Goal: Contribute content: Add original content to the website for others to see

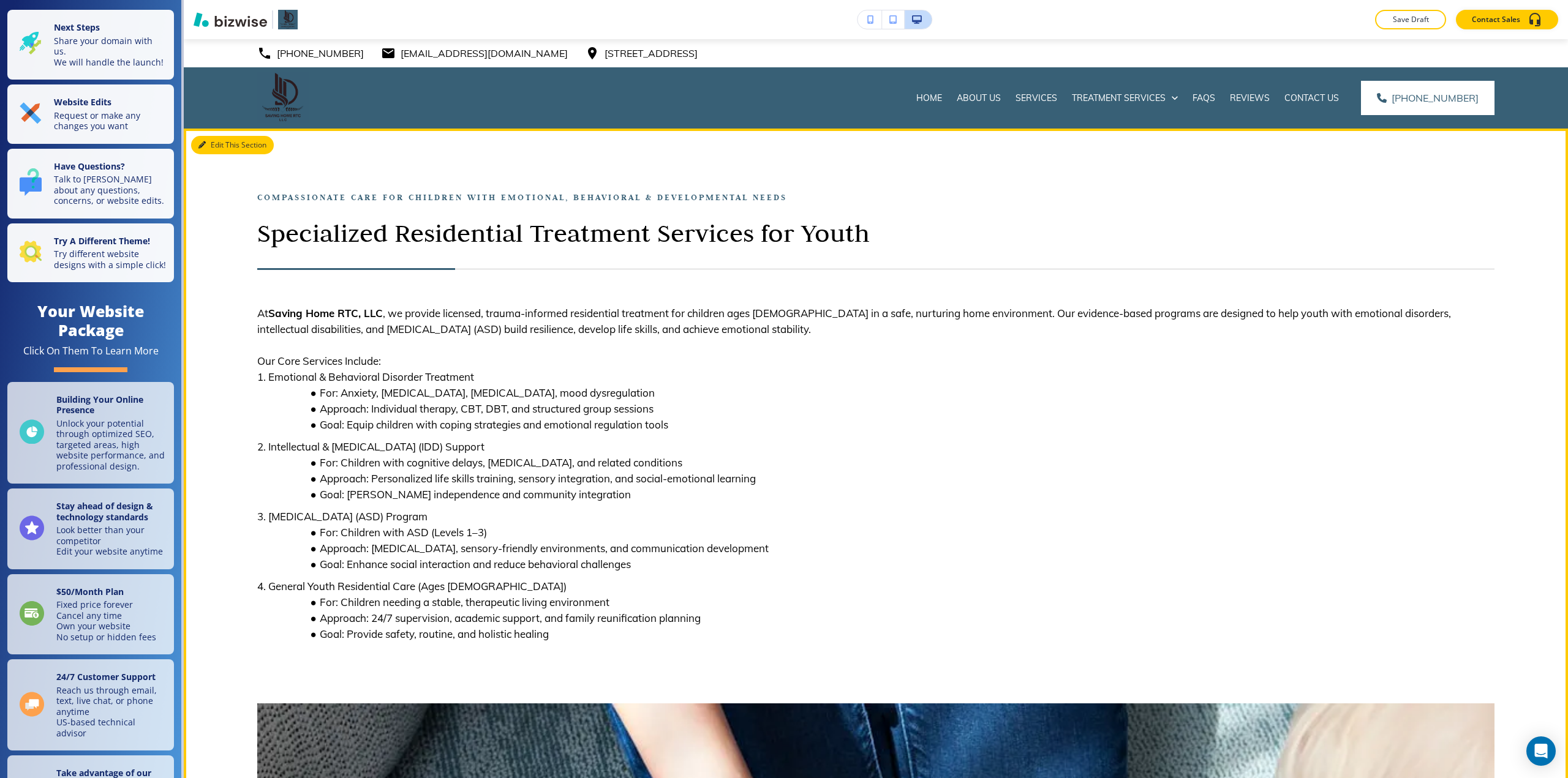
click at [221, 144] on button "Edit This Section" at bounding box center [232, 145] width 83 height 18
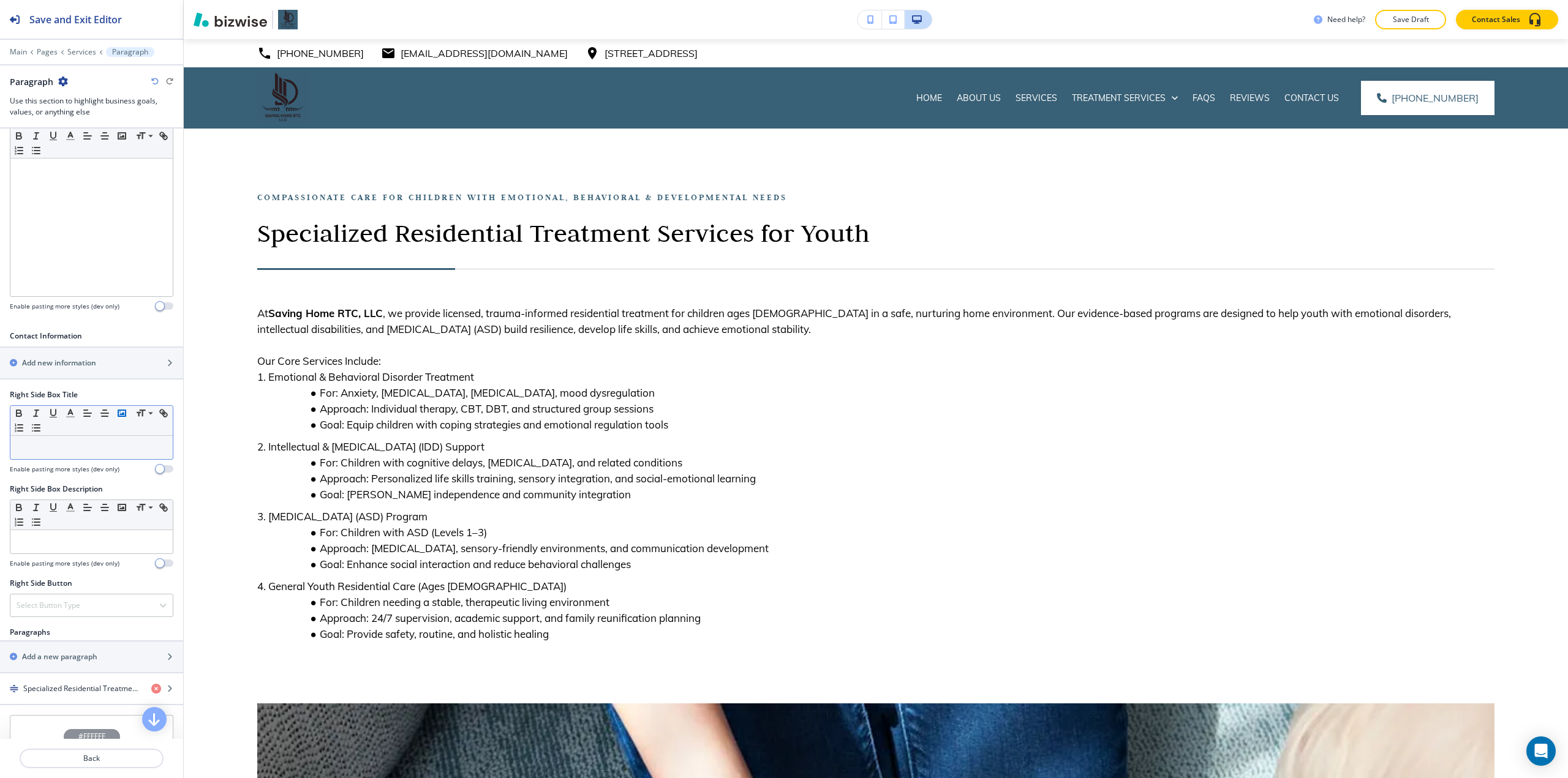
click at [119, 416] on rect "button" at bounding box center [122, 414] width 7 height 6
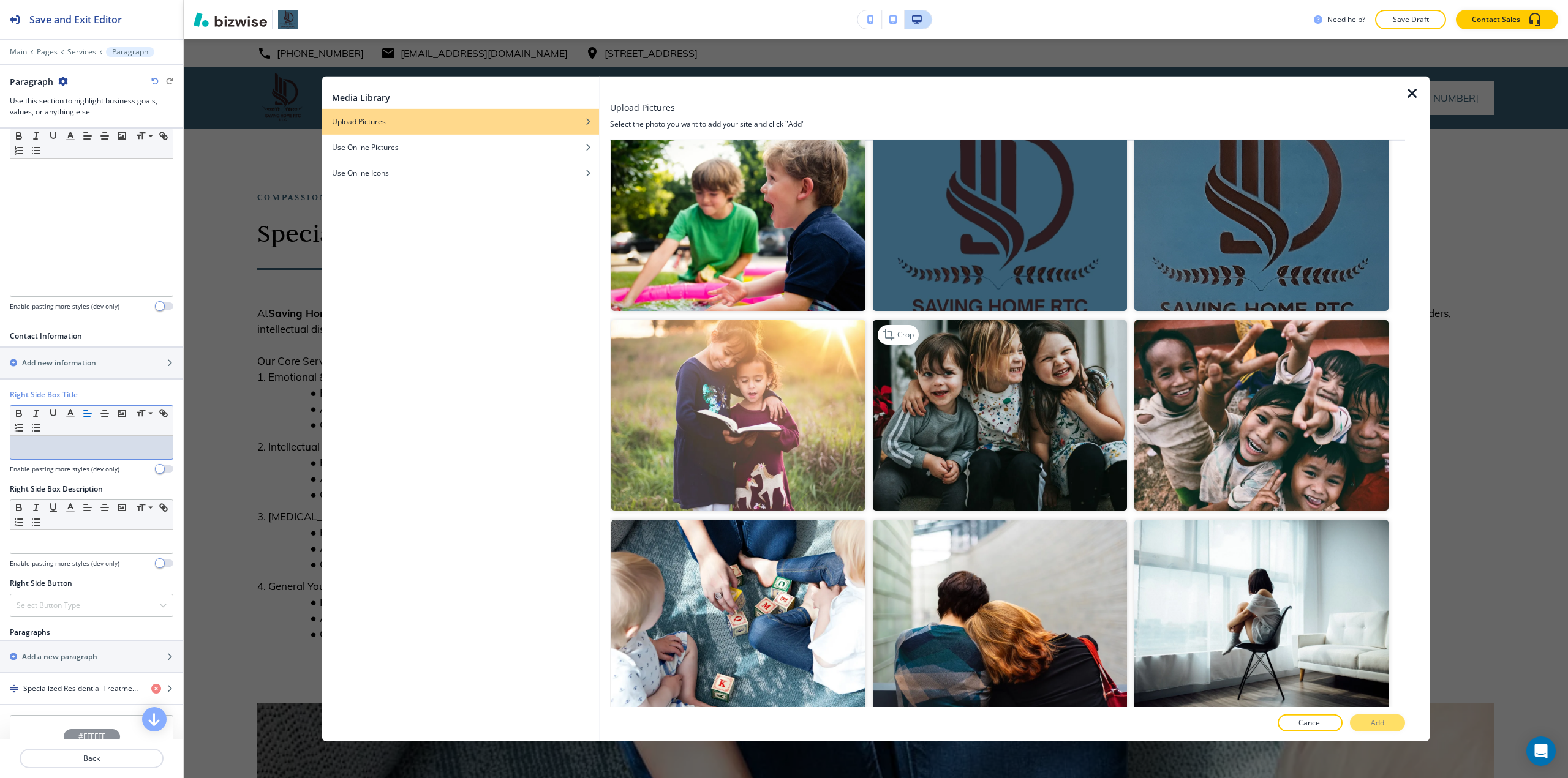
scroll to position [1815, 0]
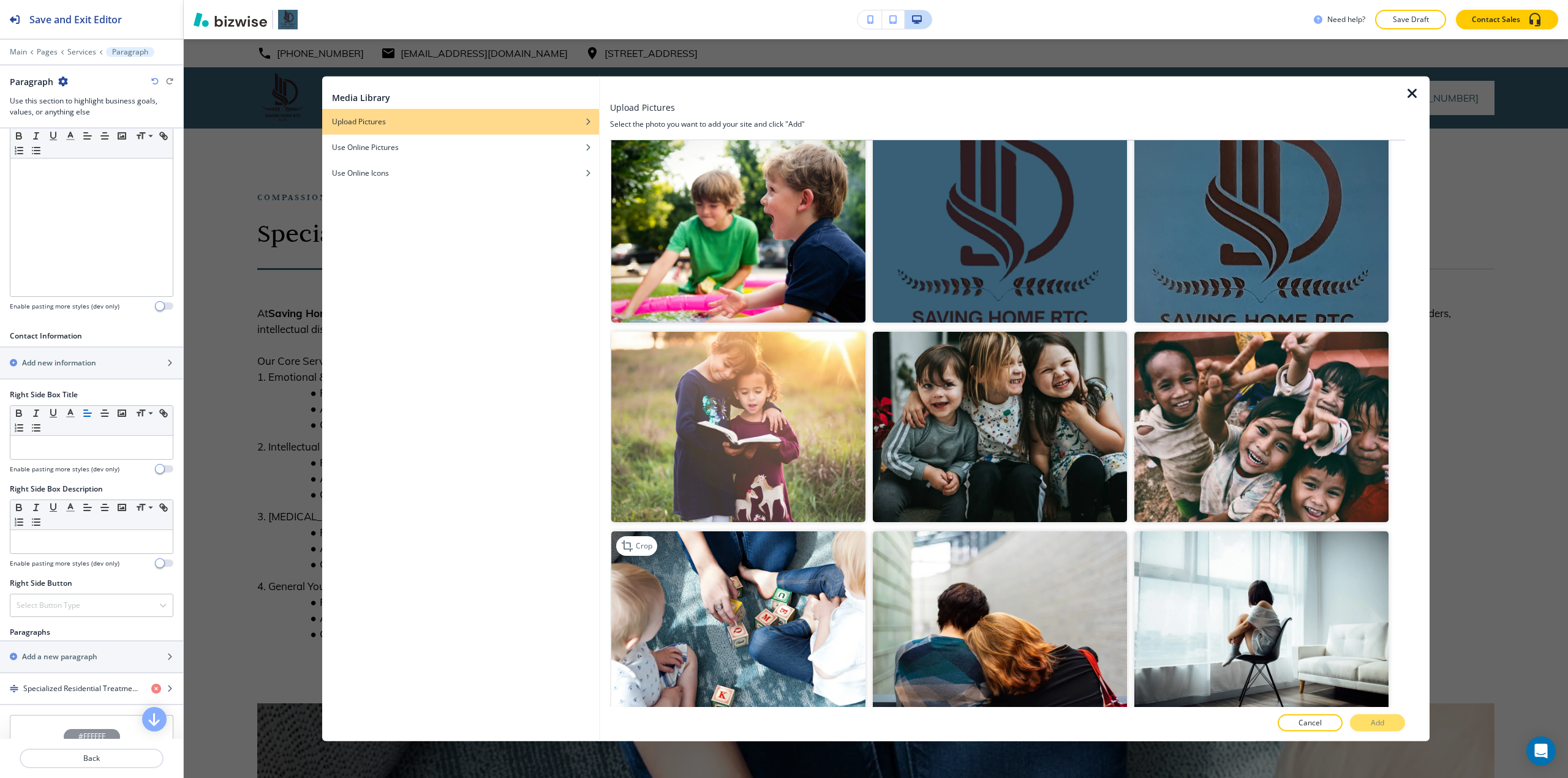
click at [782, 574] on img "button" at bounding box center [738, 626] width 254 height 190
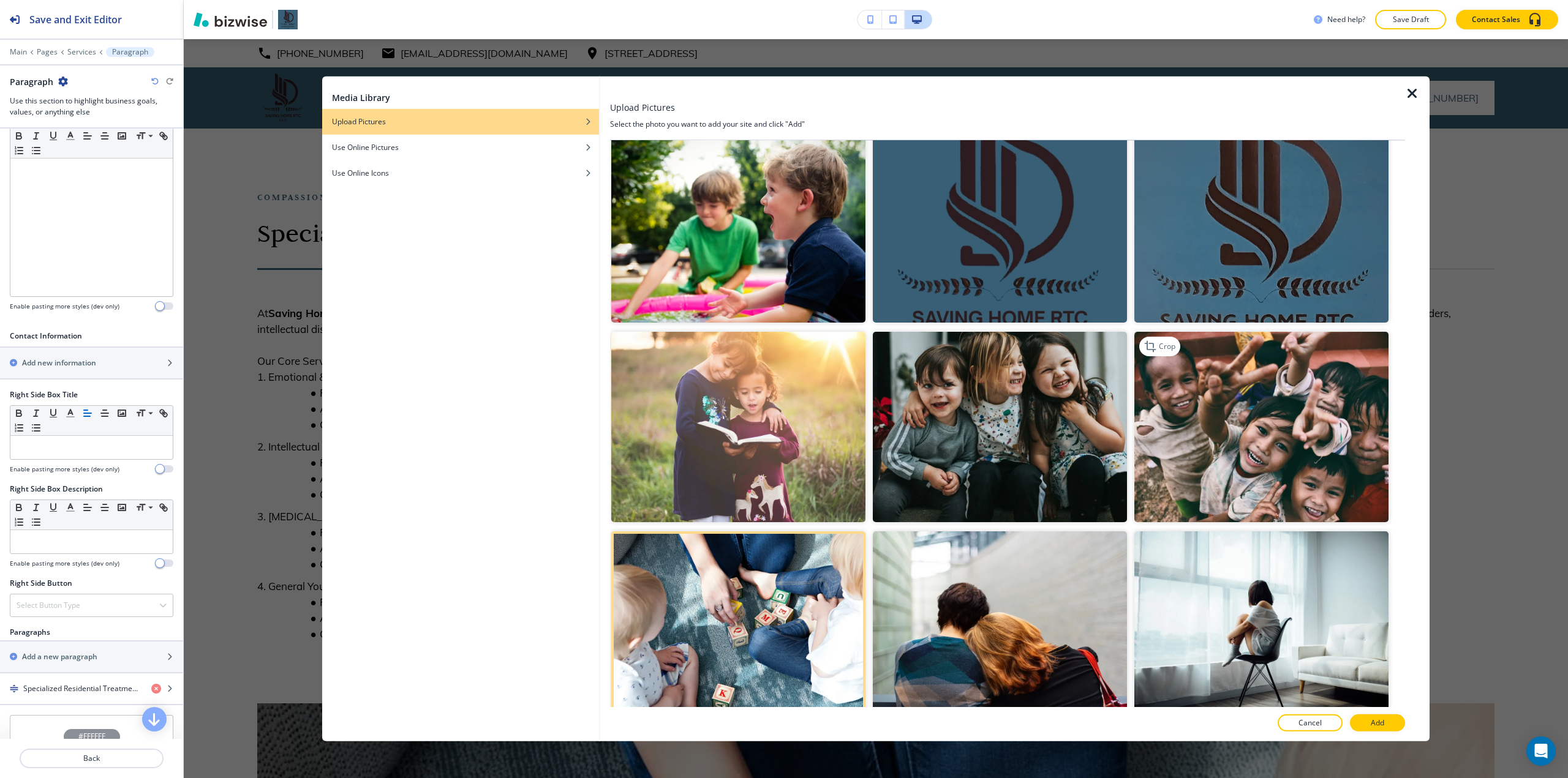
click at [782, 450] on img "button" at bounding box center [1261, 426] width 254 height 190
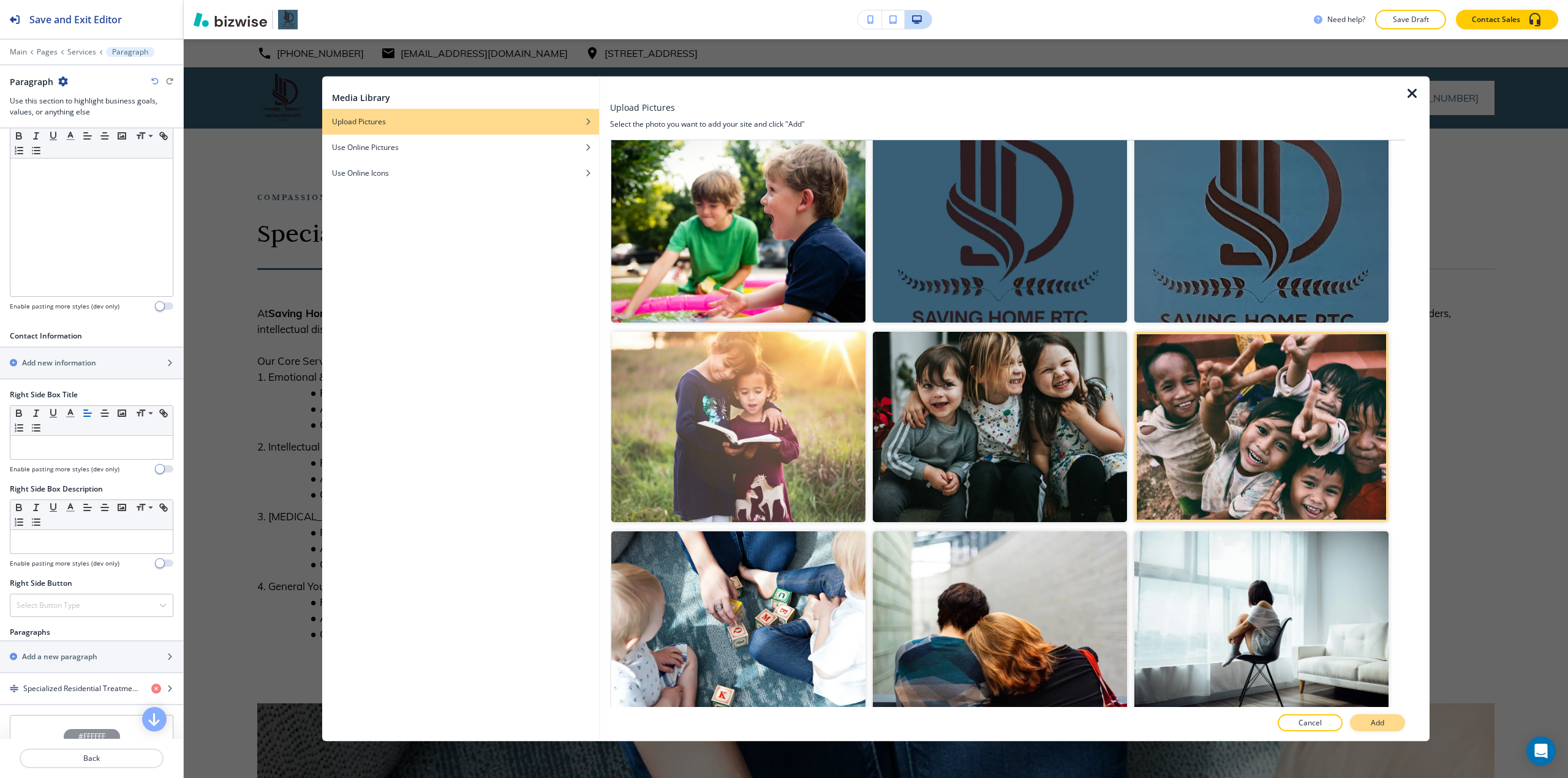
drag, startPoint x: 1371, startPoint y: 737, endPoint x: 1371, endPoint y: 728, distance: 9.0
click at [782, 735] on div at bounding box center [1008, 737] width 795 height 10
click at [782, 727] on p "Add" at bounding box center [1377, 723] width 14 height 11
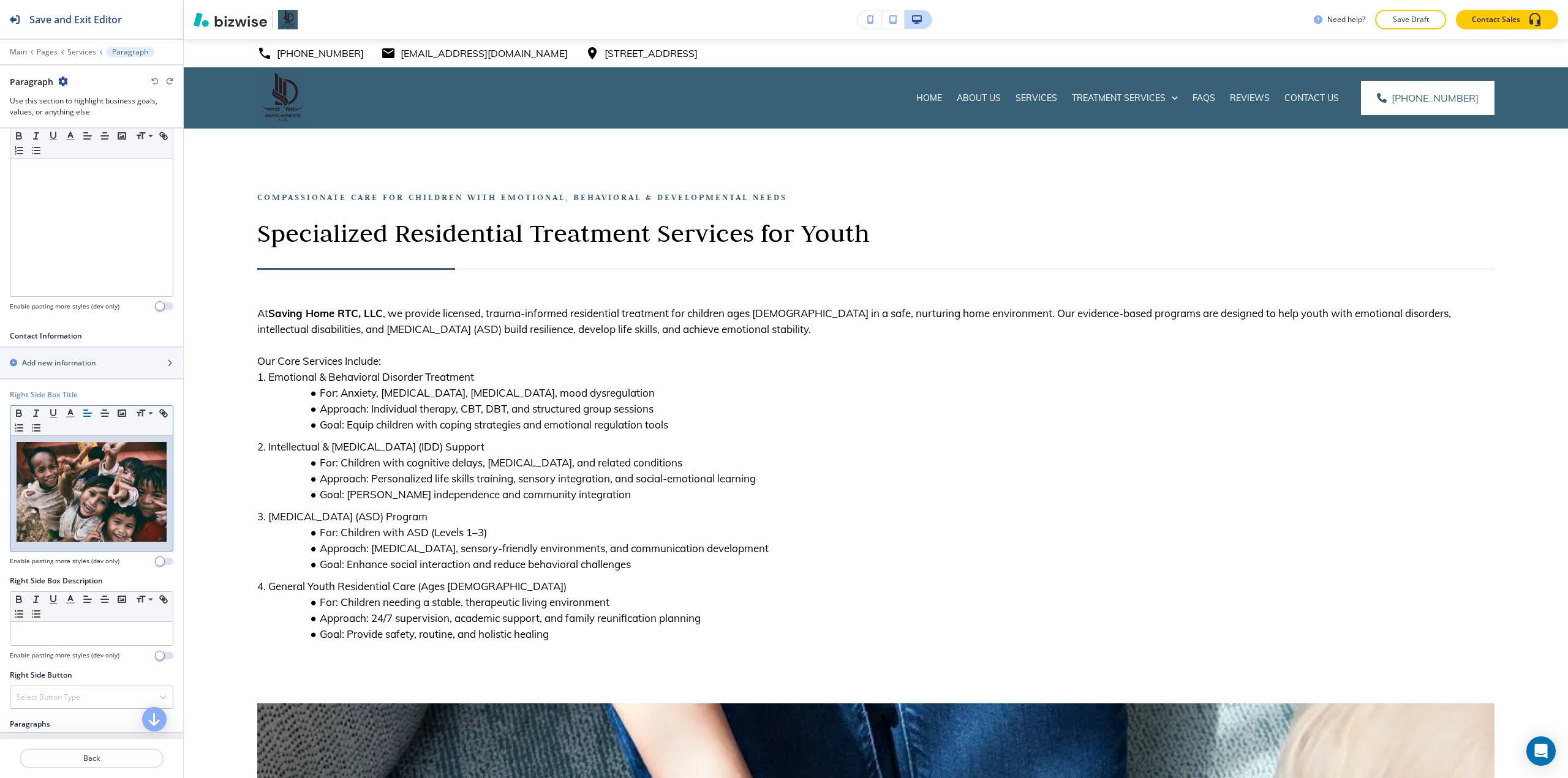
click at [16, 501] on div at bounding box center [92, 493] width 162 height 115
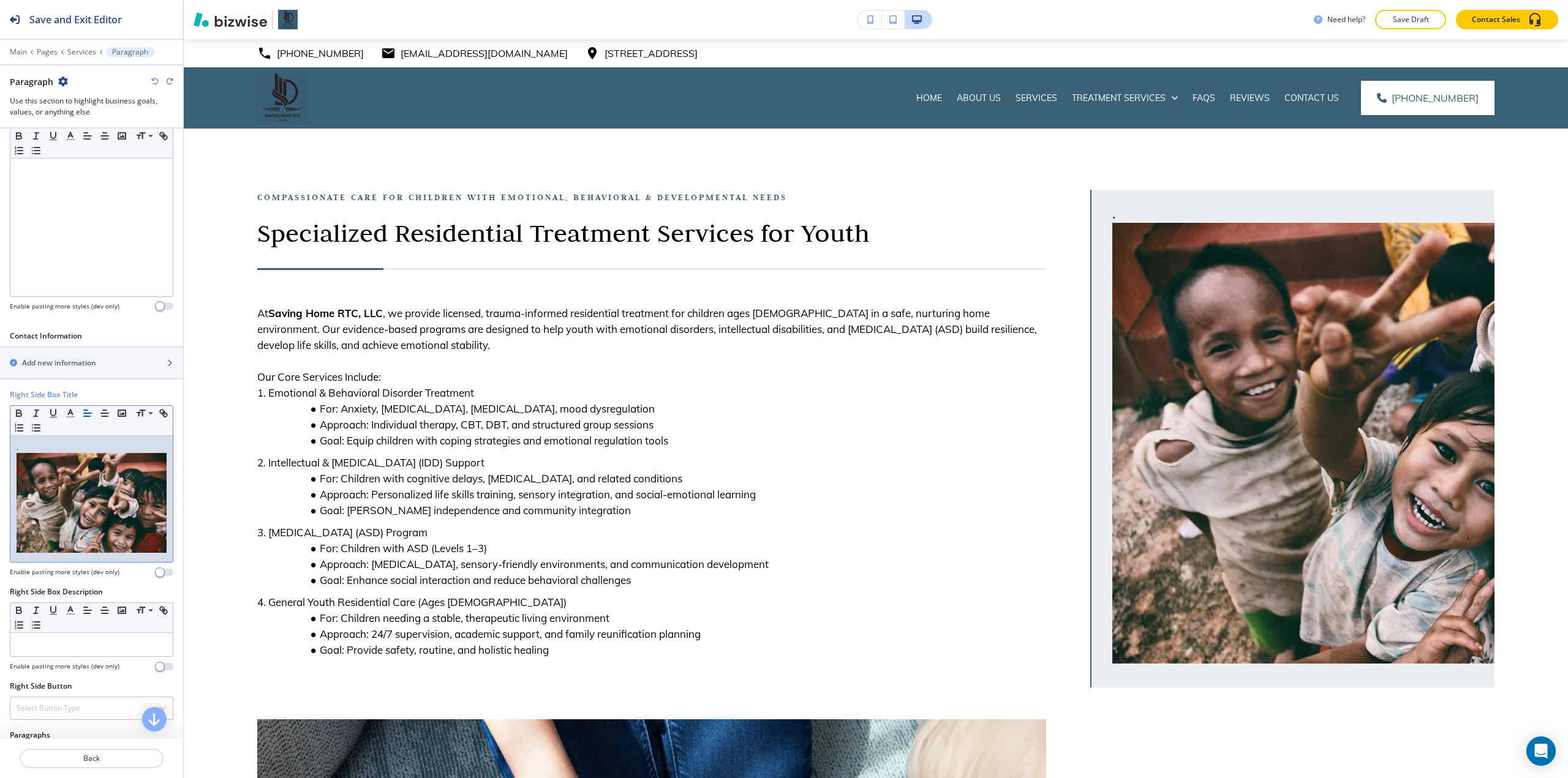
click at [96, 504] on img at bounding box center [92, 502] width 150 height 99
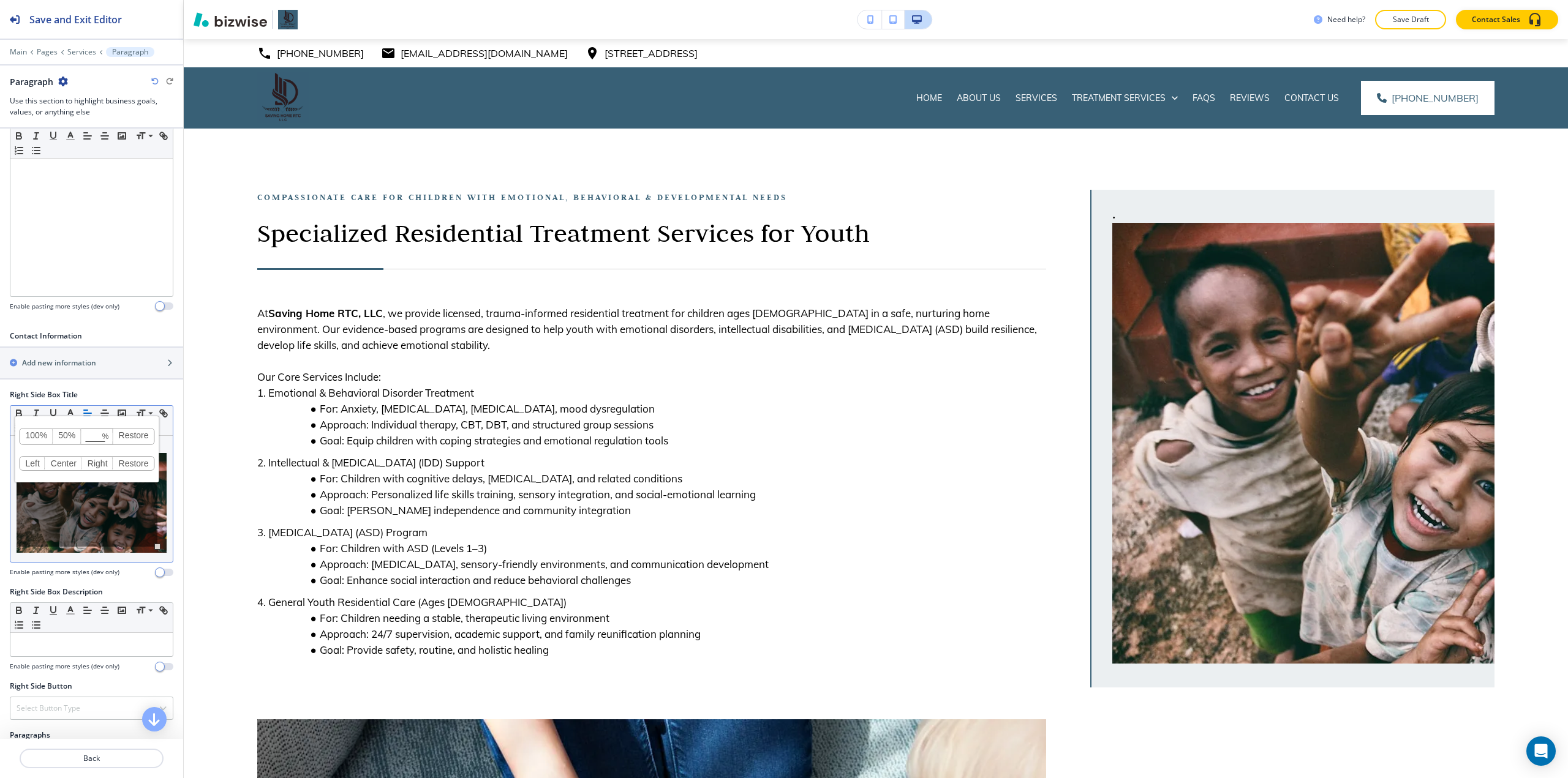
click at [66, 436] on link "50%" at bounding box center [66, 437] width 28 height 16
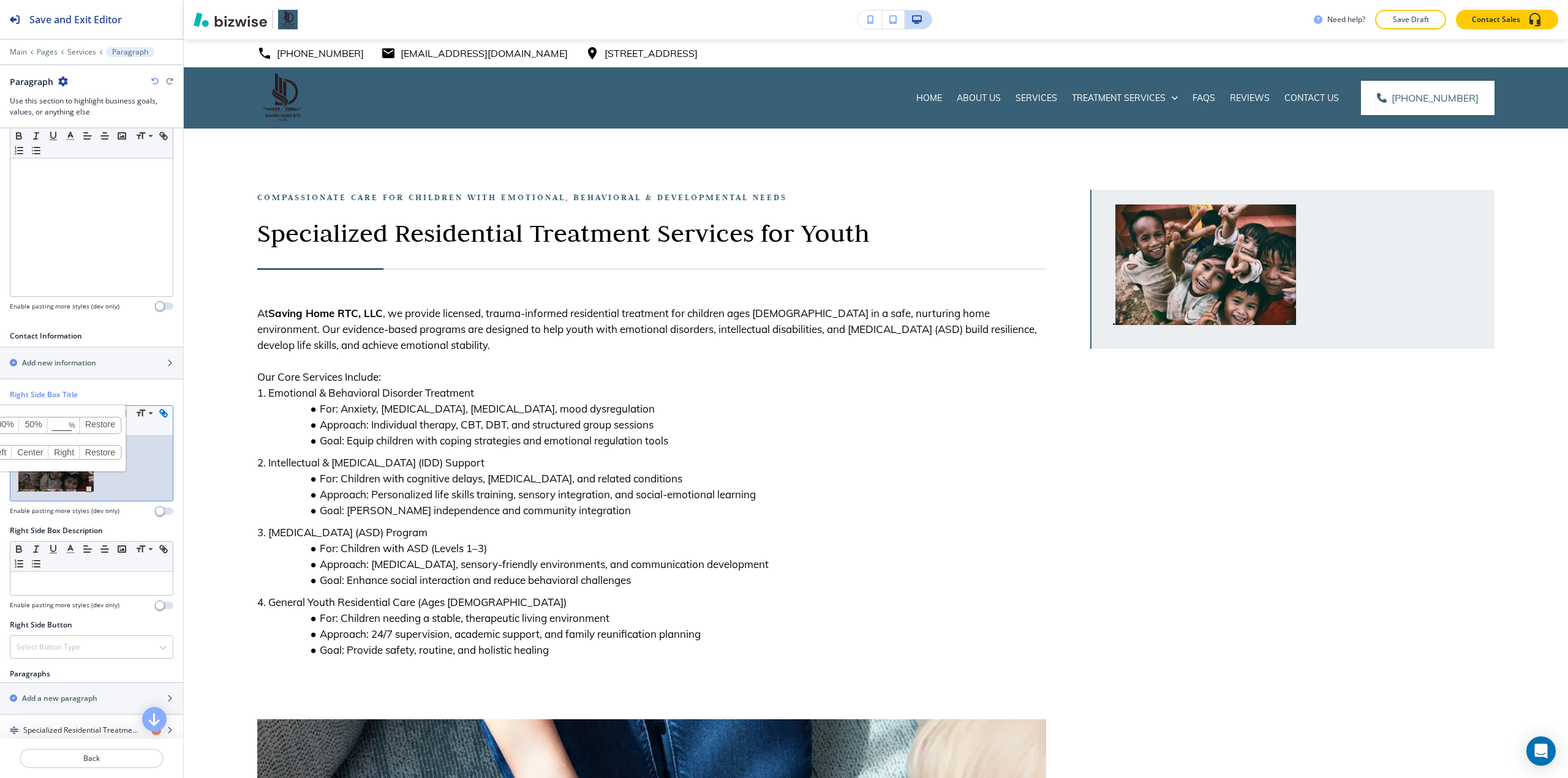
click at [20, 426] on link "100%" at bounding box center [3, 426] width 33 height 16
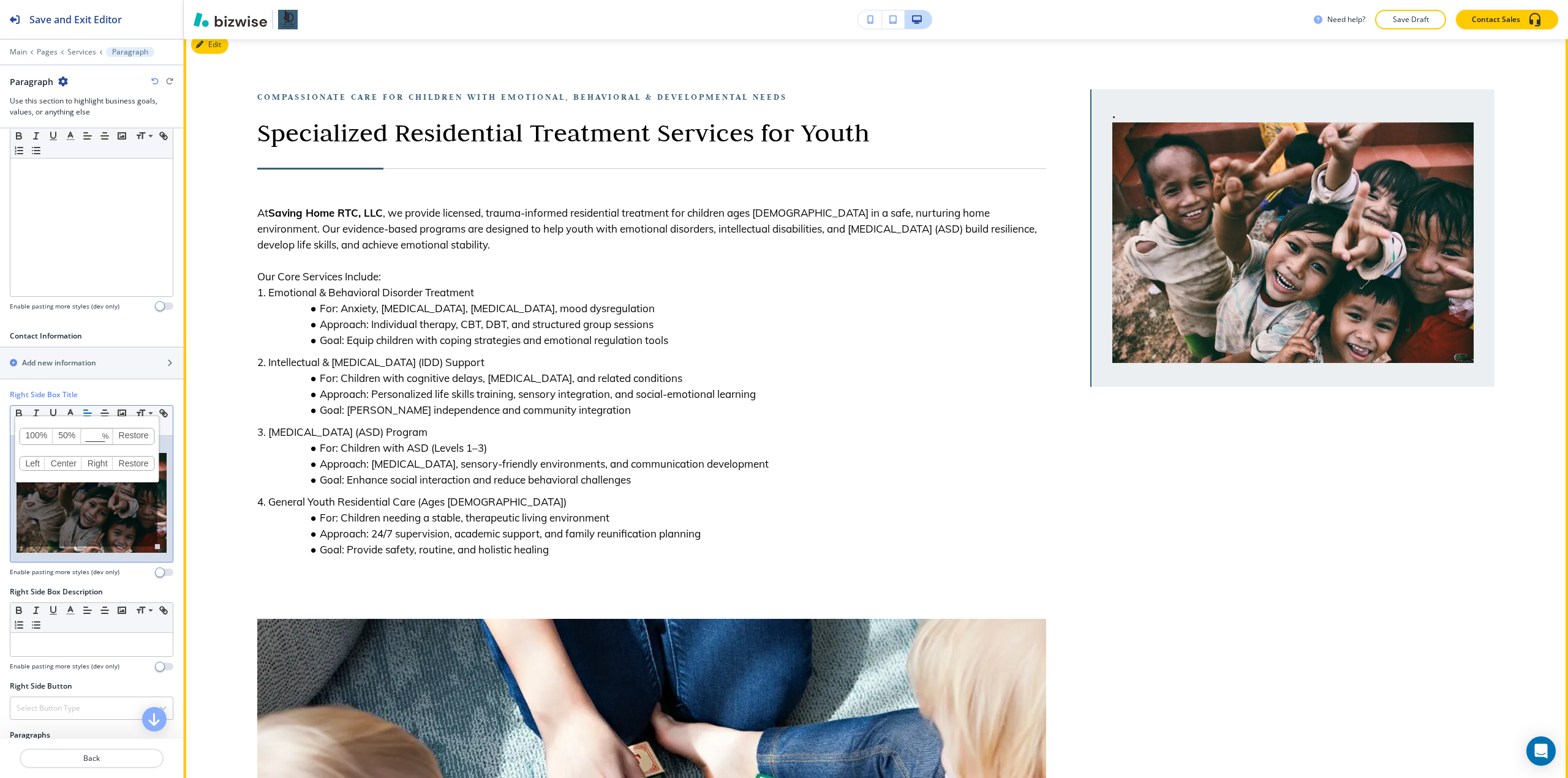
scroll to position [61, 0]
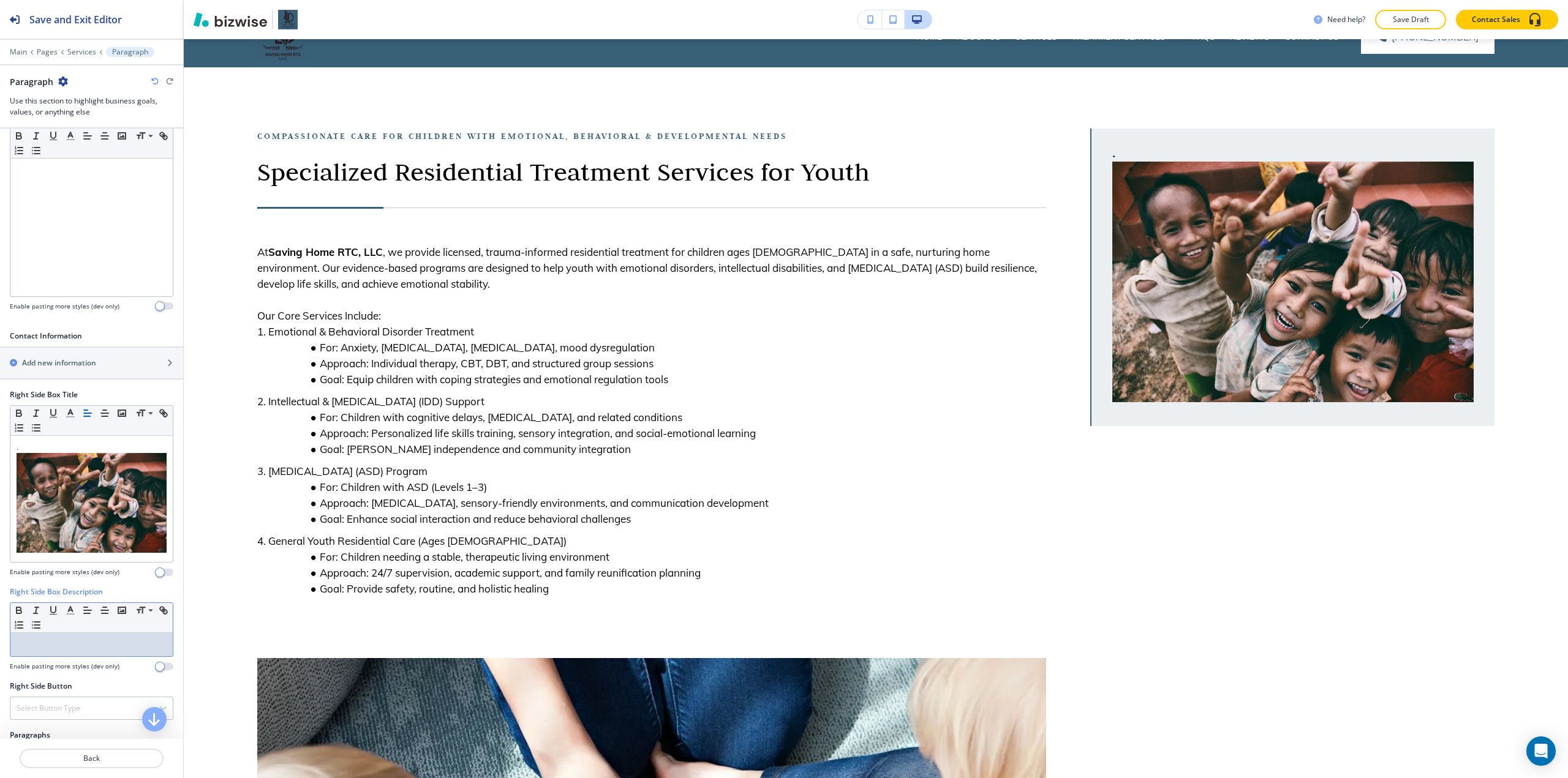
drag, startPoint x: 102, startPoint y: 634, endPoint x: 102, endPoint y: 628, distance: 6.0
click at [102, 639] on p at bounding box center [92, 644] width 150 height 11
click at [114, 605] on button "button" at bounding box center [122, 610] width 18 height 14
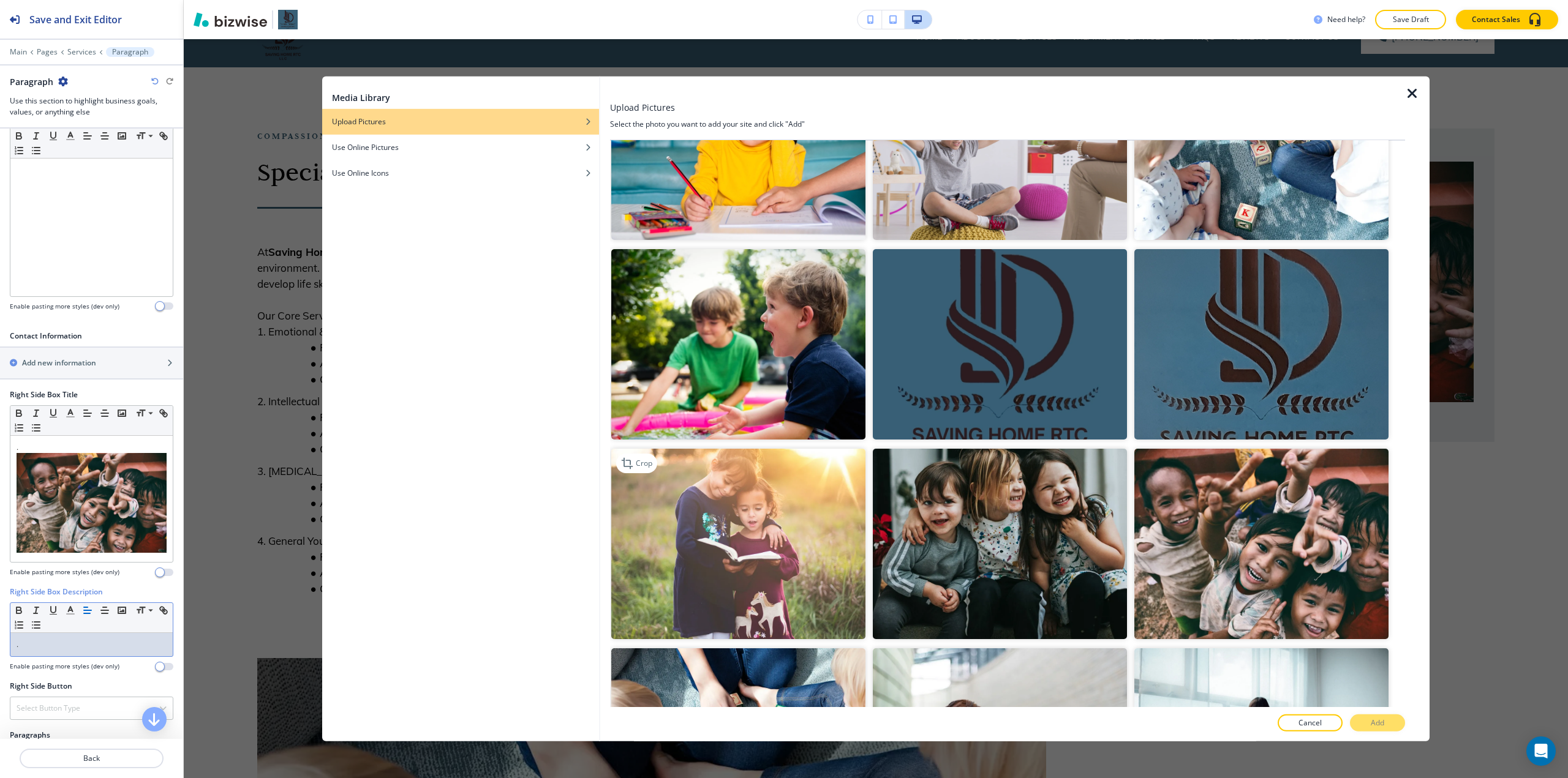
scroll to position [1776, 0]
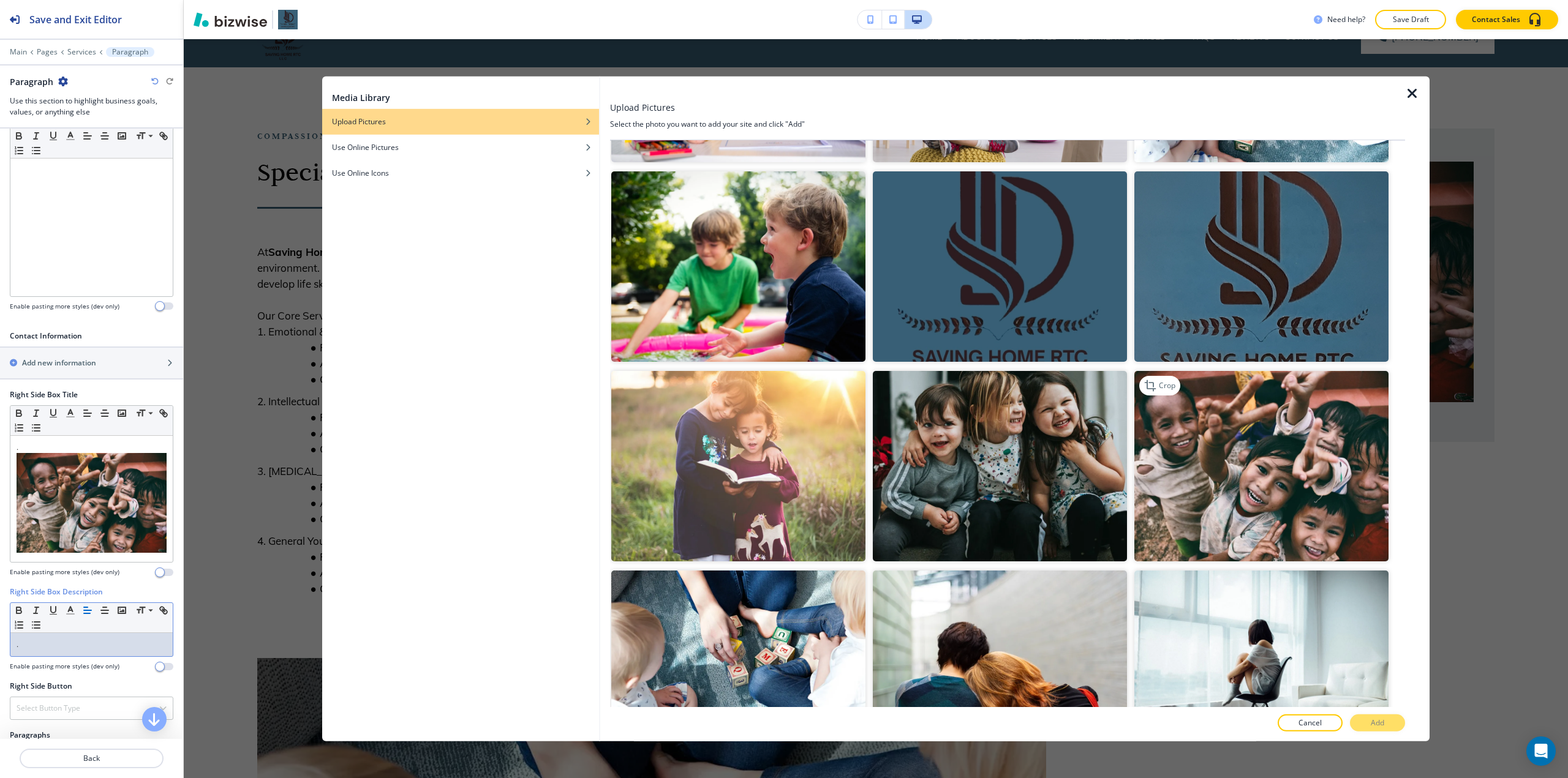
click at [782, 440] on img "button" at bounding box center [1261, 465] width 254 height 190
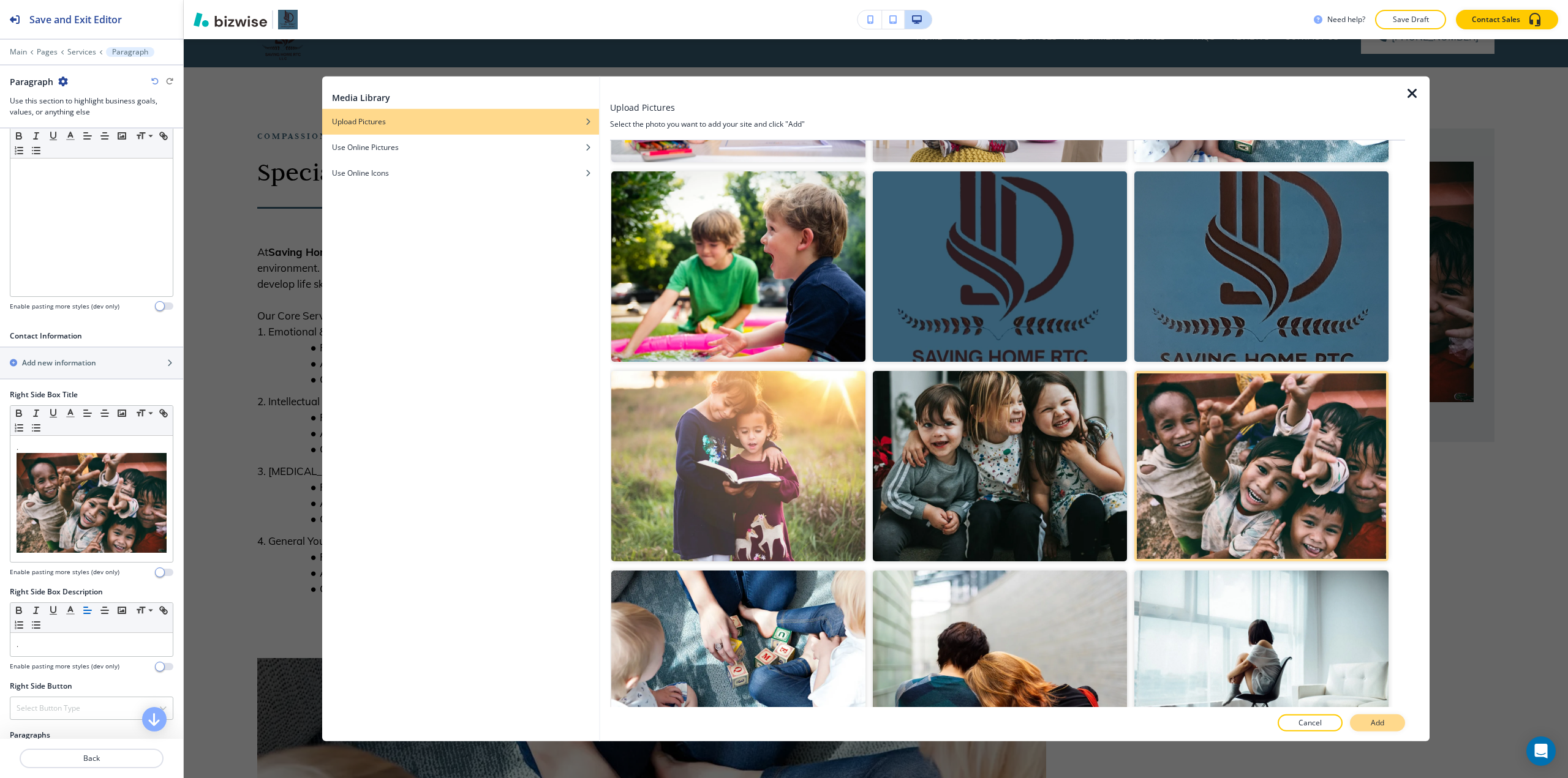
click at [782, 728] on button "Add" at bounding box center [1377, 723] width 55 height 18
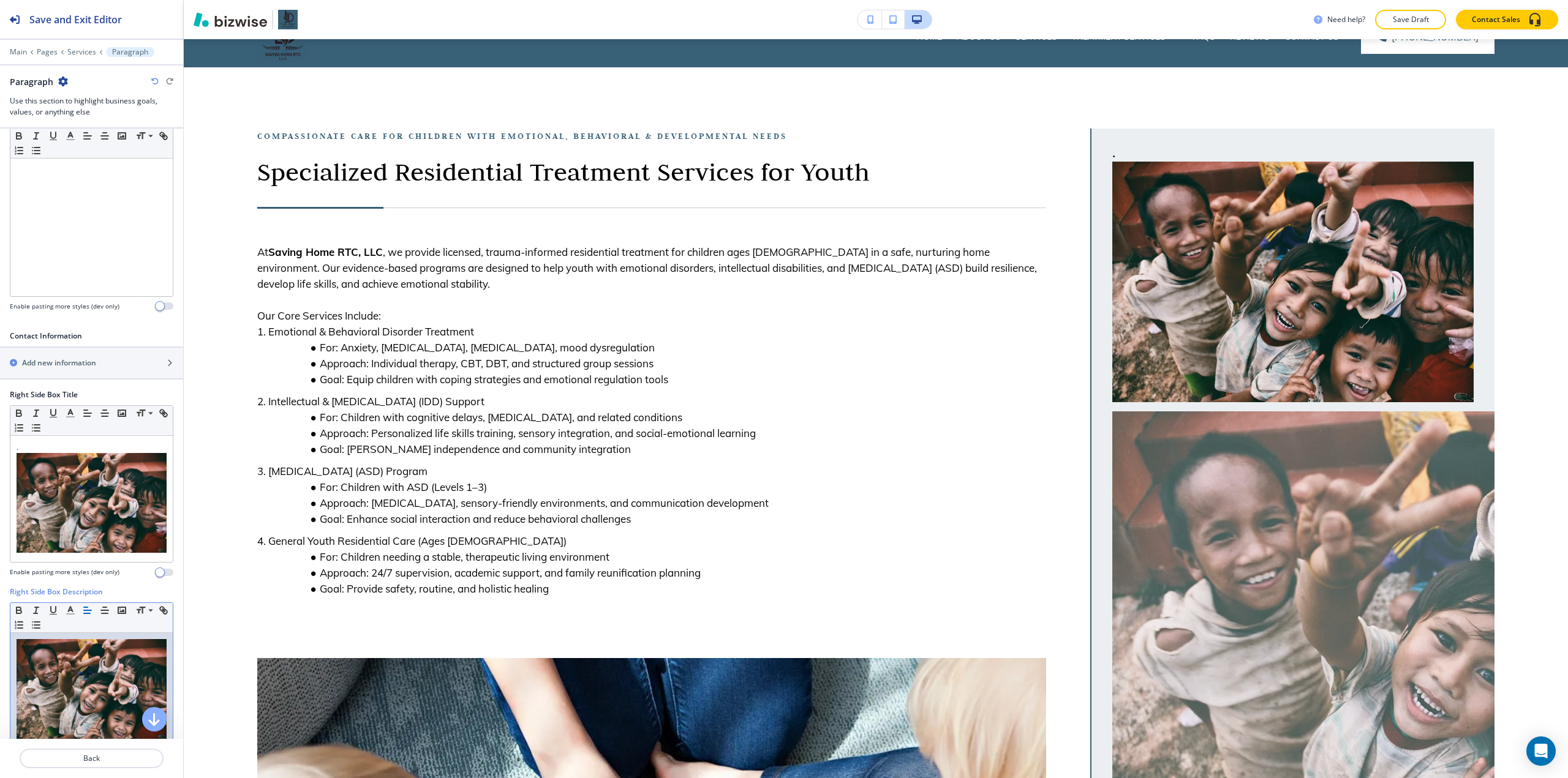
scroll to position [247, 0]
click at [115, 647] on img at bounding box center [92, 687] width 150 height 99
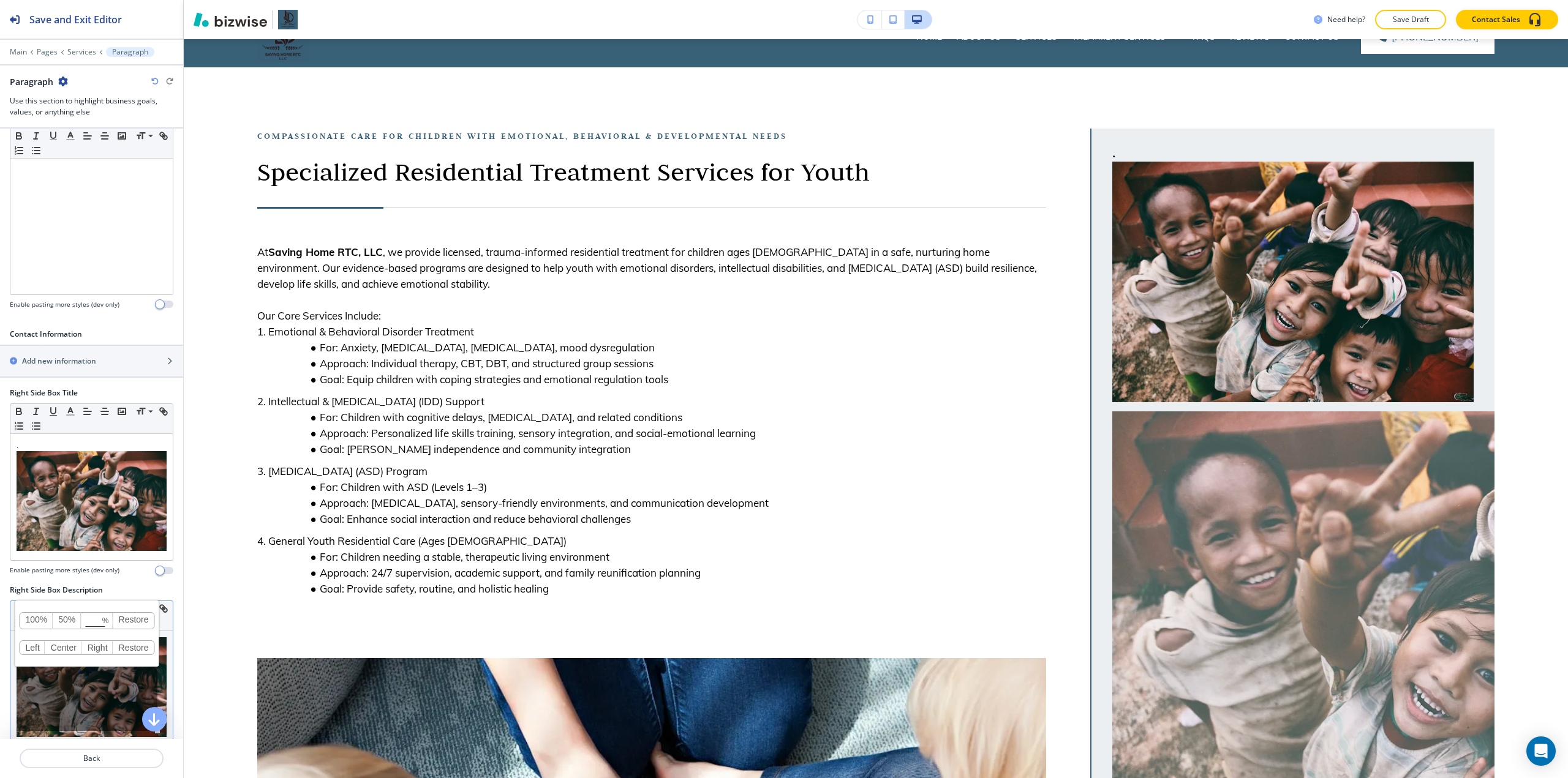
click at [47, 613] on link "100%" at bounding box center [37, 620] width 33 height 16
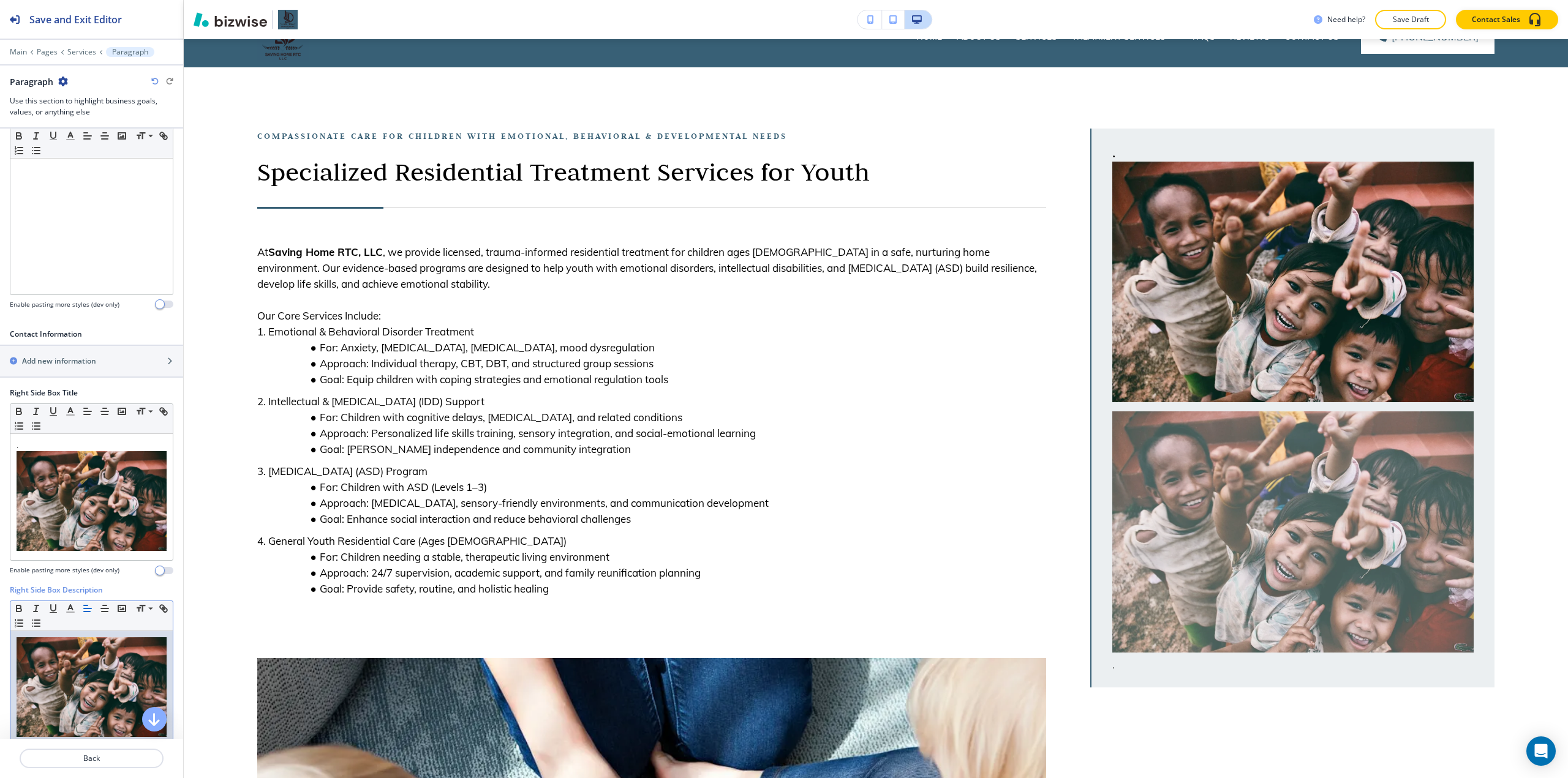
click at [19, 733] on p "." at bounding box center [92, 694] width 150 height 114
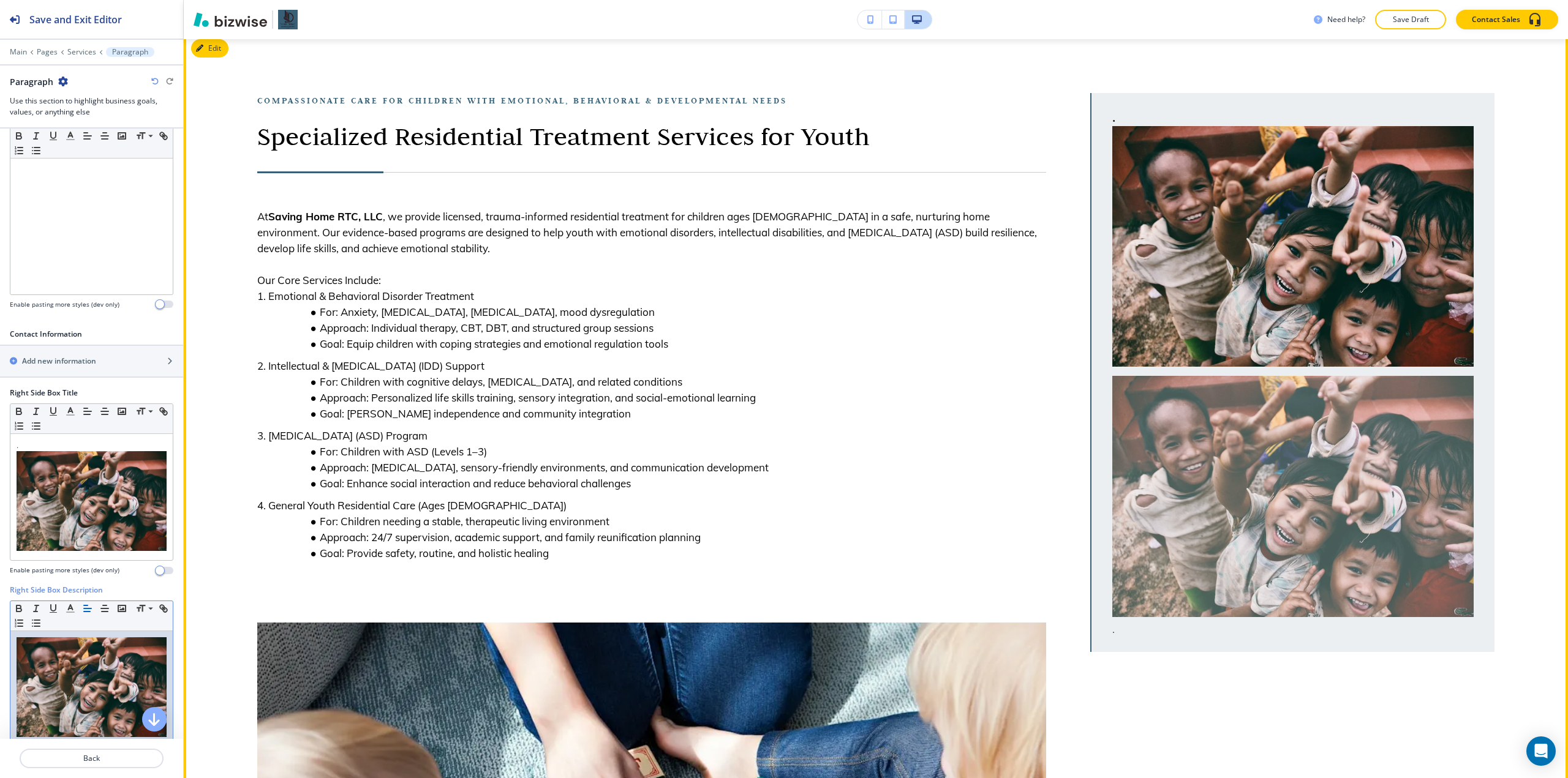
scroll to position [0, 0]
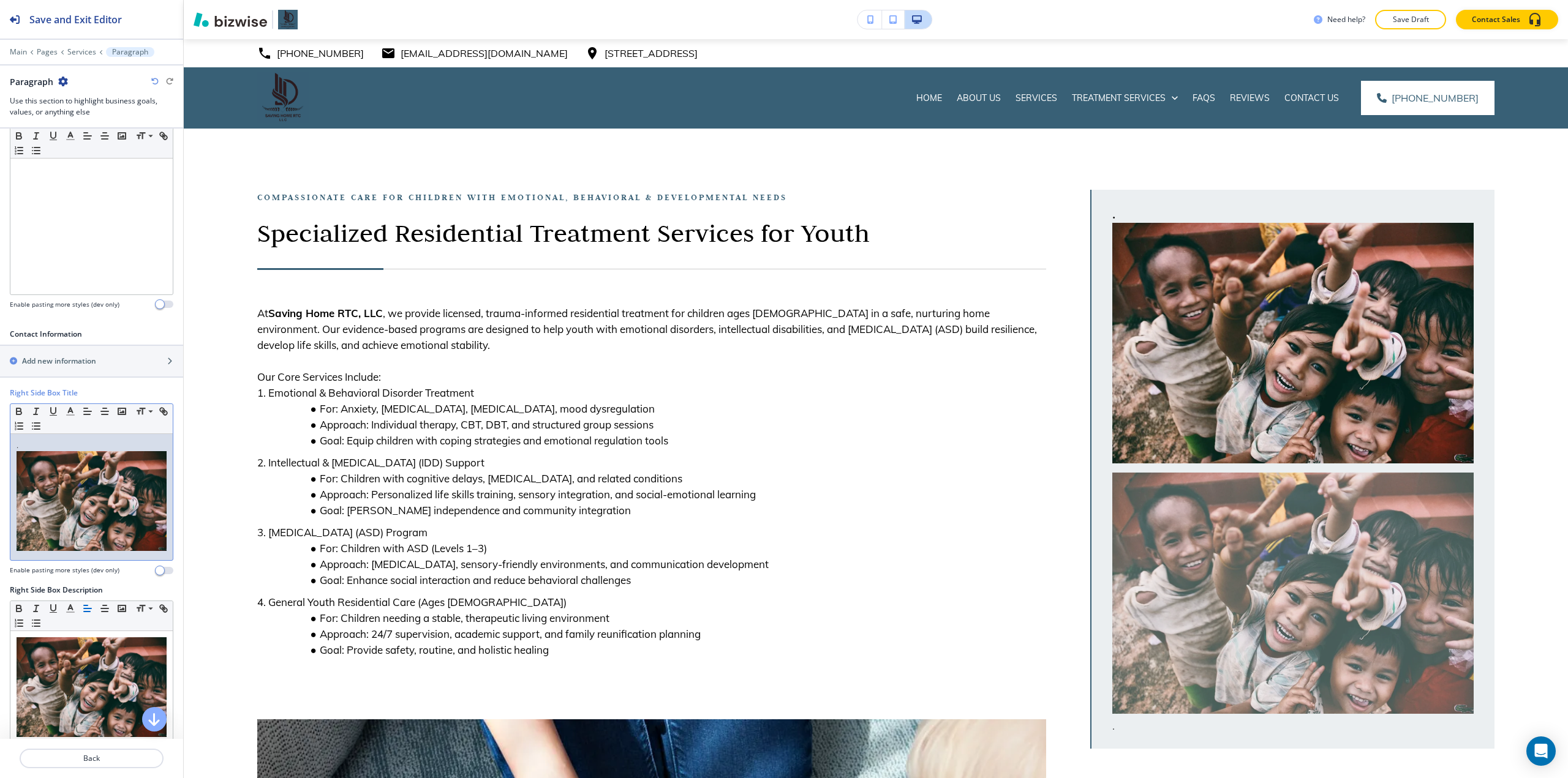
click at [123, 447] on p "." at bounding box center [92, 496] width 150 height 114
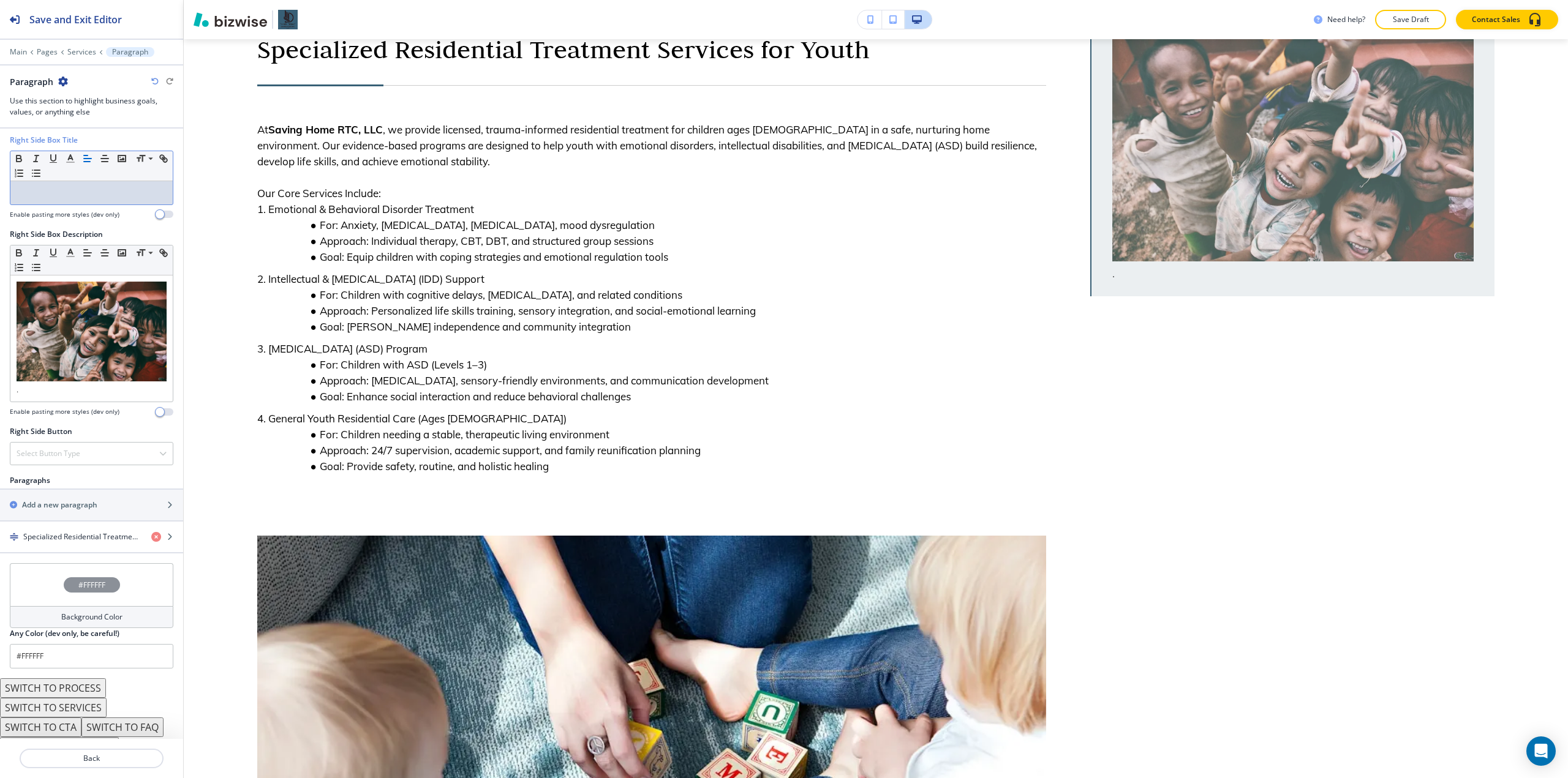
scroll to position [512, 0]
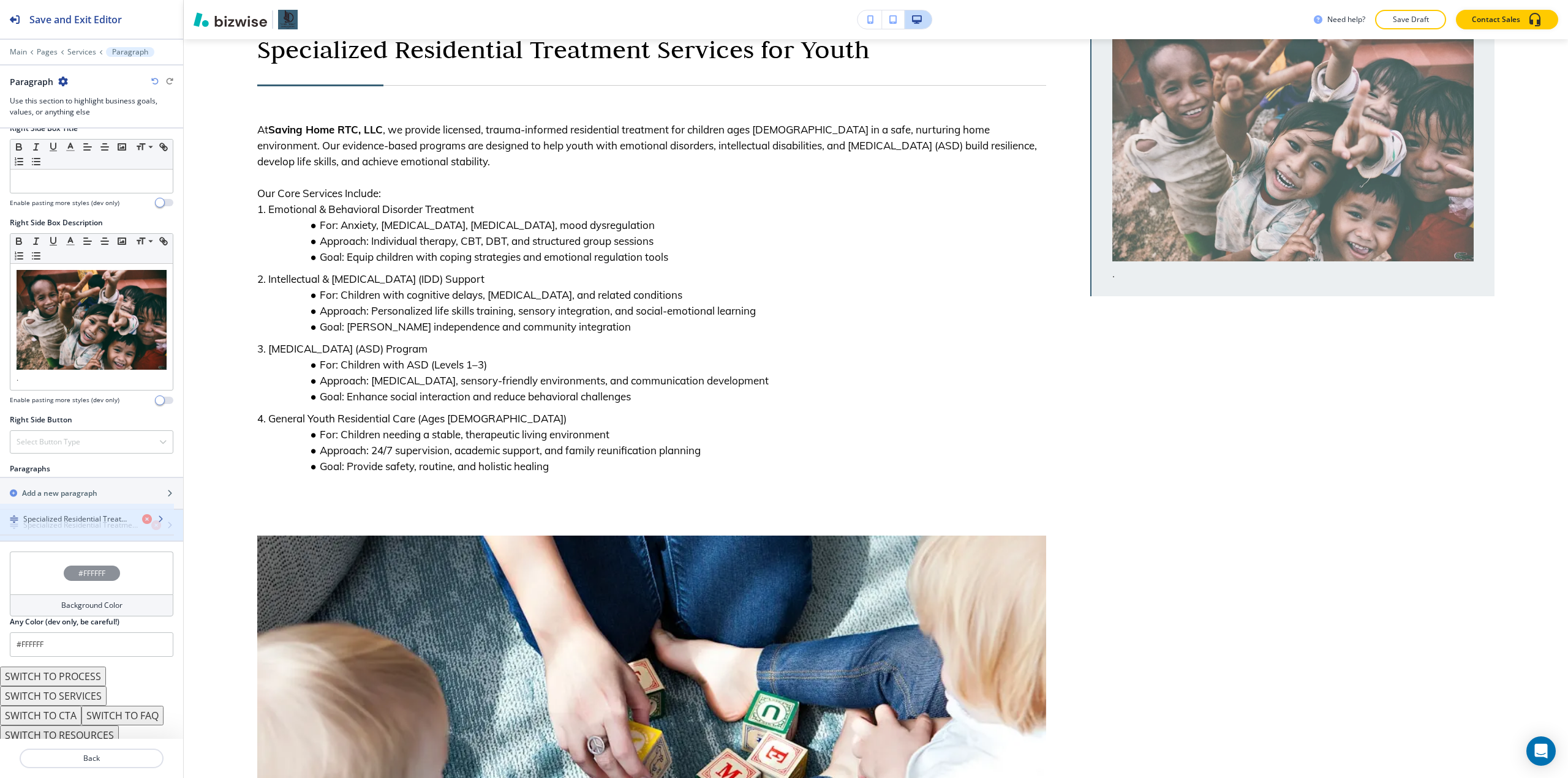
click at [103, 514] on div "Specialized Residential Treatment Services for Youth" at bounding box center [92, 525] width 183 height 30
click at [103, 510] on div "button" at bounding box center [92, 515] width 183 height 10
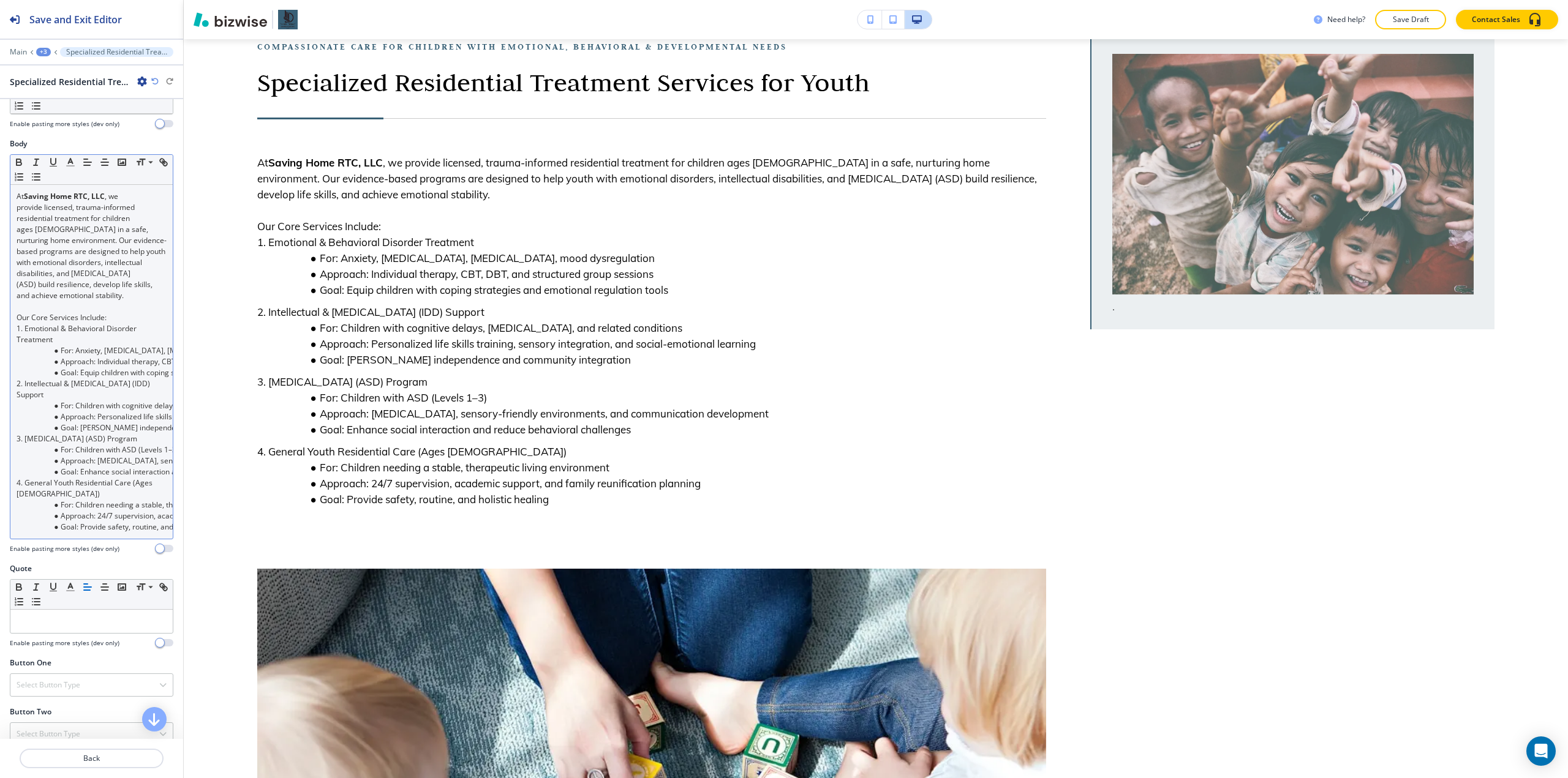
scroll to position [306, 0]
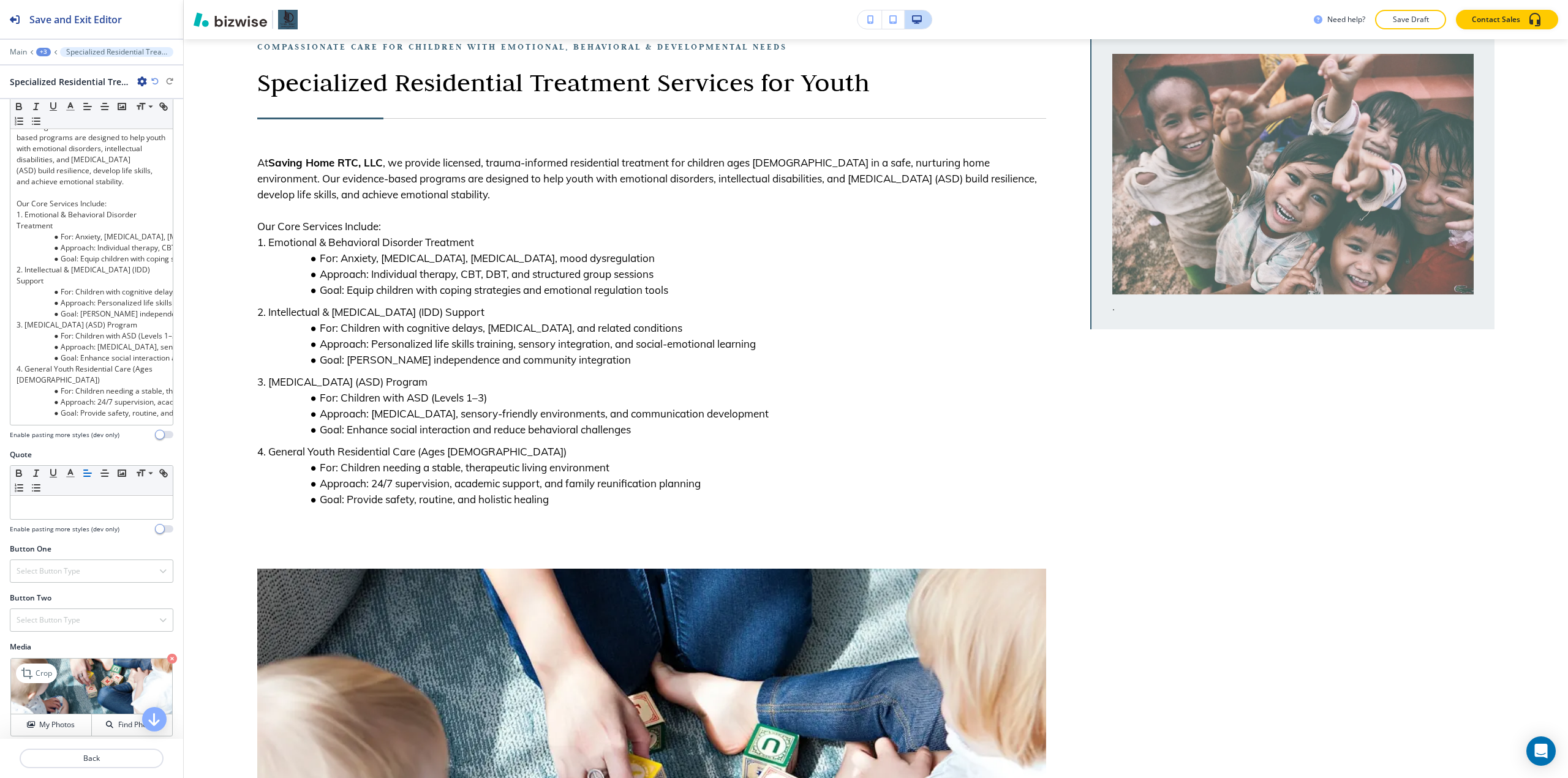
click at [167, 663] on icon "button" at bounding box center [172, 659] width 10 height 10
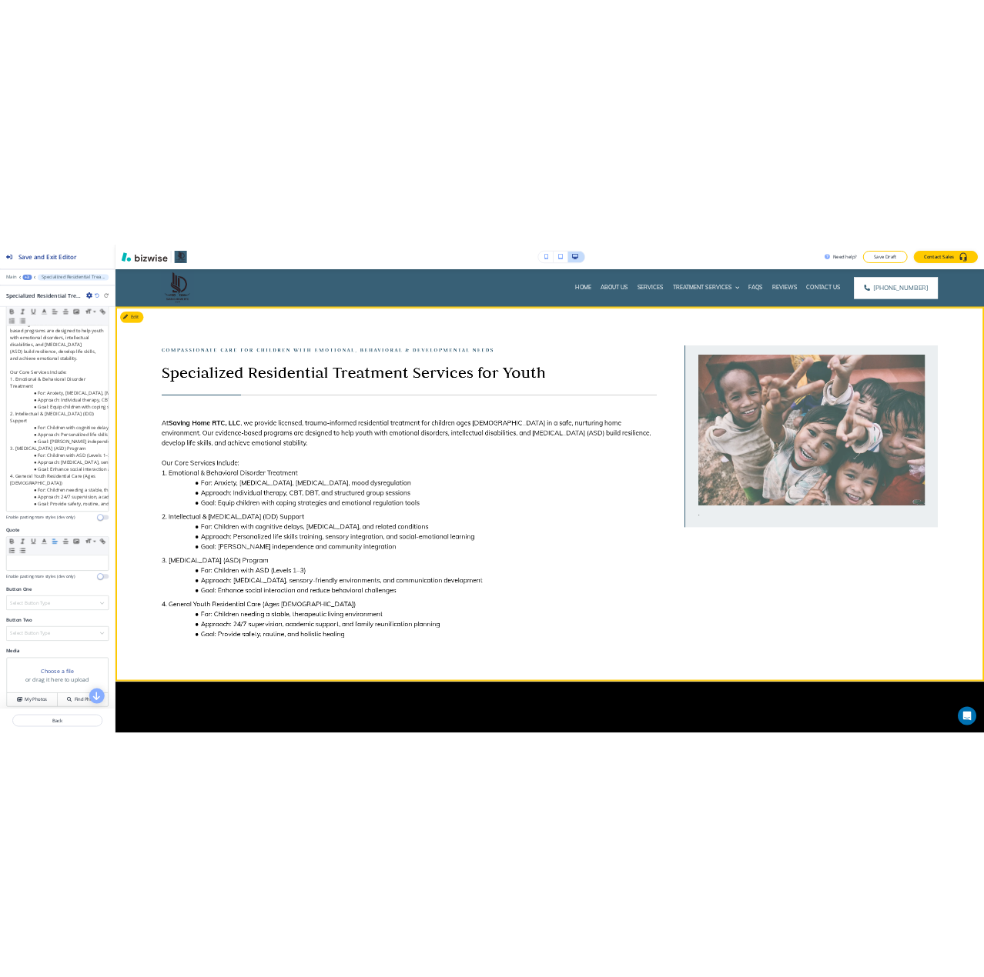
scroll to position [0, 0]
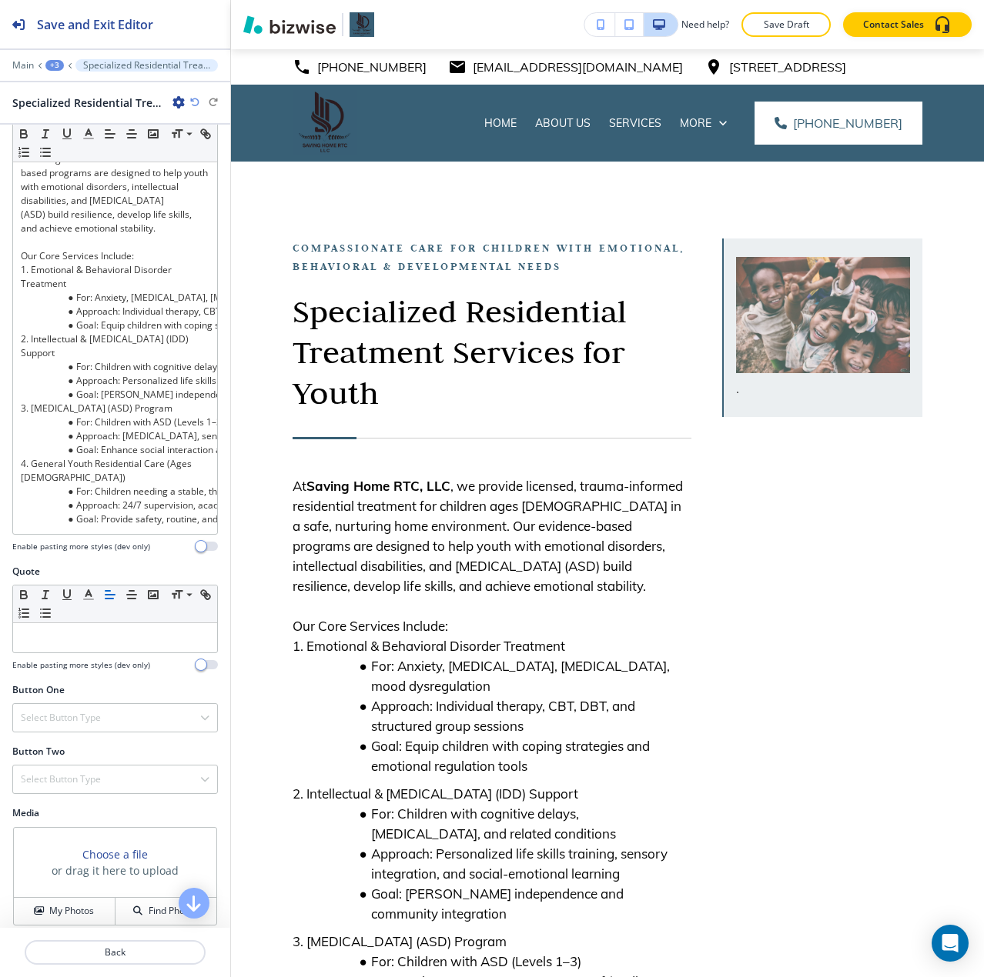
click at [55, 70] on div "+3" at bounding box center [54, 65] width 18 height 11
click at [71, 90] on p "Pages" at bounding box center [94, 91] width 78 height 14
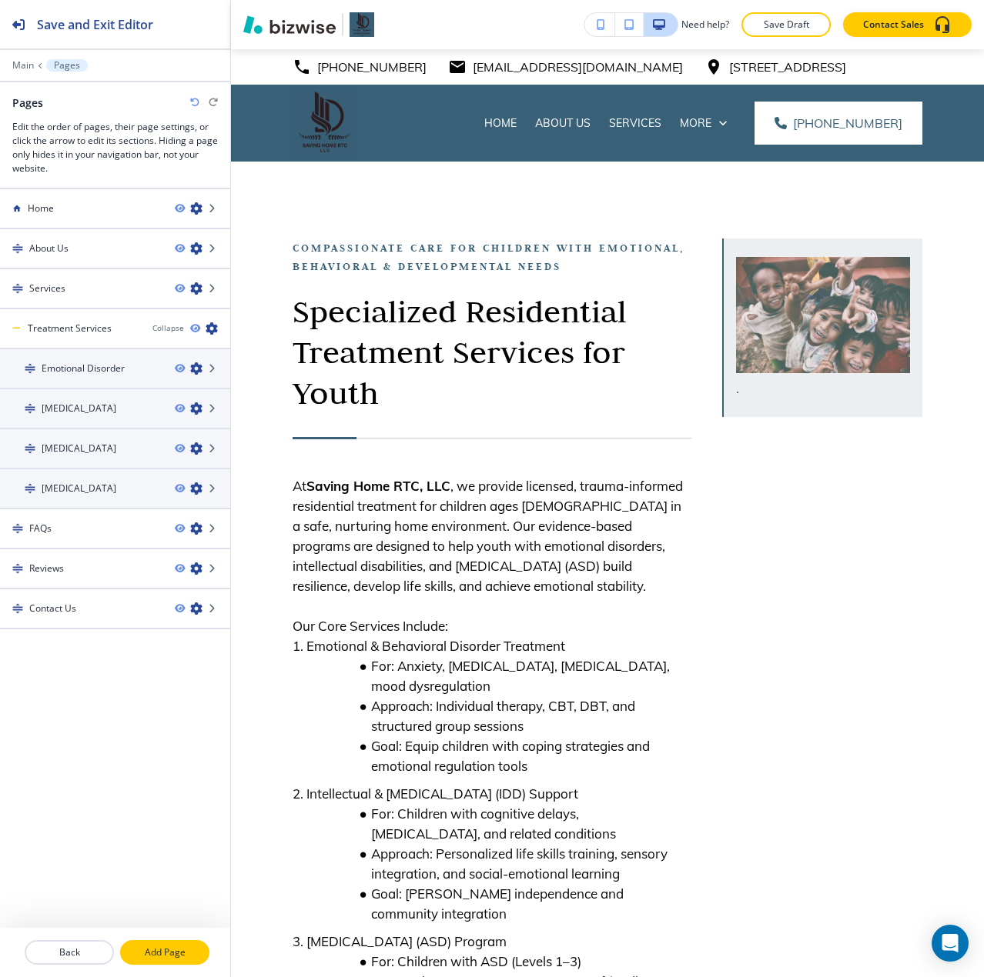
click at [164, 947] on p "Add Page" at bounding box center [165, 953] width 86 height 14
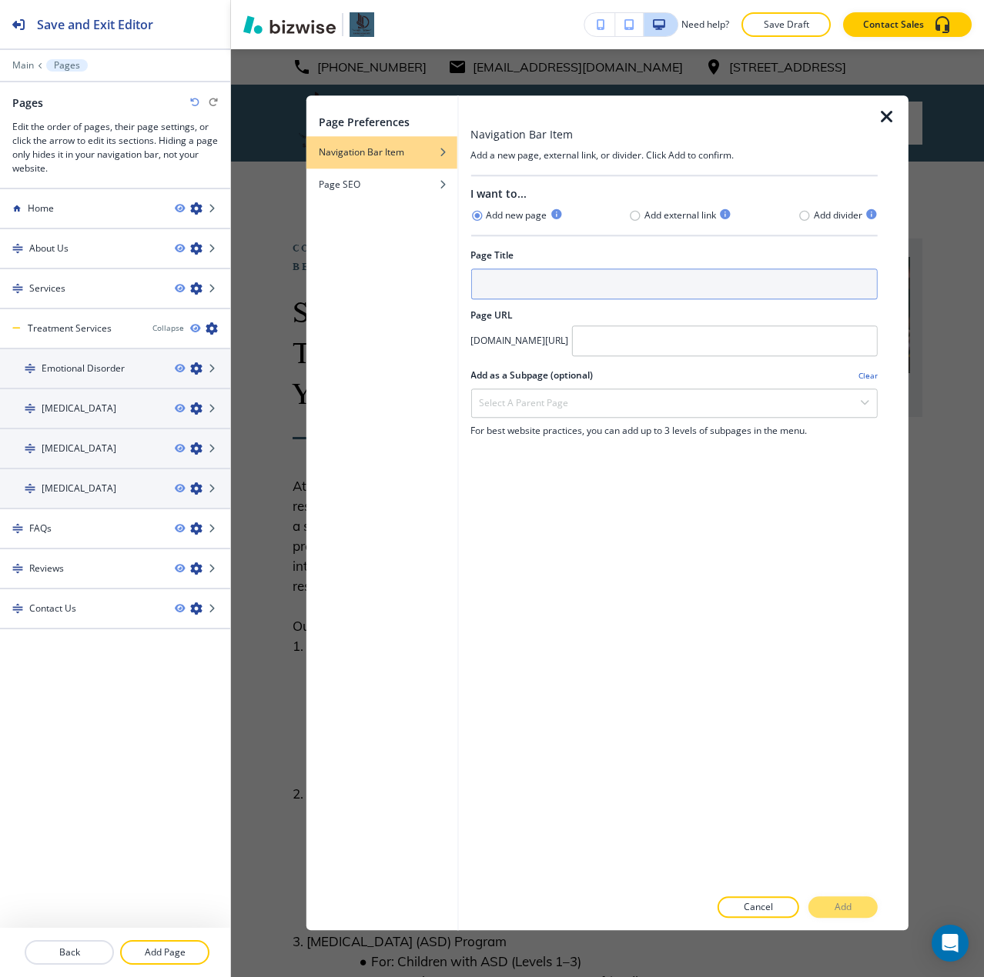
drag, startPoint x: 495, startPoint y: 298, endPoint x: 535, endPoint y: 289, distance: 40.9
click at [495, 297] on input "text" at bounding box center [673, 284] width 407 height 31
type input "Admission"
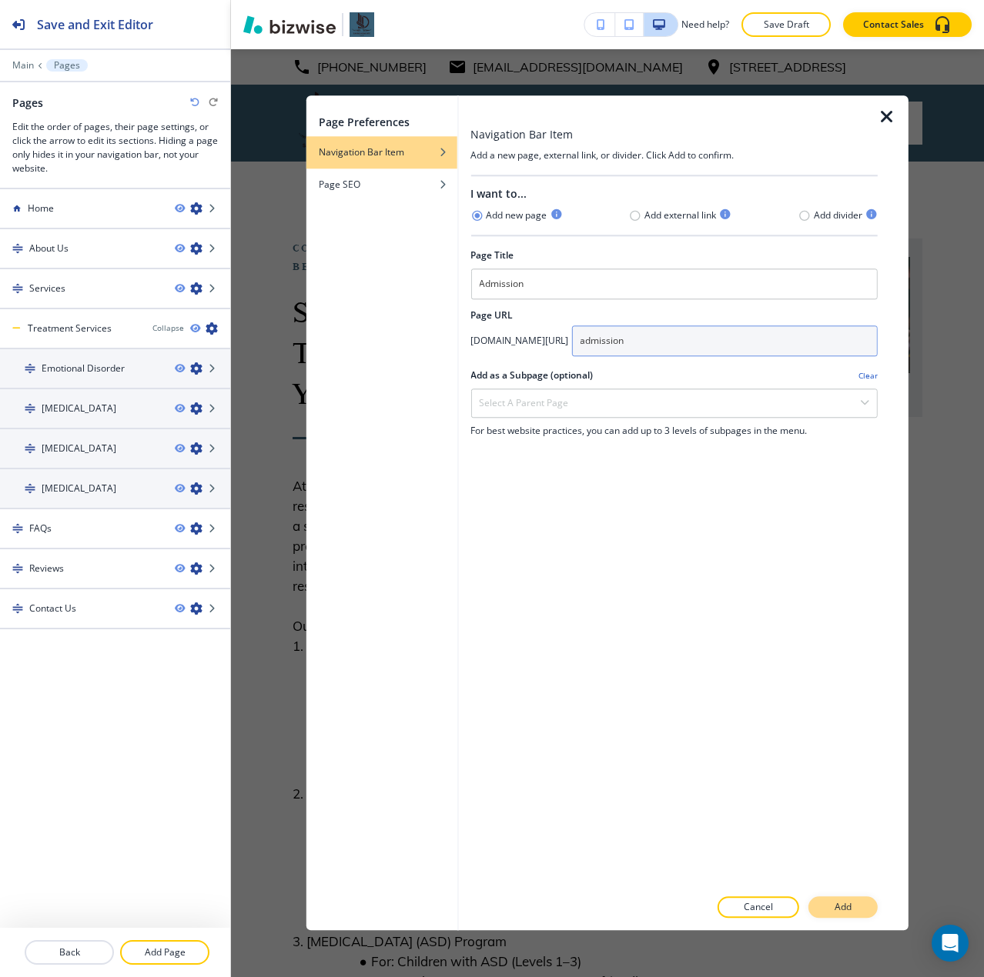
type input "admission"
click at [849, 898] on button "Add" at bounding box center [842, 908] width 69 height 22
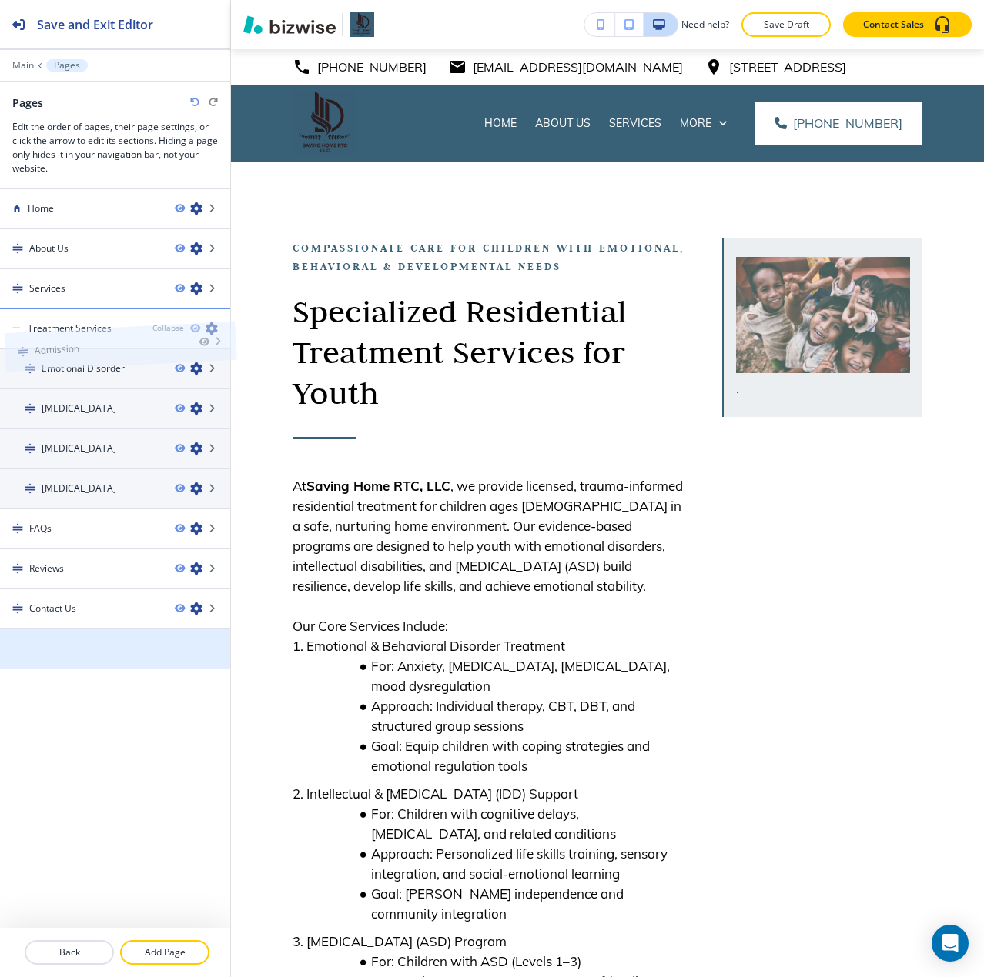
drag, startPoint x: 105, startPoint y: 644, endPoint x: 110, endPoint y: 323, distance: 321.0
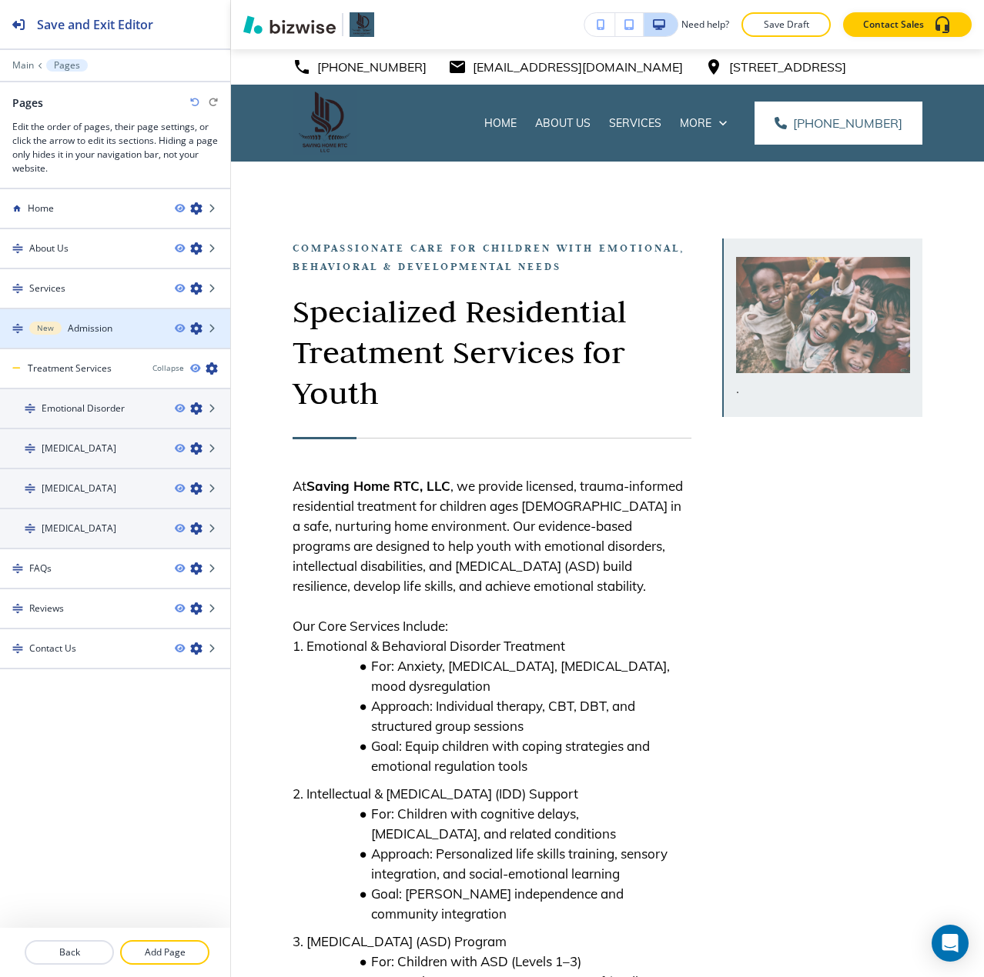
click at [106, 325] on h4 "Admission" at bounding box center [90, 329] width 45 height 14
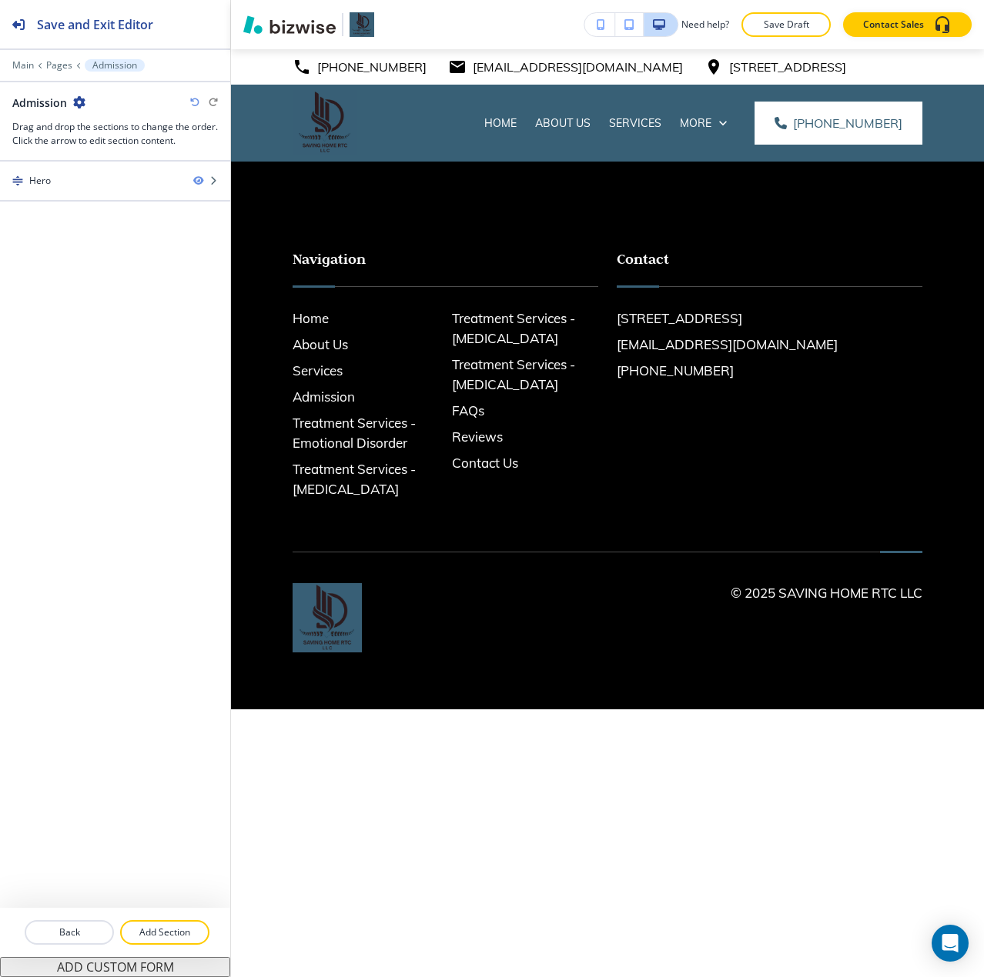
click at [171, 920] on div at bounding box center [115, 914] width 230 height 12
click at [160, 932] on p "Add Section" at bounding box center [165, 933] width 86 height 14
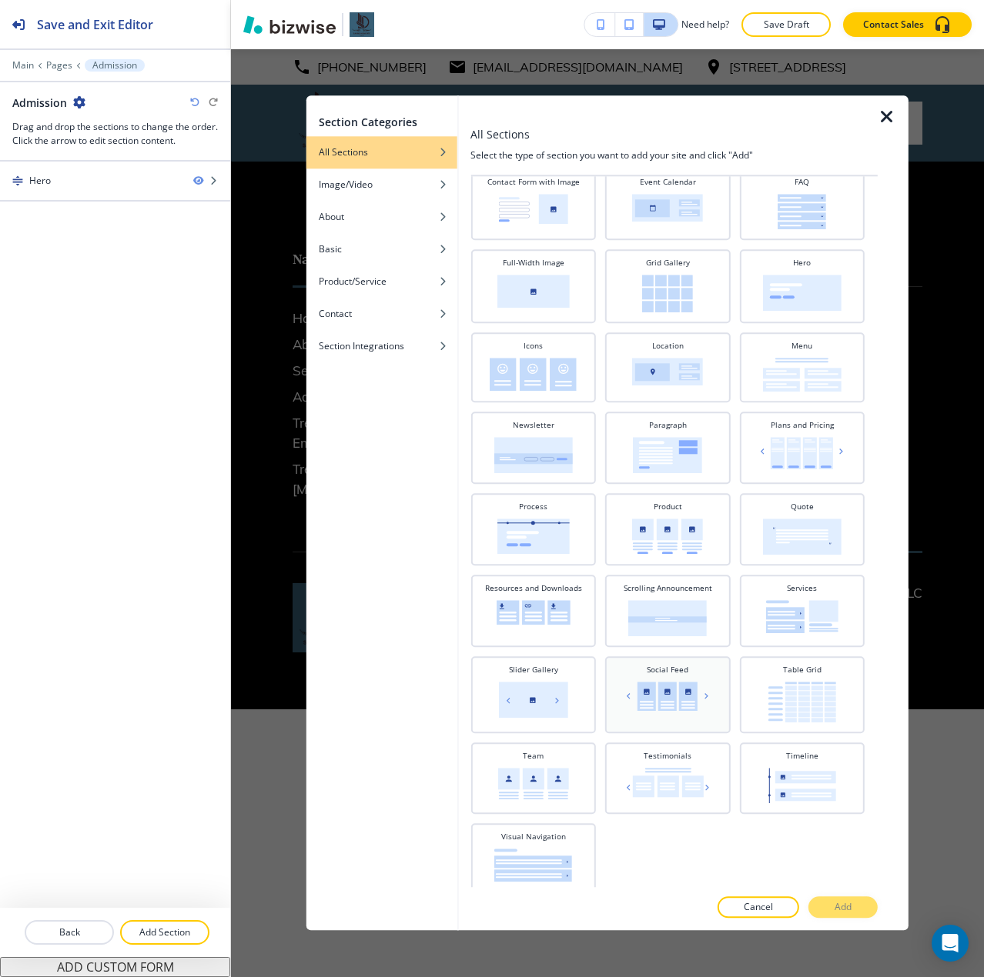
scroll to position [302, 0]
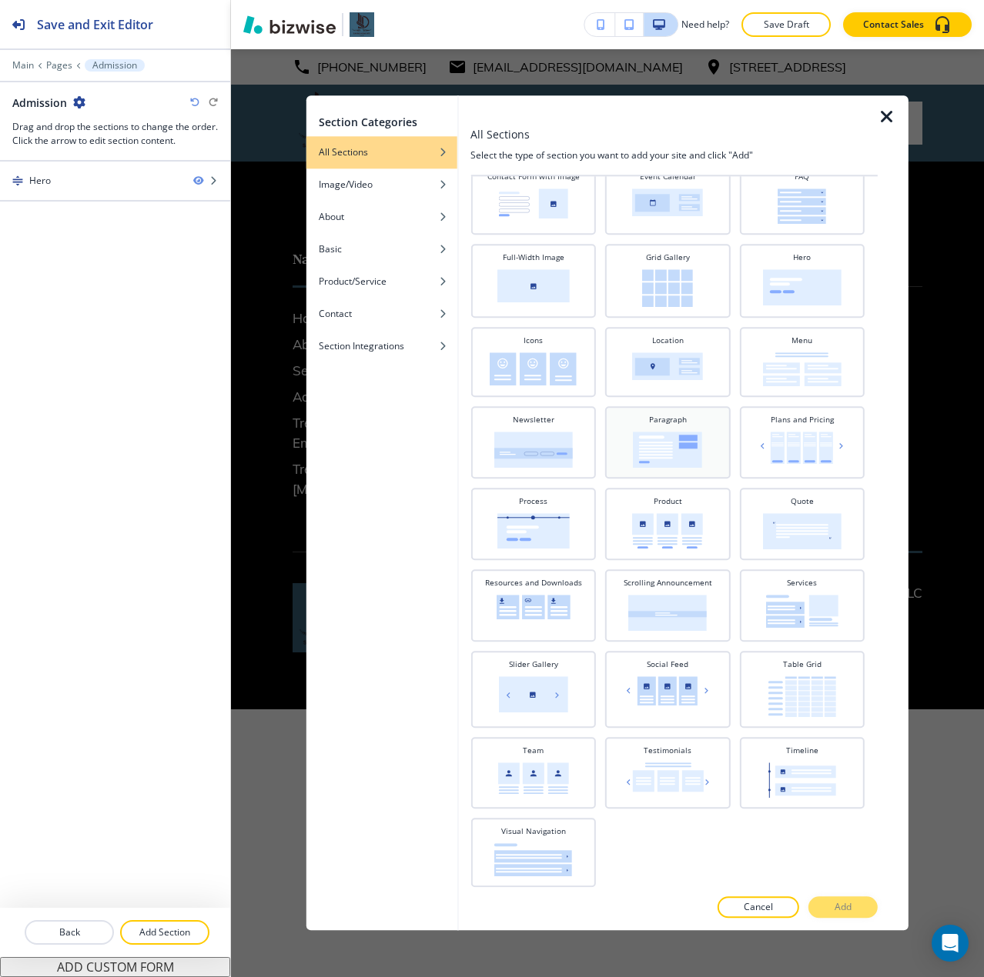
click at [665, 449] on img at bounding box center [667, 450] width 69 height 36
click at [851, 913] on p "Add" at bounding box center [842, 908] width 17 height 14
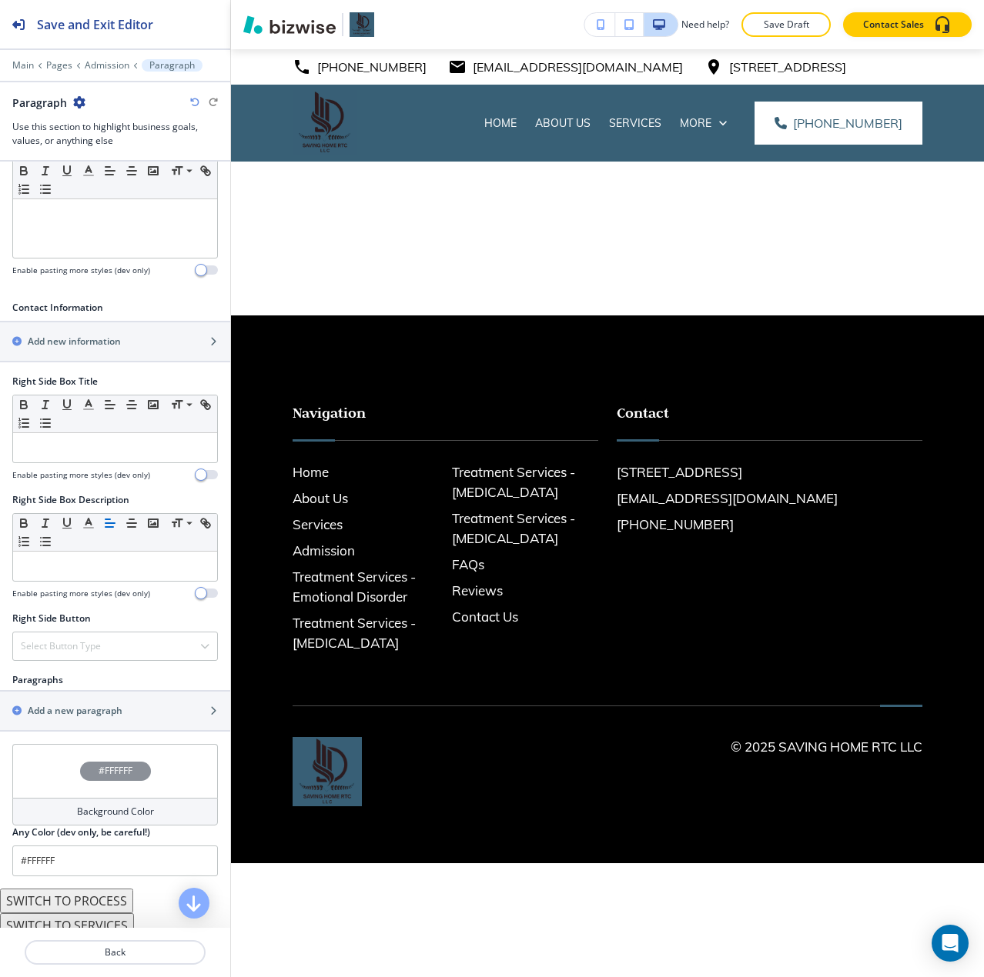
scroll to position [462, 0]
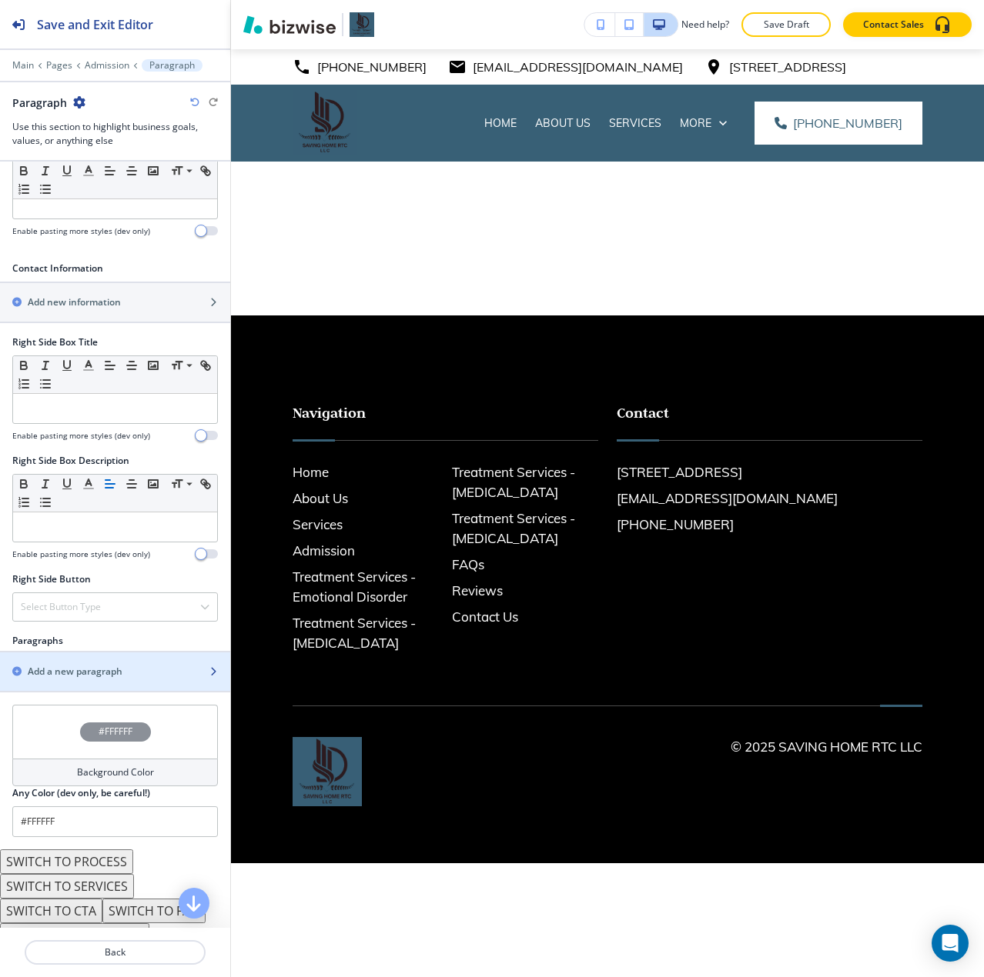
click at [95, 670] on h2 "Add a new paragraph" at bounding box center [75, 672] width 95 height 14
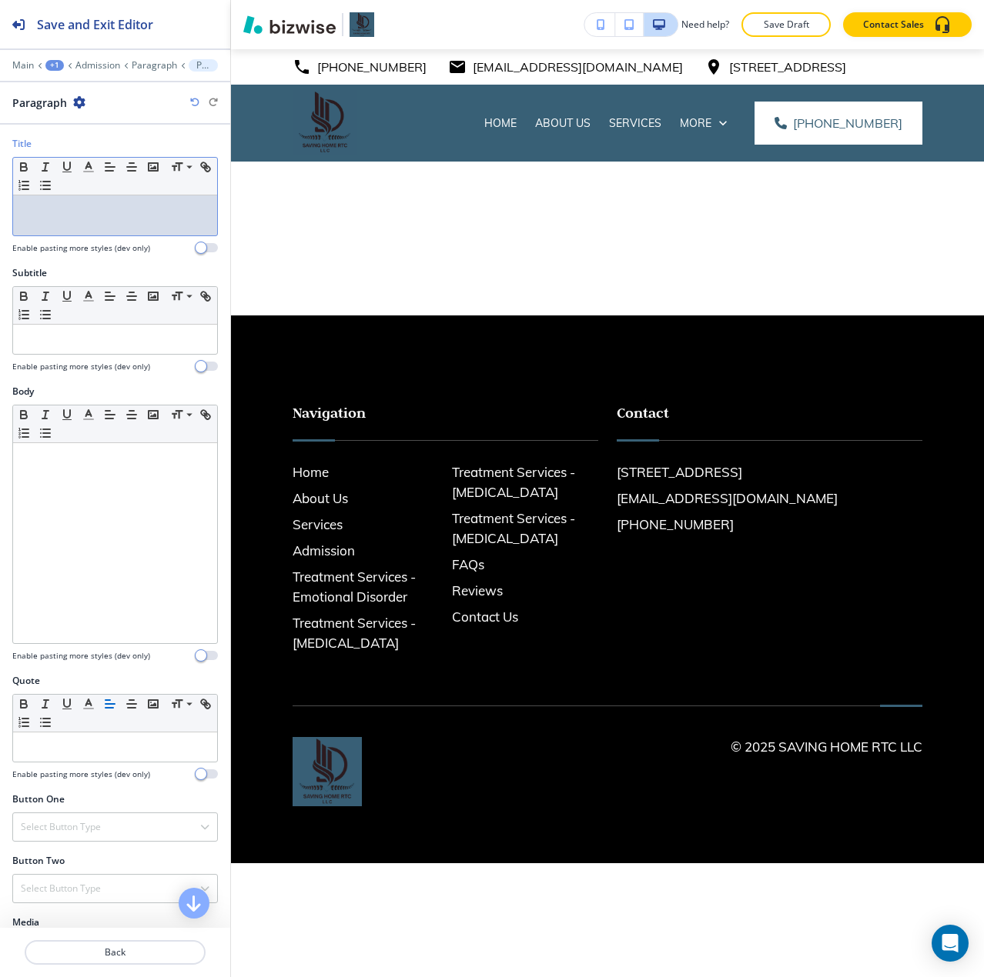
click at [94, 216] on p at bounding box center [115, 210] width 189 height 14
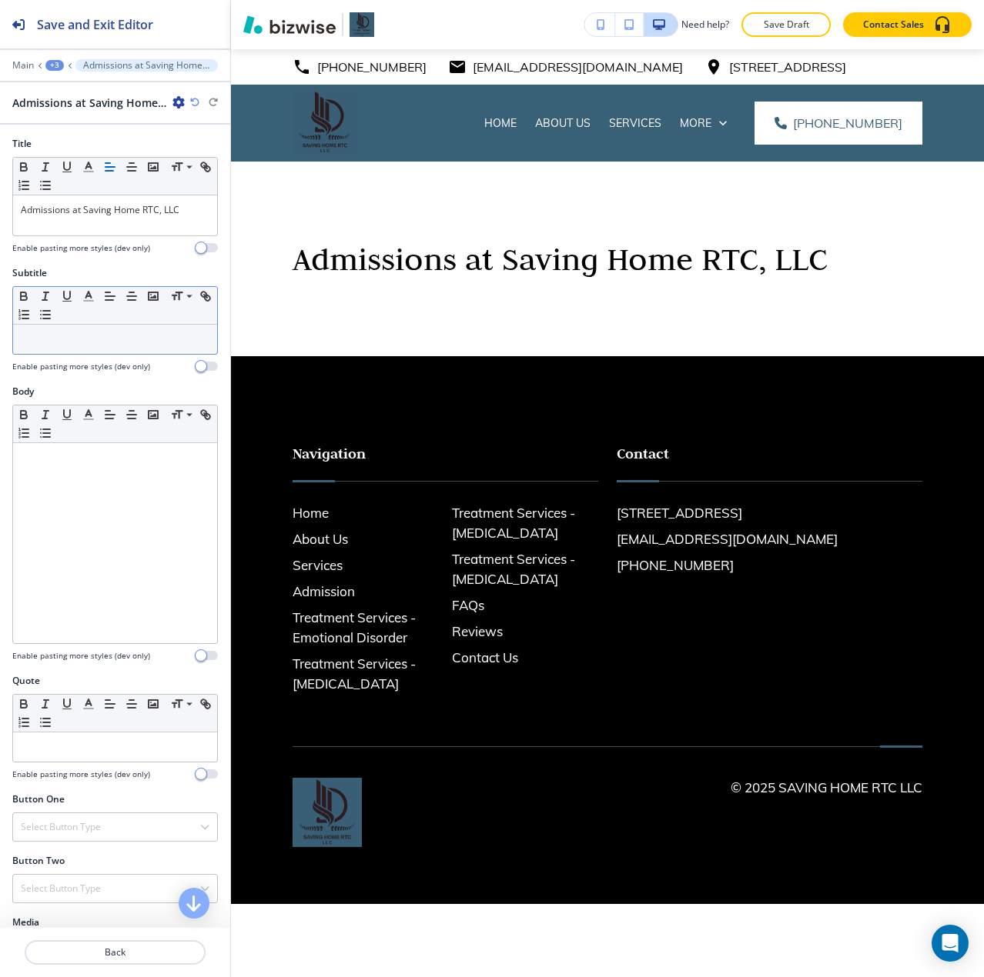
click at [79, 336] on p at bounding box center [115, 339] width 189 height 14
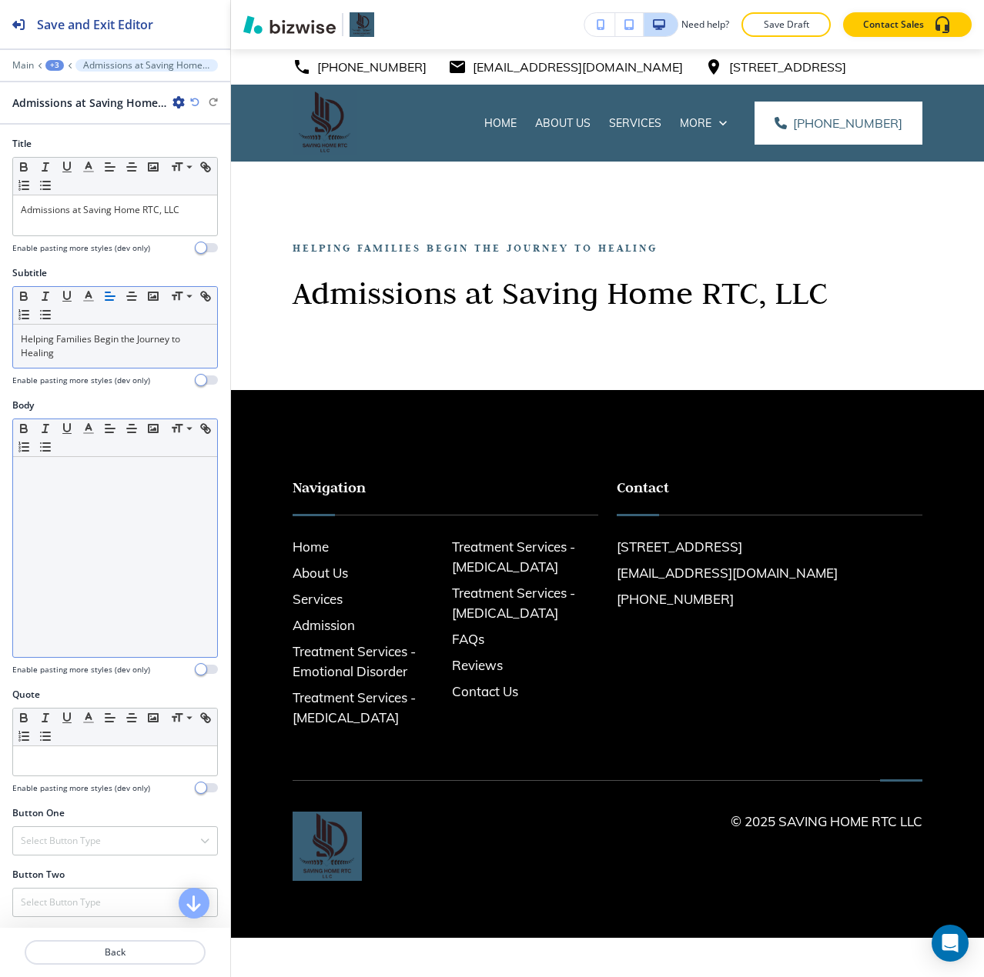
click at [61, 490] on div at bounding box center [115, 557] width 204 height 200
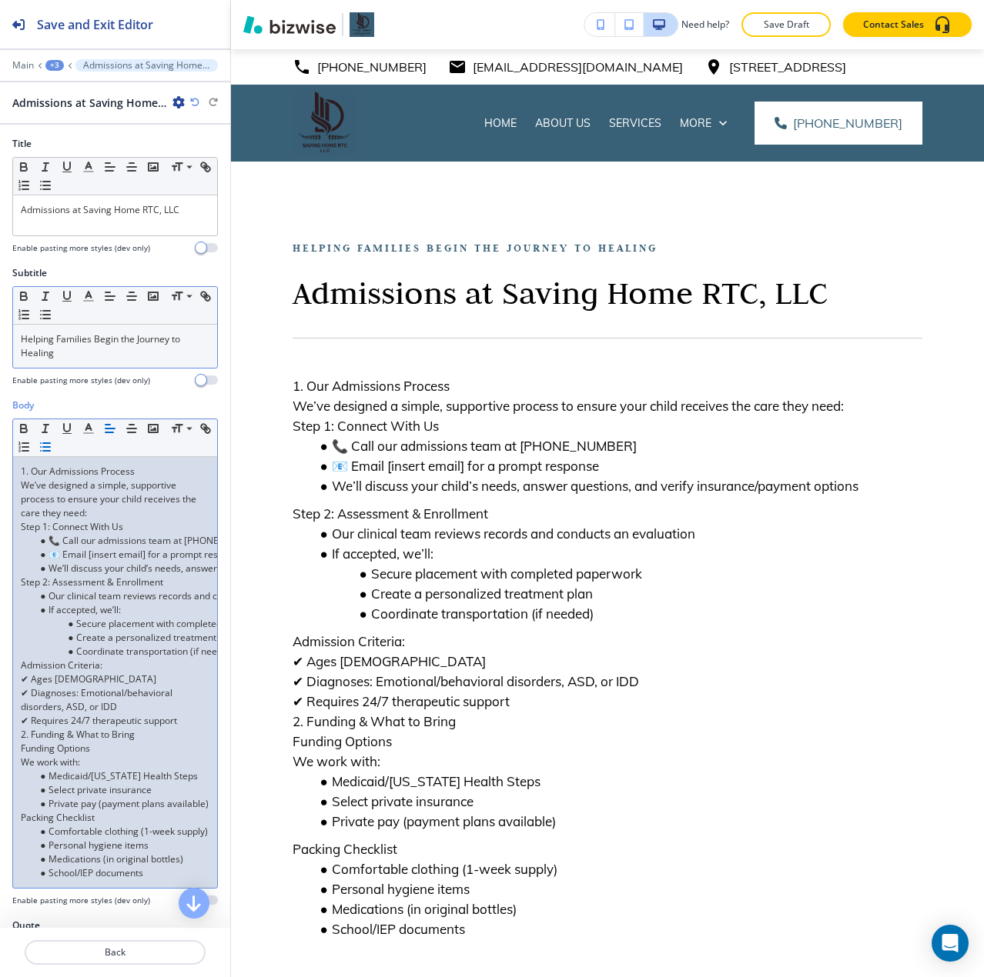
scroll to position [0, 0]
click at [64, 539] on li "📞 Call our admissions team at [PHONE_NUMBER]" at bounding box center [122, 541] width 175 height 14
click at [67, 557] on li "📧 Email [insert email] for a prompt response" at bounding box center [122, 555] width 175 height 14
drag, startPoint x: 129, startPoint y: 553, endPoint x: 76, endPoint y: 553, distance: 53.1
click at [76, 553] on li "Email [insert email] for a prompt response" at bounding box center [122, 555] width 175 height 14
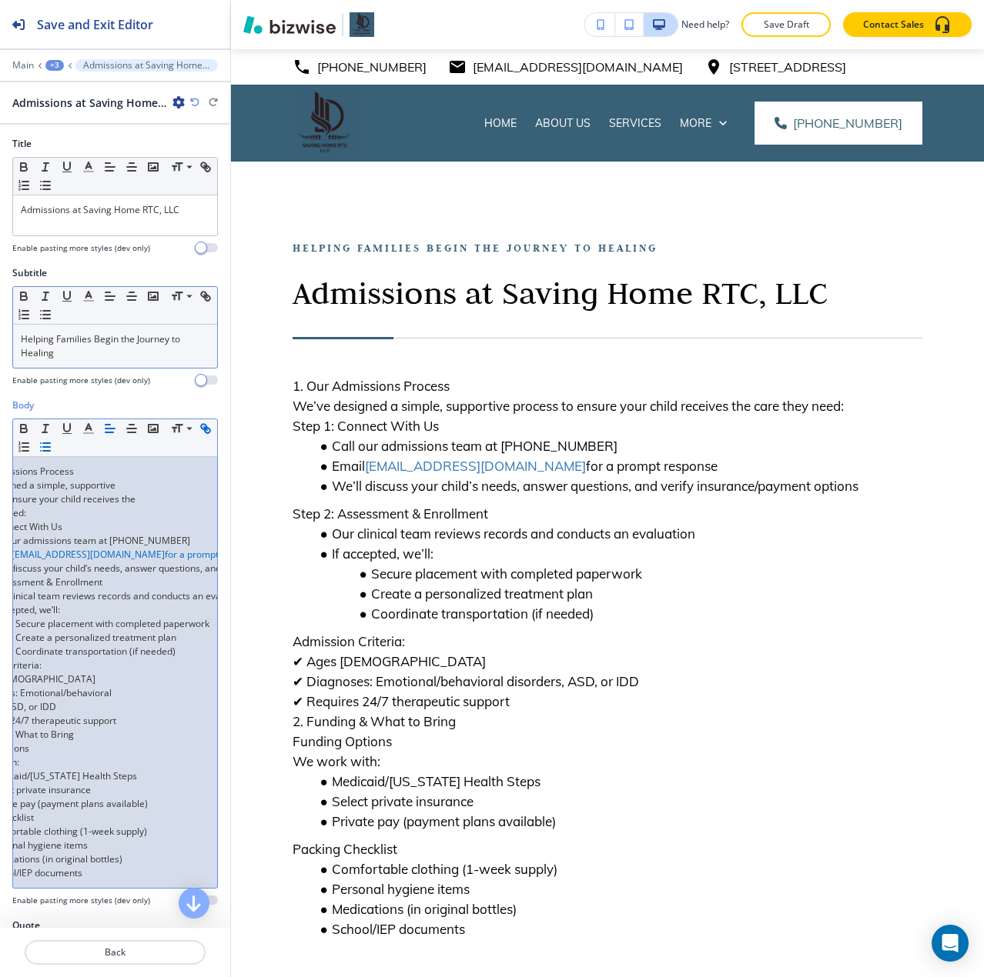
scroll to position [0, 65]
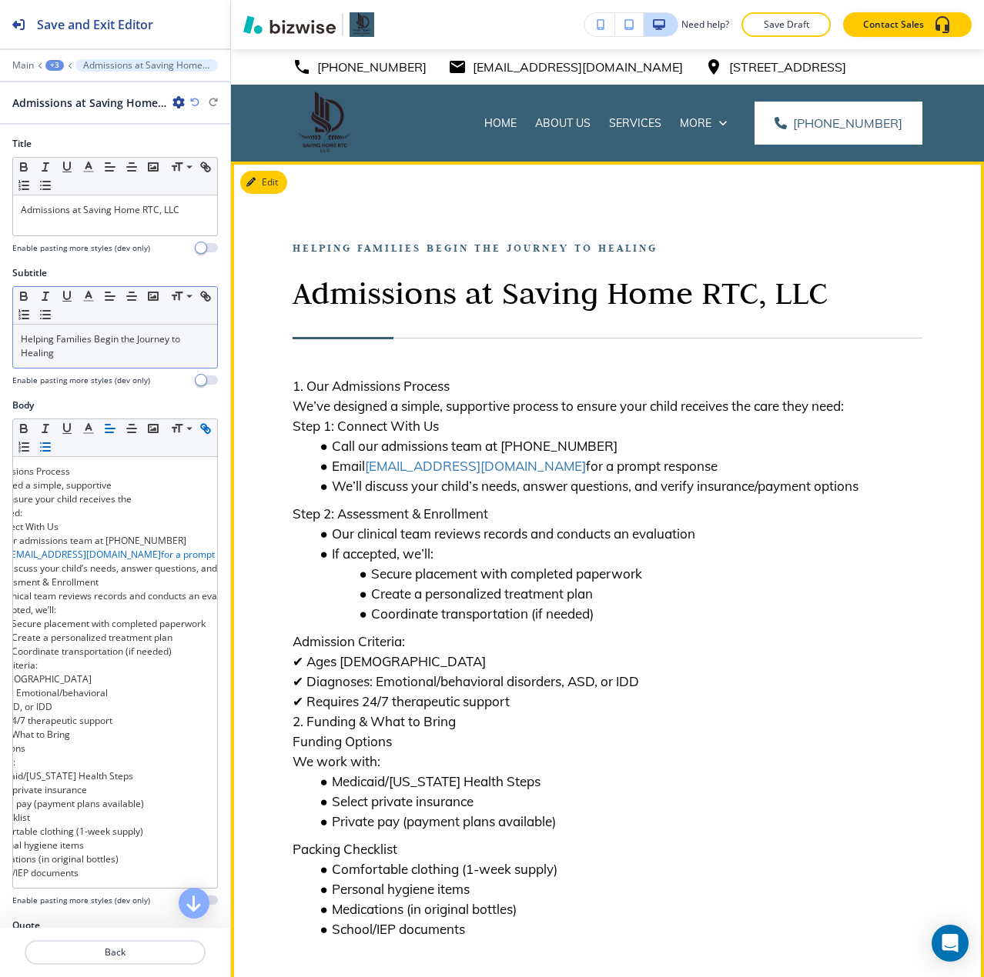
drag, startPoint x: 823, startPoint y: 135, endPoint x: 497, endPoint y: 225, distance: 338.7
click at [497, 225] on div "Helping Families Begin the Journey to Healing Admissions at Saving Home RTC, LL…" at bounding box center [607, 593] width 753 height 863
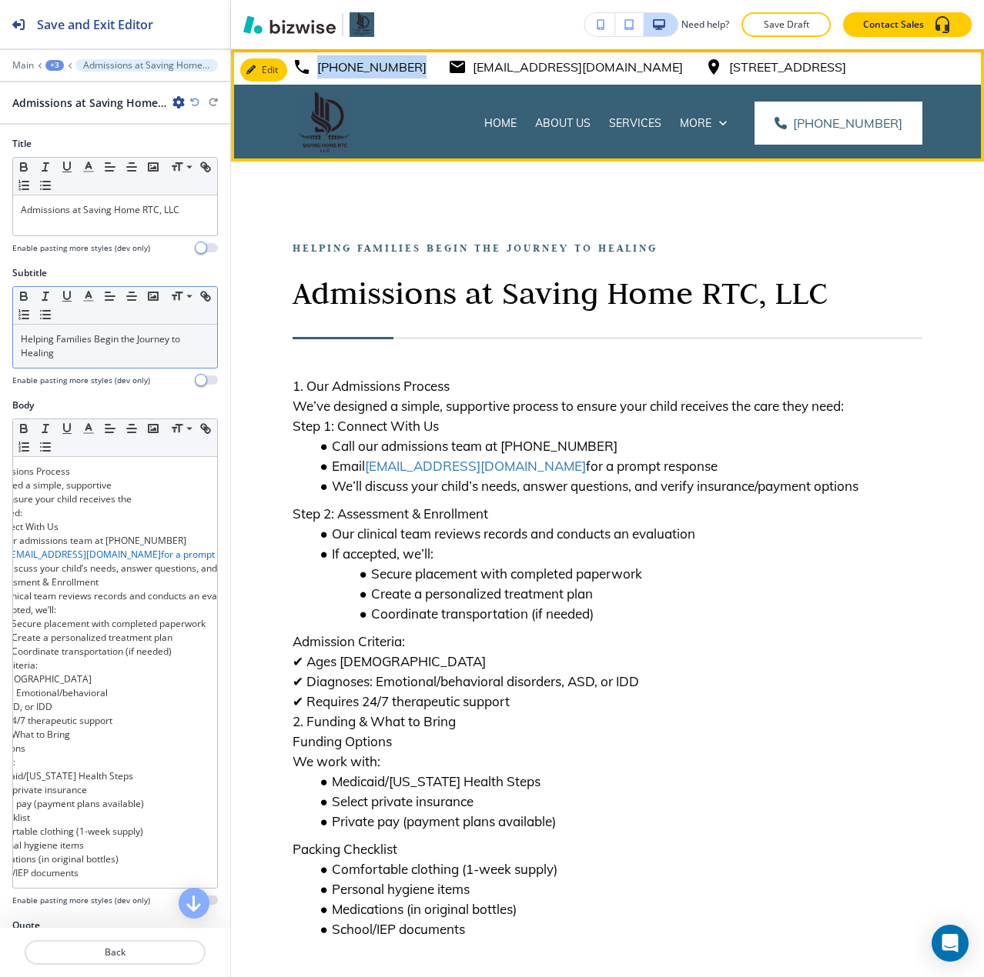
drag, startPoint x: 409, startPoint y: 73, endPoint x: 314, endPoint y: 83, distance: 95.2
click at [314, 83] on div "[PHONE_NUMBER] [EMAIL_ADDRESS][DOMAIN_NAME] [STREET_ADDRESS]" at bounding box center [607, 66] width 753 height 35
copy p "[PHONE_NUMBER]"
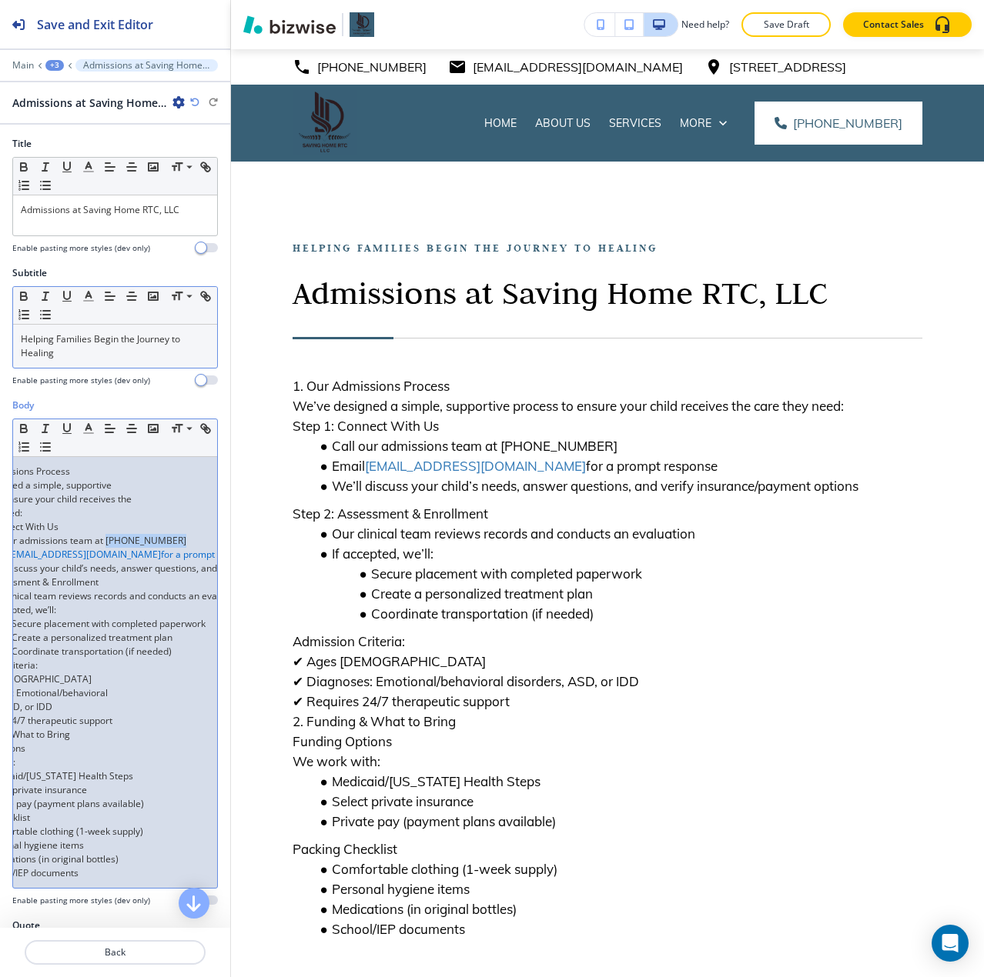
drag, startPoint x: 172, startPoint y: 540, endPoint x: 105, endPoint y: 540, distance: 67.0
click at [105, 540] on div "1. Our Admissions Process We’ve designed a simple, supportive process to ensure…" at bounding box center [115, 672] width 204 height 431
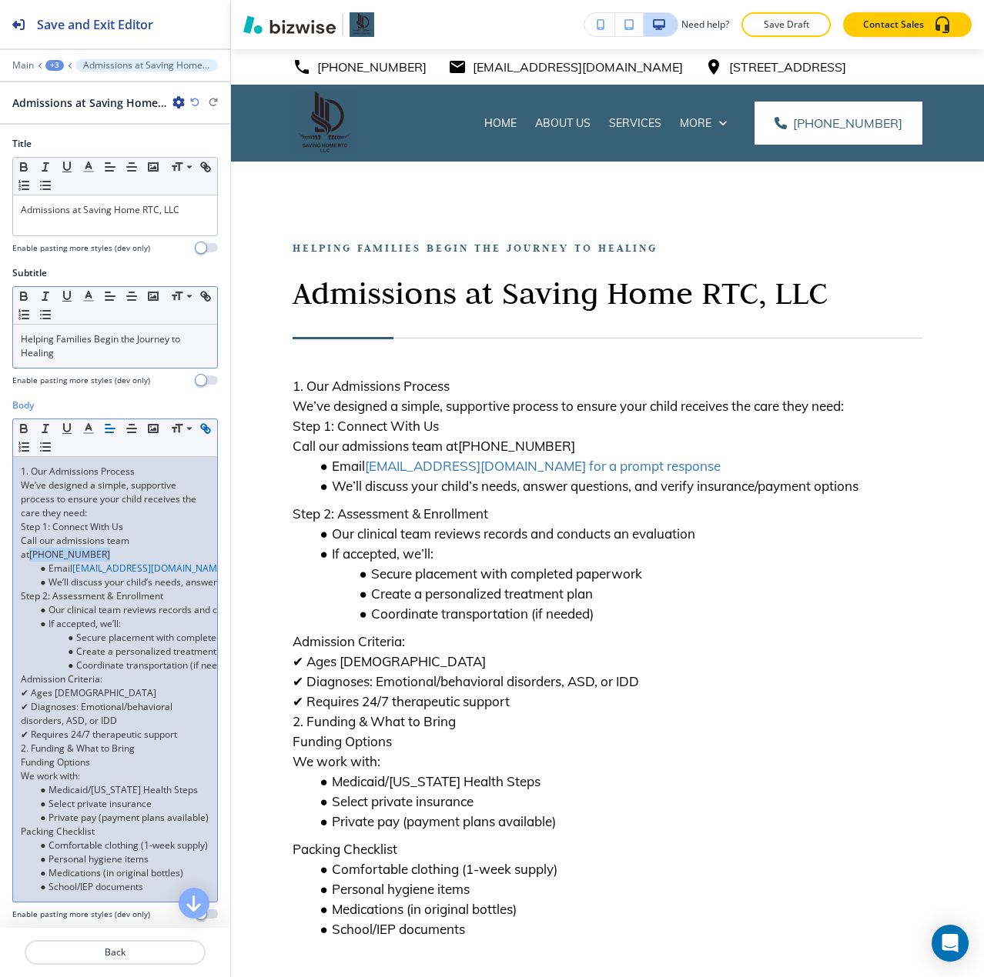
drag, startPoint x: 142, startPoint y: 541, endPoint x: 124, endPoint y: 553, distance: 21.8
click at [124, 553] on p "Call our admissions team at [PHONE_NUMBER]" at bounding box center [115, 548] width 189 height 28
click at [195, 438] on button "button" at bounding box center [206, 428] width 22 height 18
click at [165, 540] on p "Call our admissions team at [PHONE_NUMBER]" at bounding box center [115, 548] width 189 height 28
click at [22, 543] on p "Call our admissions team at [PHONE_NUMBER]" at bounding box center [115, 548] width 189 height 28
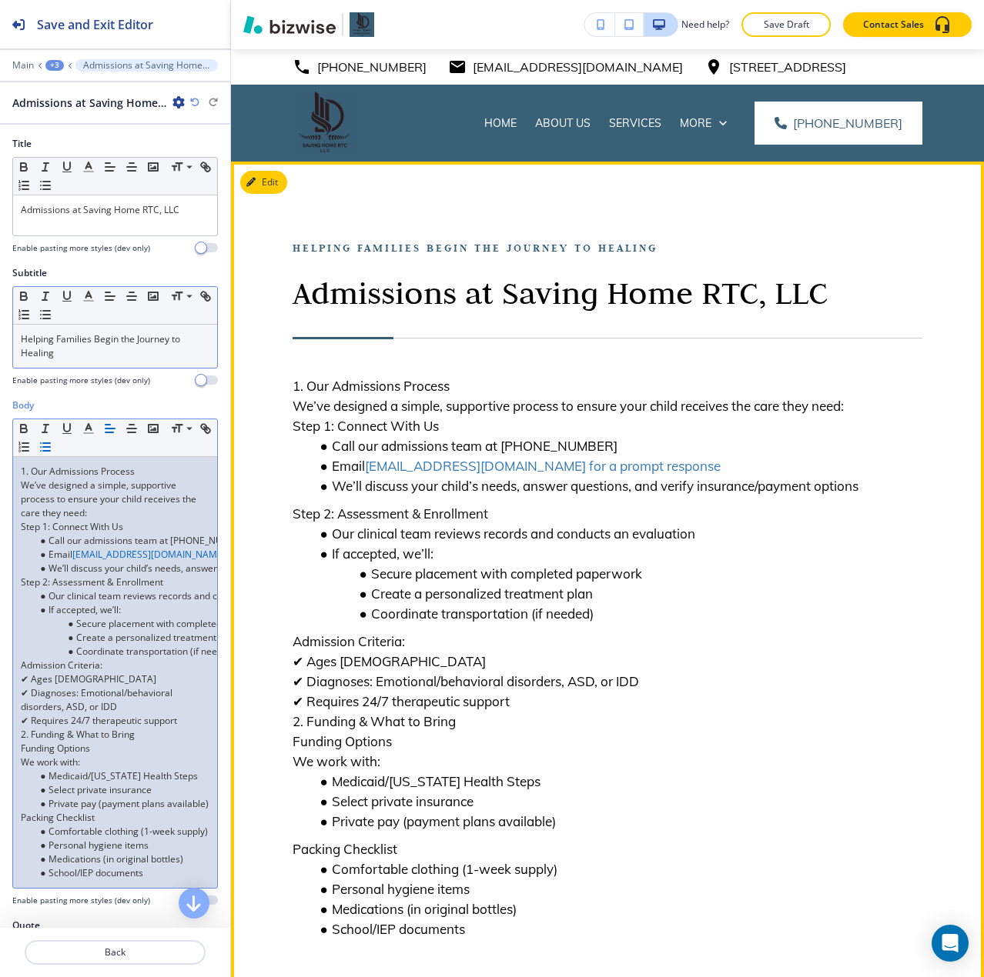
click at [383, 519] on h6 "1. Our Admissions Process We’ve designed a simple, supportive process to ensure…" at bounding box center [607, 639] width 630 height 602
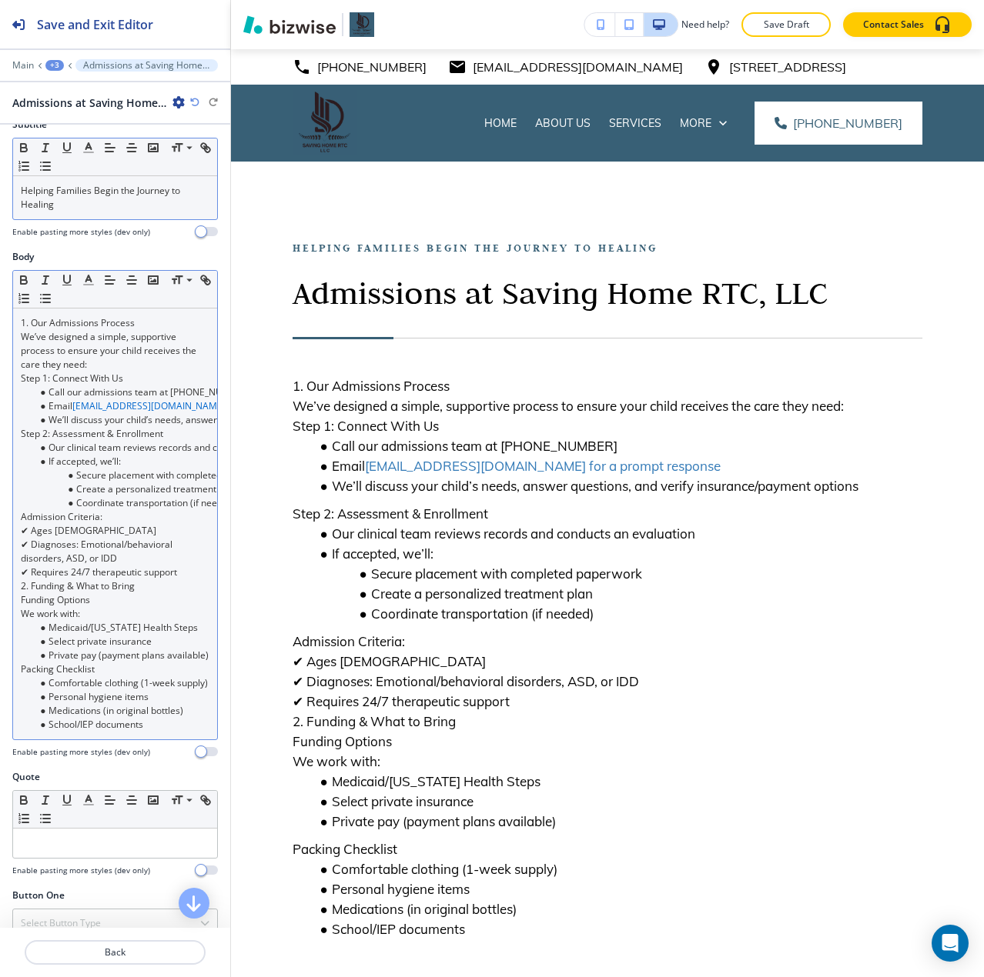
scroll to position [154, 0]
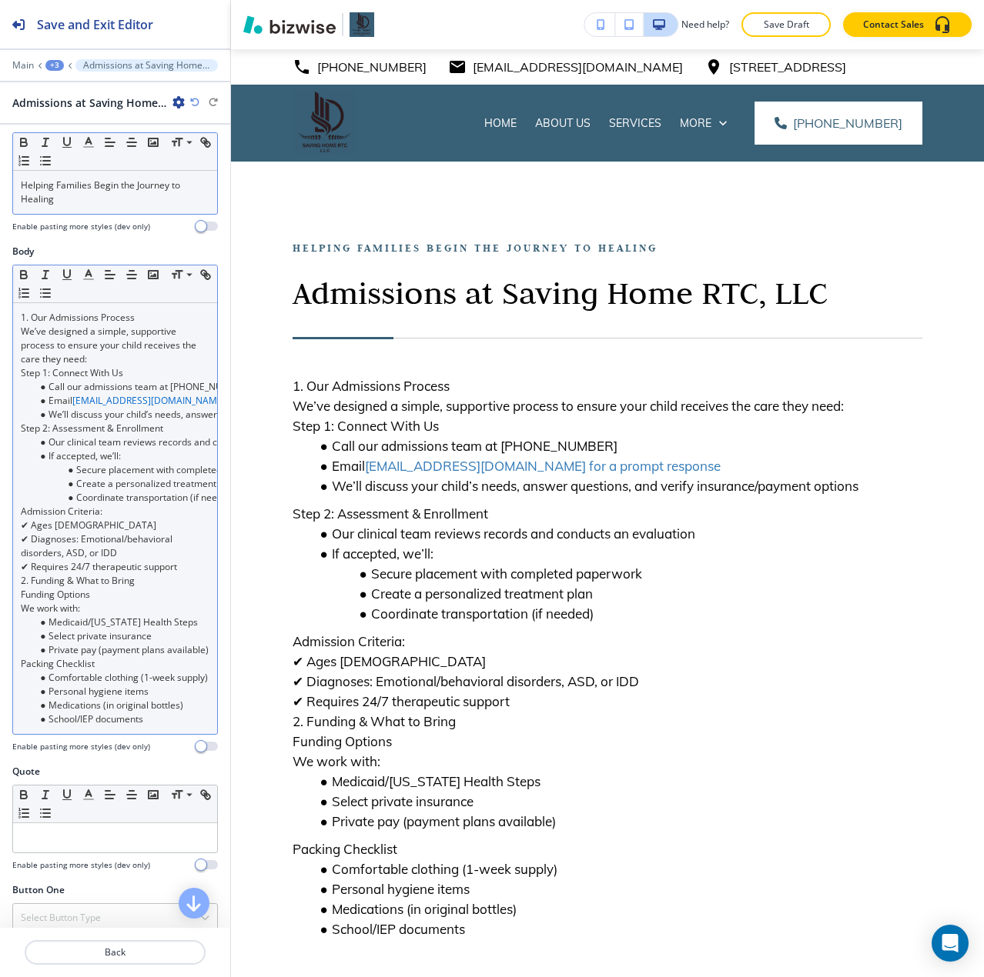
click at [41, 581] on p "2. Funding & What to Bring" at bounding box center [115, 581] width 189 height 14
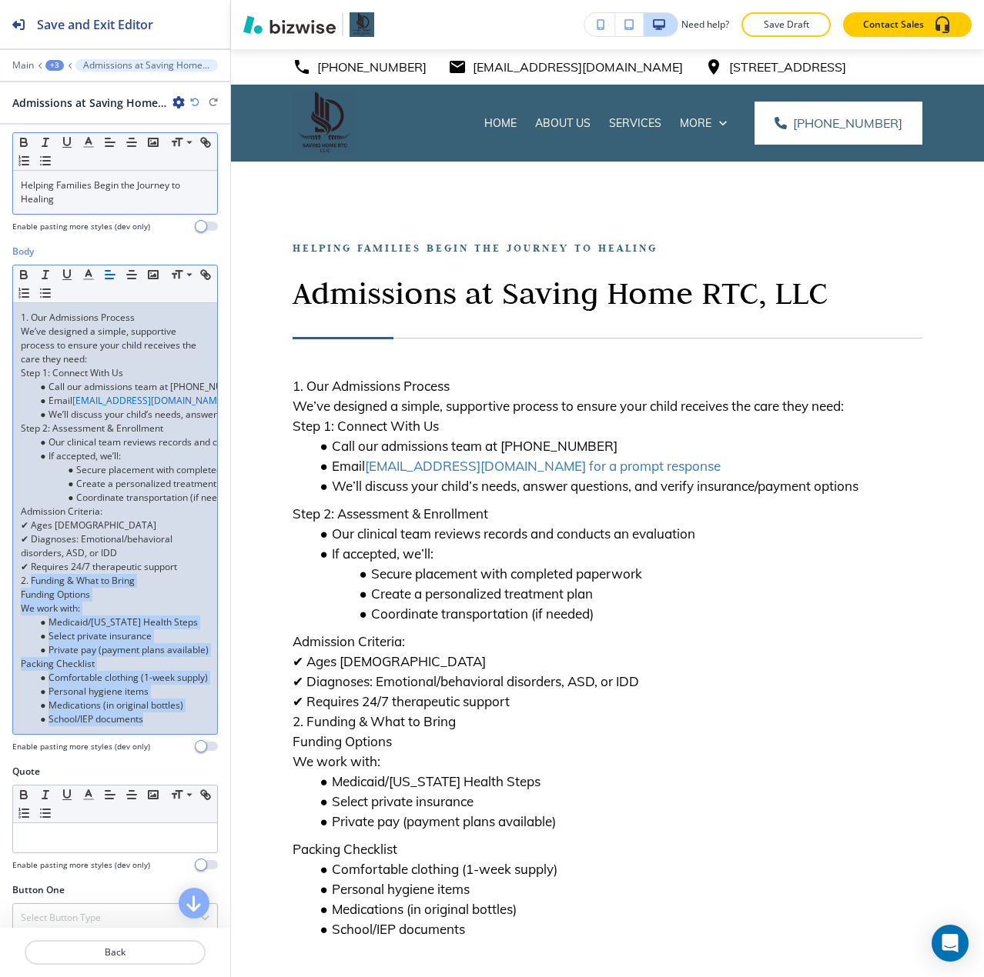
drag, startPoint x: 41, startPoint y: 580, endPoint x: 171, endPoint y: 749, distance: 212.9
click at [171, 749] on div "Body Small Normal Large Huge 1. Our Admissions Process We’ve designed a simple,…" at bounding box center [114, 499] width 205 height 508
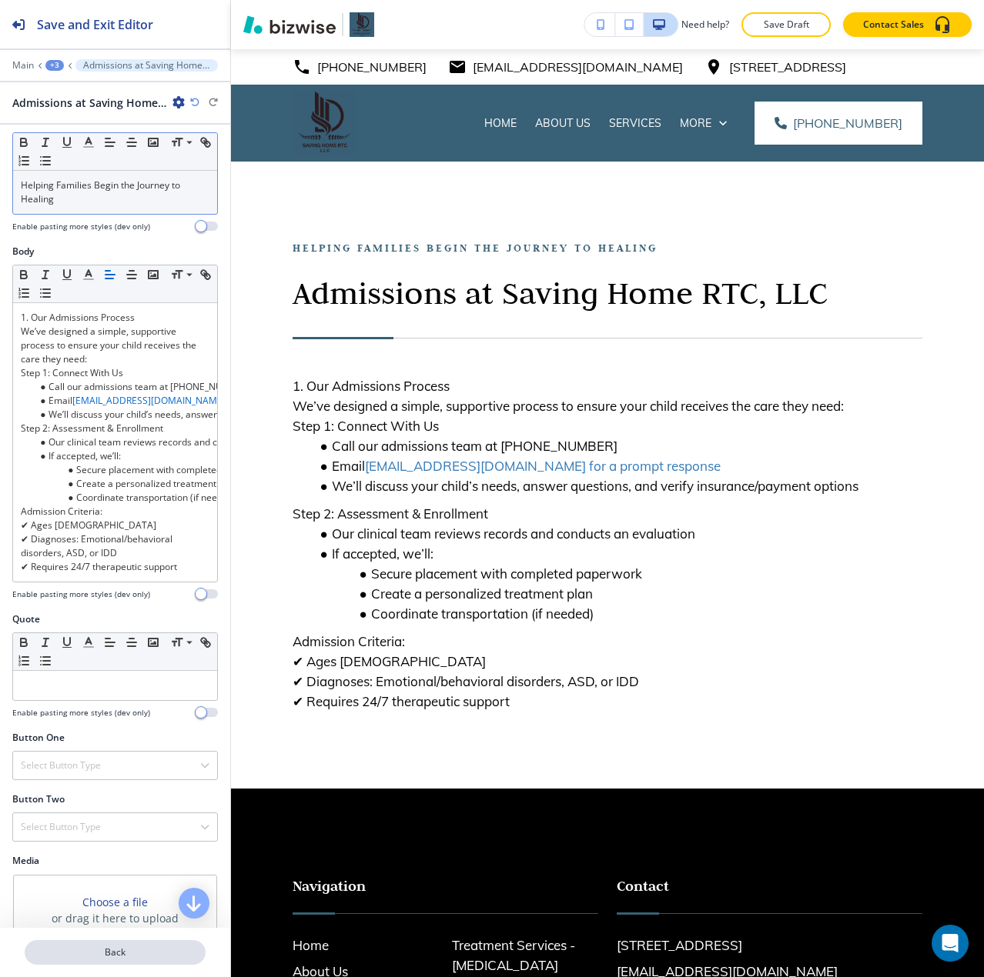
click at [102, 960] on button "Back" at bounding box center [115, 952] width 181 height 25
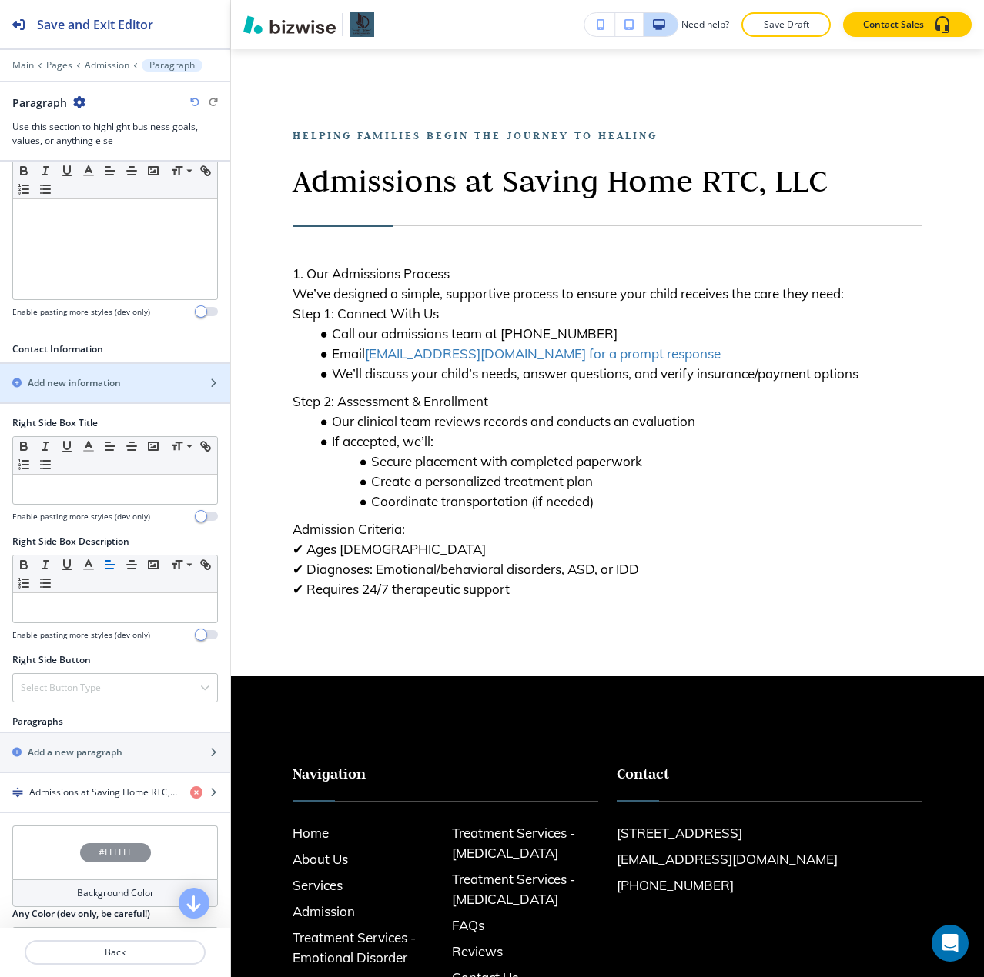
scroll to position [385, 0]
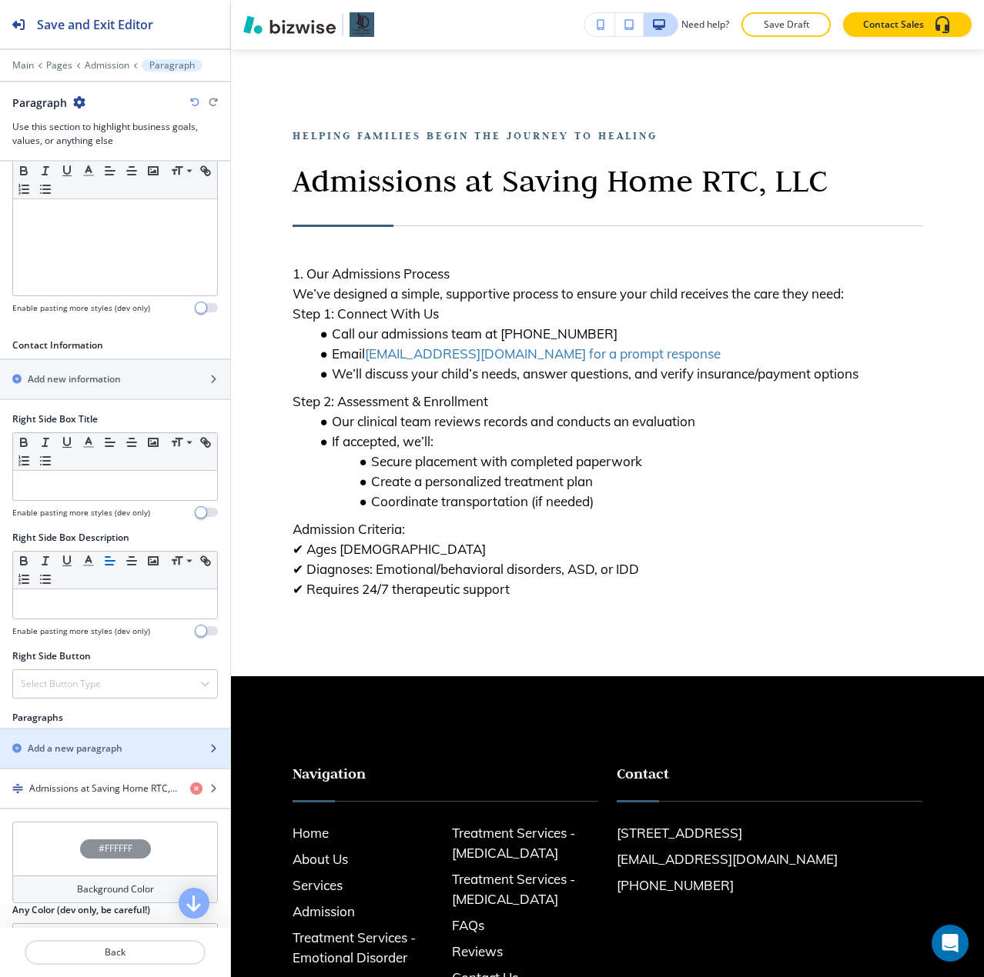
click at [82, 745] on h2 "Add a new paragraph" at bounding box center [75, 749] width 95 height 14
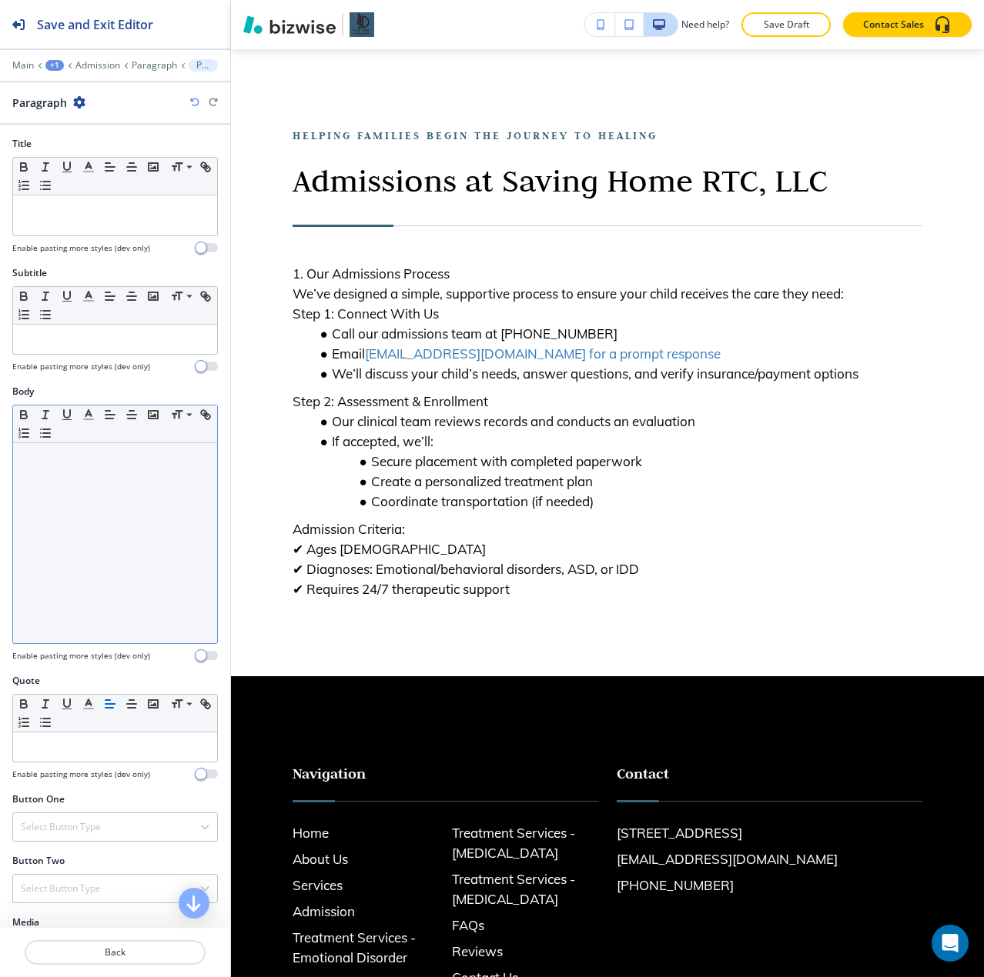
click at [75, 493] on div at bounding box center [115, 543] width 204 height 200
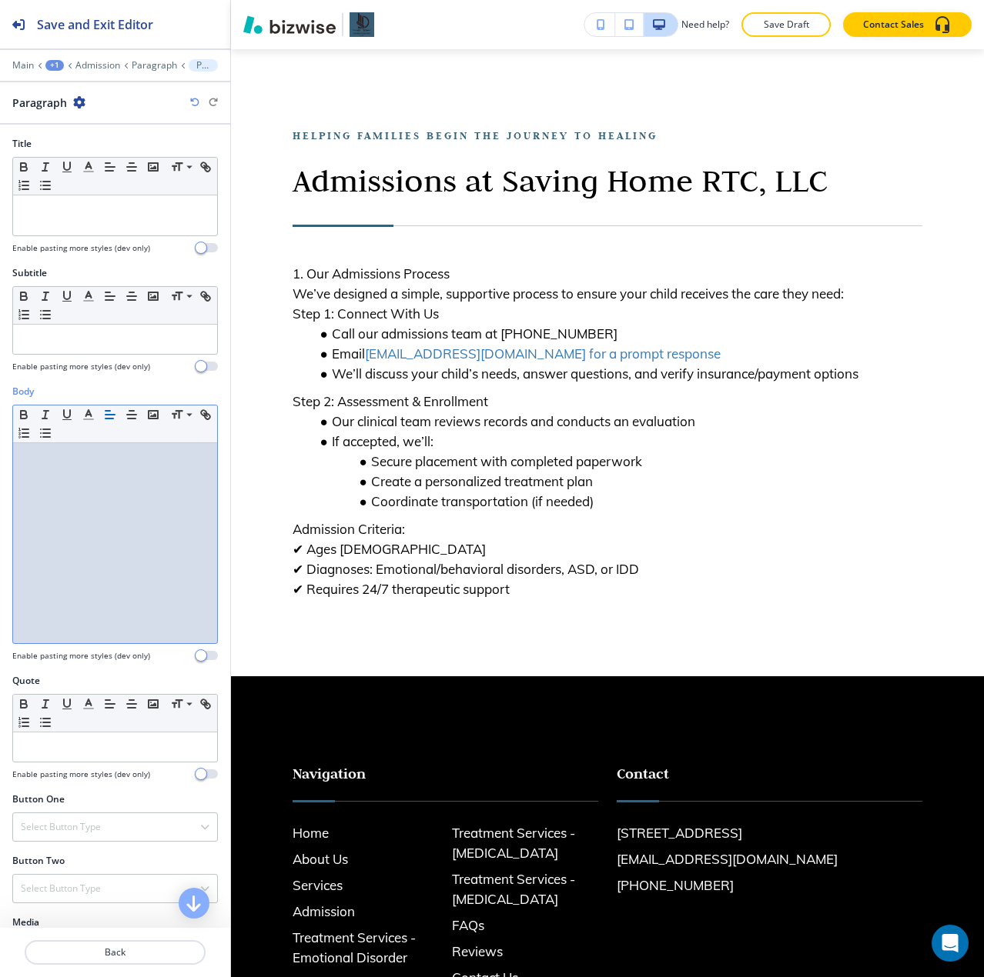
scroll to position [0, 0]
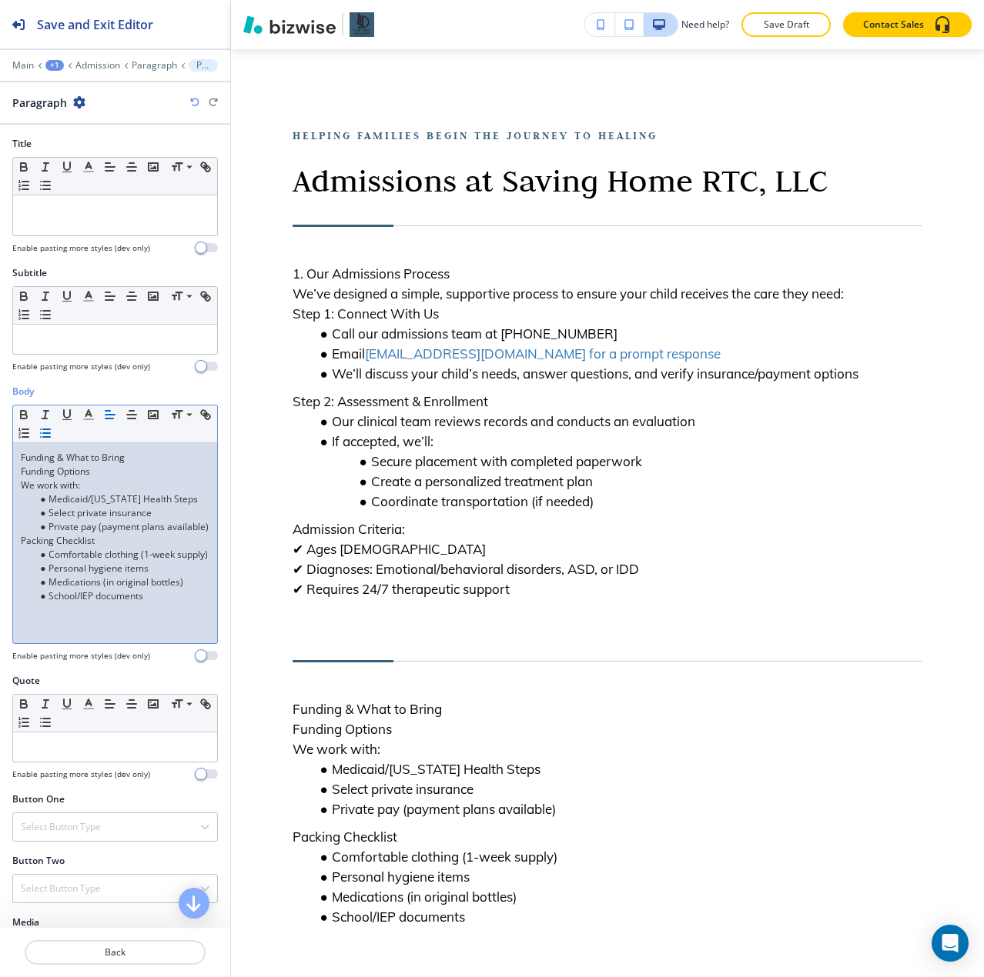
click at [31, 460] on p "Funding & What to Bring" at bounding box center [115, 458] width 189 height 14
drag, startPoint x: 31, startPoint y: 460, endPoint x: 107, endPoint y: 459, distance: 76.2
click at [107, 459] on p "Funding & What to Bring" at bounding box center [115, 458] width 189 height 14
copy p "Funding & What to Bring"
click at [111, 216] on p at bounding box center [115, 210] width 189 height 14
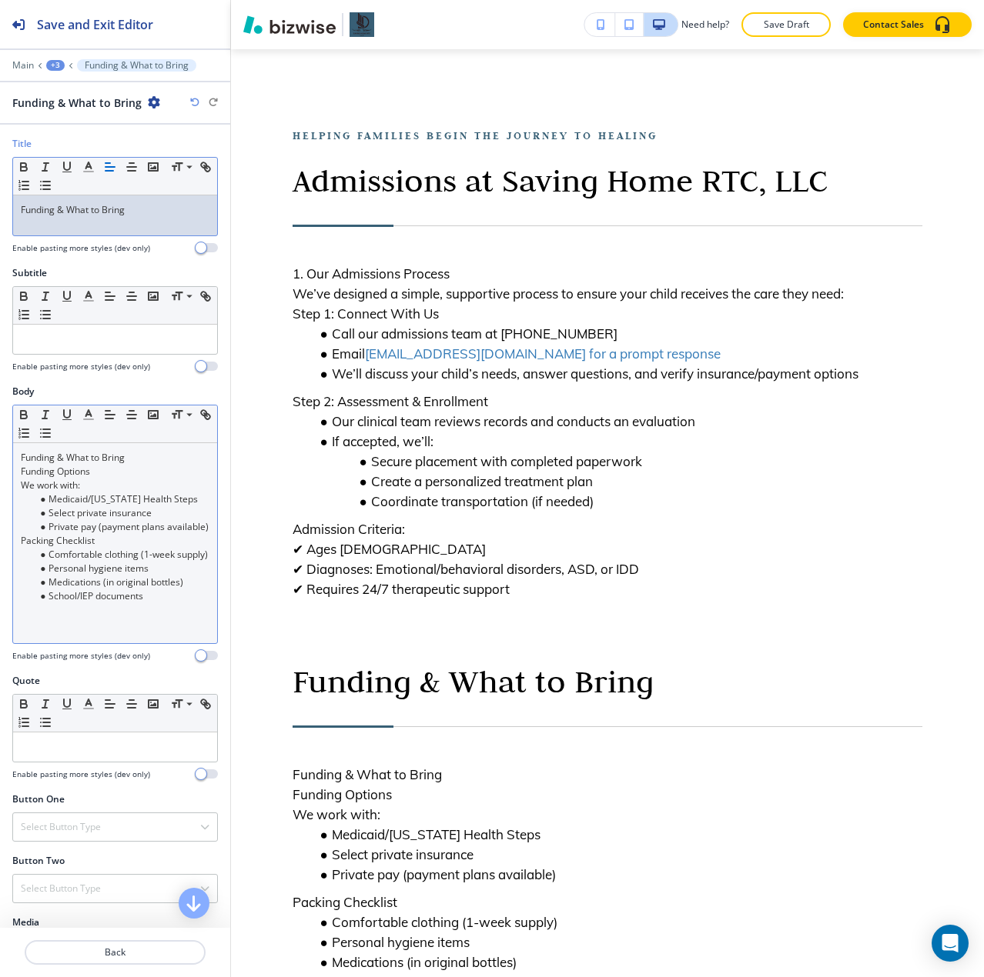
click at [80, 466] on p "Funding Options" at bounding box center [115, 472] width 189 height 14
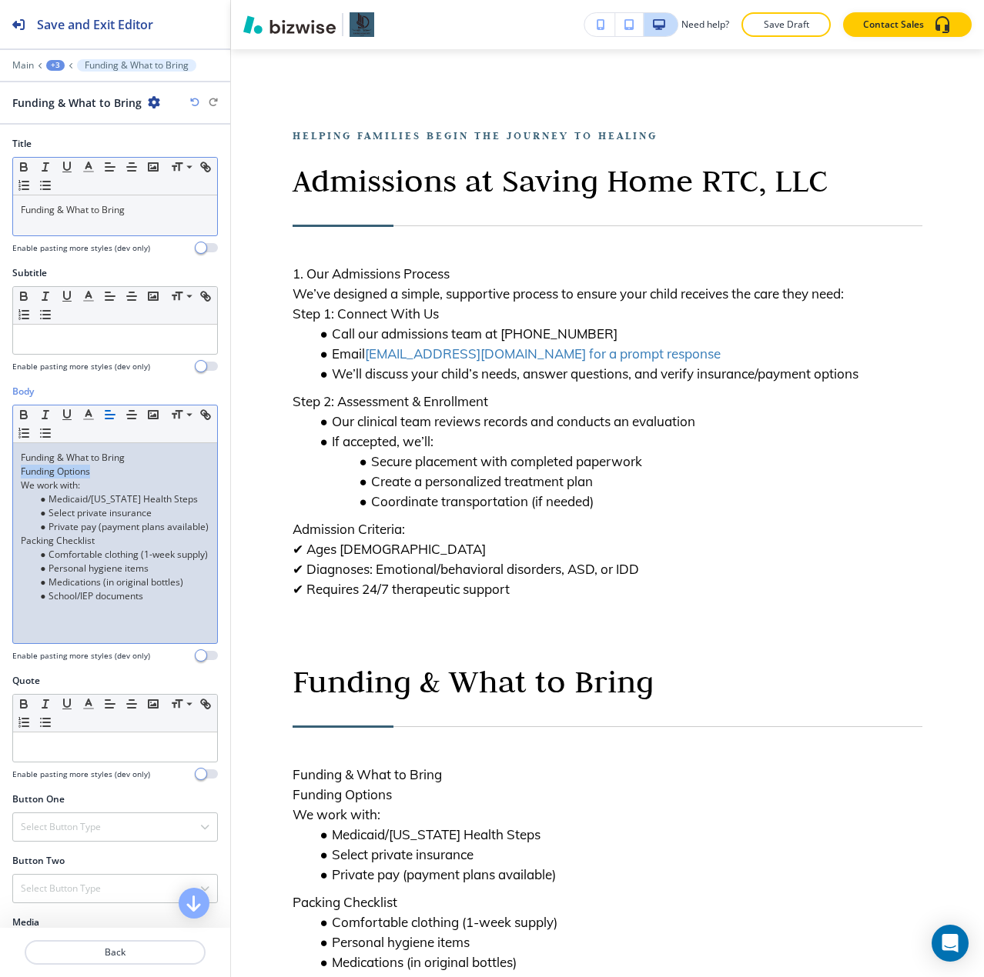
drag, startPoint x: 80, startPoint y: 466, endPoint x: 39, endPoint y: 466, distance: 40.8
click at [39, 466] on p "Funding Options" at bounding box center [115, 472] width 189 height 14
click at [69, 348] on div at bounding box center [115, 339] width 204 height 29
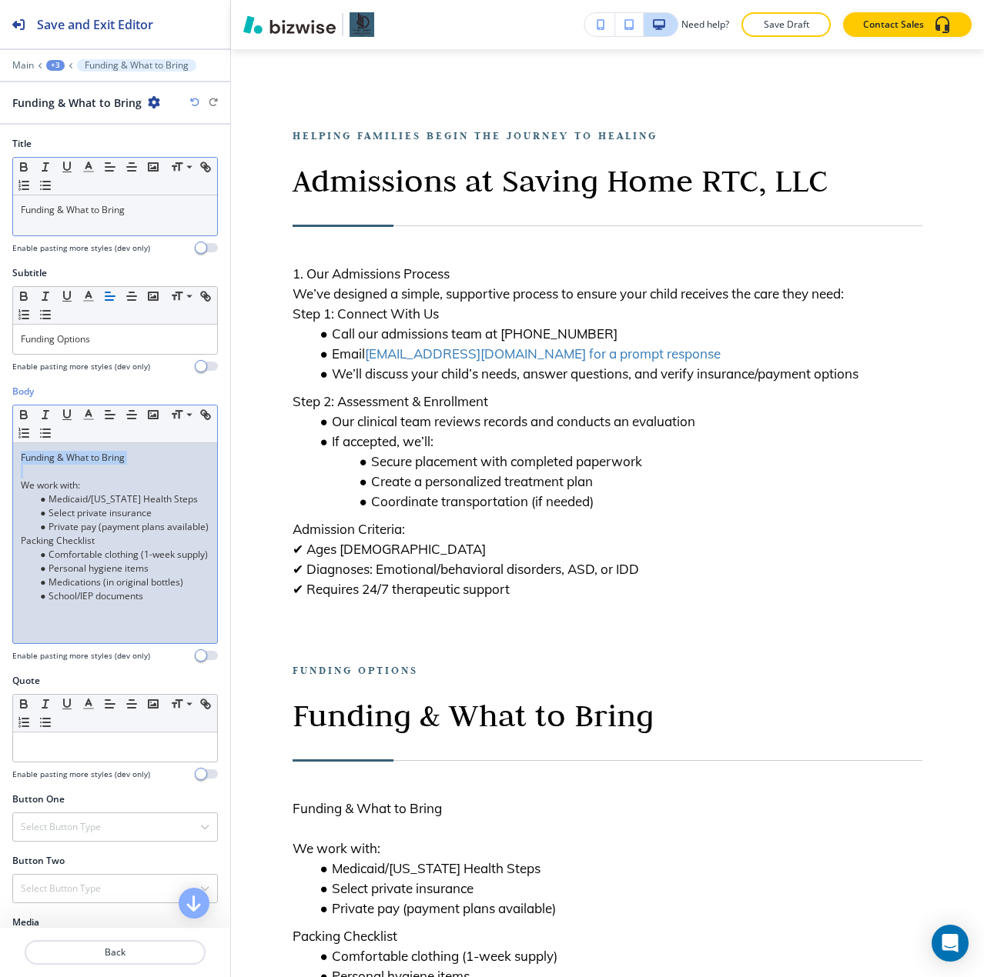
drag, startPoint x: 95, startPoint y: 466, endPoint x: -17, endPoint y: 453, distance: 113.1
click at [0, 0] on html "Save and Exit Editor Main +3 Funding & What to Bring Funding & What to Bring Ti…" at bounding box center [492, 0] width 984 height 0
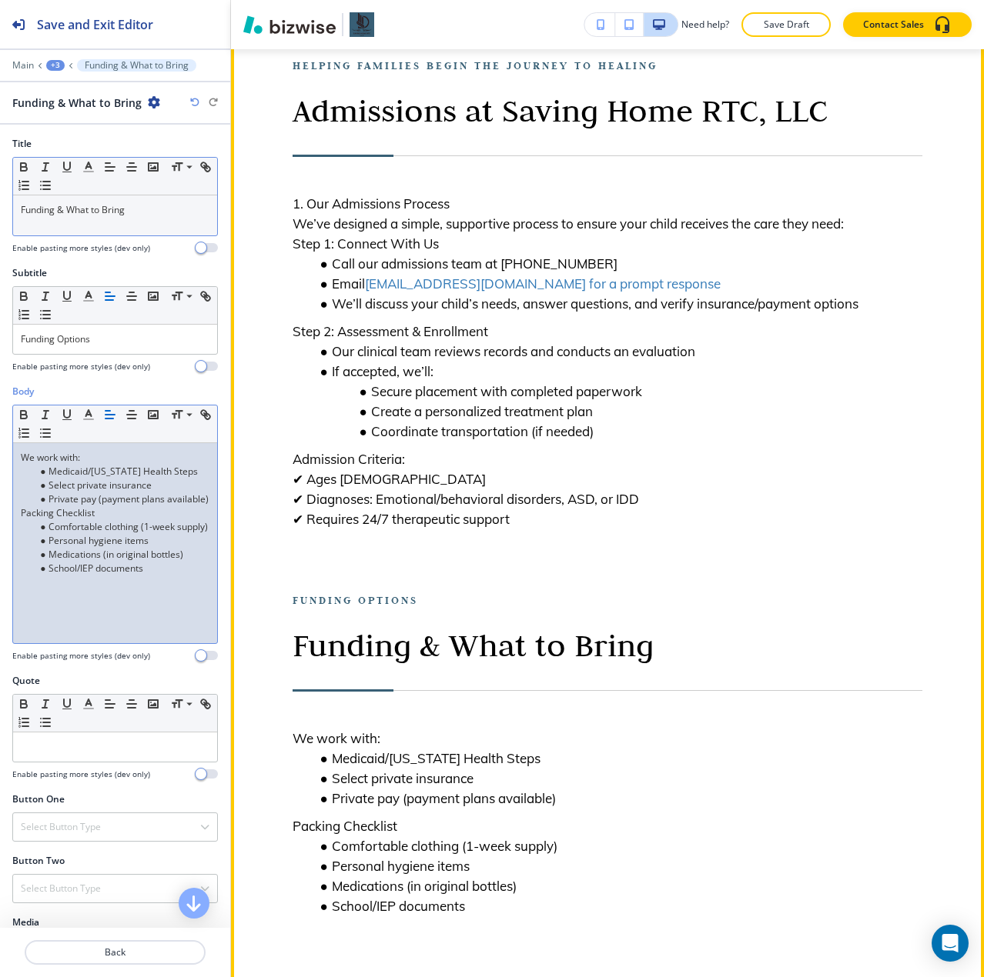
scroll to position [420, 0]
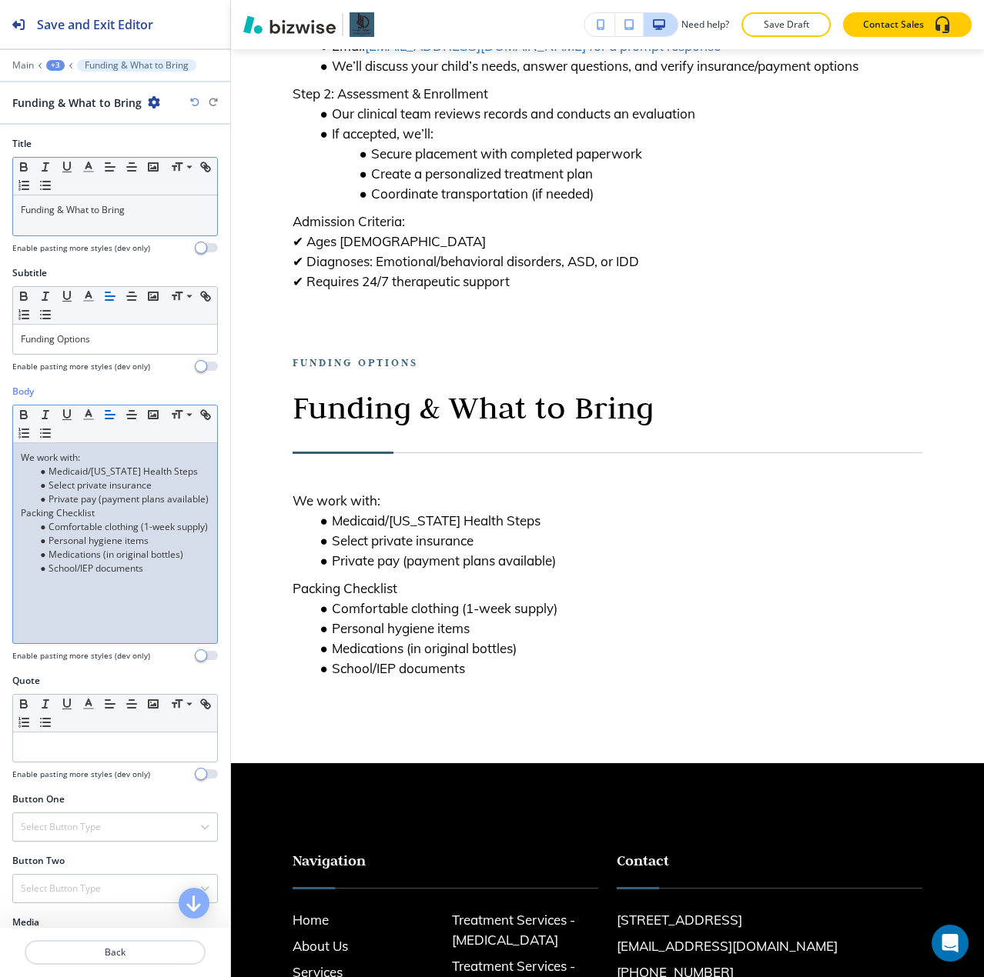
click at [153, 578] on div "We work with: Medicaid/[US_STATE] Health Steps Select private insurance Private…" at bounding box center [115, 543] width 204 height 200
click at [155, 589] on div "We work with: Medicaid/[US_STATE] Health Steps Select private insurance Private…" at bounding box center [115, 543] width 204 height 200
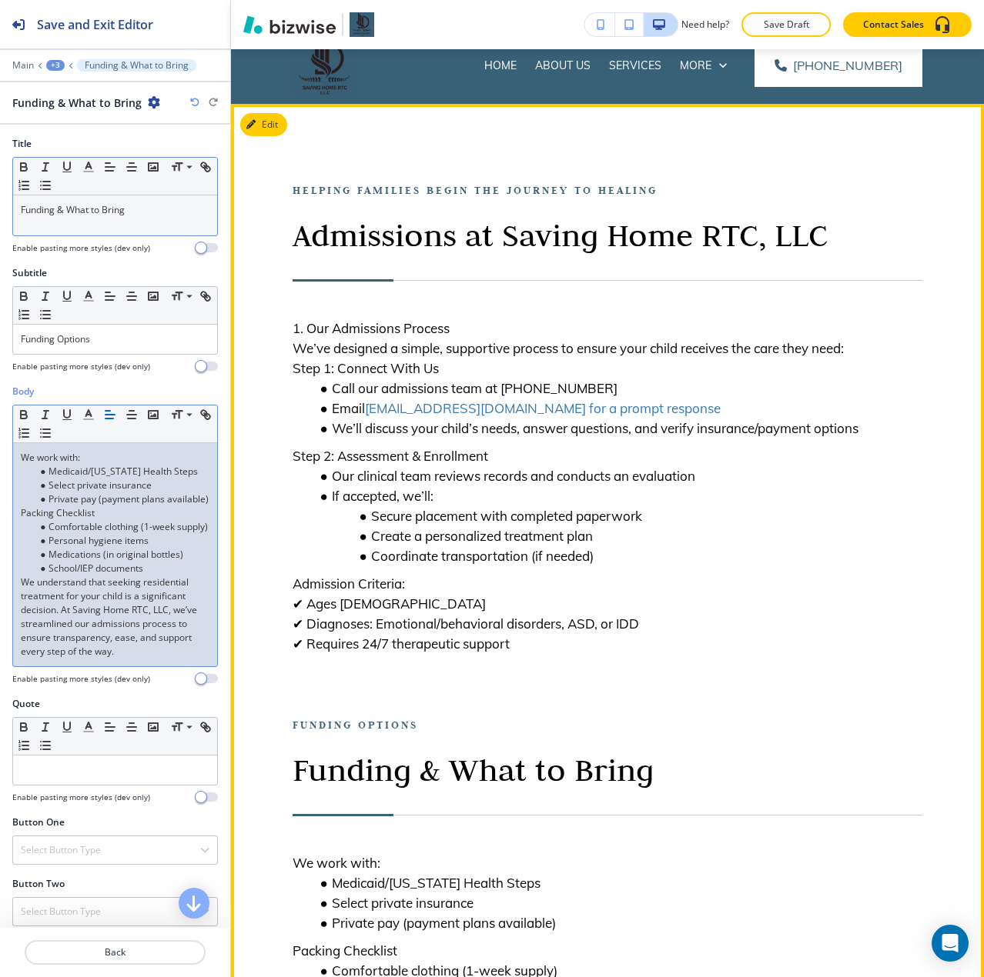
scroll to position [35, 0]
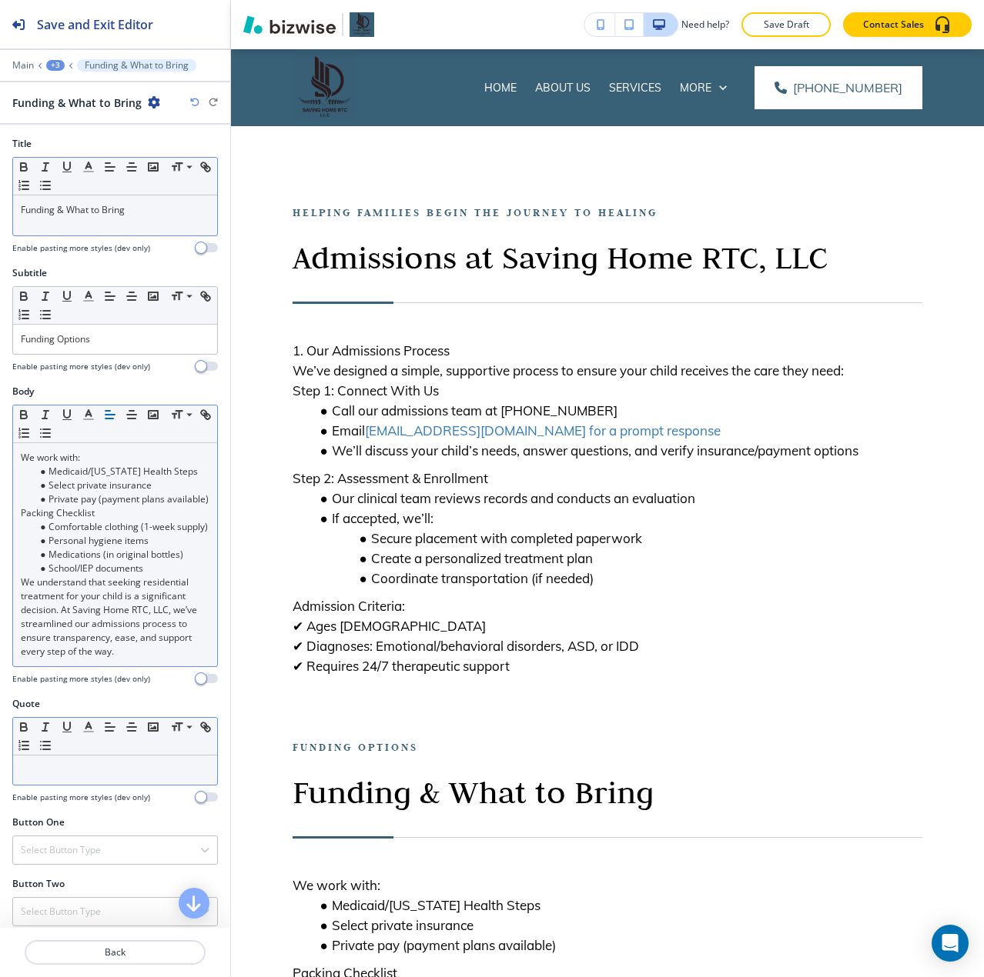
click at [82, 771] on div at bounding box center [115, 770] width 204 height 29
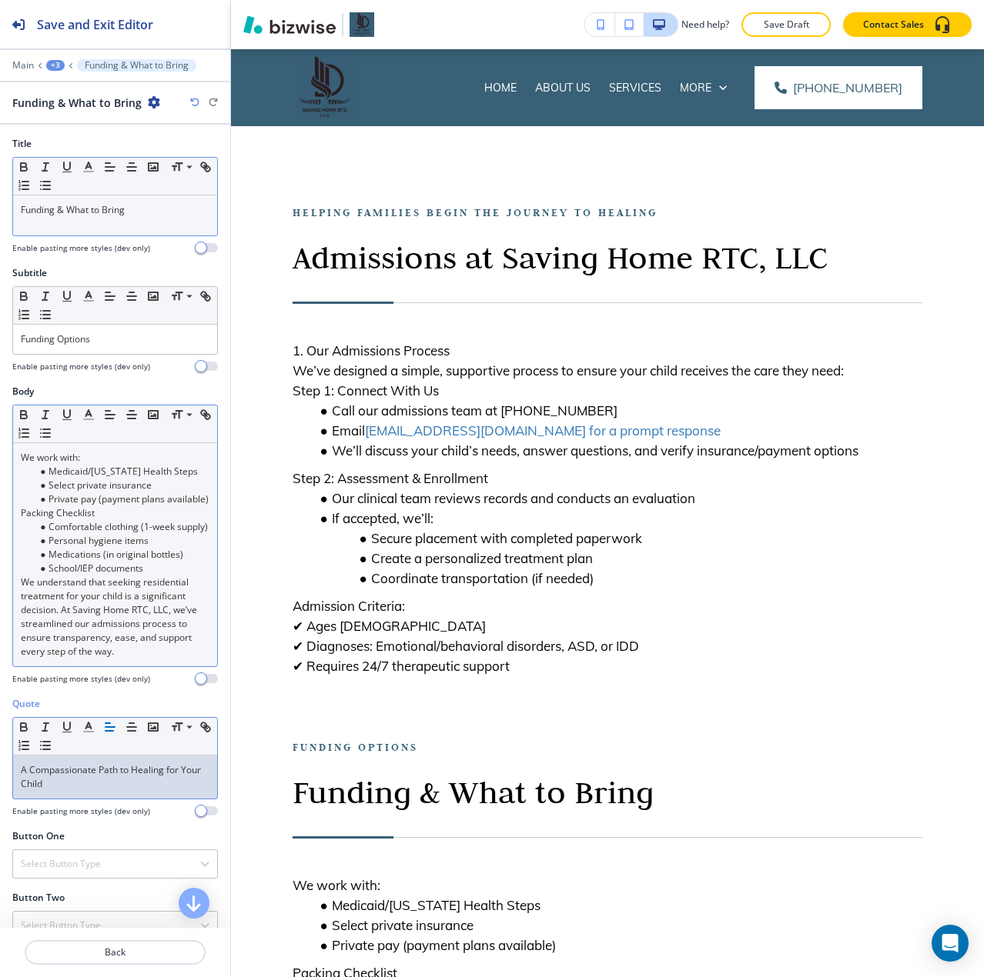
click at [57, 69] on div "+3" at bounding box center [55, 65] width 18 height 11
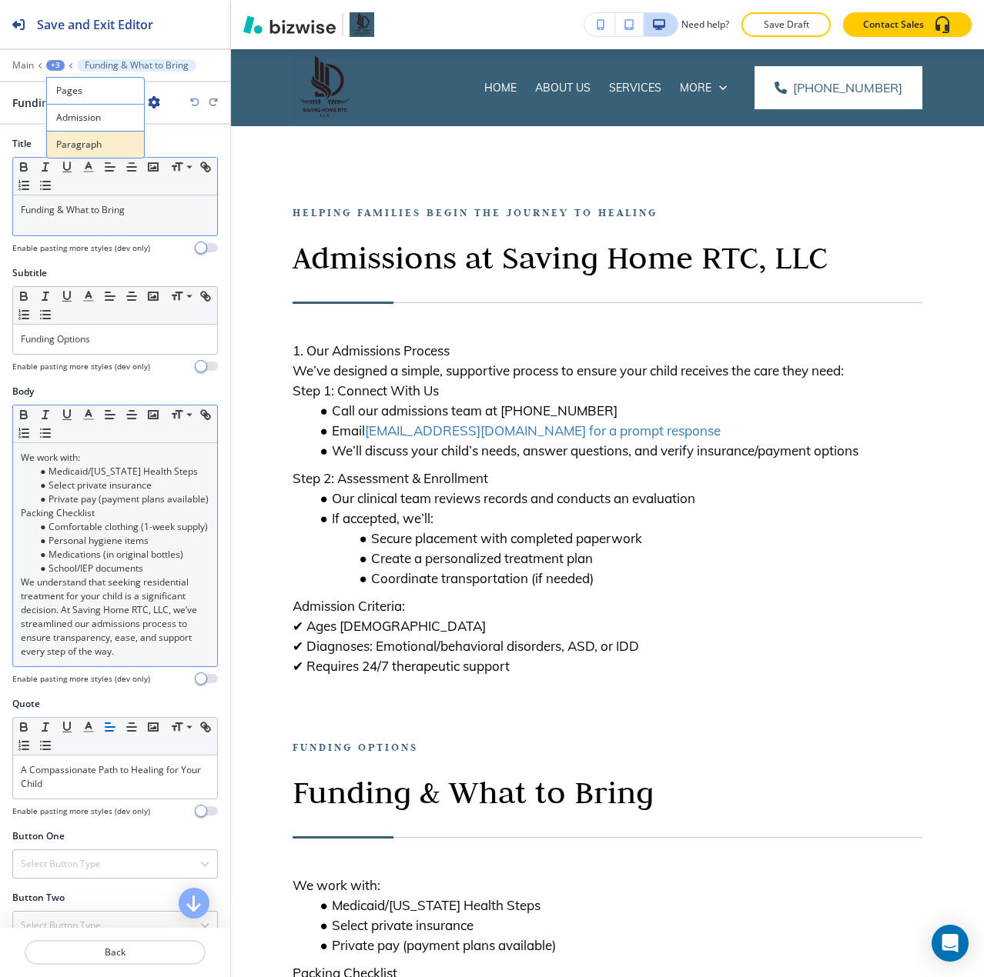
click at [74, 134] on button "Paragraph" at bounding box center [95, 145] width 99 height 28
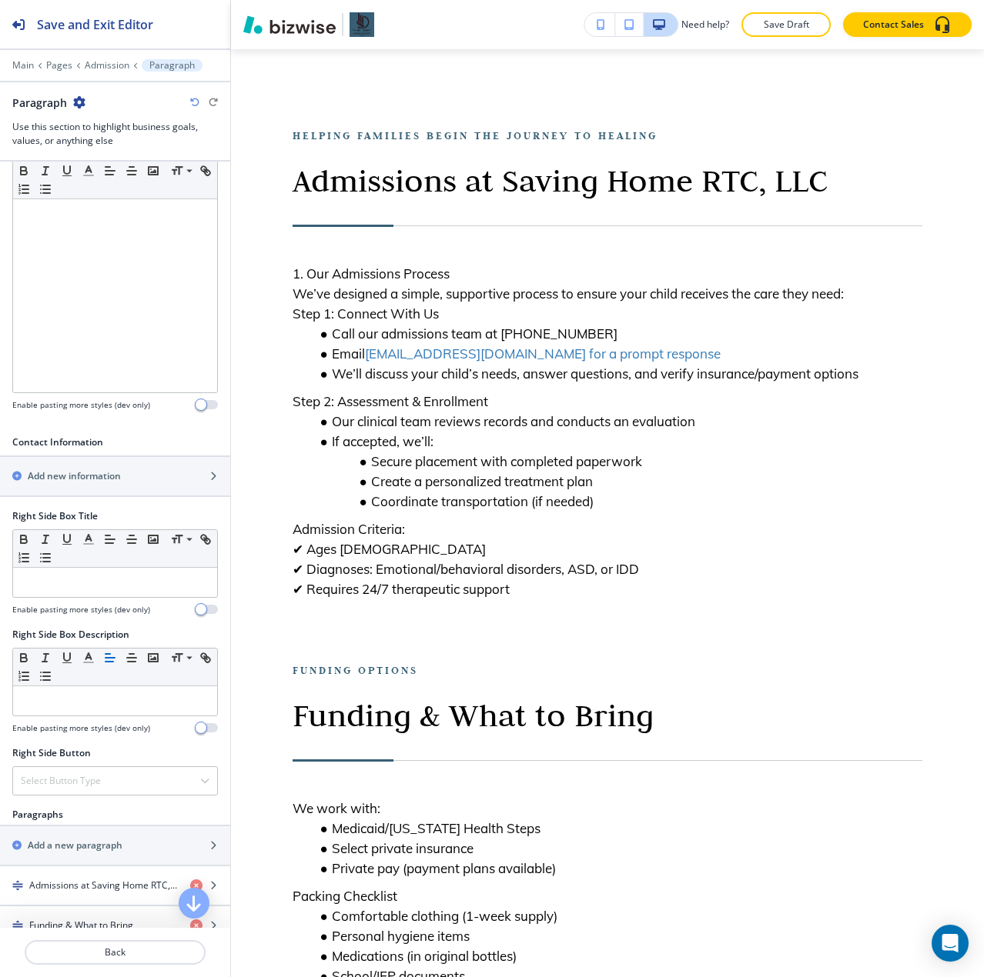
scroll to position [308, 0]
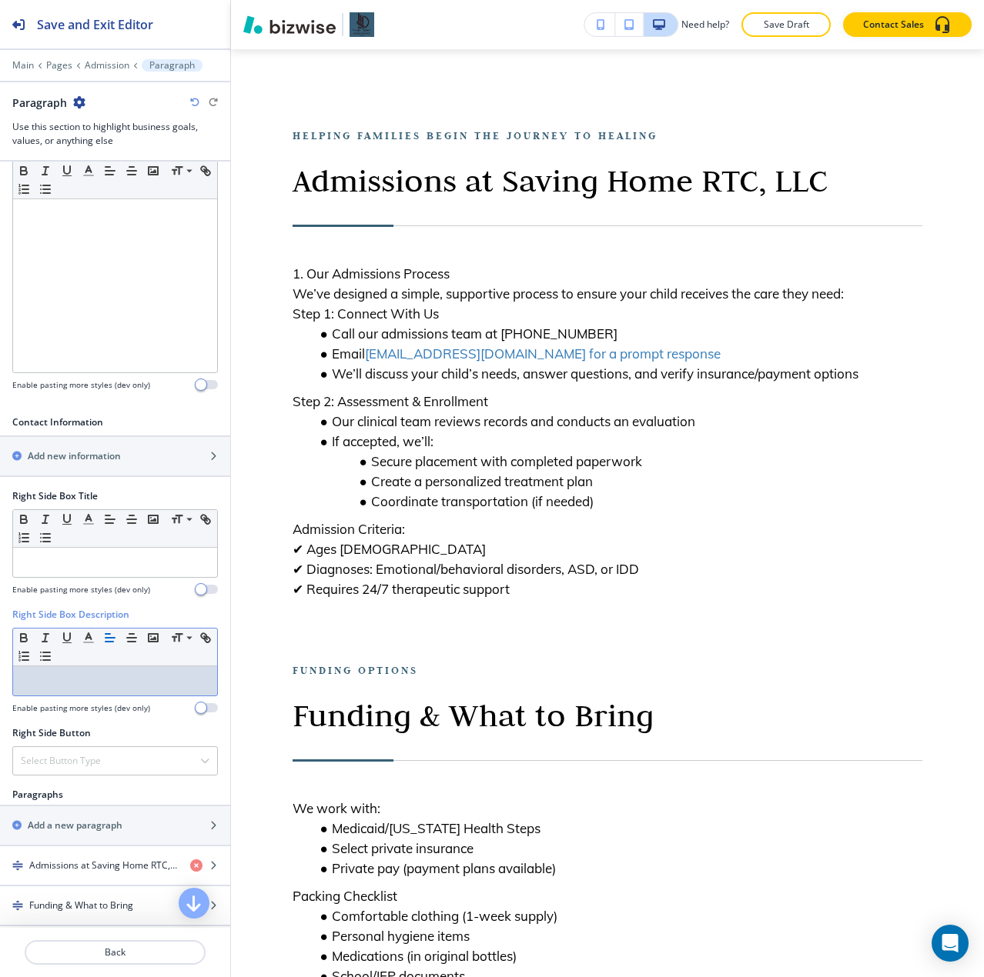
click at [78, 685] on p at bounding box center [115, 681] width 189 height 14
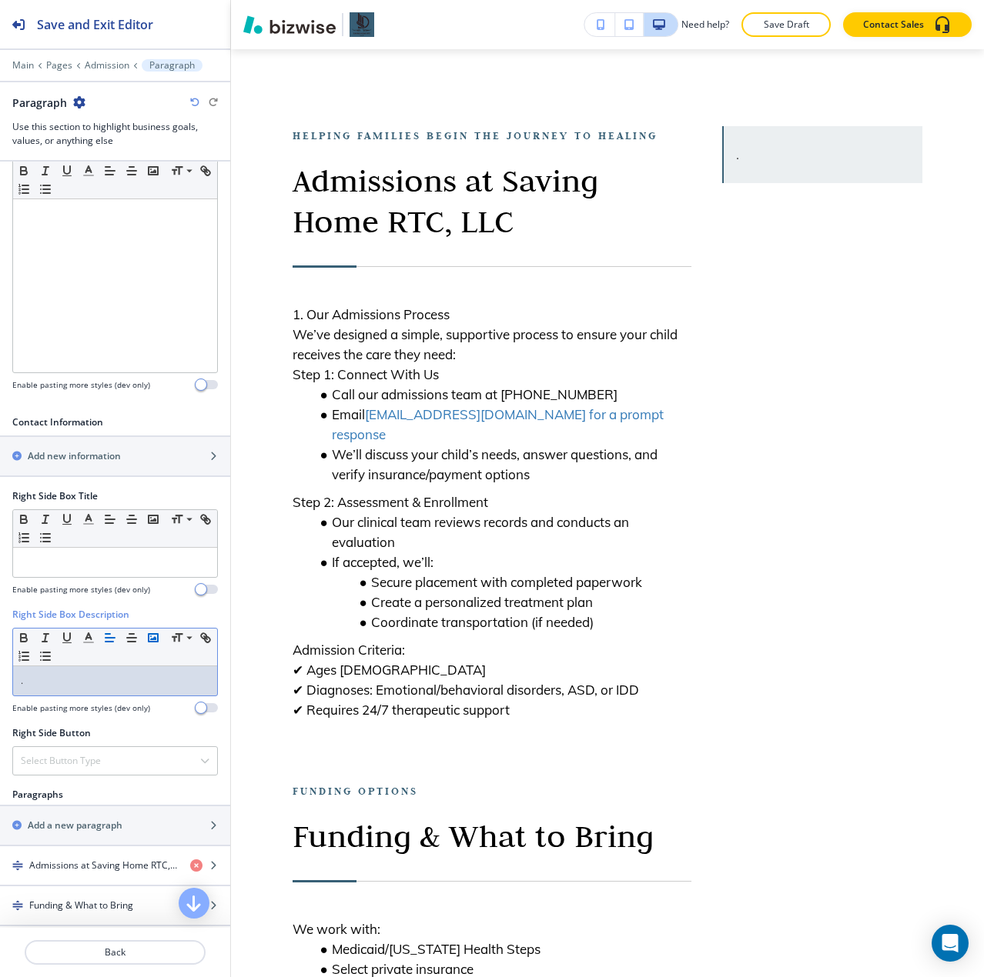
click at [149, 642] on rect "button" at bounding box center [153, 638] width 9 height 8
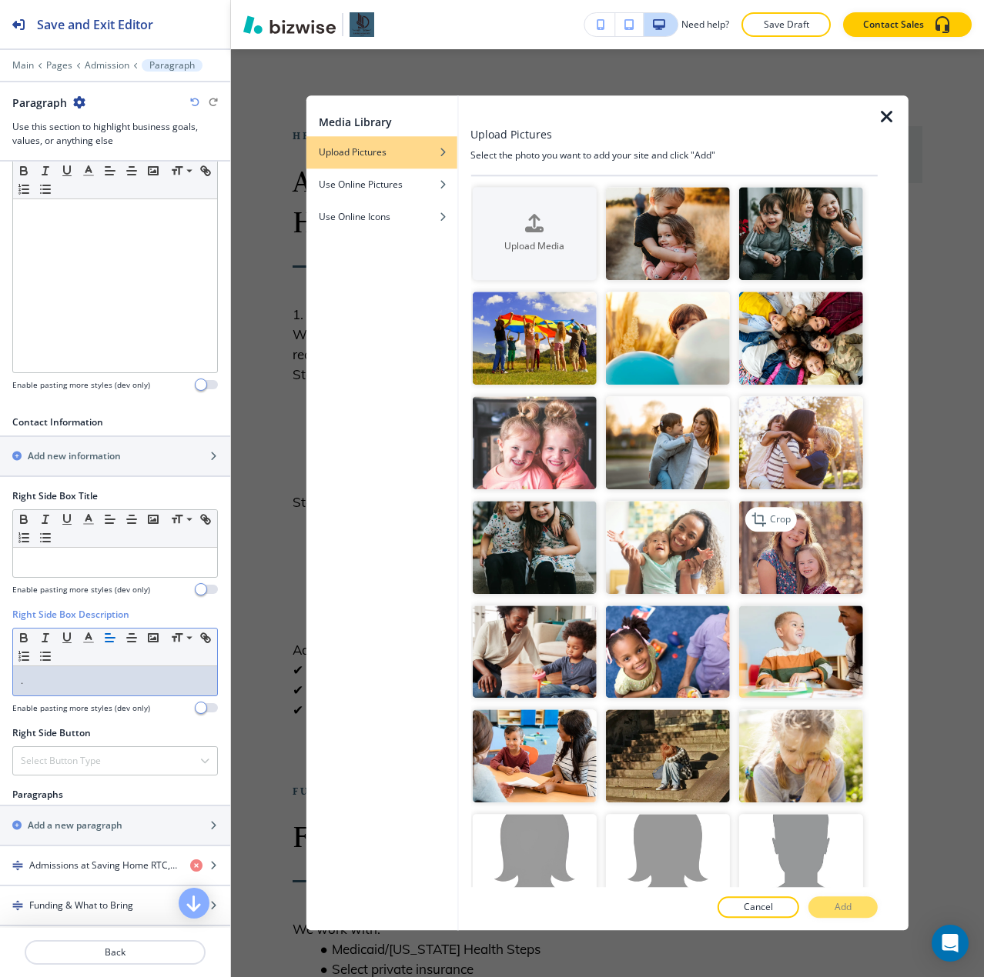
click at [756, 550] on img "button" at bounding box center [801, 547] width 124 height 93
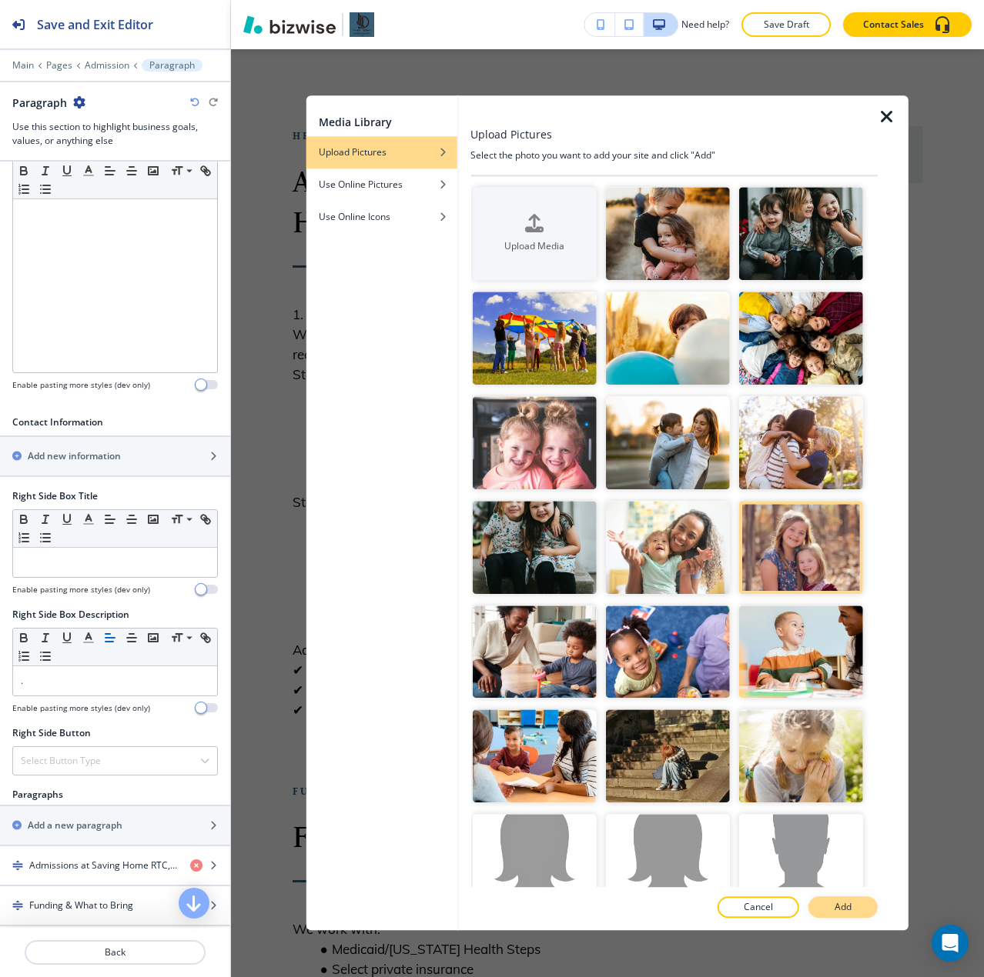
click at [851, 899] on button "Add" at bounding box center [842, 908] width 69 height 22
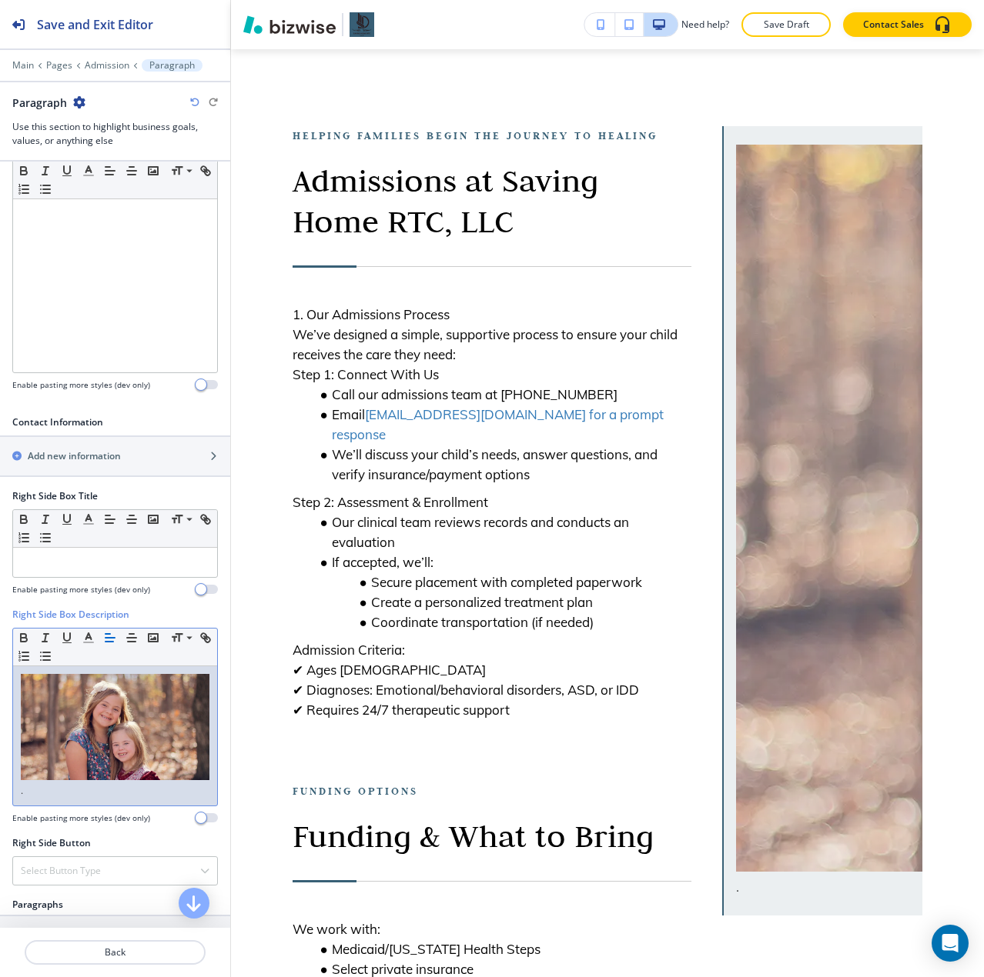
click at [157, 713] on img at bounding box center [115, 727] width 189 height 106
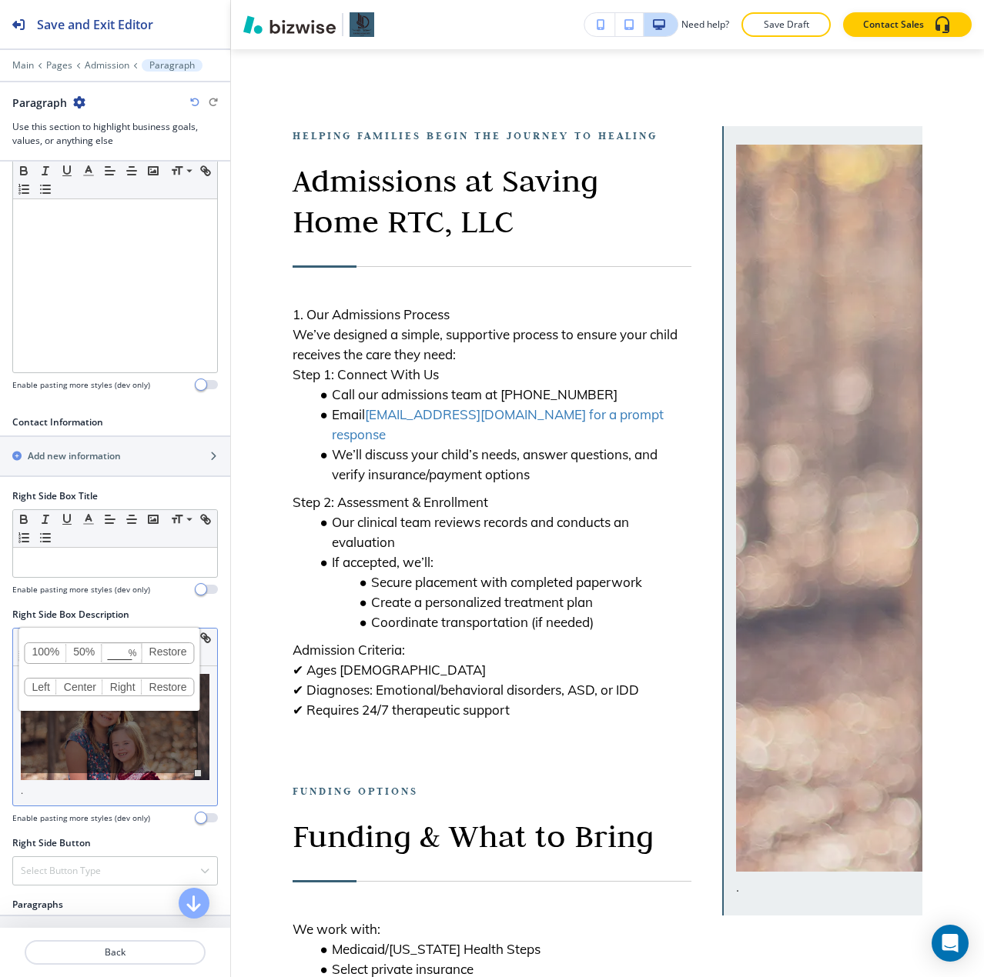
click at [64, 651] on link "100%" at bounding box center [46, 653] width 42 height 20
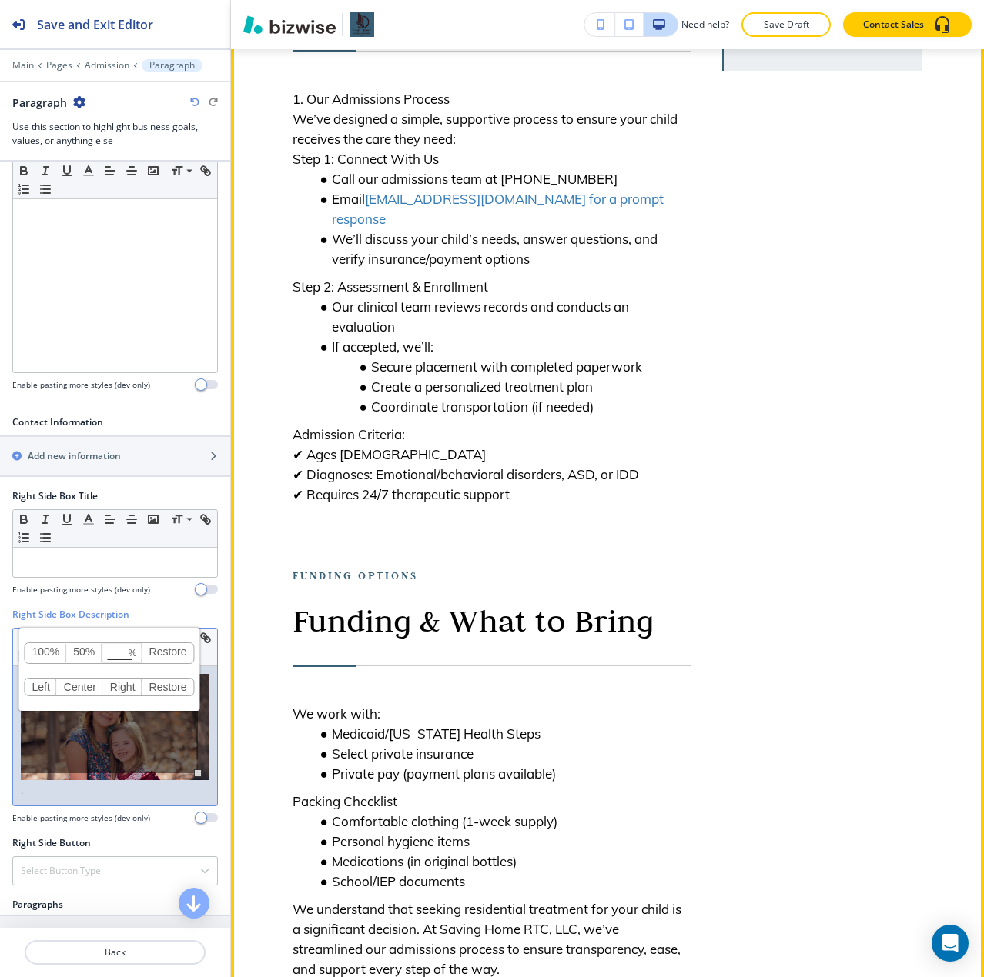
scroll to position [0, 0]
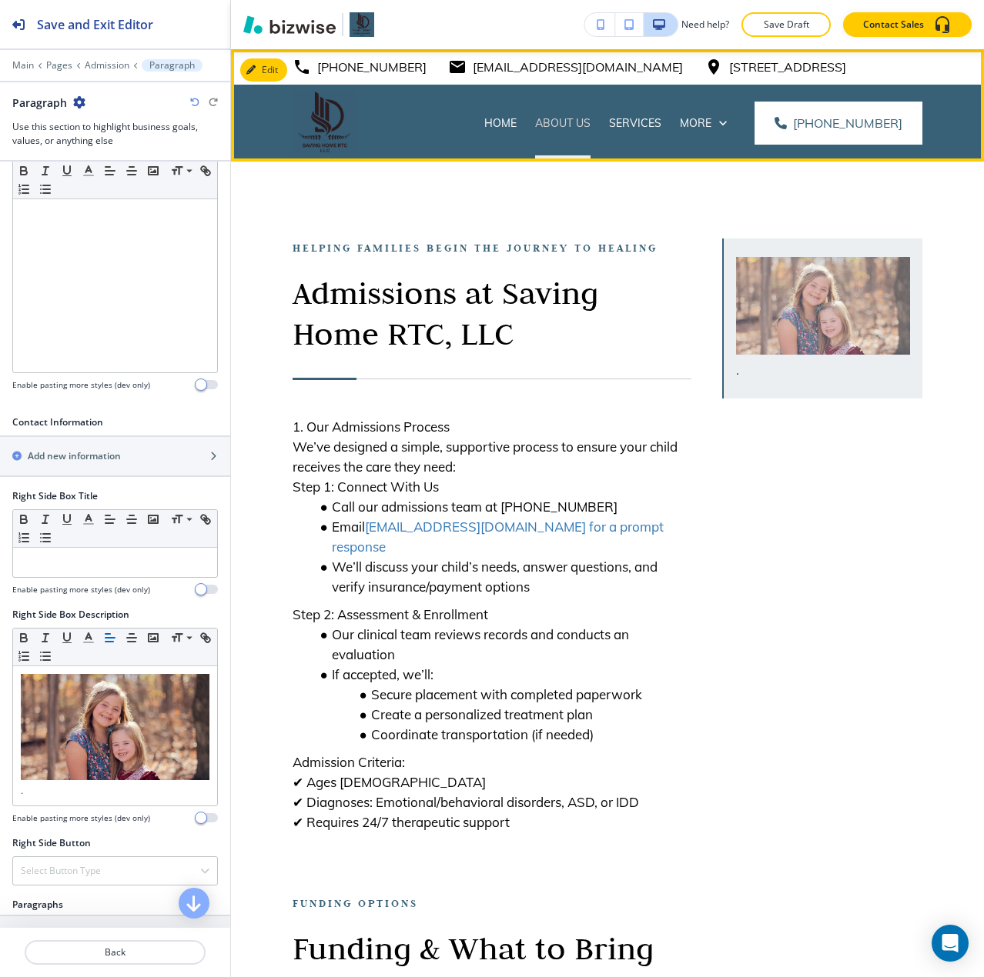
click at [549, 129] on p "About Us" at bounding box center [562, 122] width 55 height 15
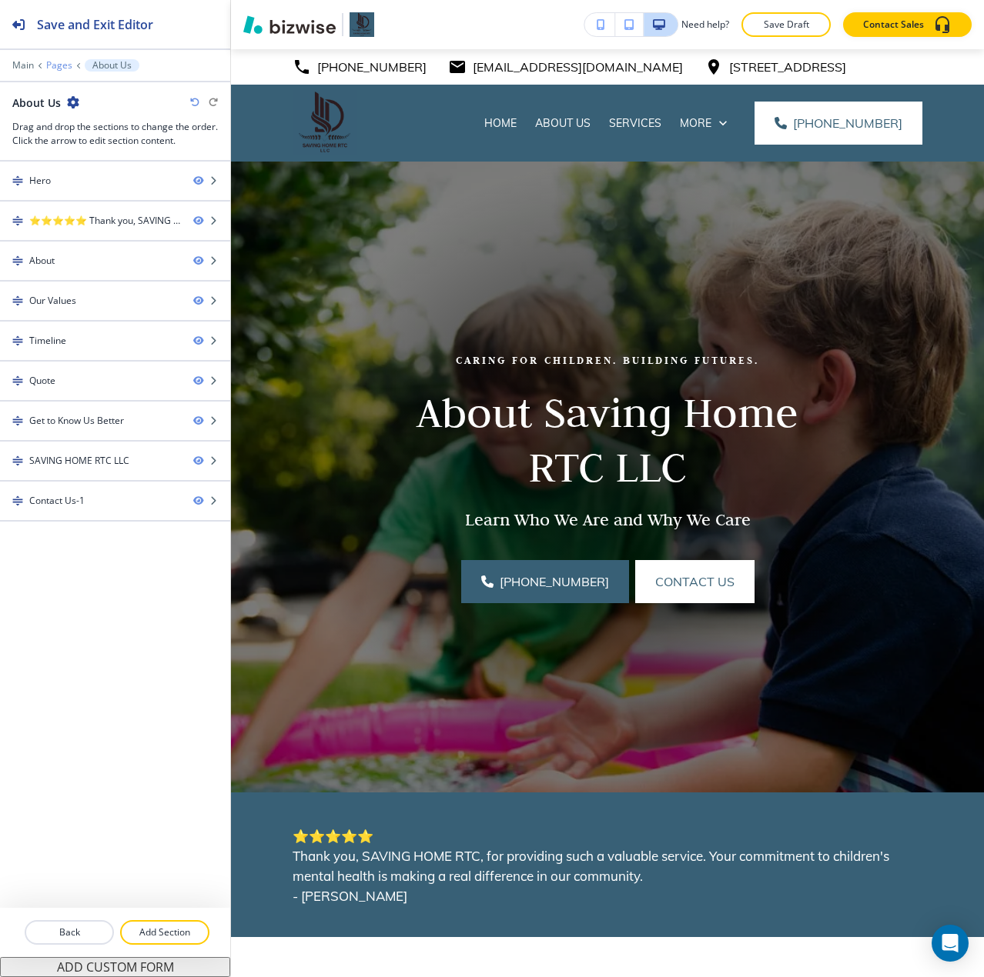
click at [64, 62] on p "Pages" at bounding box center [59, 65] width 26 height 11
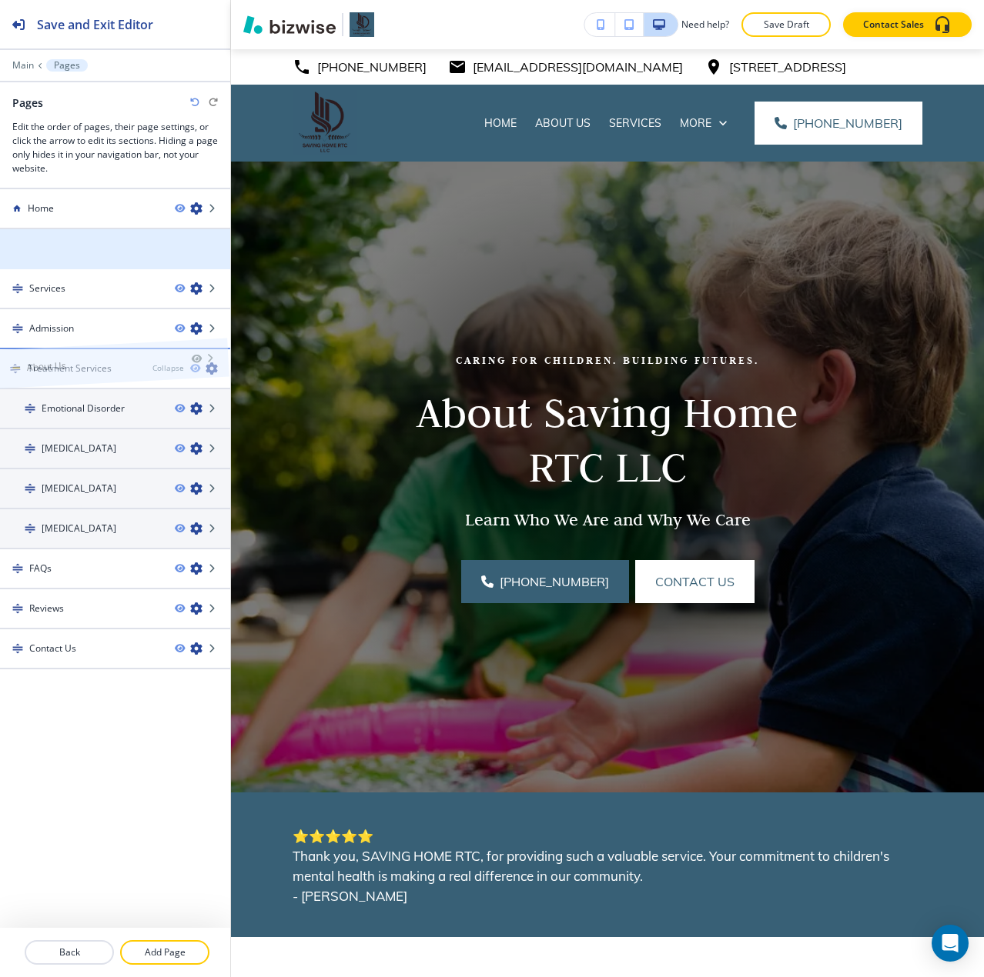
drag, startPoint x: 64, startPoint y: 249, endPoint x: 61, endPoint y: 344, distance: 95.5
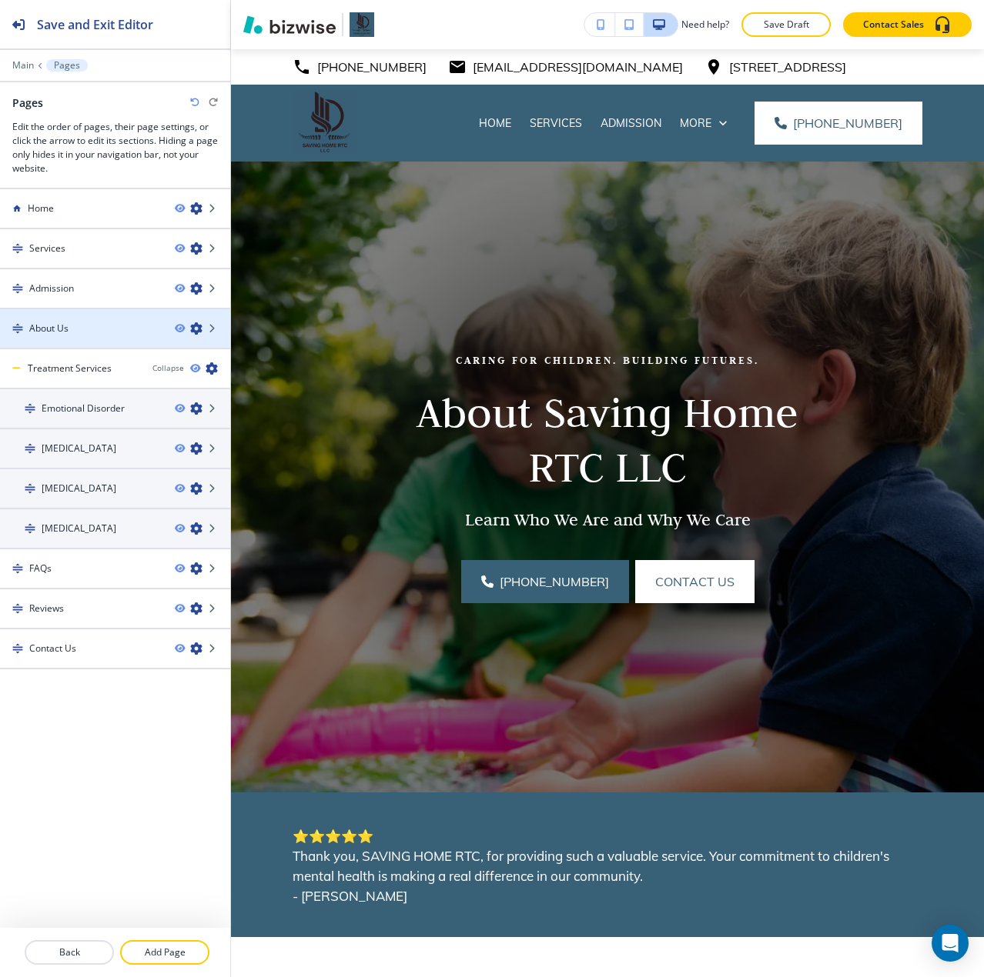
click at [74, 341] on div at bounding box center [115, 342] width 230 height 12
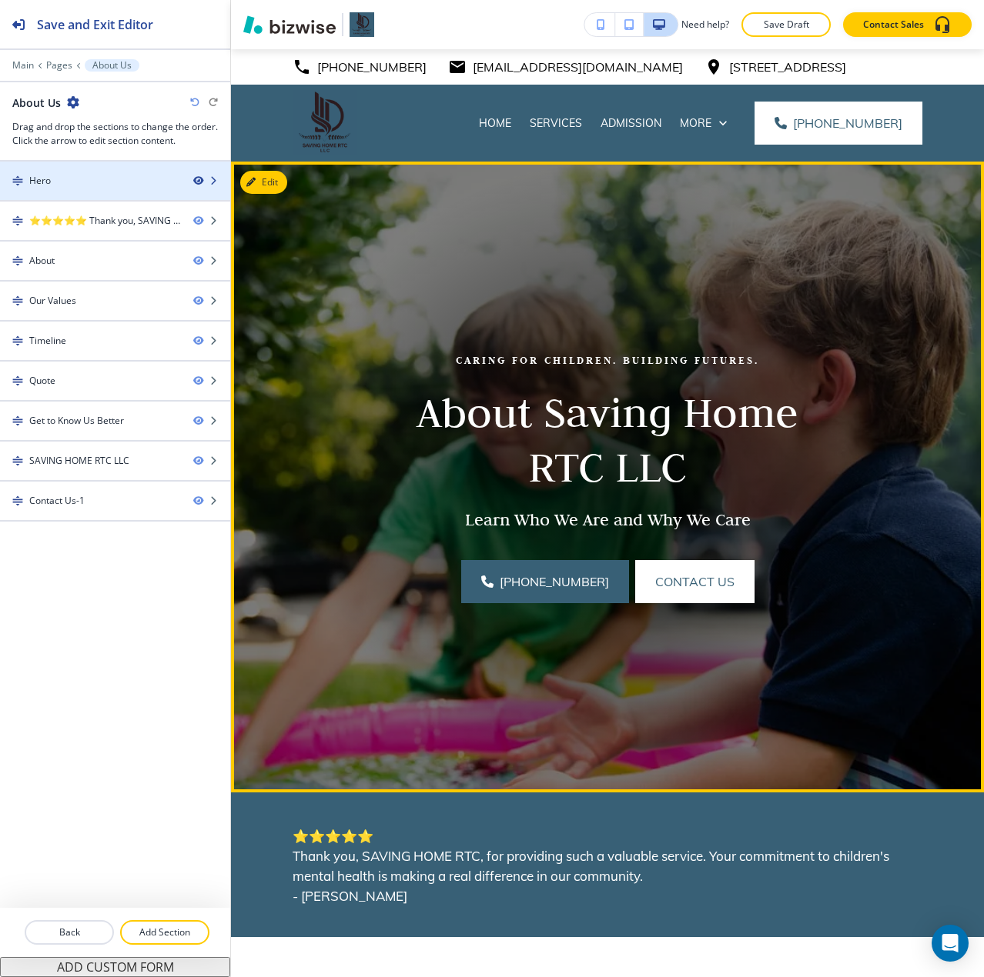
click at [201, 182] on icon "button" at bounding box center [197, 180] width 9 height 9
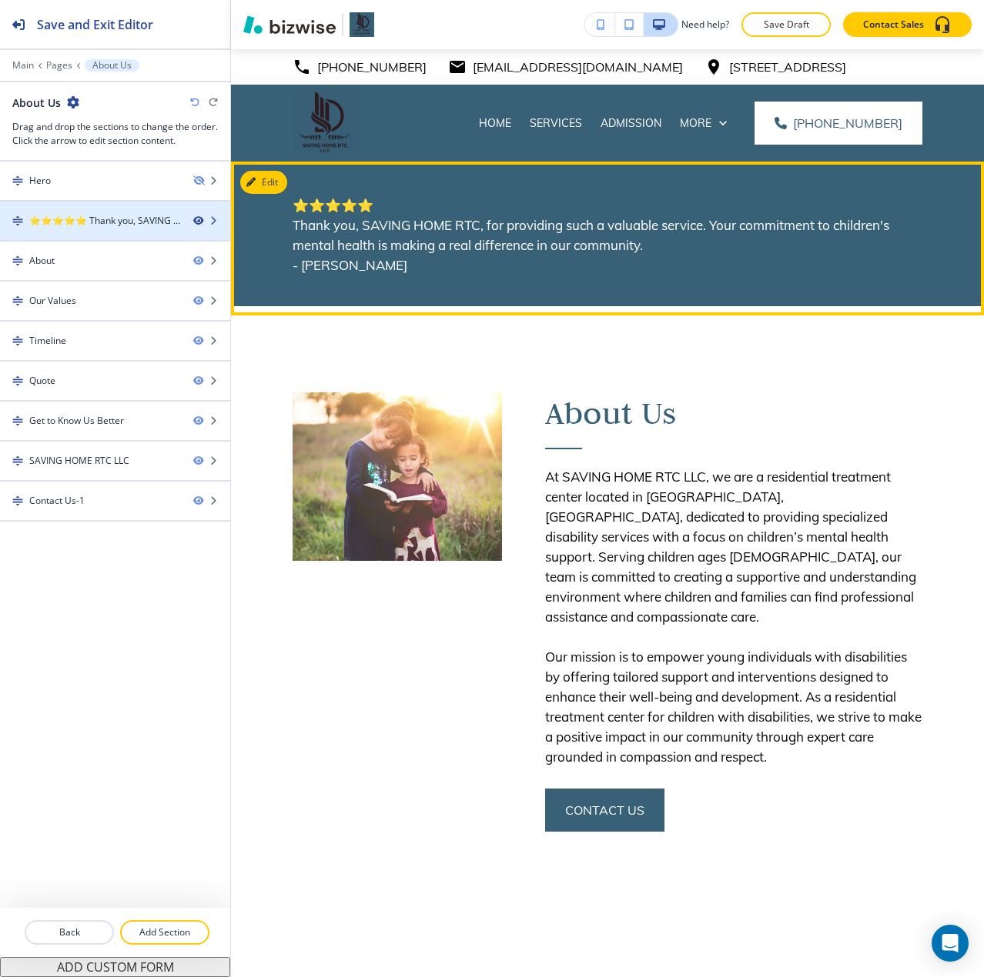
click at [196, 216] on icon "button" at bounding box center [197, 220] width 9 height 9
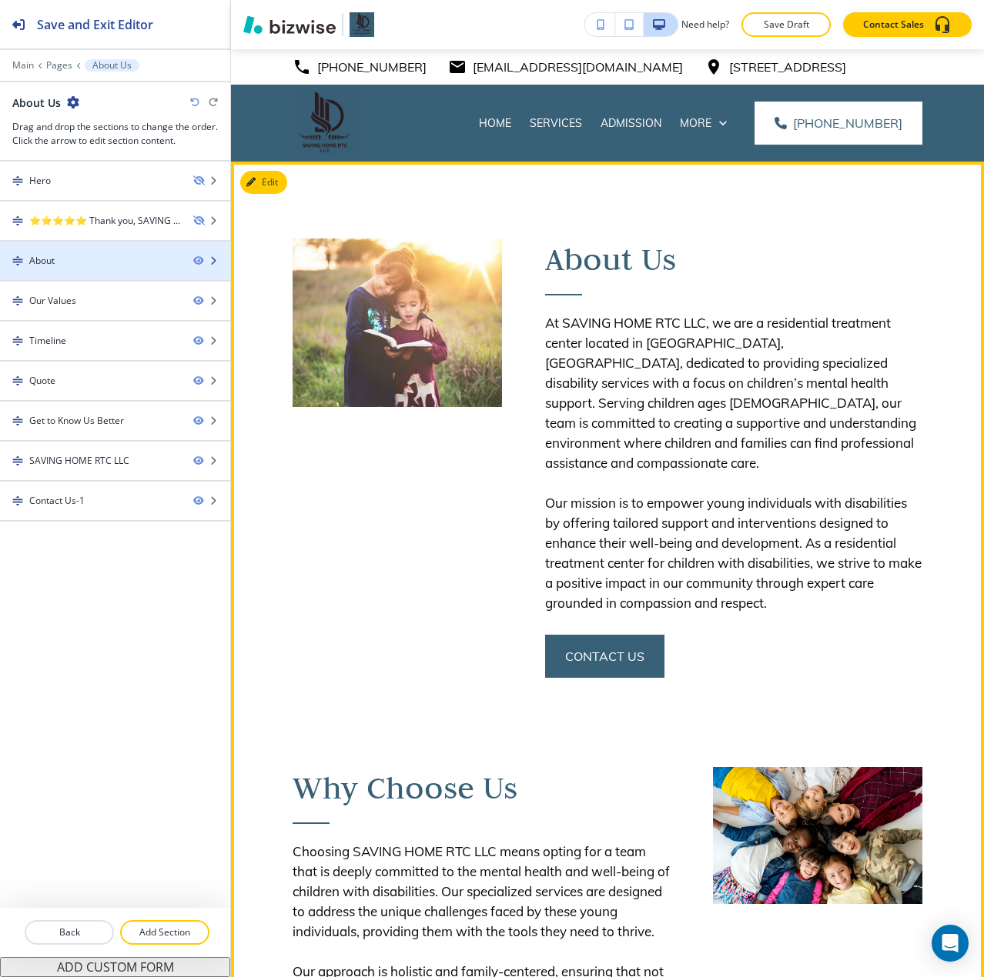
click at [99, 268] on div at bounding box center [115, 274] width 230 height 12
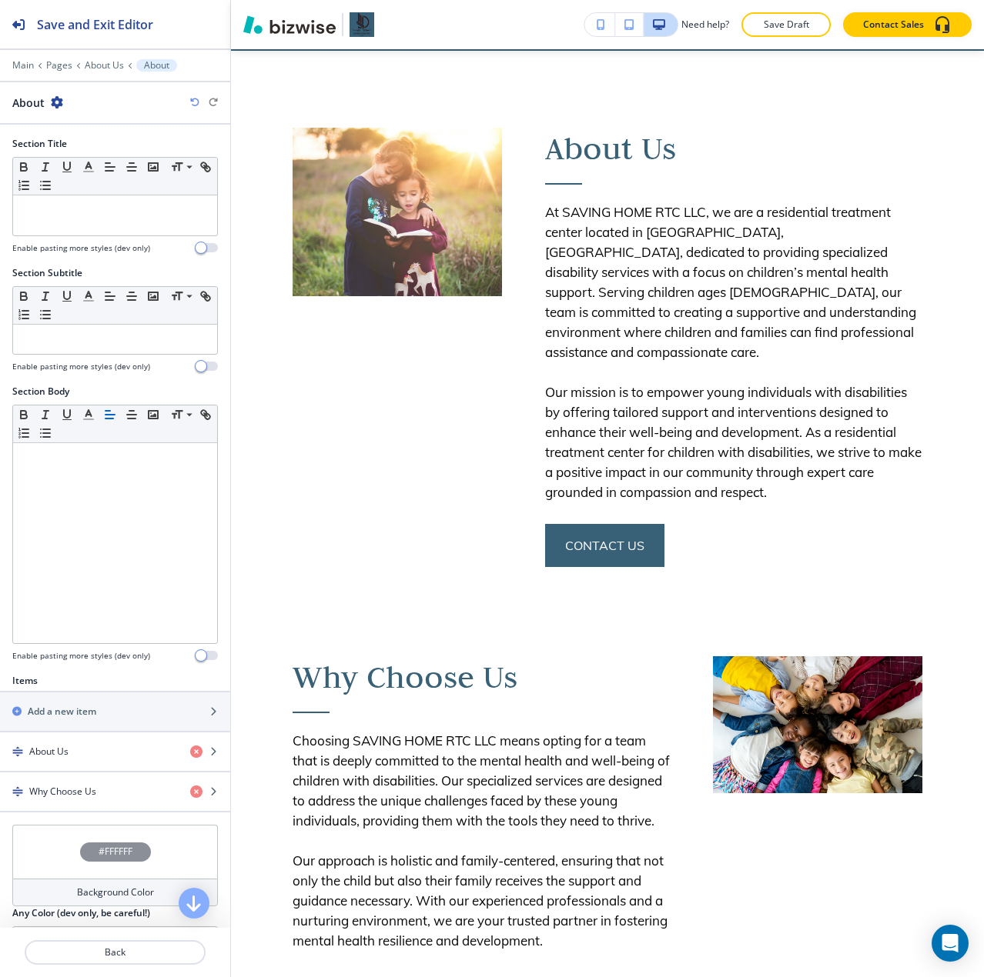
scroll to position [112, 0]
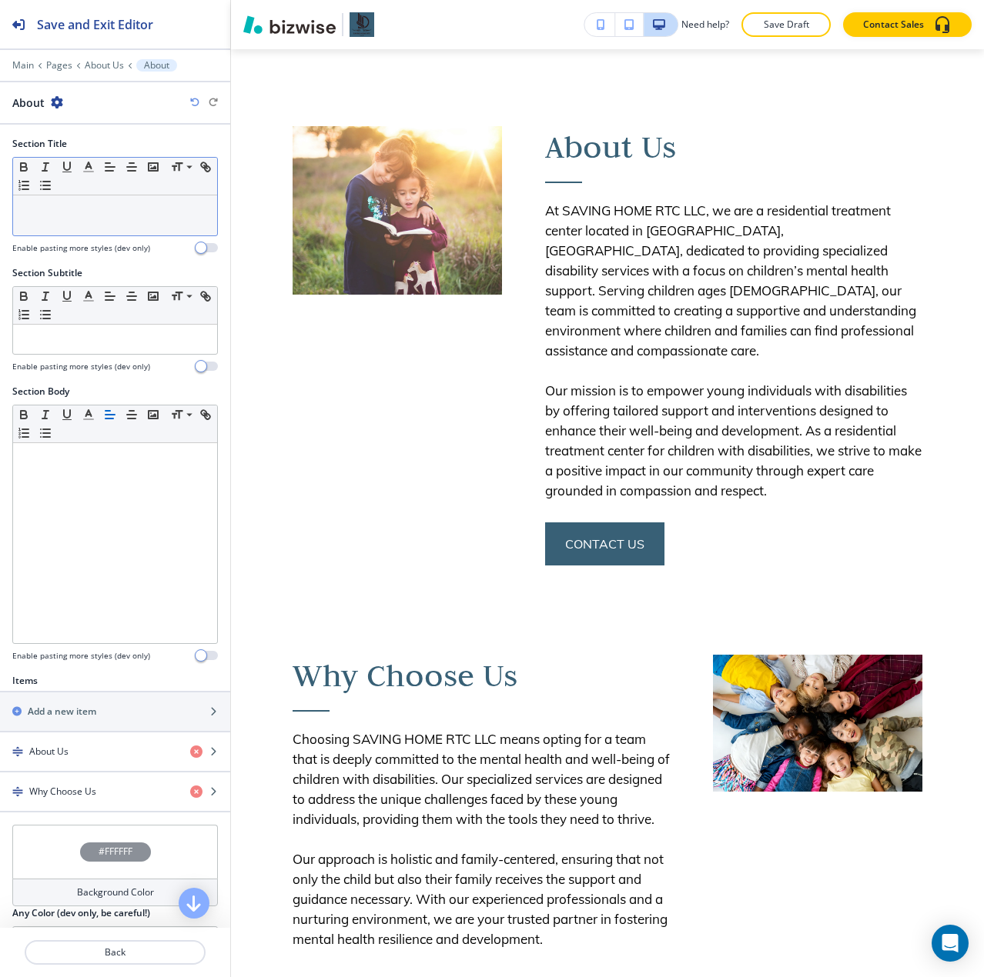
click at [135, 201] on div at bounding box center [115, 215] width 204 height 40
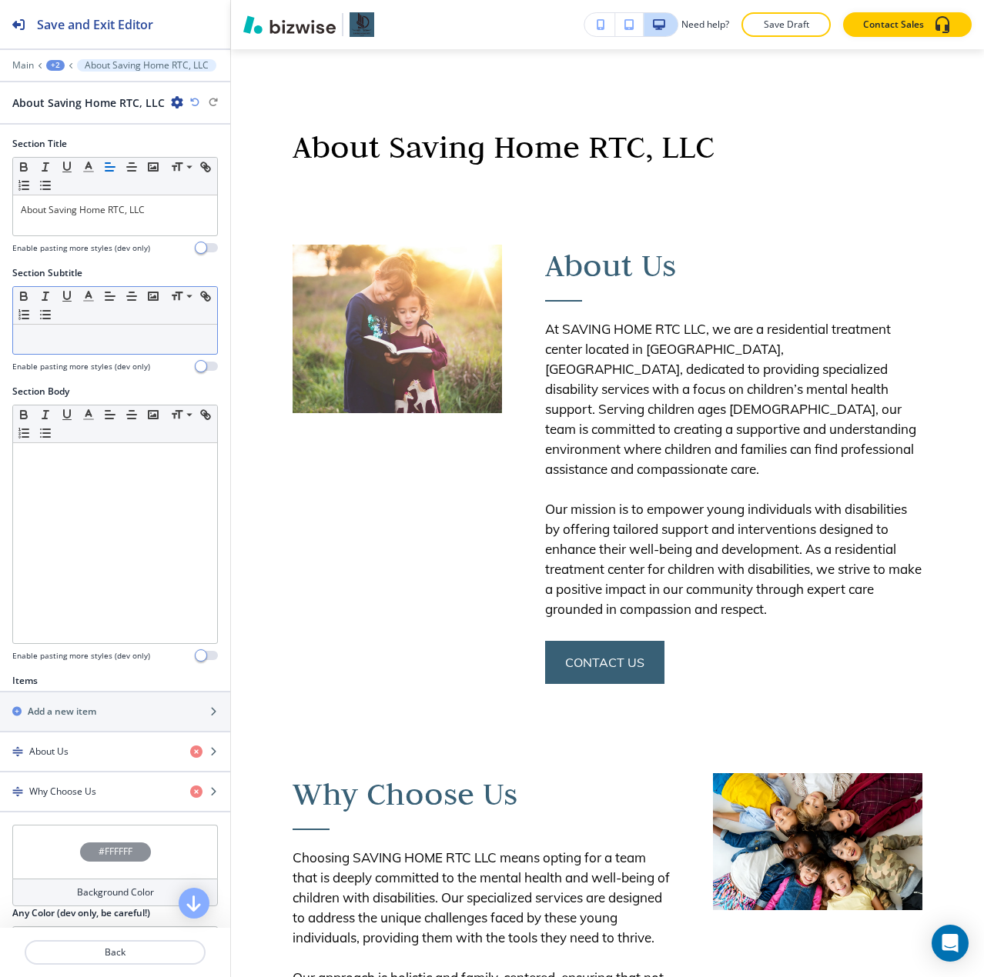
click at [124, 335] on p at bounding box center [115, 339] width 189 height 14
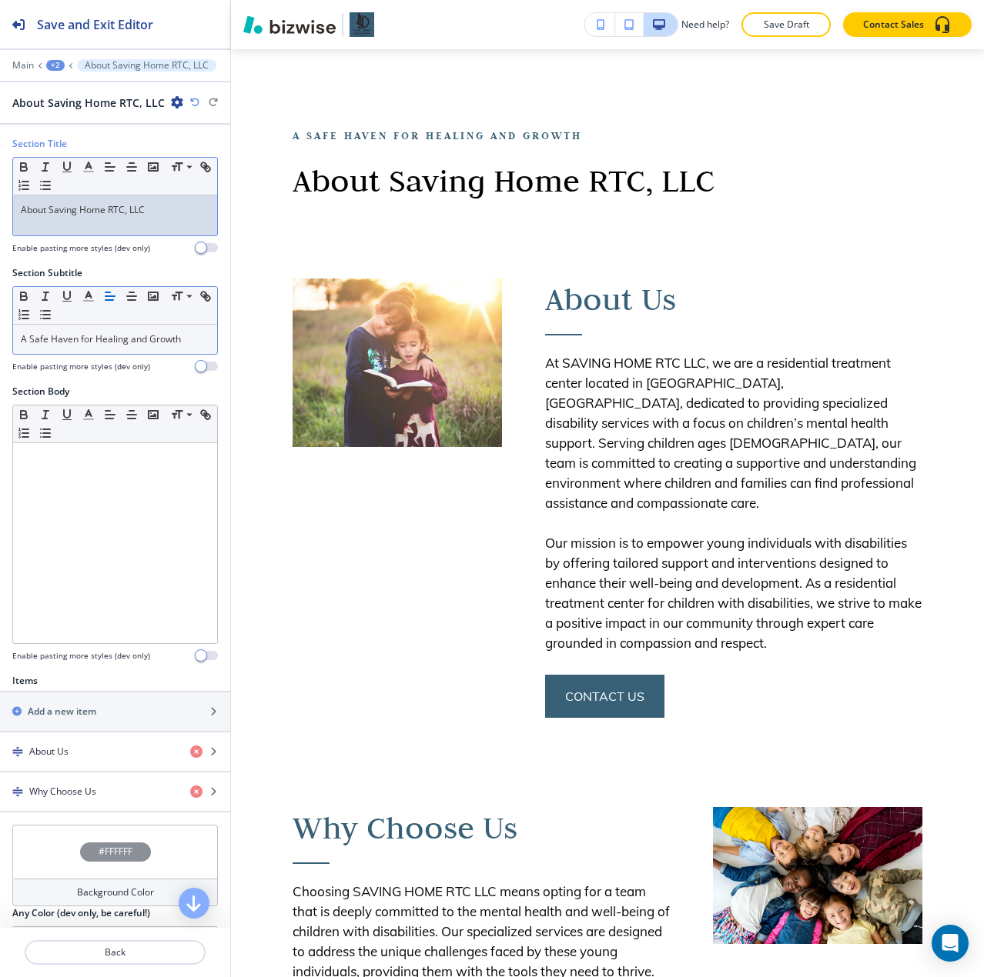
click at [155, 216] on p "About Saving Home RTC, LLC" at bounding box center [115, 210] width 189 height 14
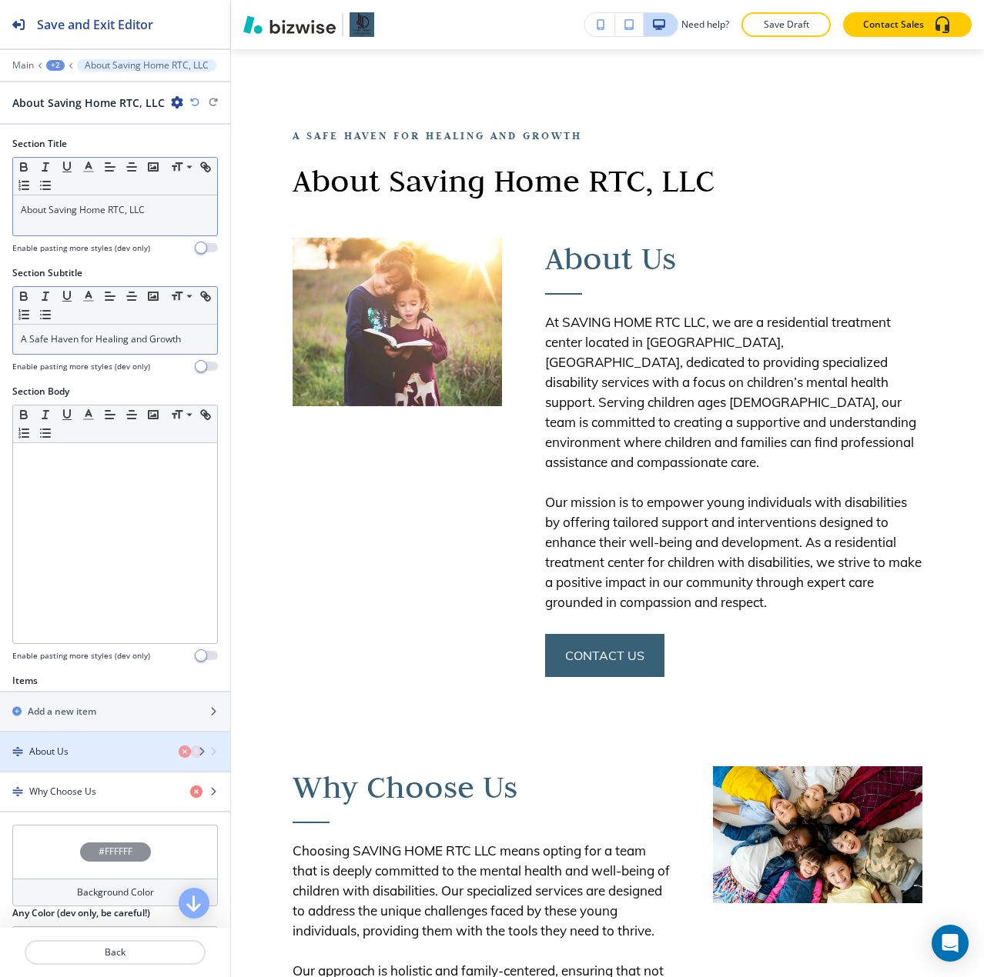
click at [80, 753] on div "About Us" at bounding box center [89, 752] width 178 height 14
click at [89, 761] on div "button" at bounding box center [115, 765] width 230 height 12
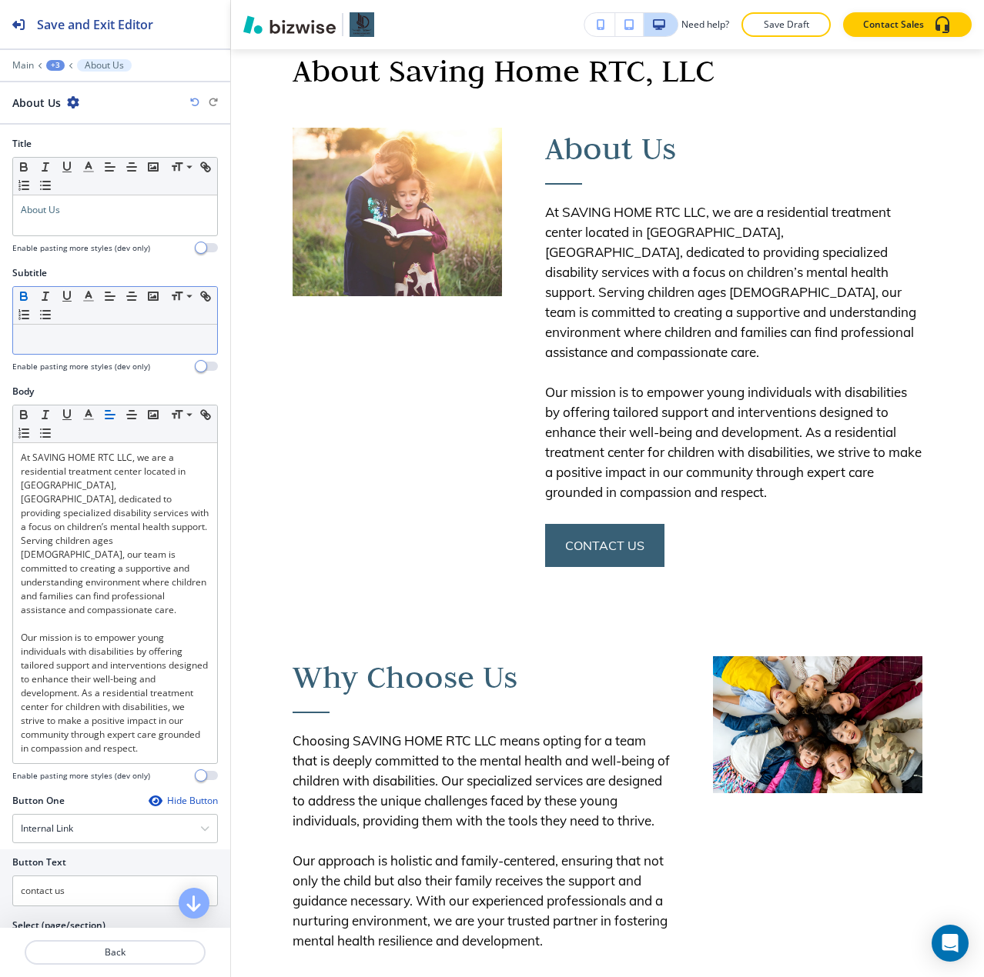
scroll to position [224, 0]
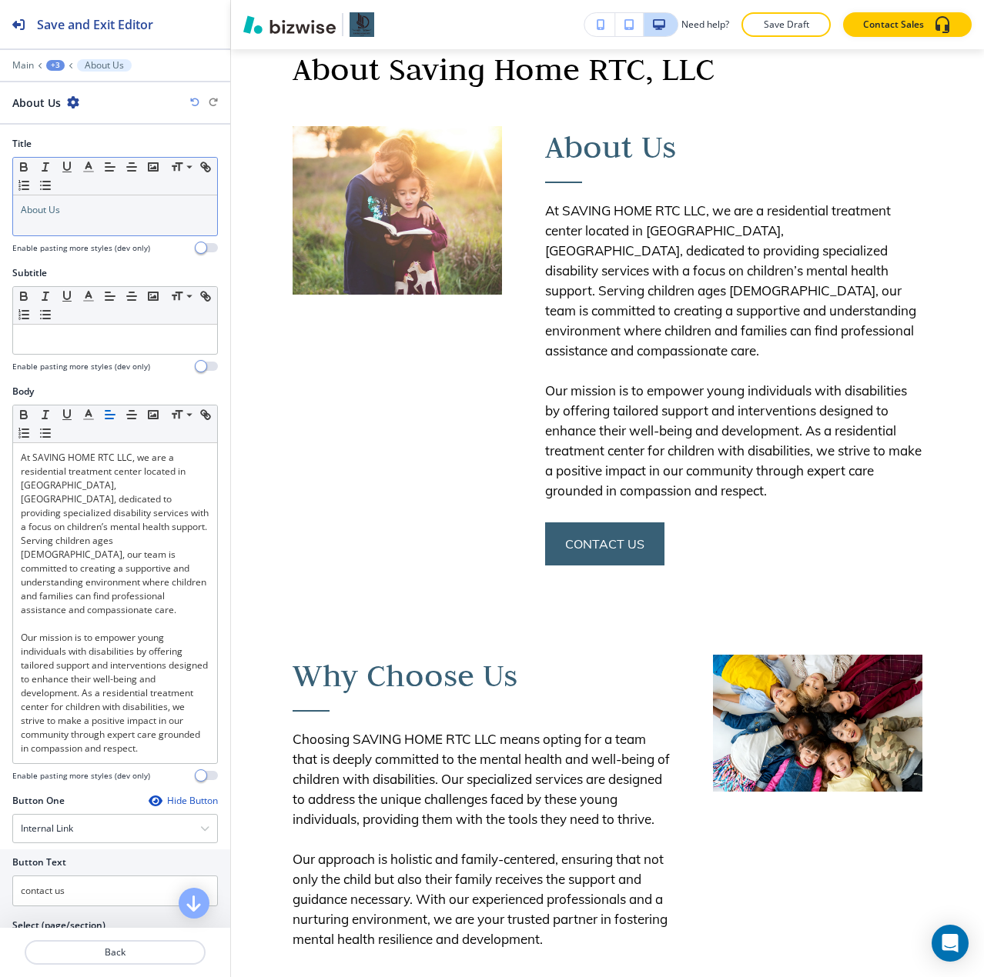
click at [41, 217] on div "About Us" at bounding box center [115, 215] width 204 height 40
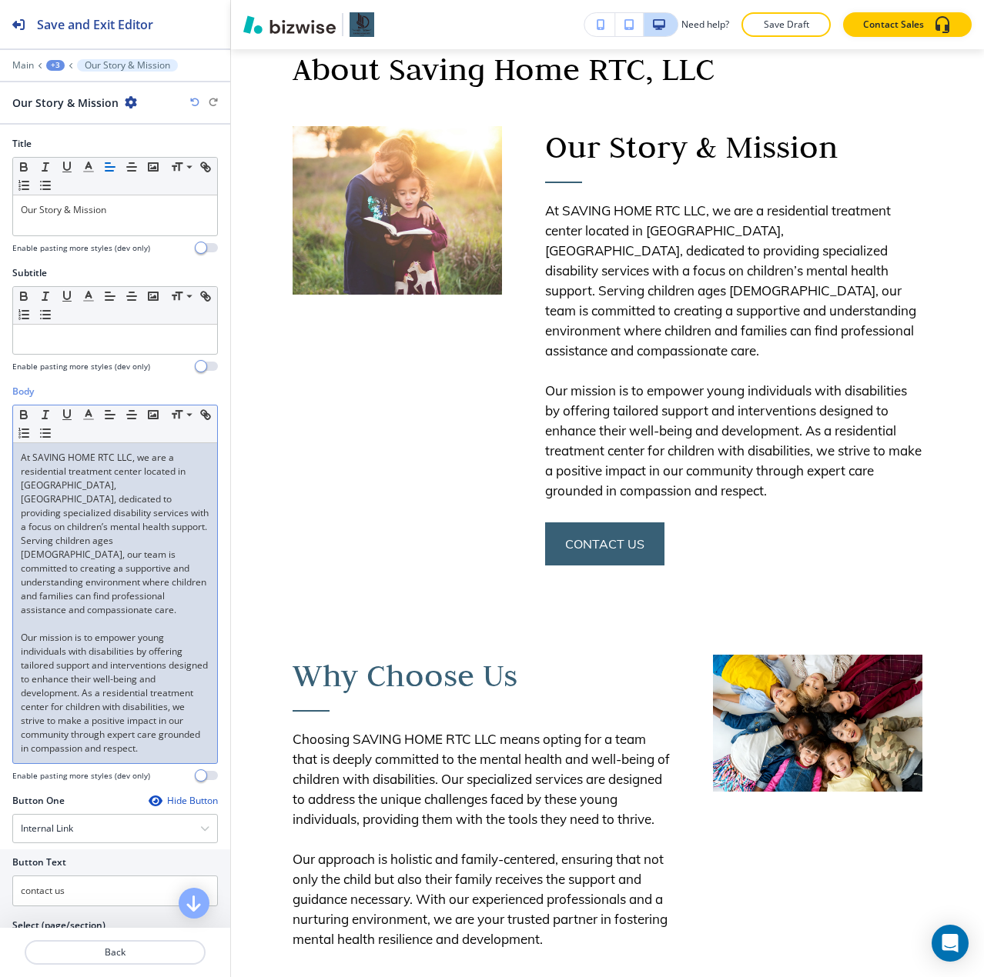
click at [136, 485] on p "At SAVING HOME RTC LLC, we are a residential treatment center located in [GEOGR…" at bounding box center [115, 534] width 189 height 166
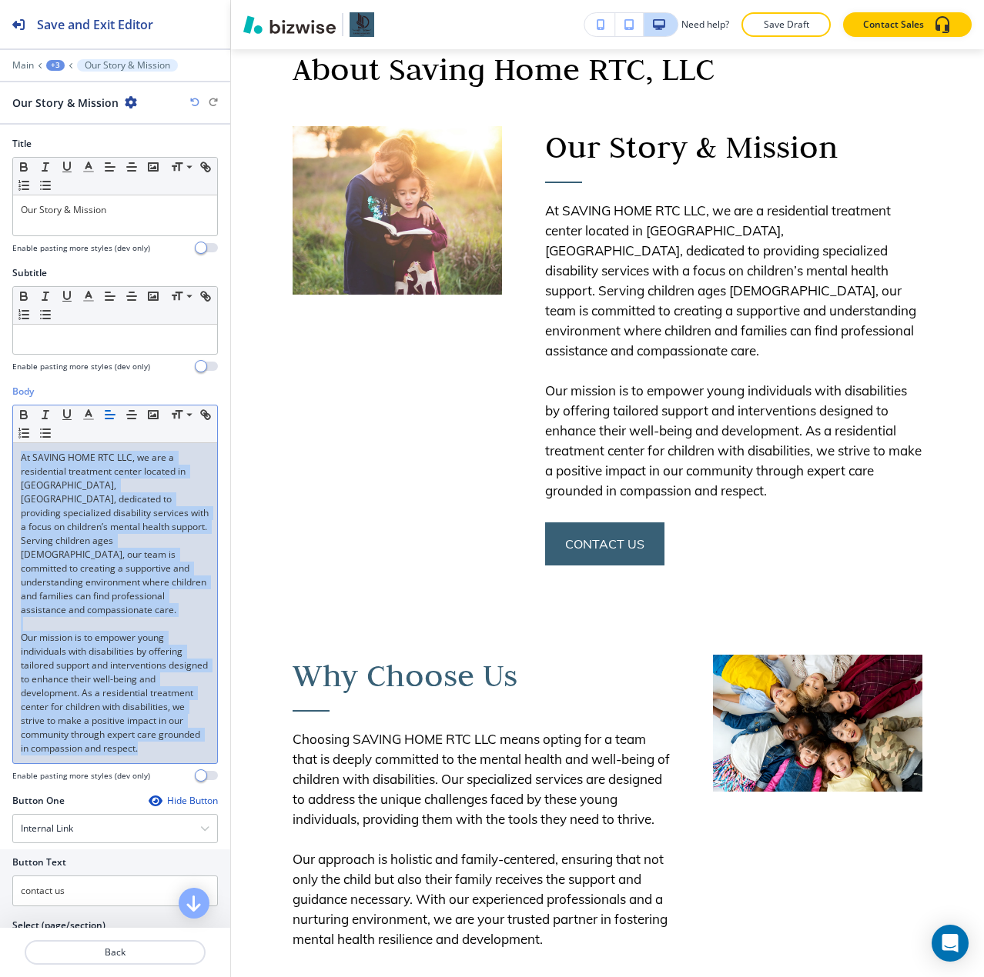
paste div
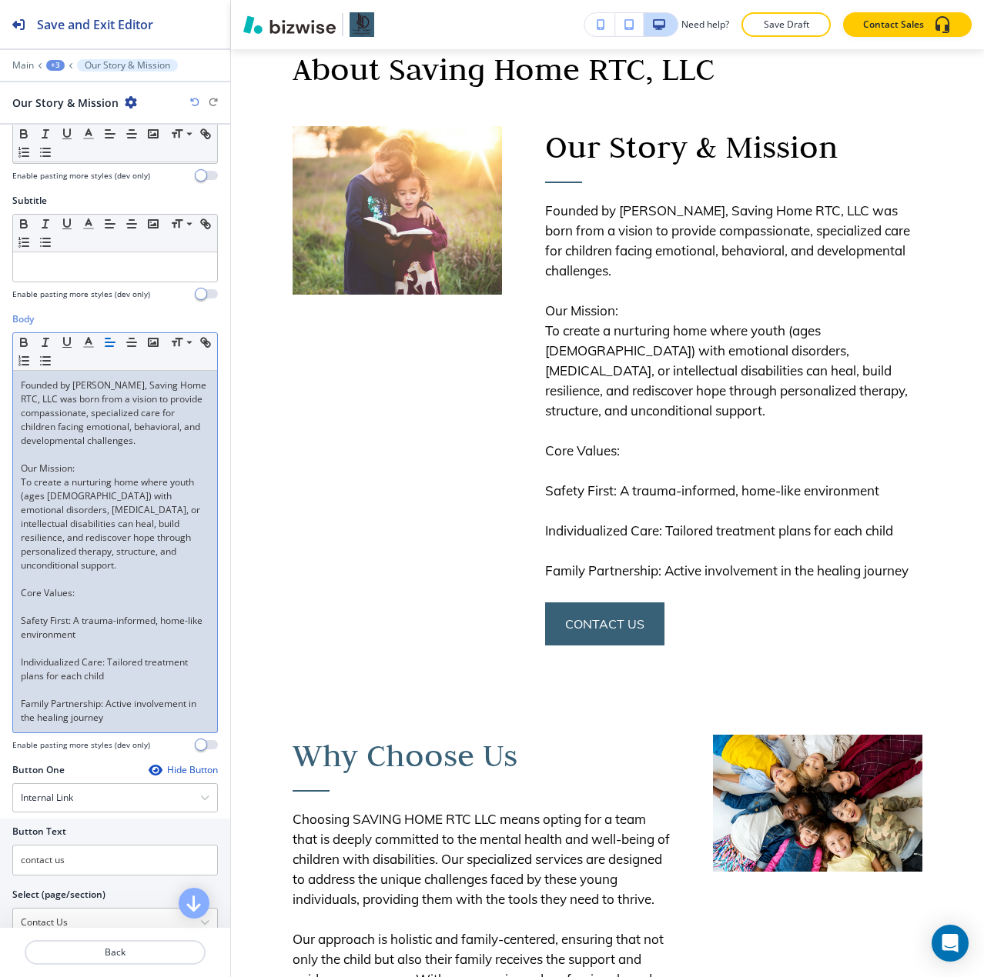
scroll to position [77, 0]
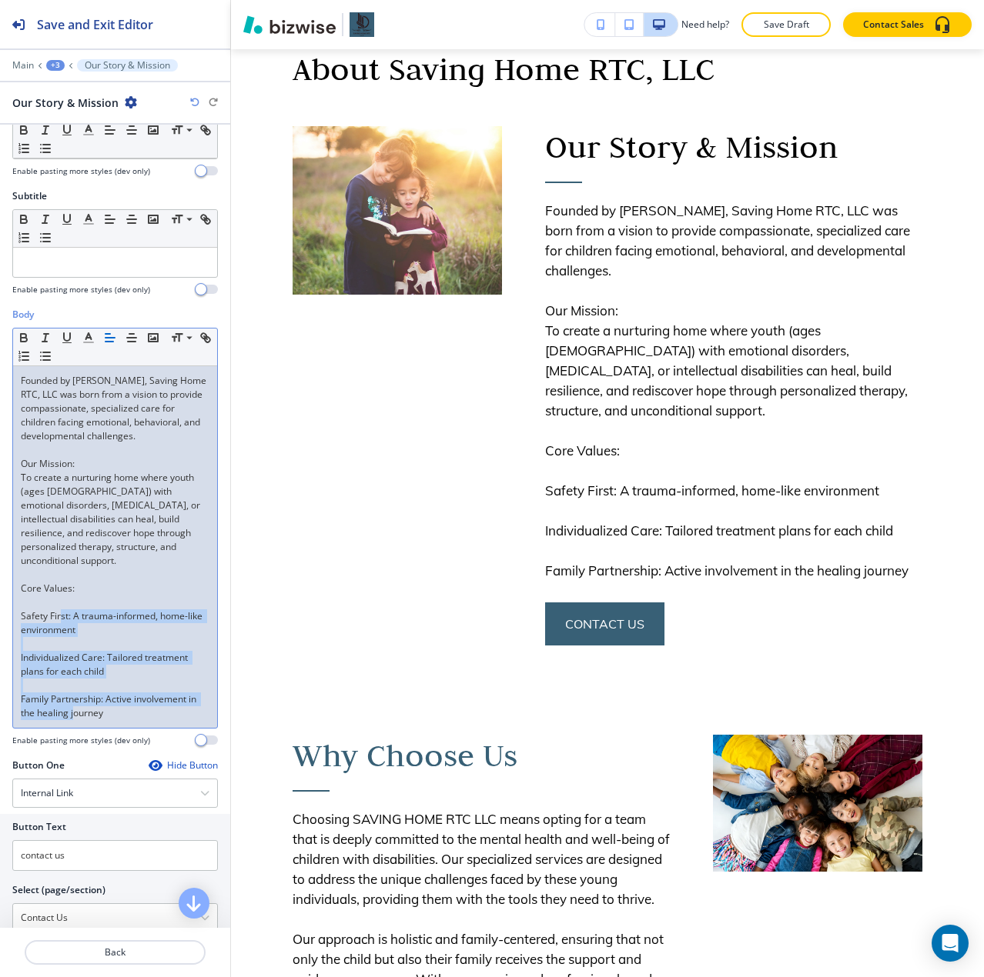
drag, startPoint x: 60, startPoint y: 614, endPoint x: 73, endPoint y: 709, distance: 95.6
click at [73, 709] on div "Founded by [PERSON_NAME], Saving Home RTC, LLC was born from a vision to provid…" at bounding box center [115, 547] width 204 height 362
click at [52, 361] on icon "button" at bounding box center [45, 356] width 14 height 14
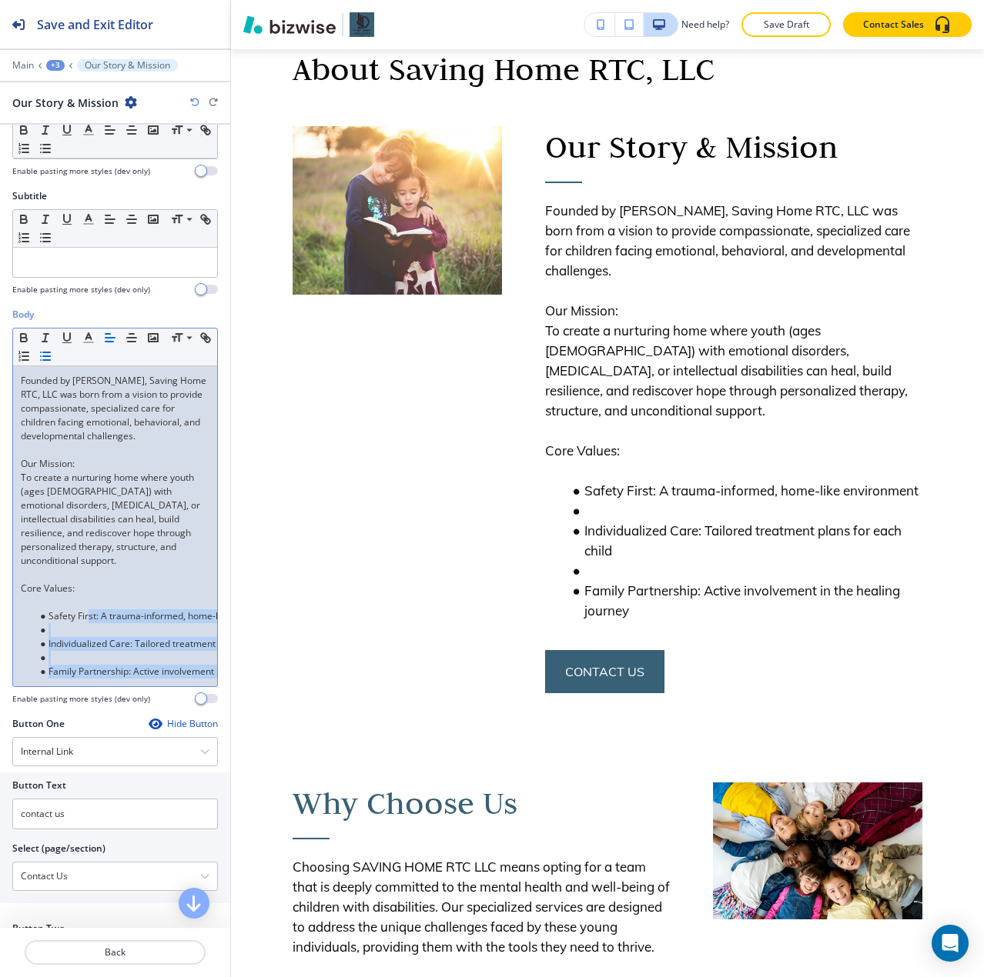
click at [101, 630] on li at bounding box center [122, 630] width 175 height 14
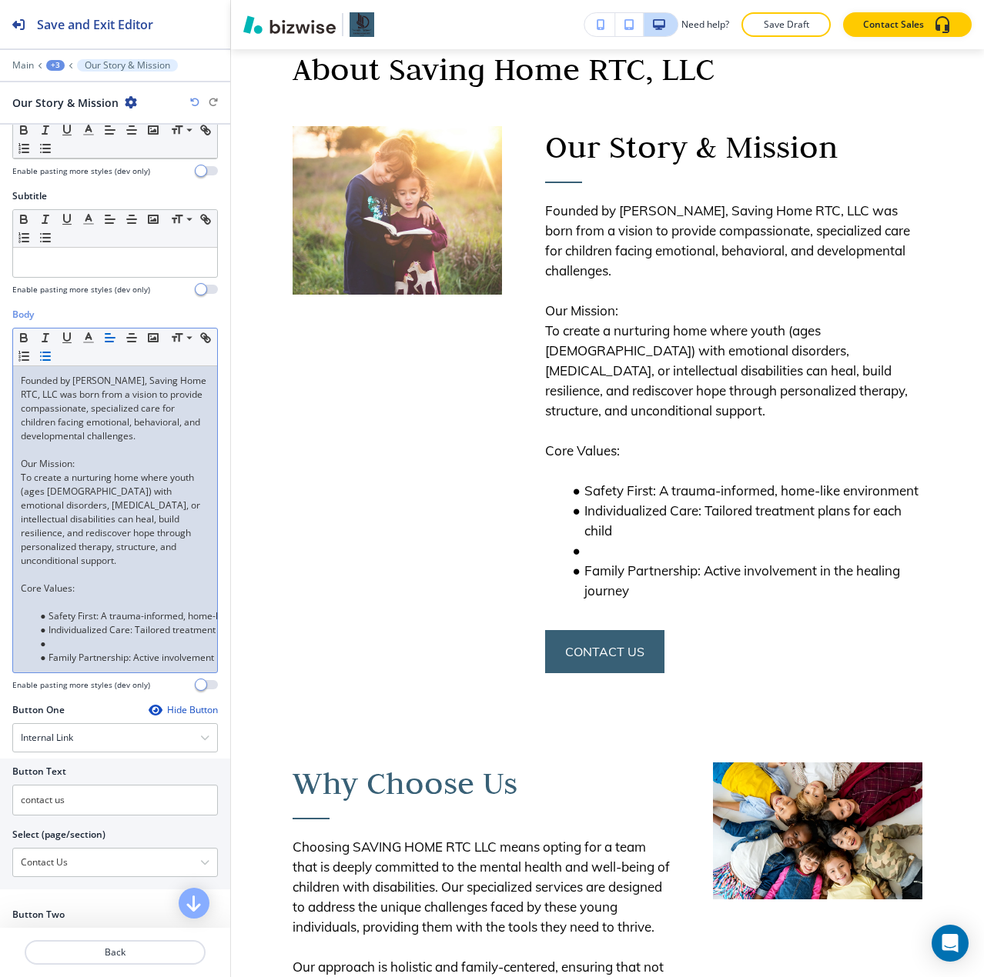
click at [70, 640] on li at bounding box center [122, 644] width 175 height 14
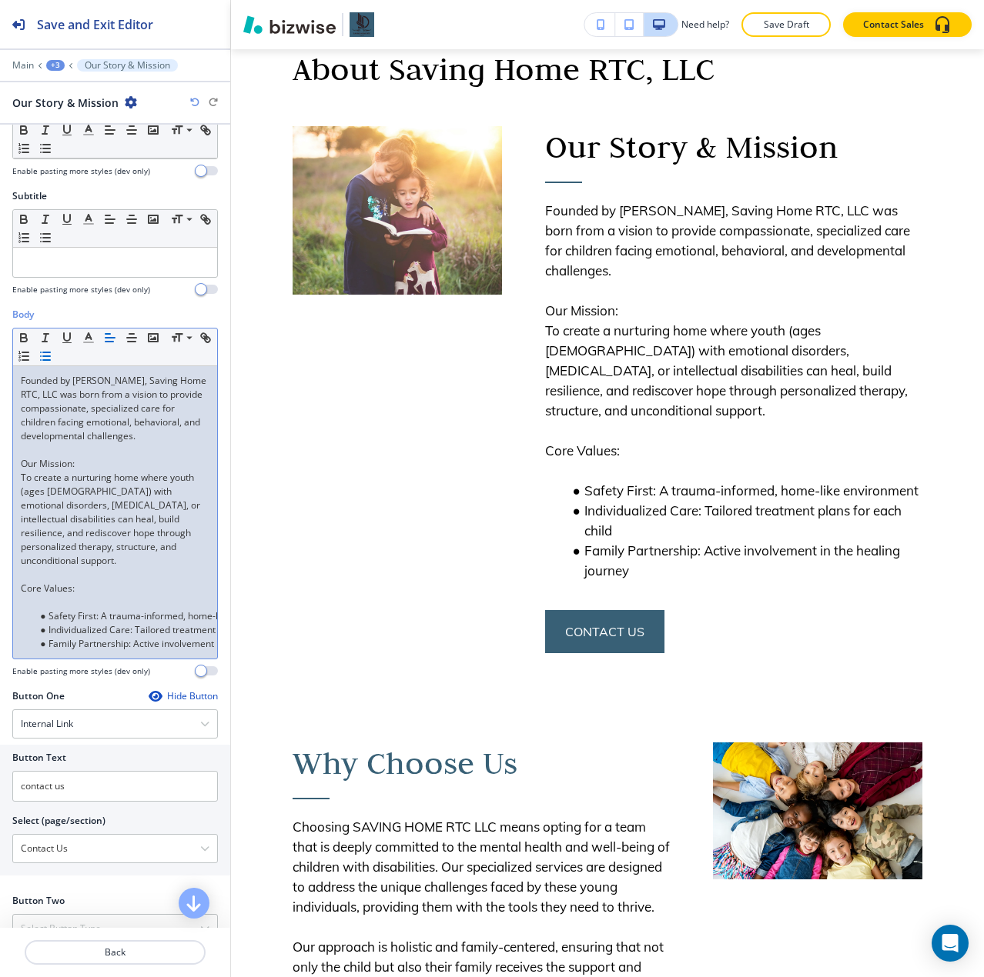
click at [88, 603] on p at bounding box center [115, 603] width 189 height 14
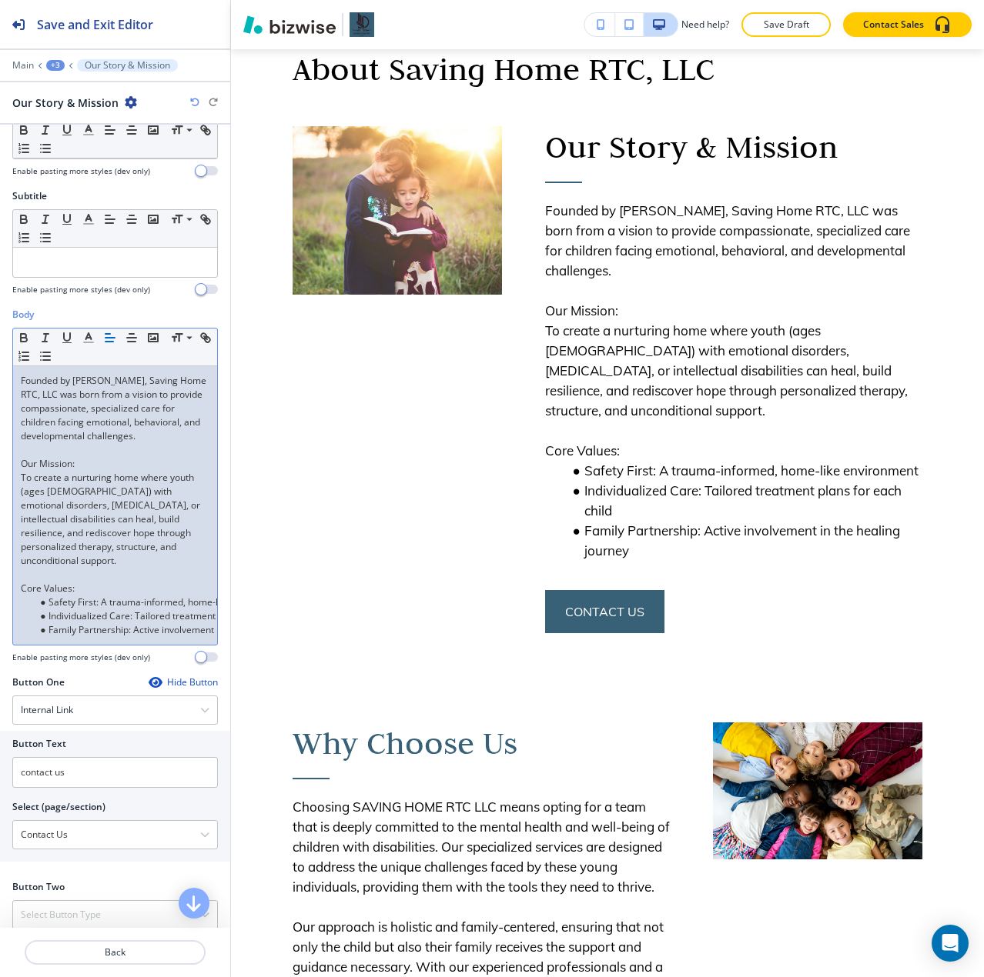
click at [50, 486] on p "To create a nurturing home where youth (ages [DEMOGRAPHIC_DATA]) with emotional…" at bounding box center [115, 519] width 189 height 97
click at [48, 484] on p "To create a nurturing home where youth (ages [DEMOGRAPHIC_DATA]) with emotional…" at bounding box center [115, 519] width 189 height 97
click at [46, 471] on p "Our Mission:" at bounding box center [115, 464] width 189 height 14
drag, startPoint x: 46, startPoint y: 473, endPoint x: 25, endPoint y: 476, distance: 21.0
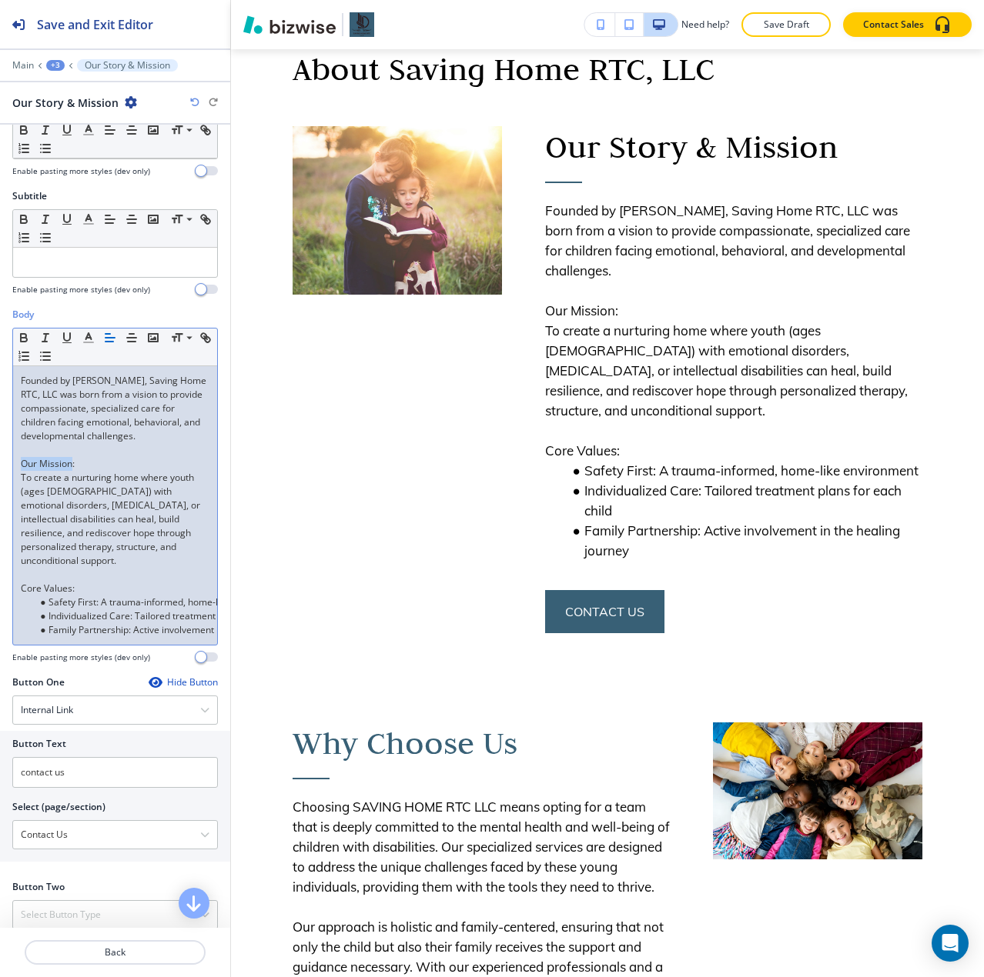
click at [25, 471] on p "Our Mission:" at bounding box center [115, 464] width 189 height 14
click at [53, 593] on p "Core Values:" at bounding box center [115, 589] width 189 height 14
drag, startPoint x: 53, startPoint y: 593, endPoint x: 26, endPoint y: 589, distance: 27.3
click at [26, 590] on p "Core Values:" at bounding box center [115, 589] width 189 height 14
click at [30, 396] on p "Founded by [PERSON_NAME], Saving Home RTC, LLC was born from a vision to provid…" at bounding box center [115, 408] width 189 height 69
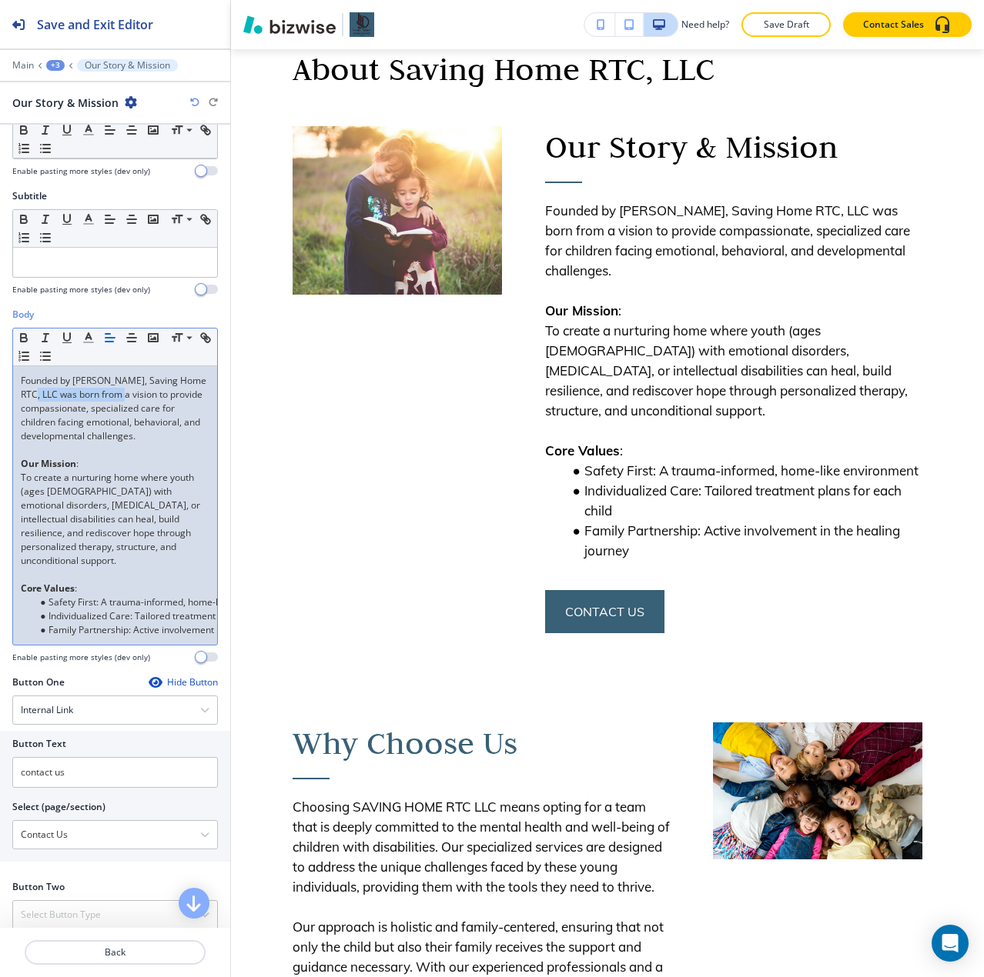
drag, startPoint x: 30, startPoint y: 396, endPoint x: 103, endPoint y: 392, distance: 73.2
click at [103, 392] on p "Founded by [PERSON_NAME], Saving Home RTC, LLC was born from a vision to provid…" at bounding box center [115, 408] width 189 height 69
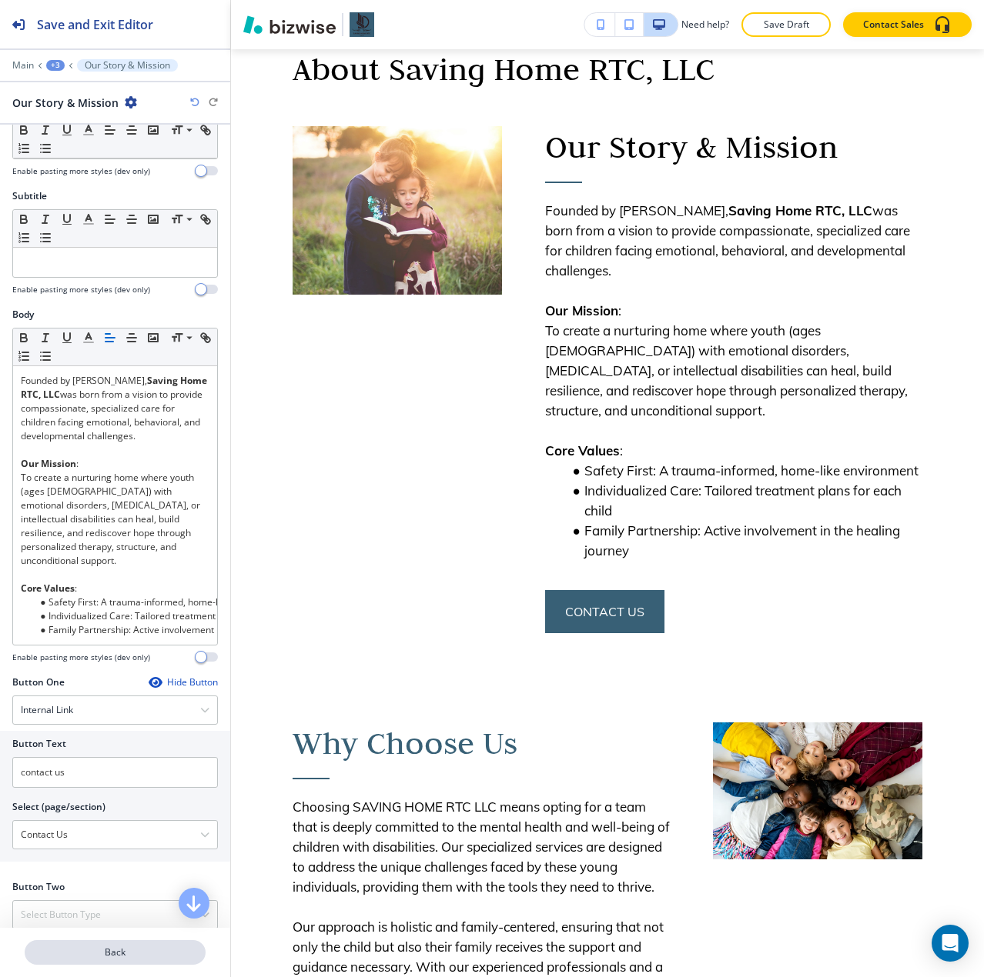
click at [122, 948] on p "Back" at bounding box center [115, 953] width 178 height 14
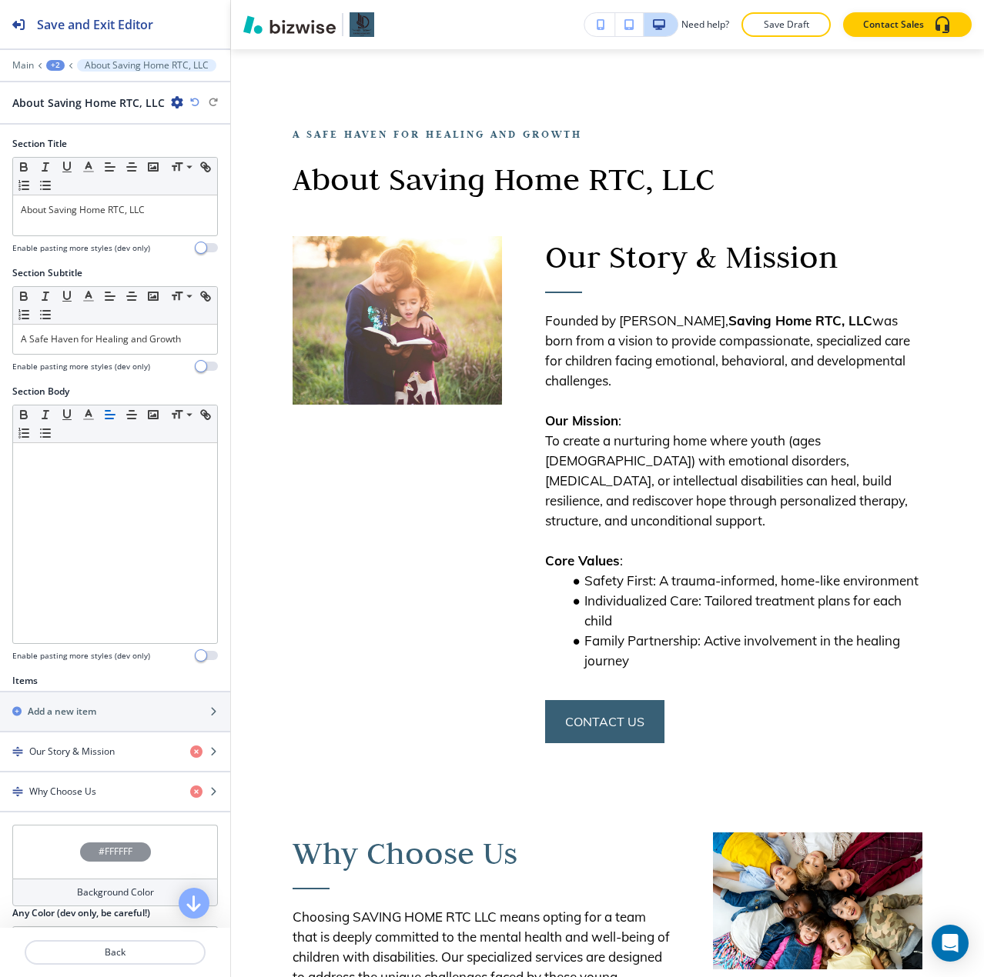
scroll to position [112, 0]
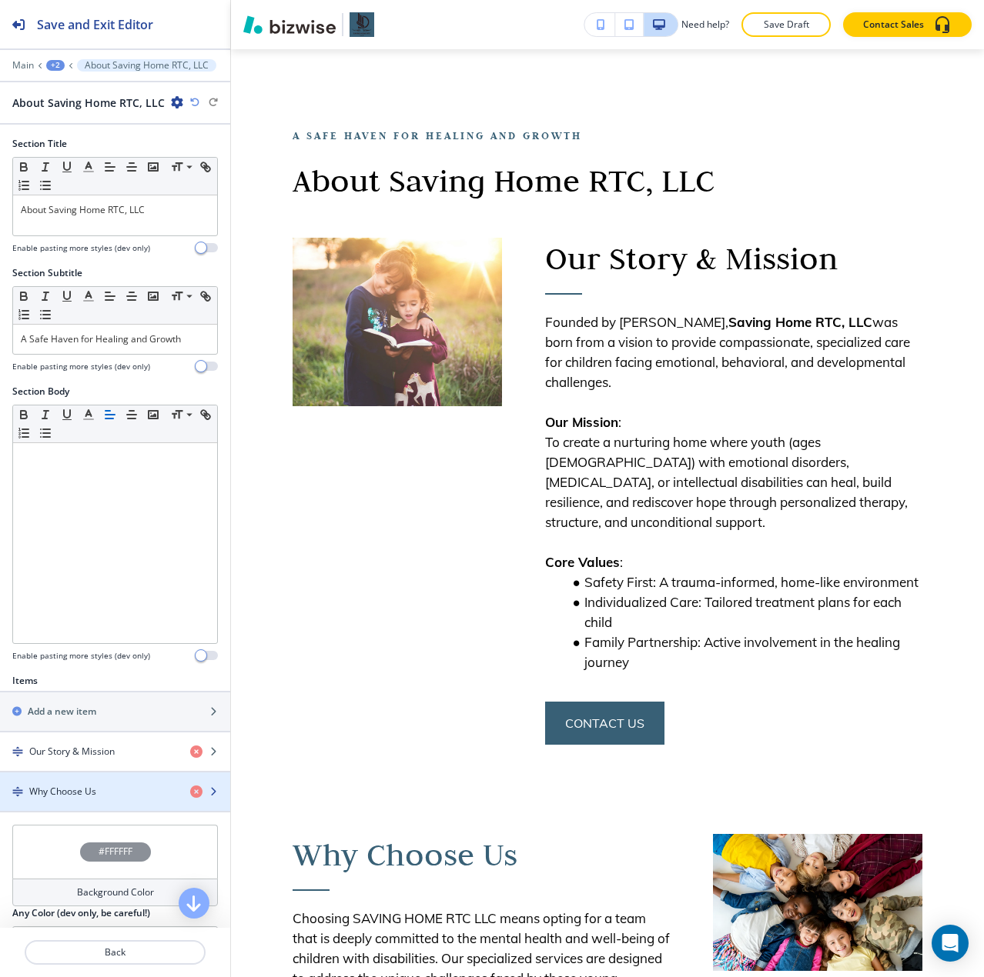
click at [54, 799] on div "button" at bounding box center [115, 805] width 230 height 12
click at [50, 789] on h4 "Why Choose Us" at bounding box center [62, 792] width 67 height 14
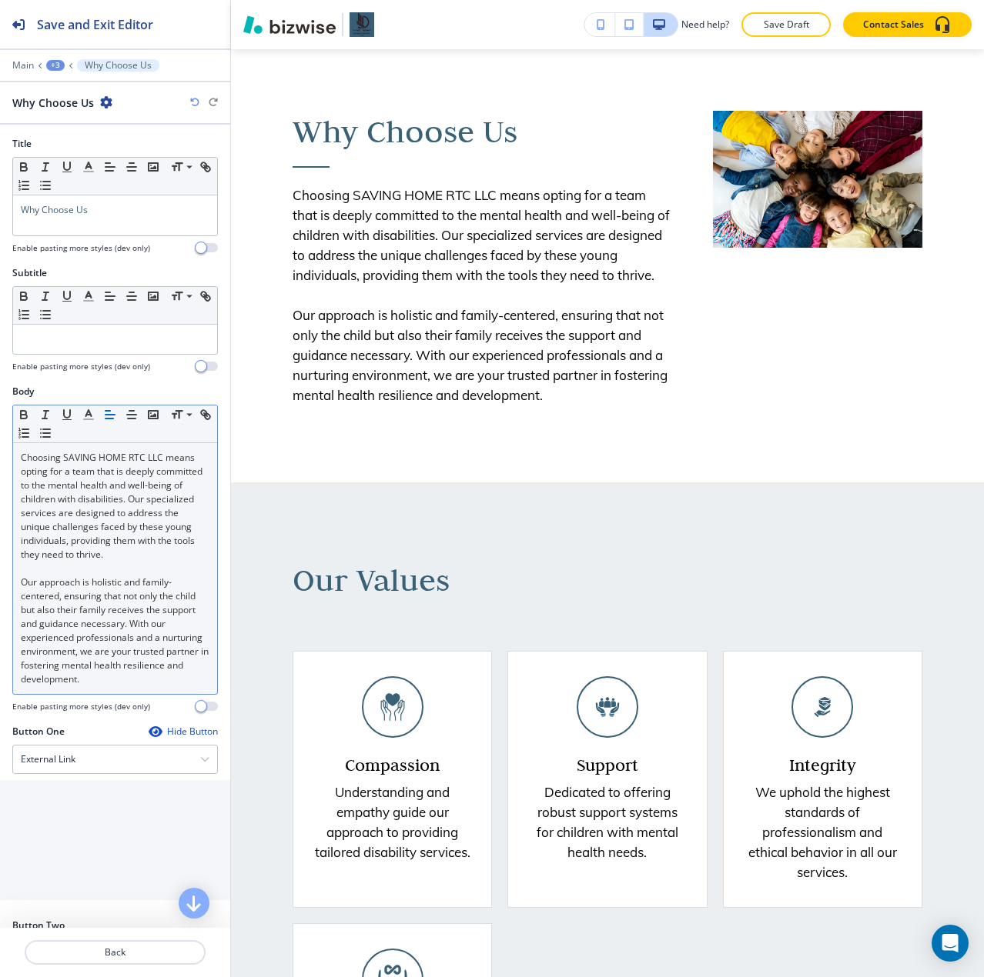
scroll to position [839, 0]
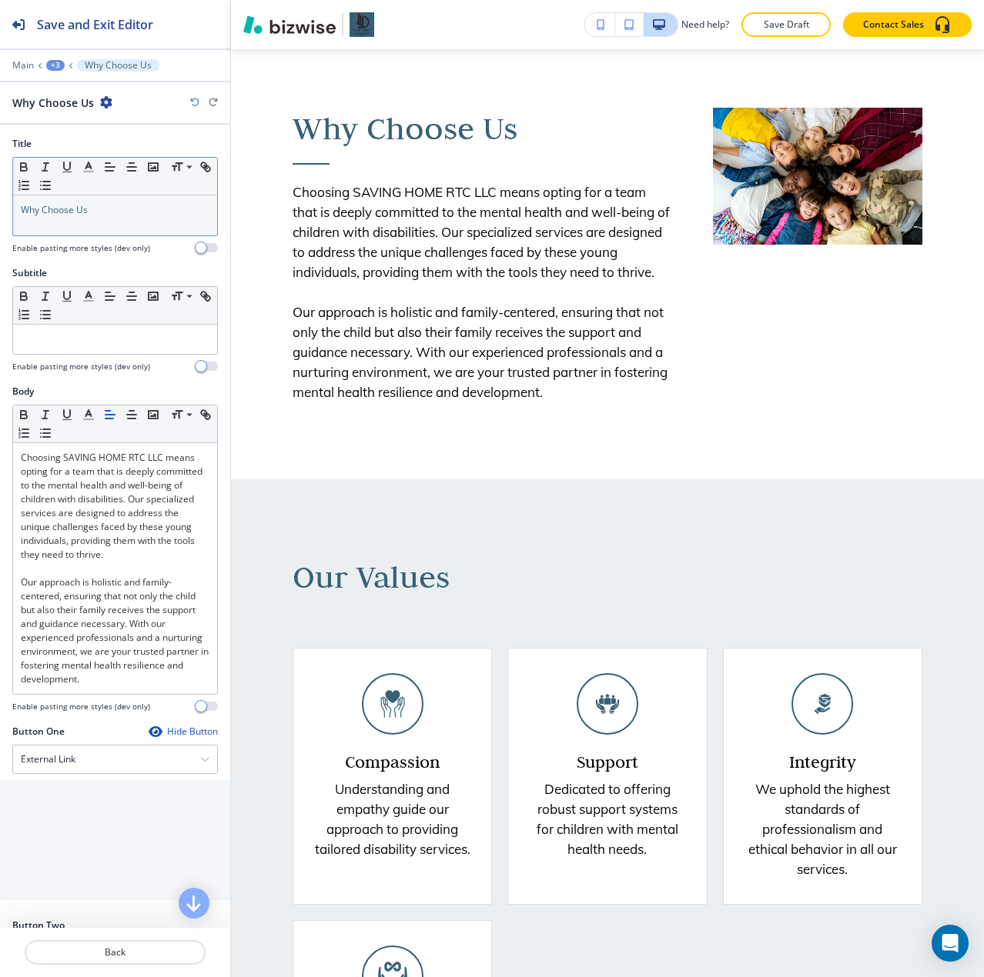
click at [65, 208] on span "Why Choose Us" at bounding box center [54, 209] width 67 height 13
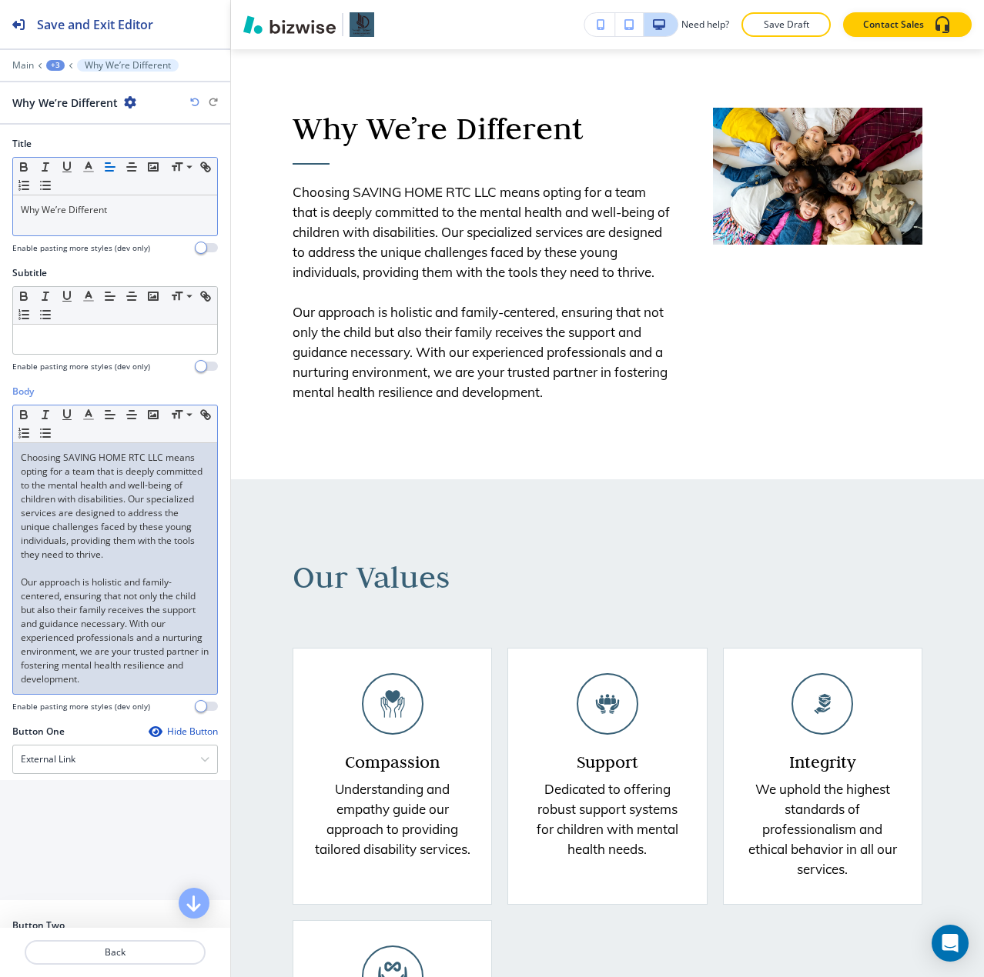
click at [125, 545] on p "Choosing SAVING HOME RTC LLC means opting for a team that is deeply committed t…" at bounding box center [115, 506] width 189 height 111
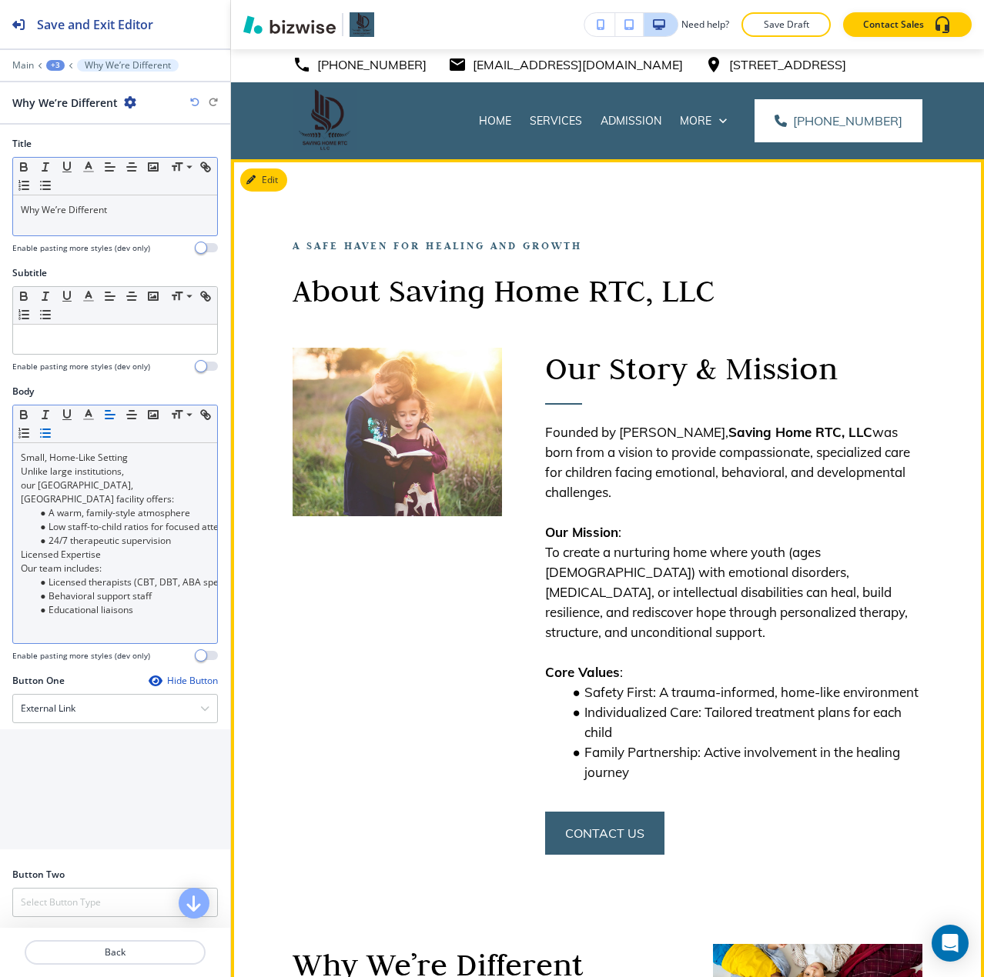
scroll to position [0, 0]
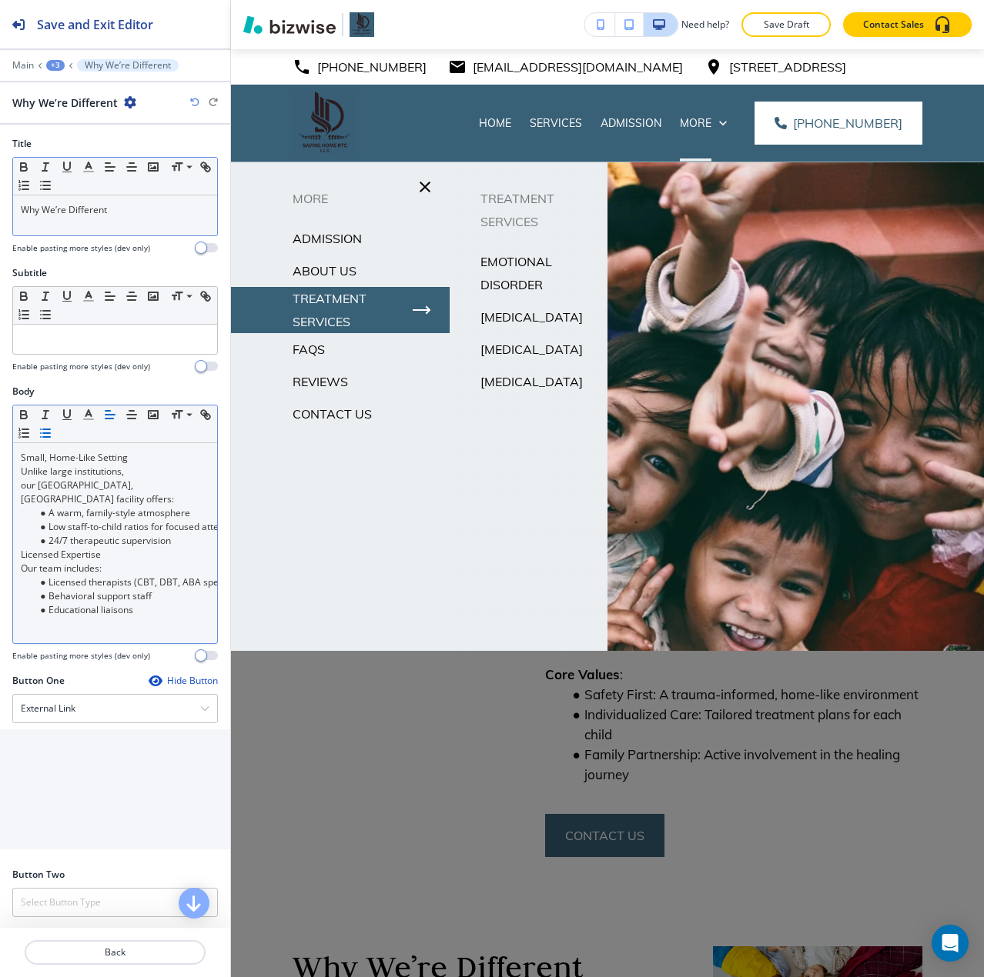
click at [327, 417] on p "Contact Us" at bounding box center [331, 413] width 79 height 23
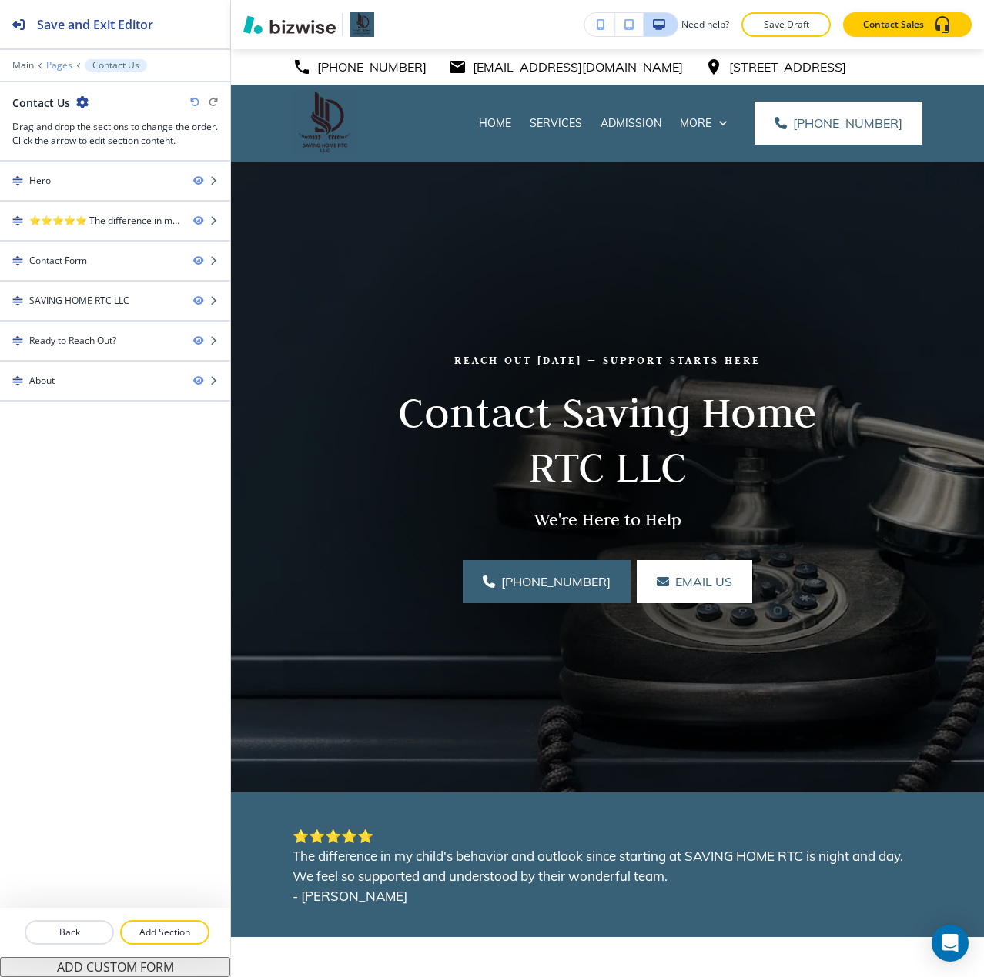
click at [59, 64] on p "Pages" at bounding box center [59, 65] width 26 height 11
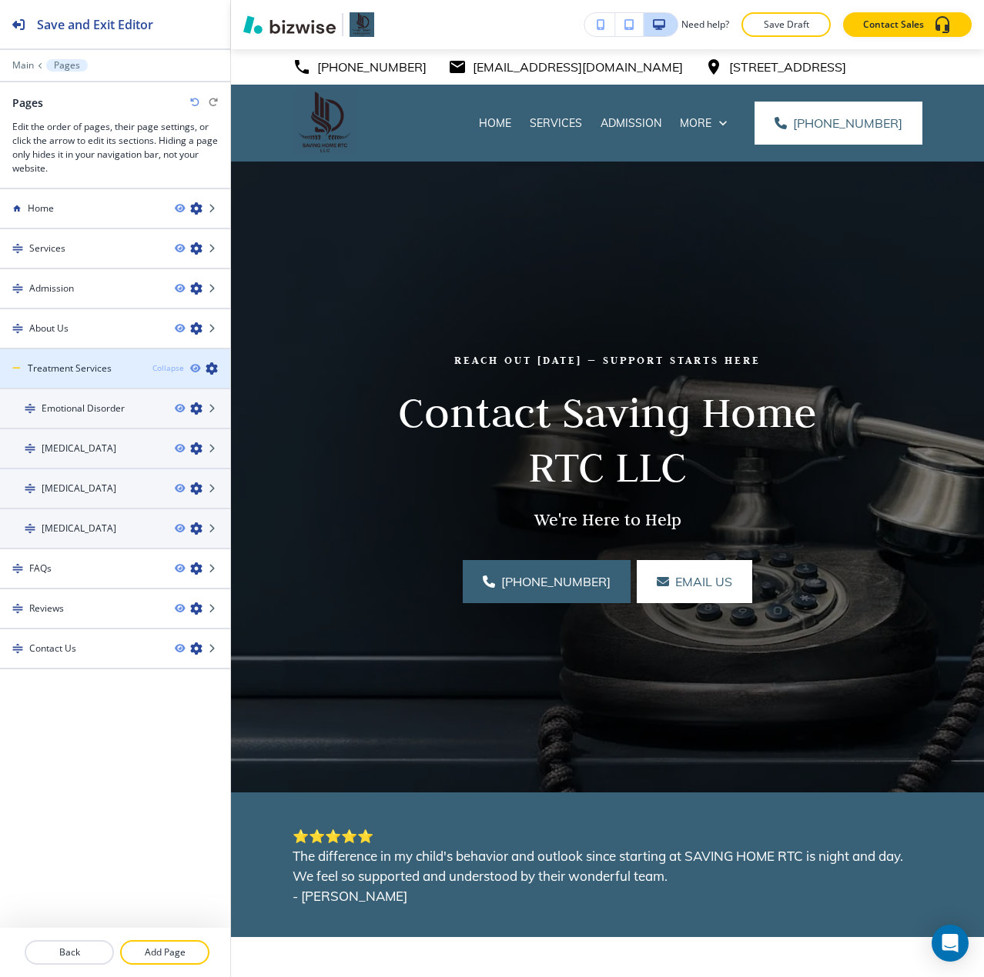
click at [165, 363] on div "Collapse" at bounding box center [168, 368] width 32 height 12
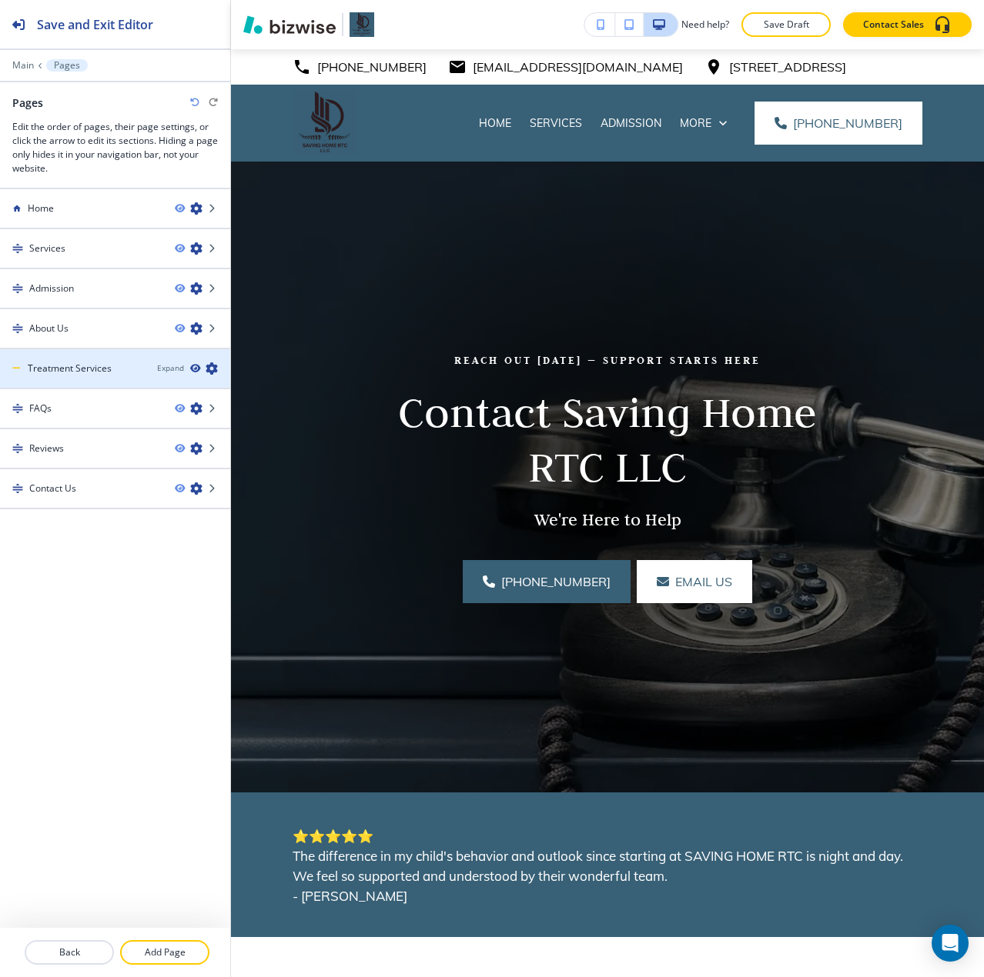
click at [195, 370] on icon "button" at bounding box center [194, 368] width 9 height 9
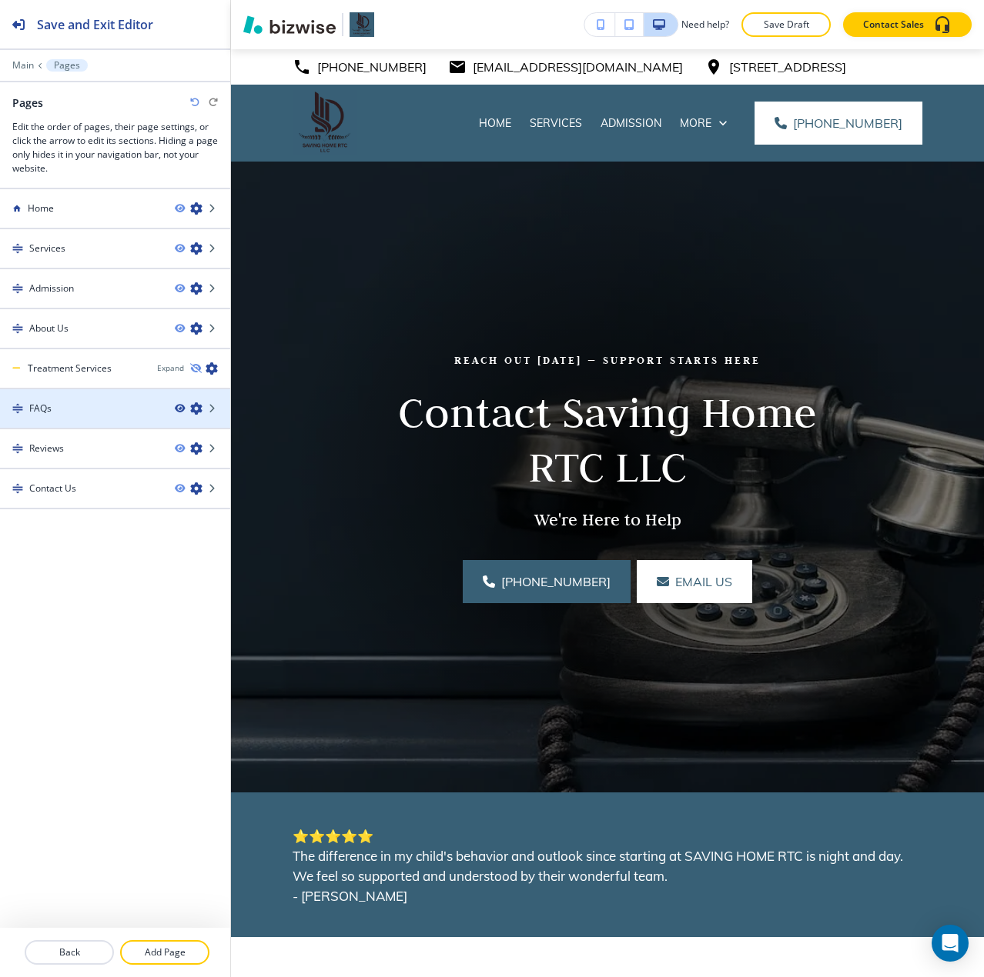
click at [179, 407] on icon "button" at bounding box center [179, 408] width 9 height 9
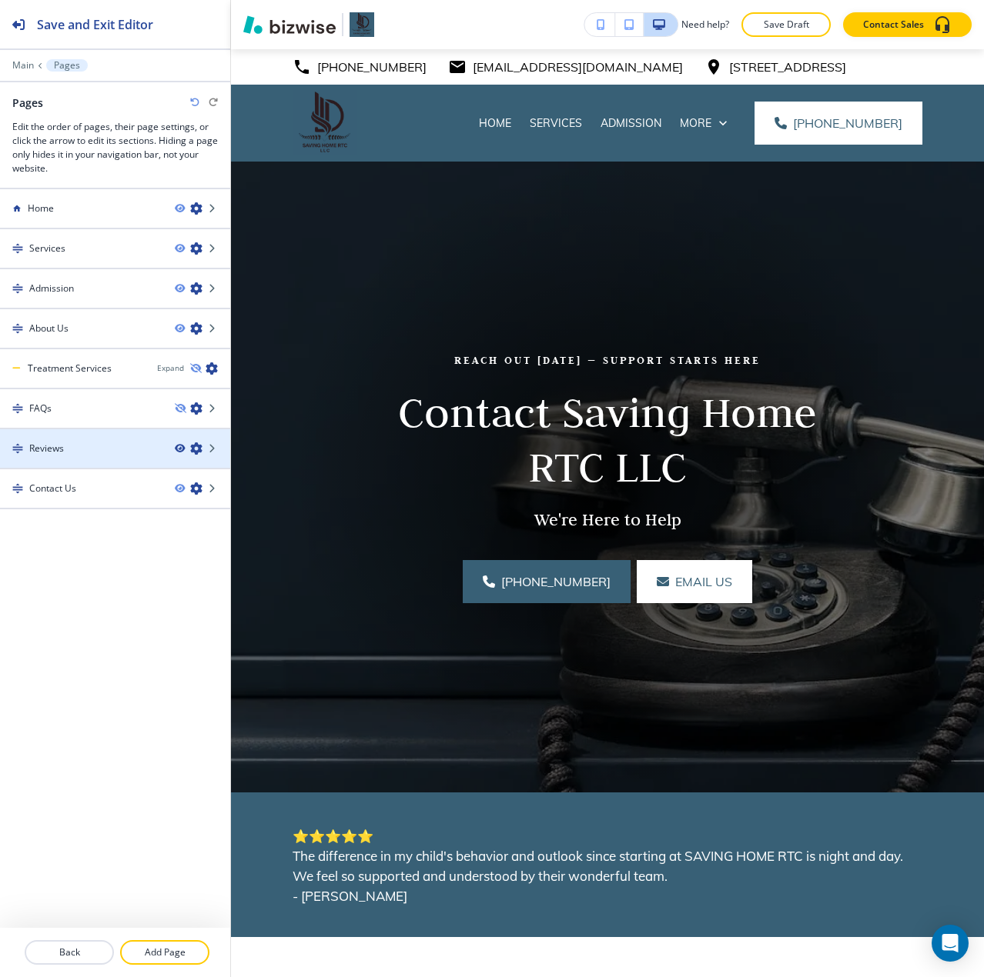
click at [179, 449] on icon "button" at bounding box center [179, 448] width 9 height 9
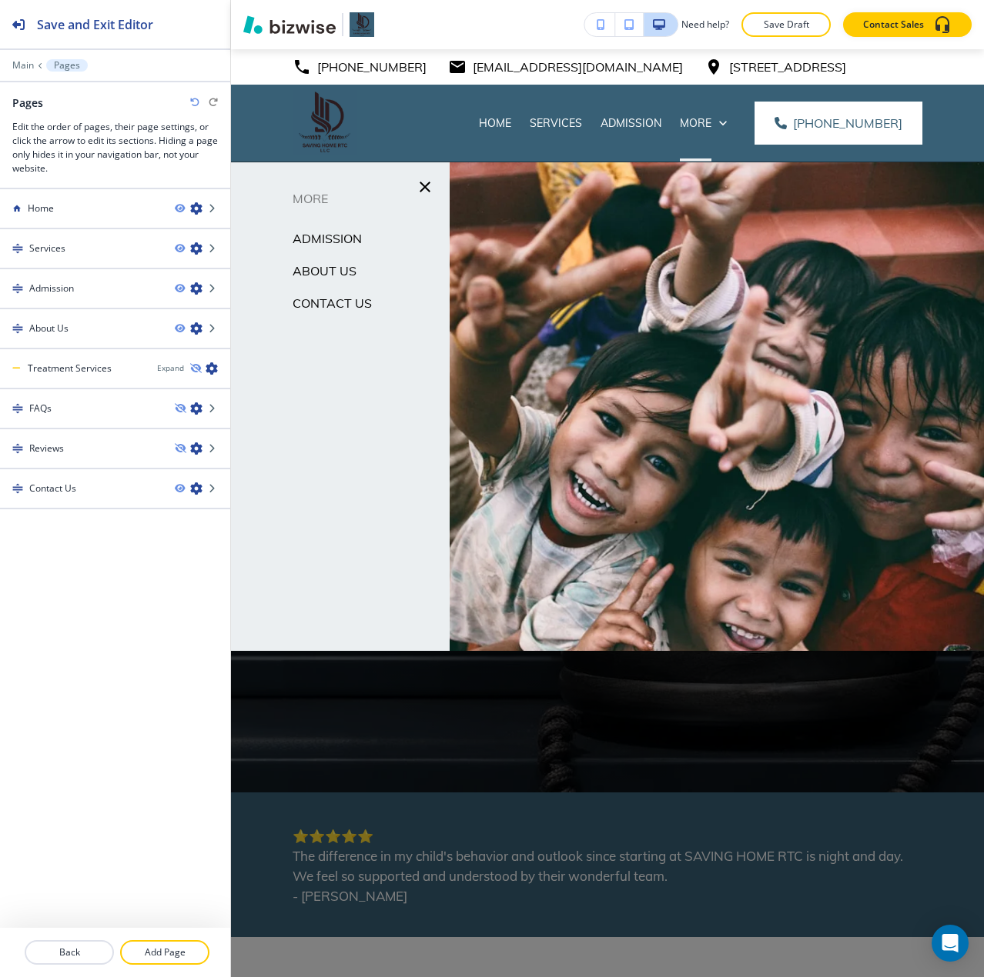
click at [318, 306] on p "Contact Us" at bounding box center [331, 303] width 79 height 23
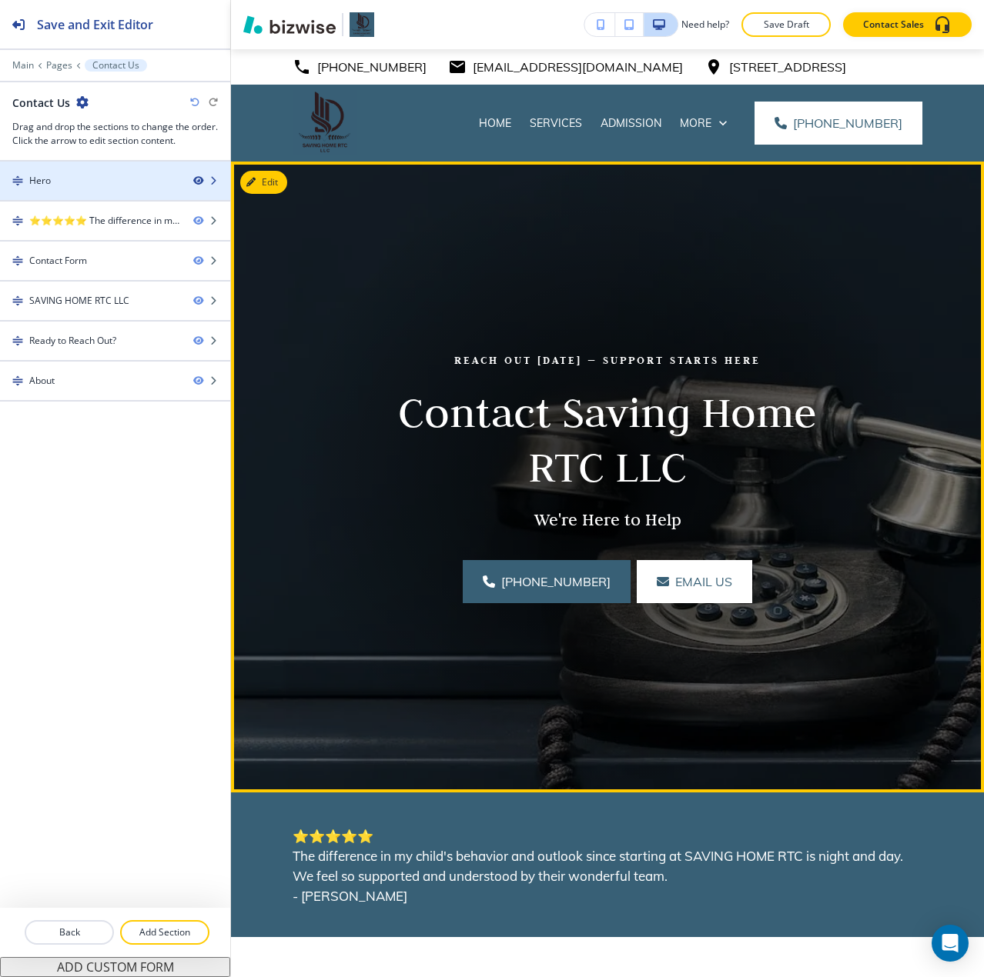
click at [195, 179] on icon "button" at bounding box center [197, 180] width 9 height 9
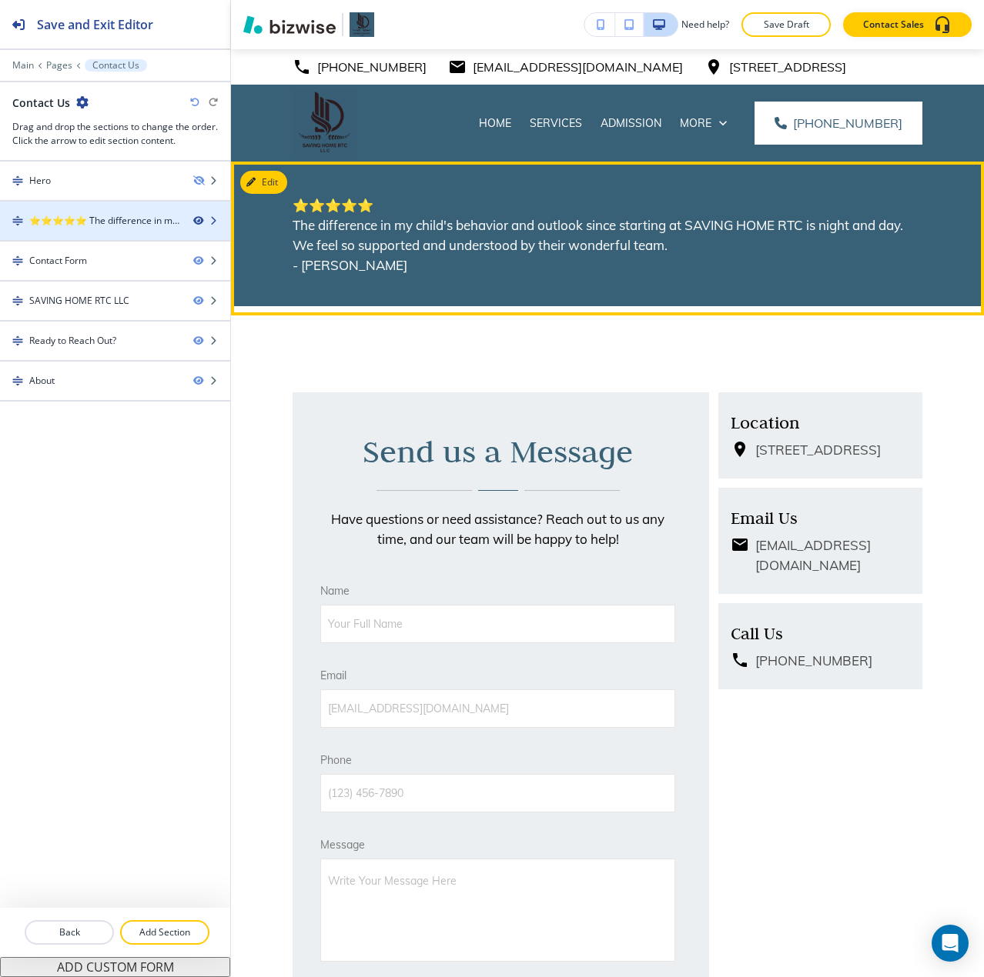
click at [200, 219] on icon "button" at bounding box center [197, 220] width 9 height 9
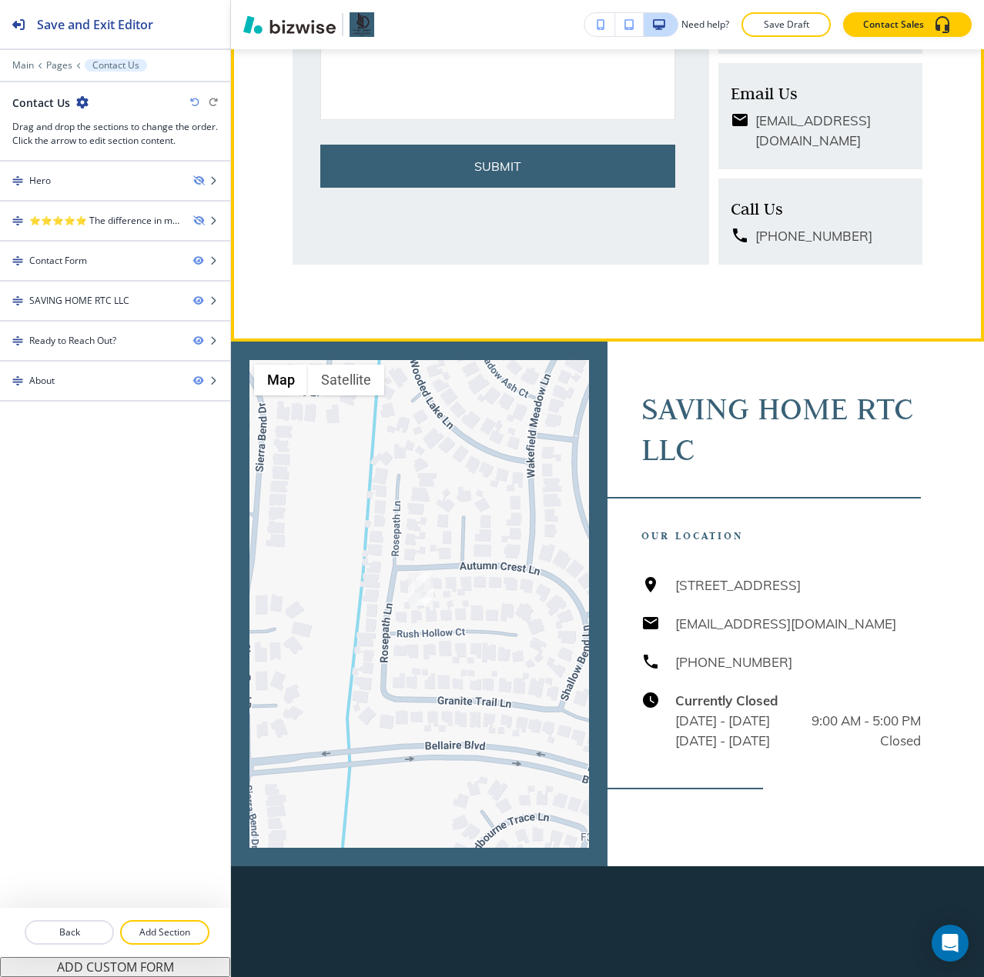
scroll to position [693, 0]
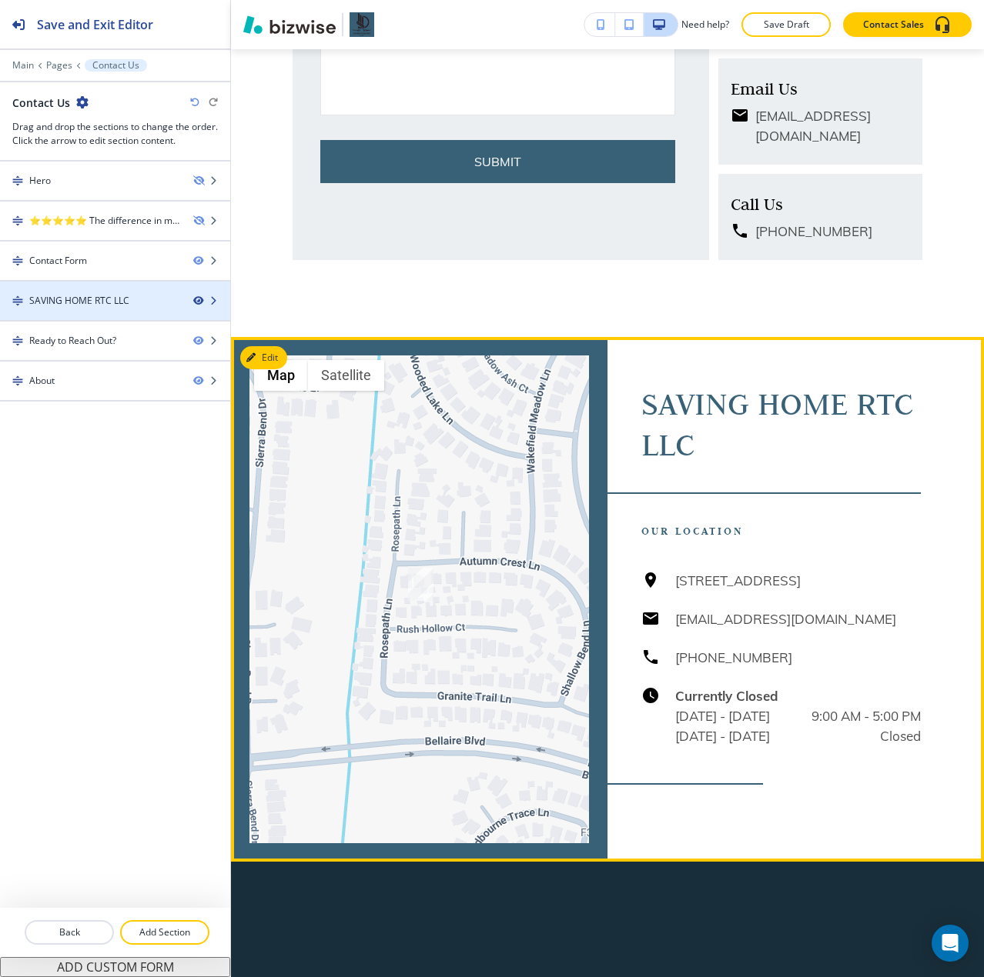
click at [199, 300] on icon "button" at bounding box center [197, 300] width 9 height 9
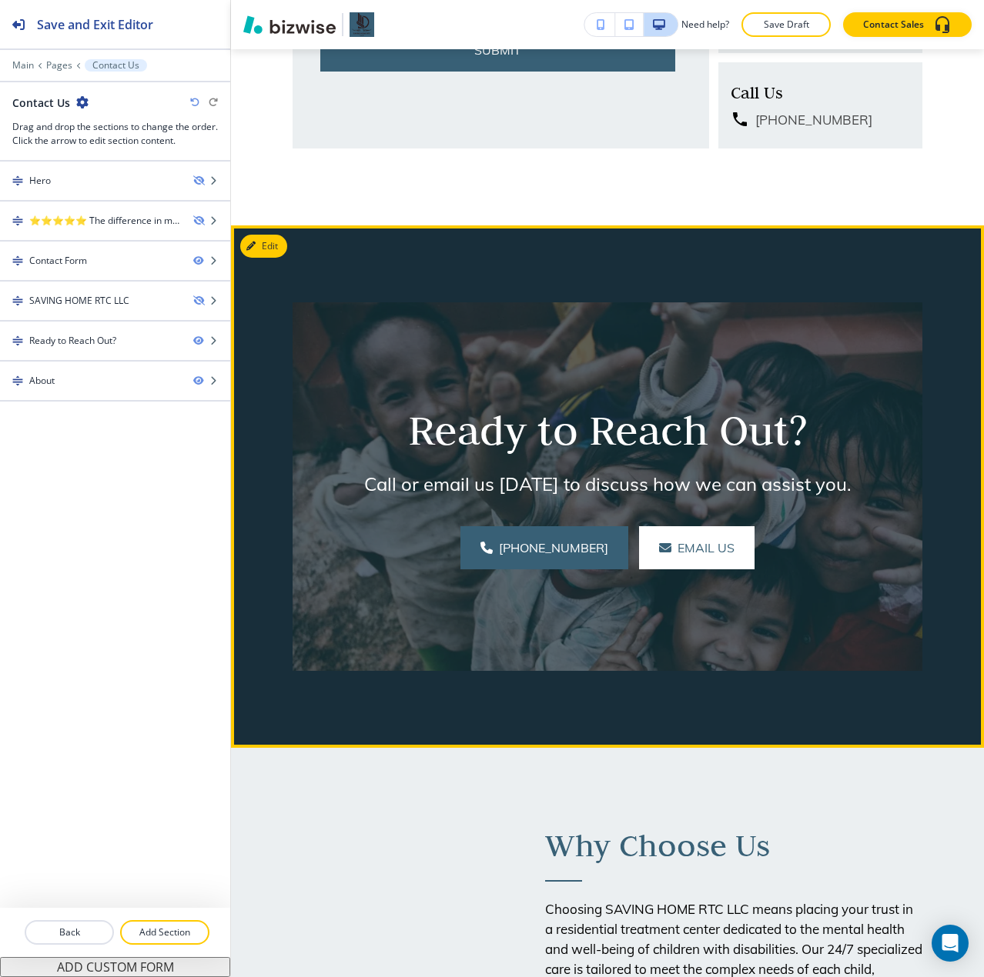
scroll to position [847, 0]
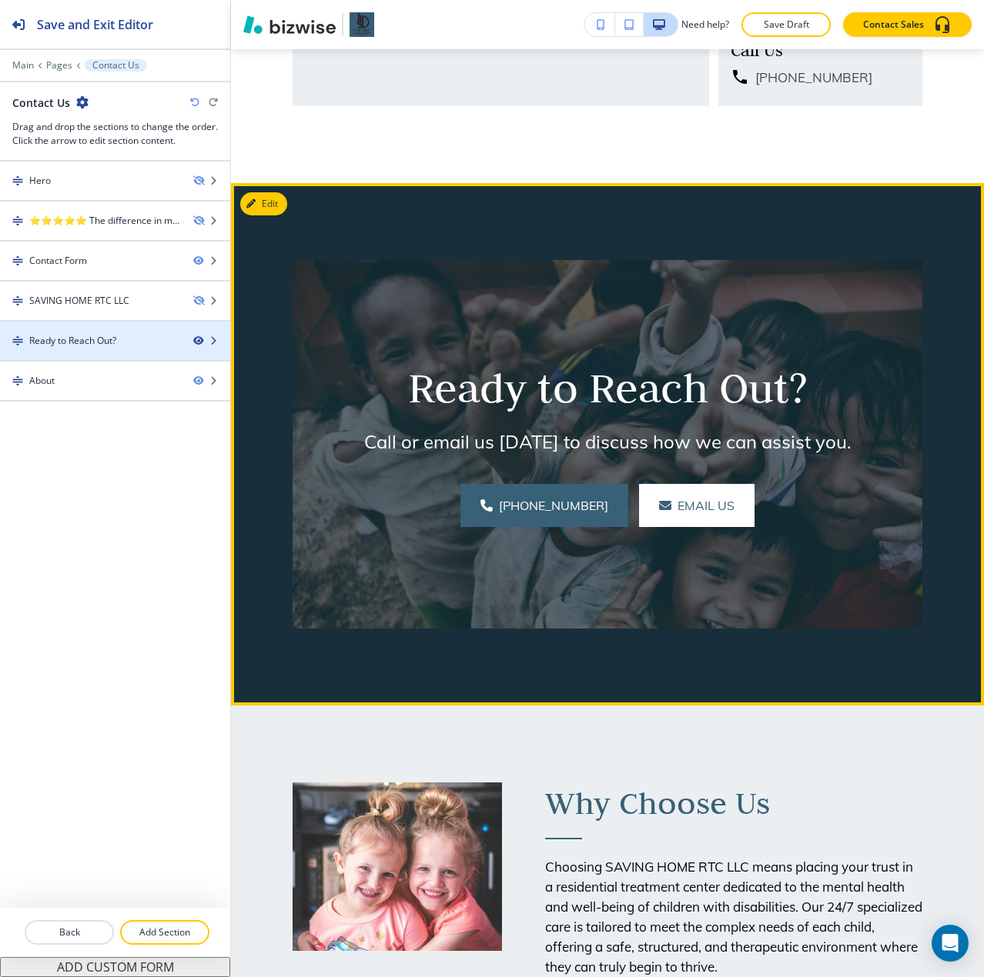
click at [195, 340] on icon "button" at bounding box center [197, 340] width 9 height 9
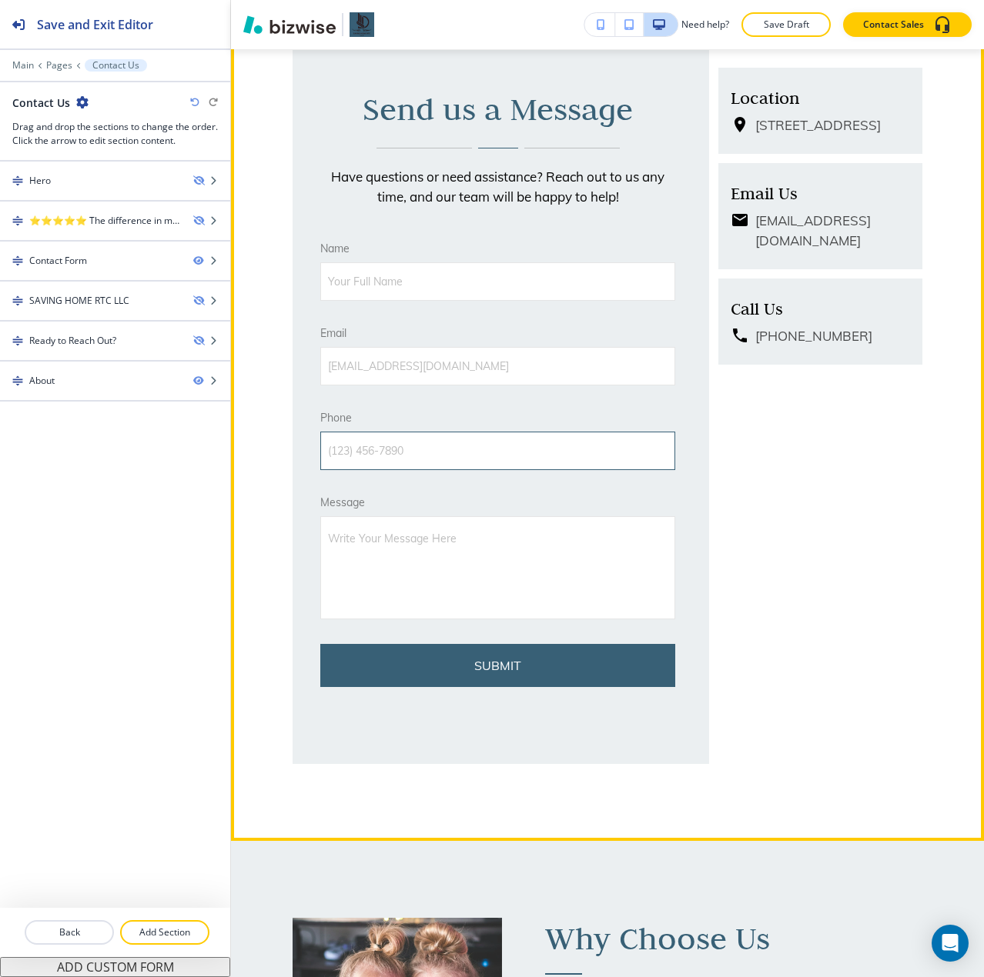
scroll to position [0, 0]
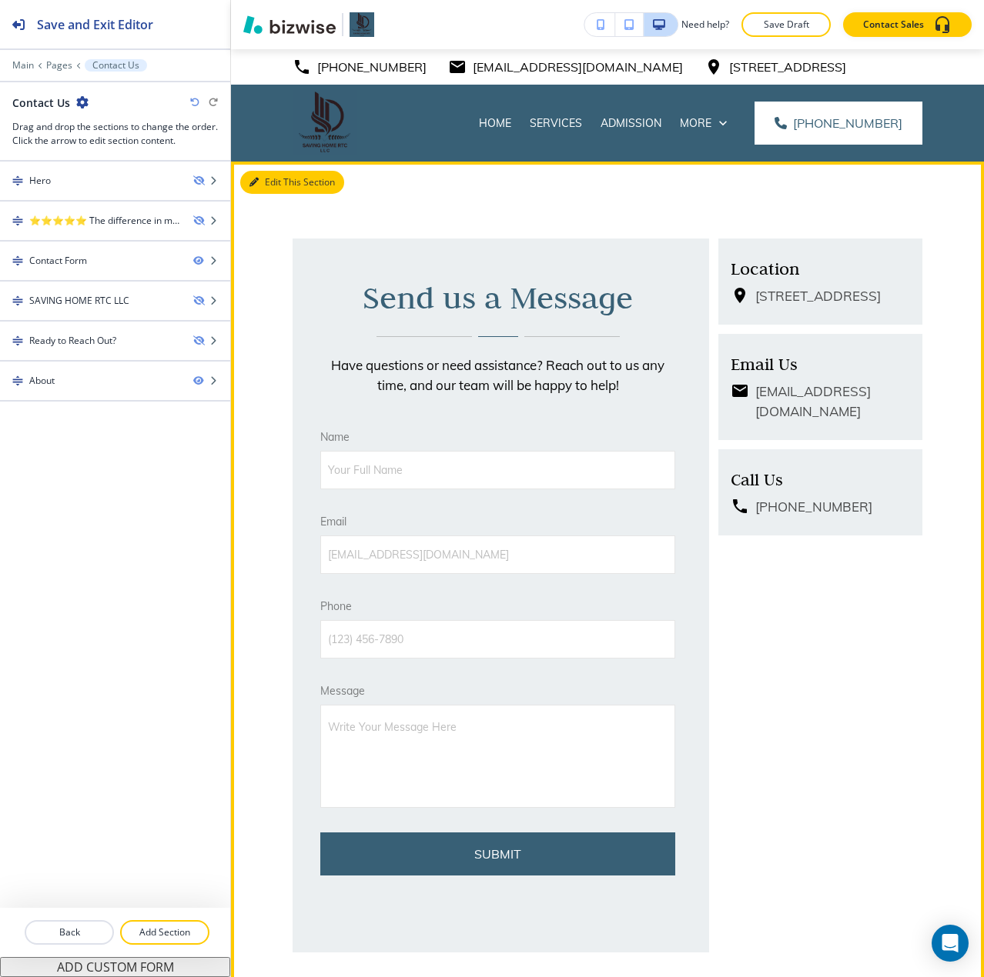
click at [266, 186] on button "Edit This Section" at bounding box center [292, 182] width 104 height 23
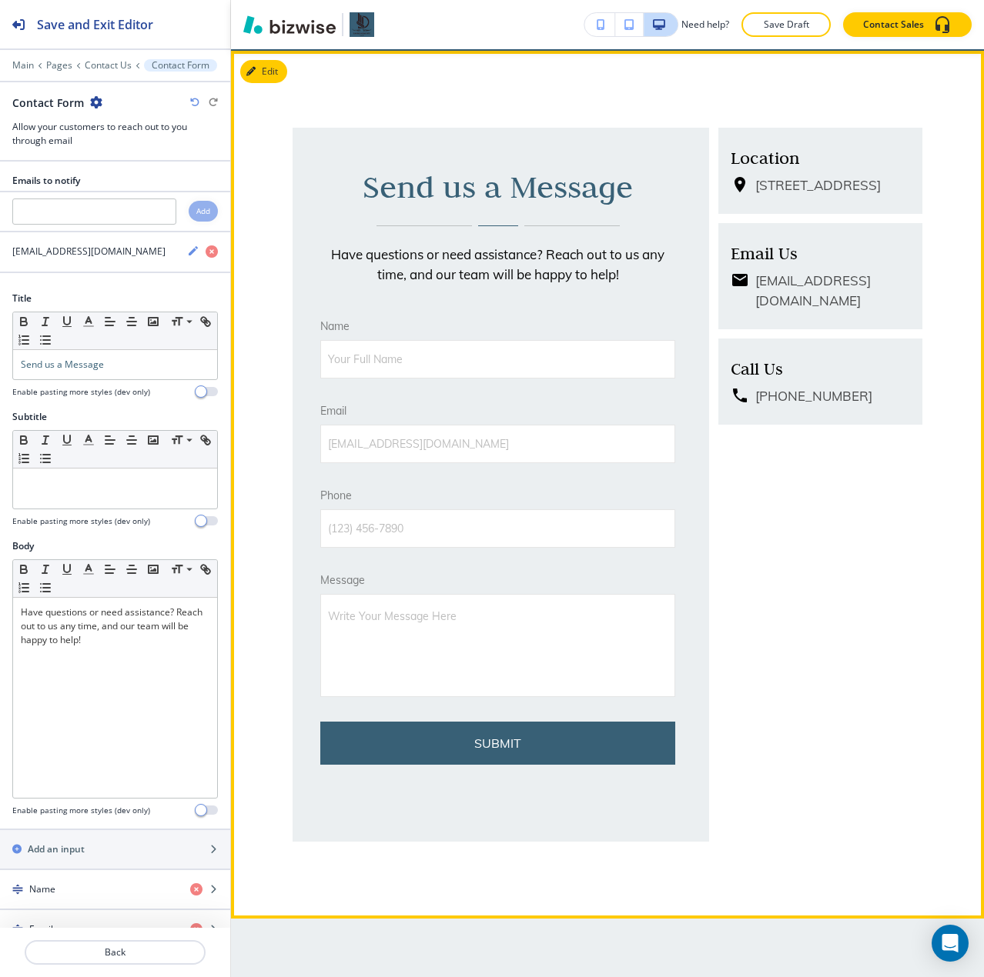
scroll to position [112, 0]
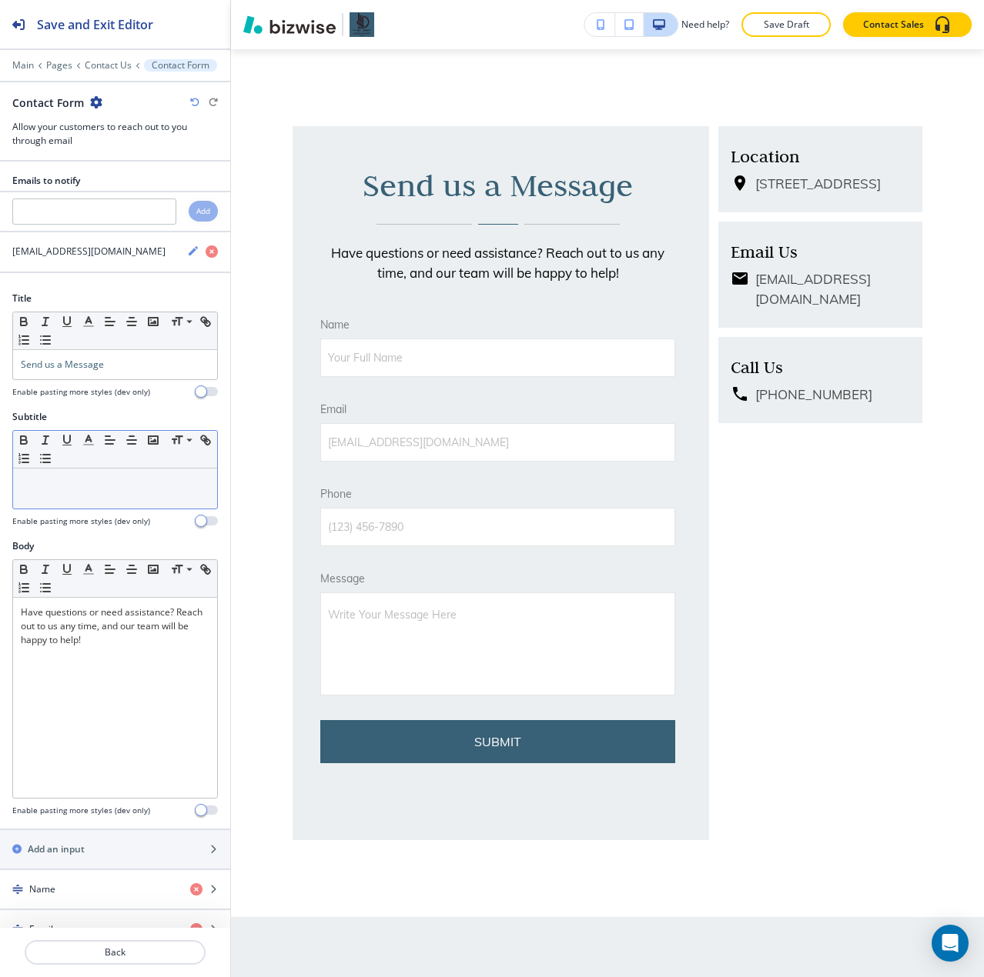
click at [182, 485] on p at bounding box center [115, 483] width 189 height 14
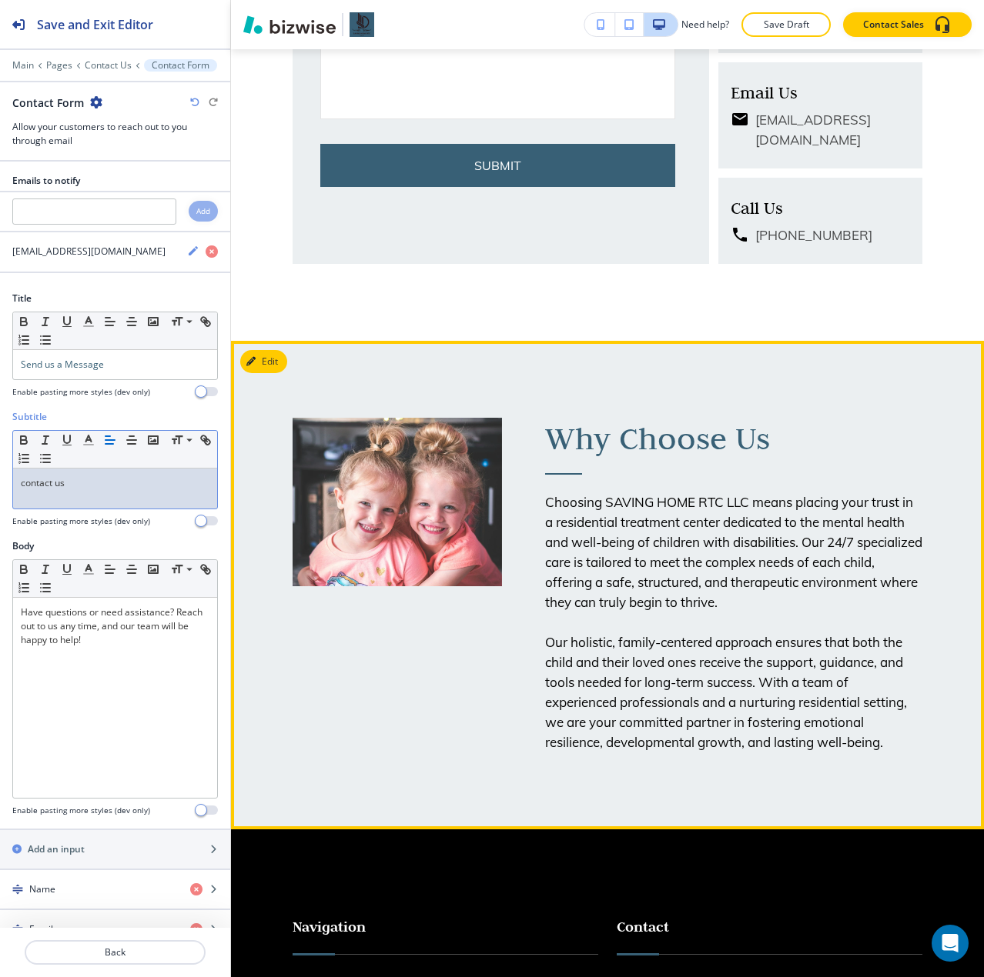
scroll to position [728, 0]
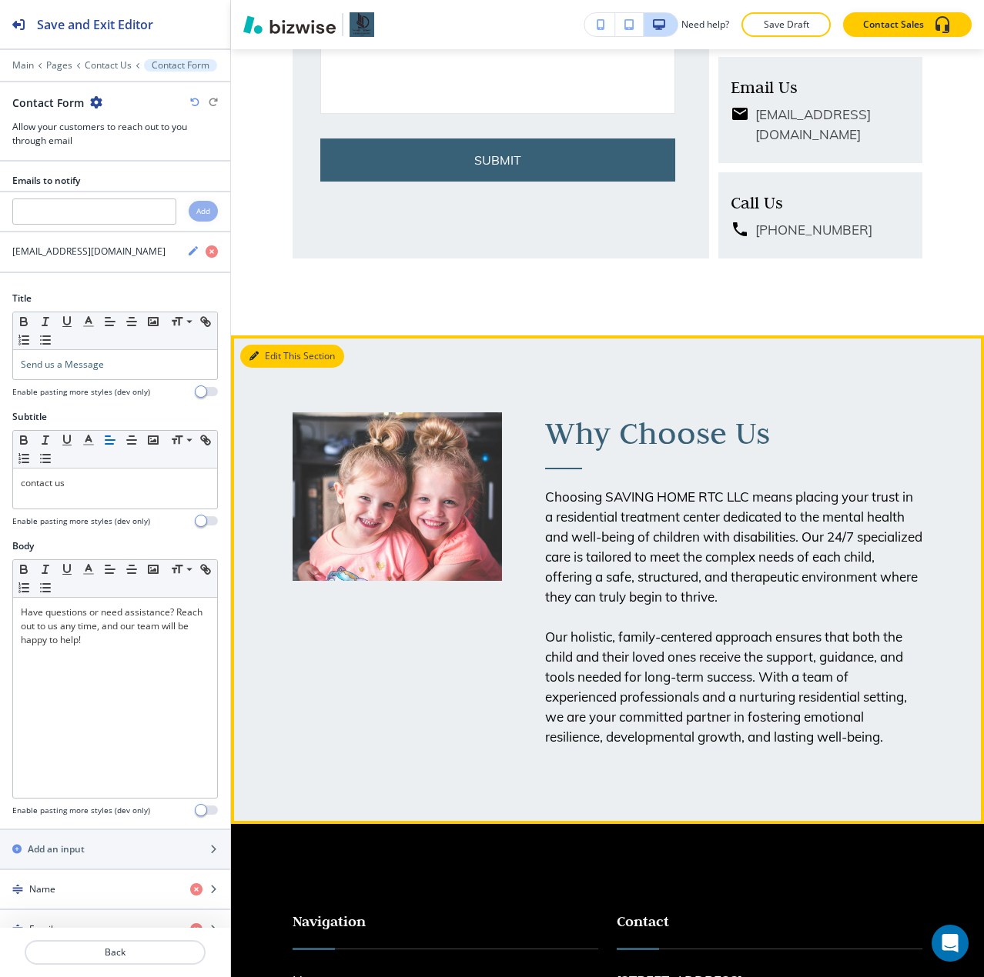
click at [272, 359] on button "Edit This Section" at bounding box center [292, 356] width 104 height 23
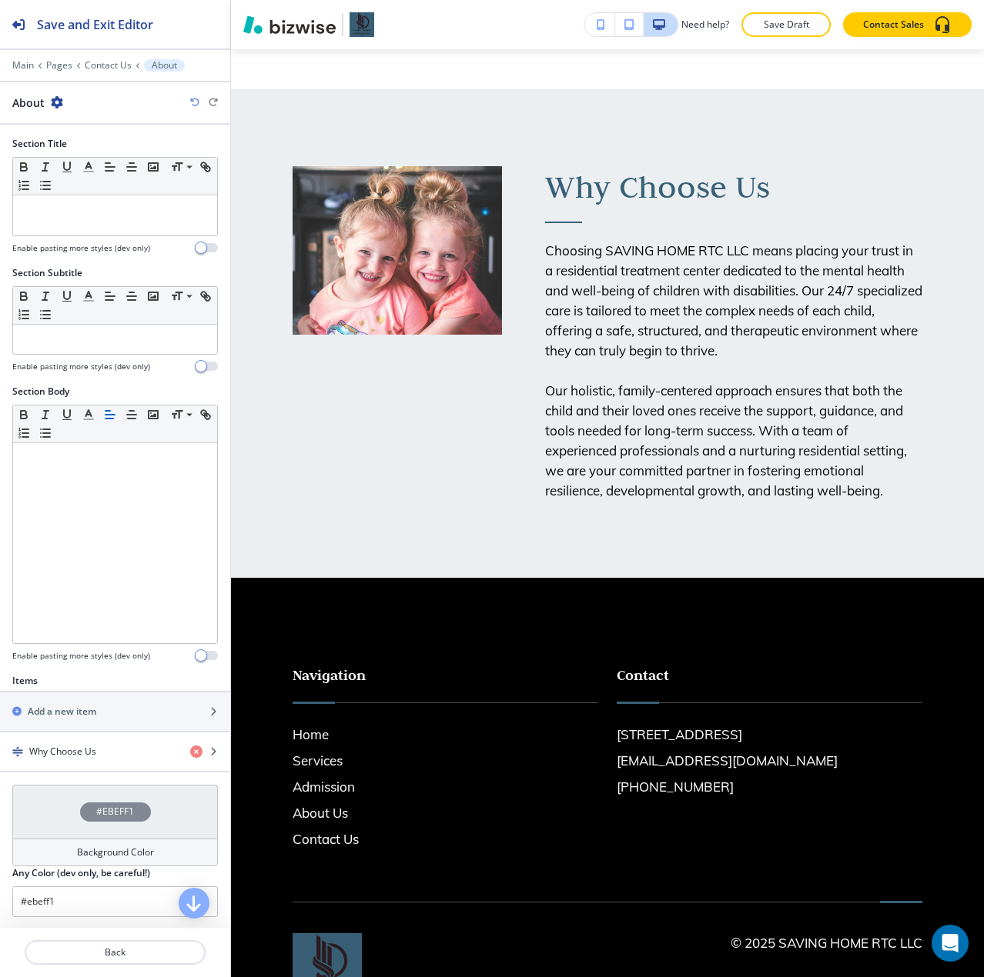
scroll to position [1014, 0]
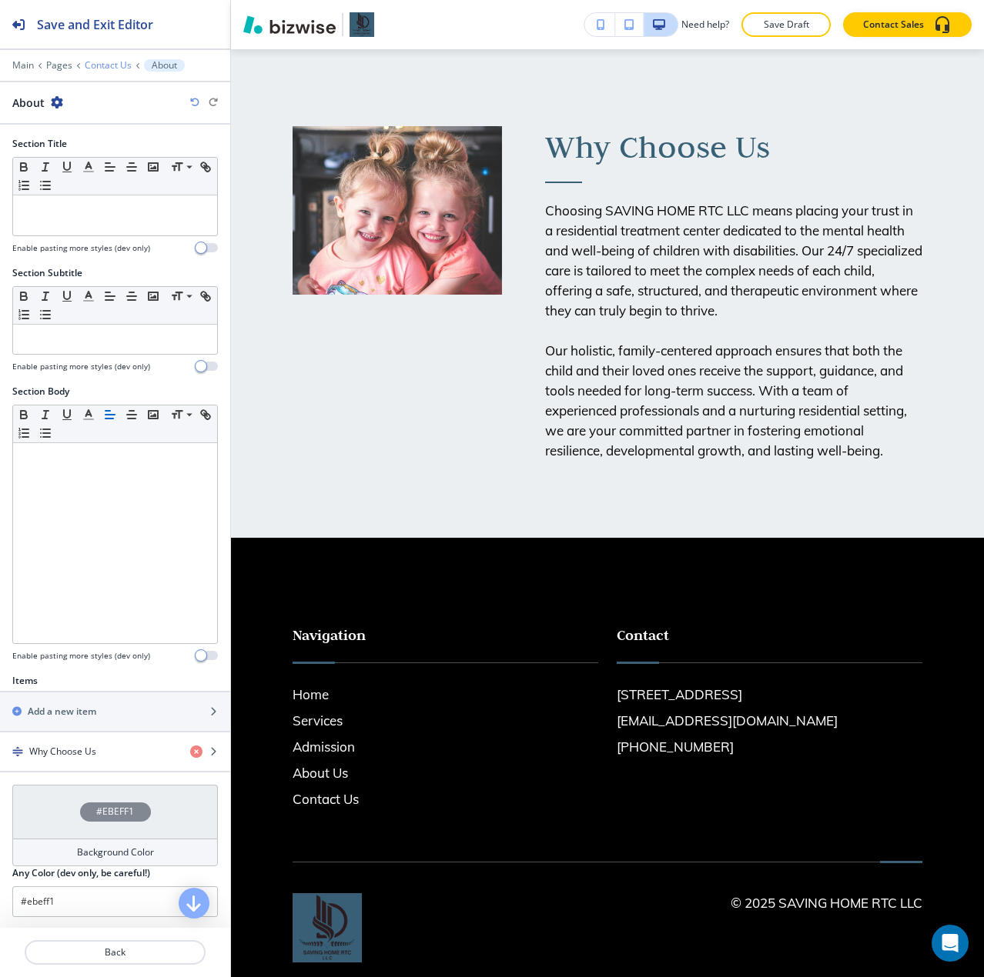
click at [99, 66] on p "Contact Us" at bounding box center [108, 65] width 47 height 11
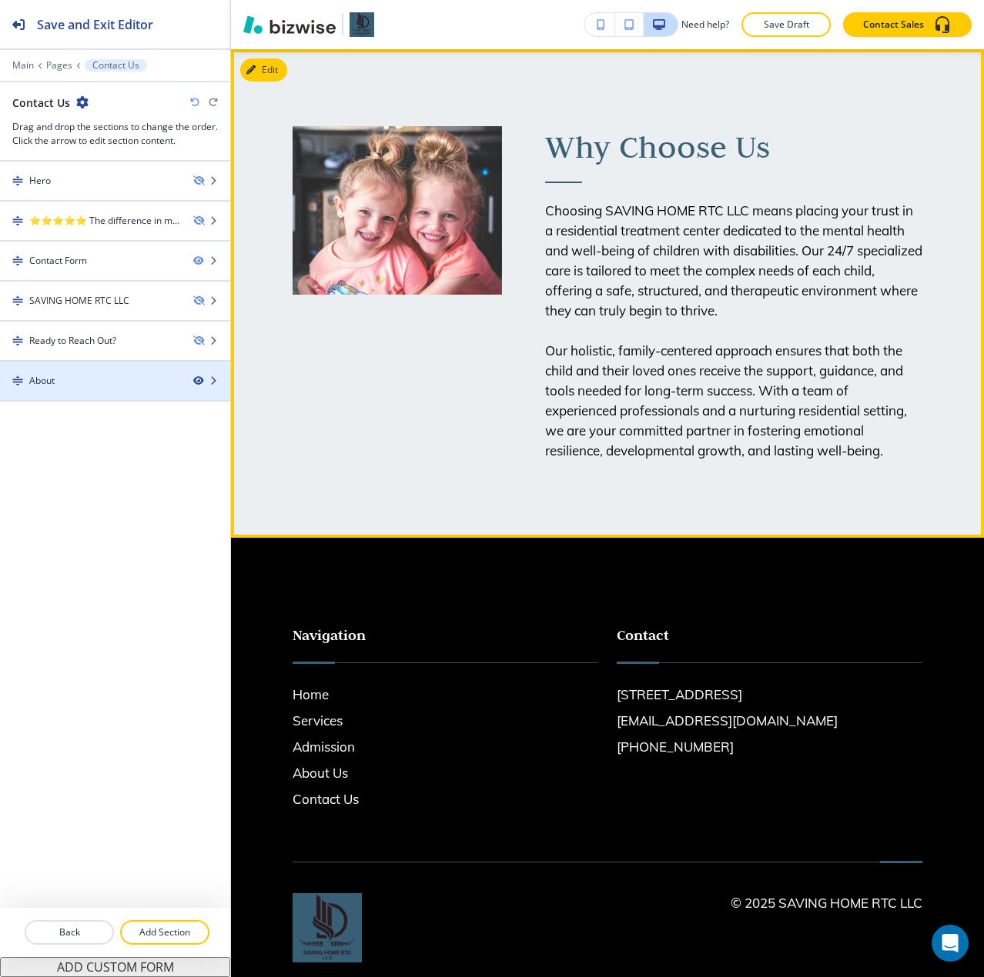
click at [195, 379] on icon "button" at bounding box center [197, 380] width 9 height 9
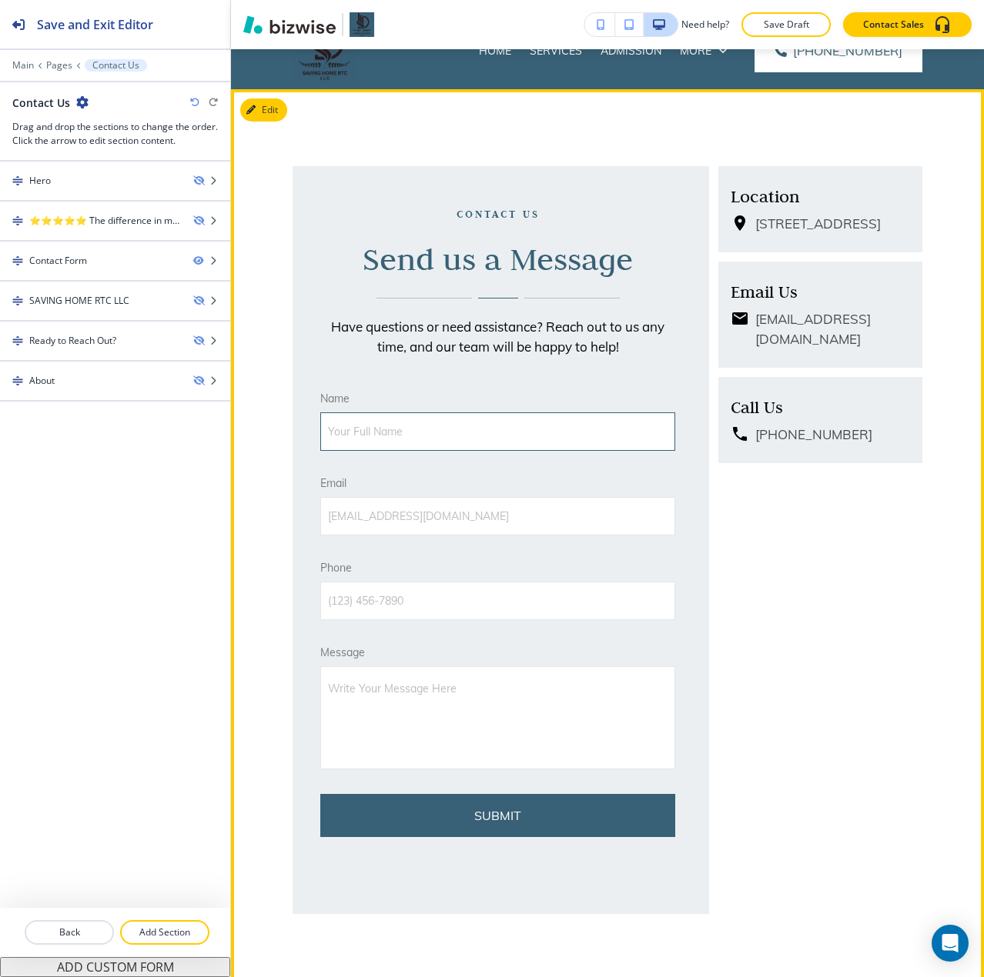
scroll to position [77, 0]
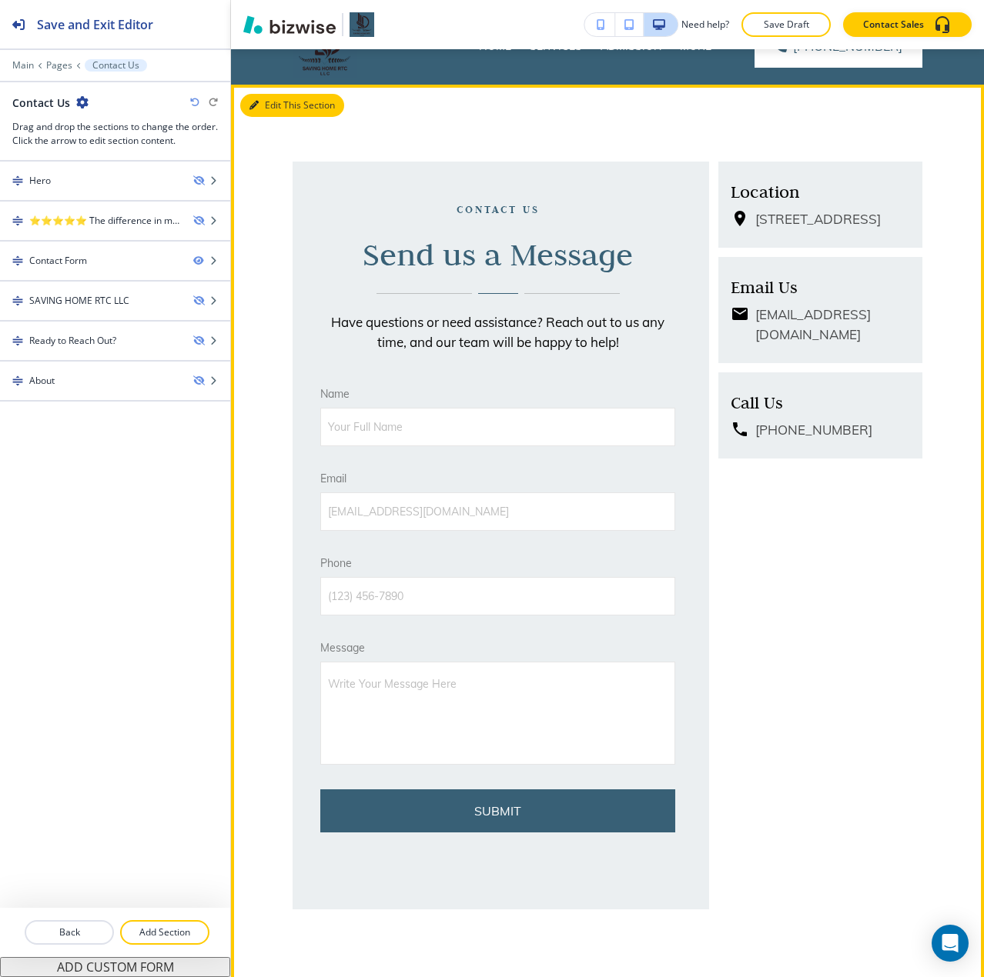
click at [258, 115] on button "Edit This Section" at bounding box center [292, 105] width 104 height 23
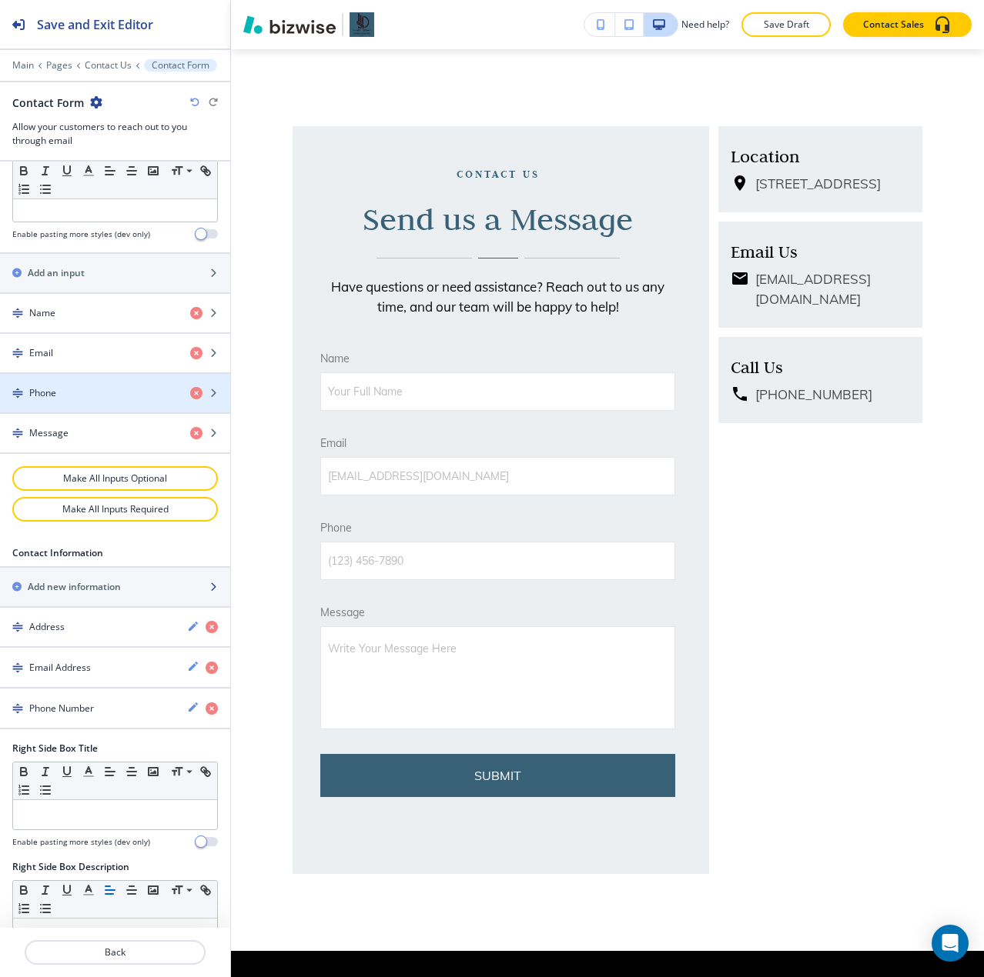
scroll to position [616, 0]
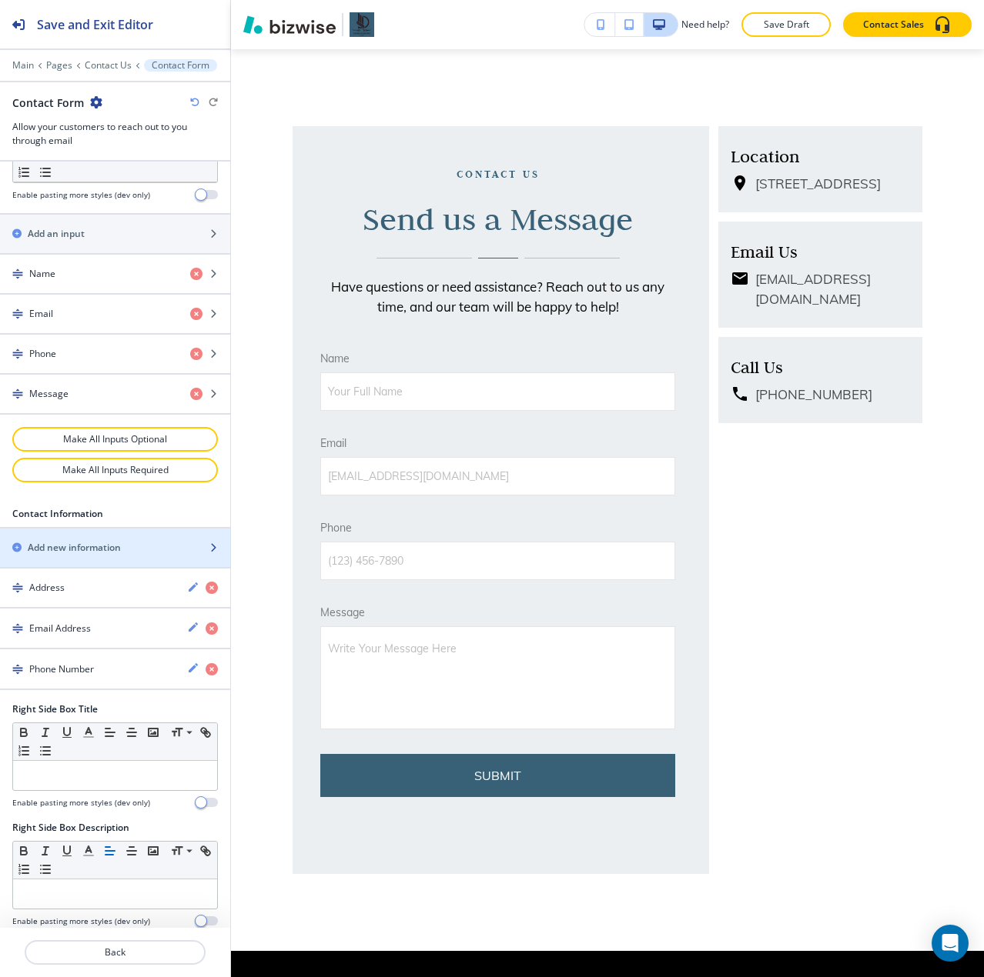
click at [74, 550] on h2 "Add new information" at bounding box center [74, 548] width 93 height 14
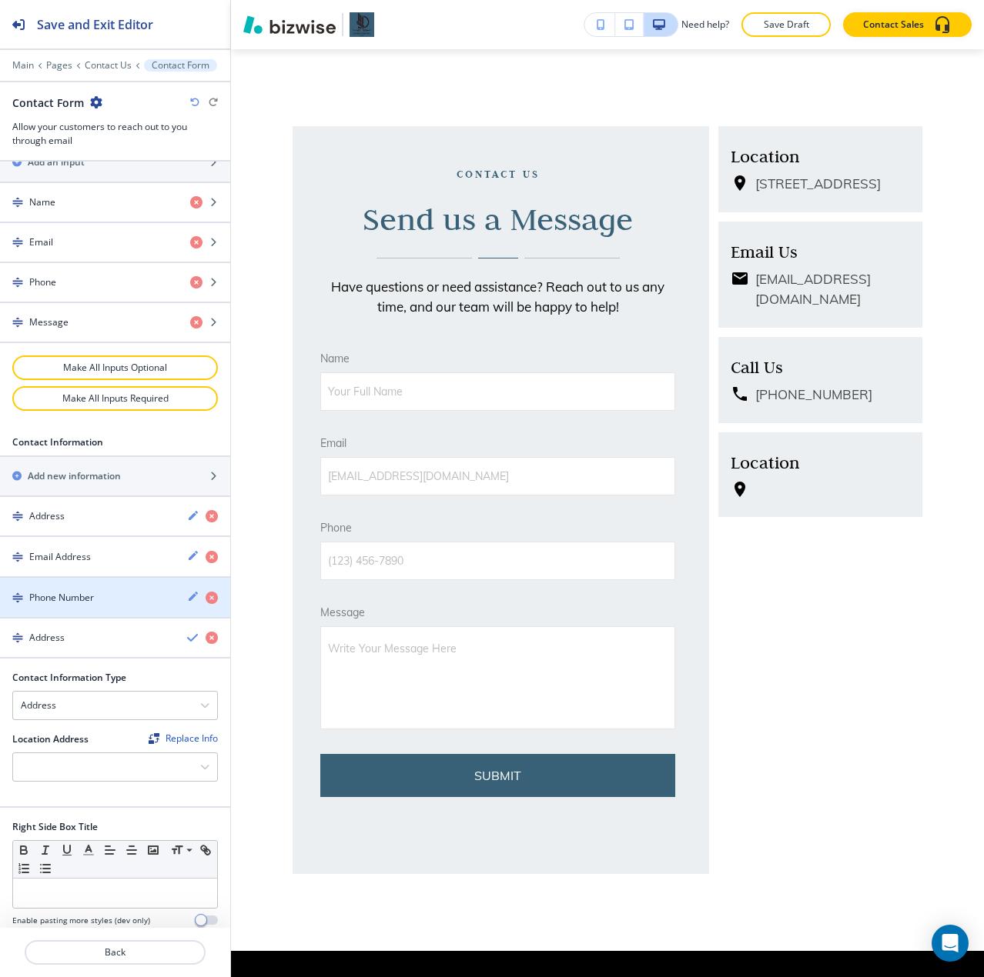
scroll to position [693, 0]
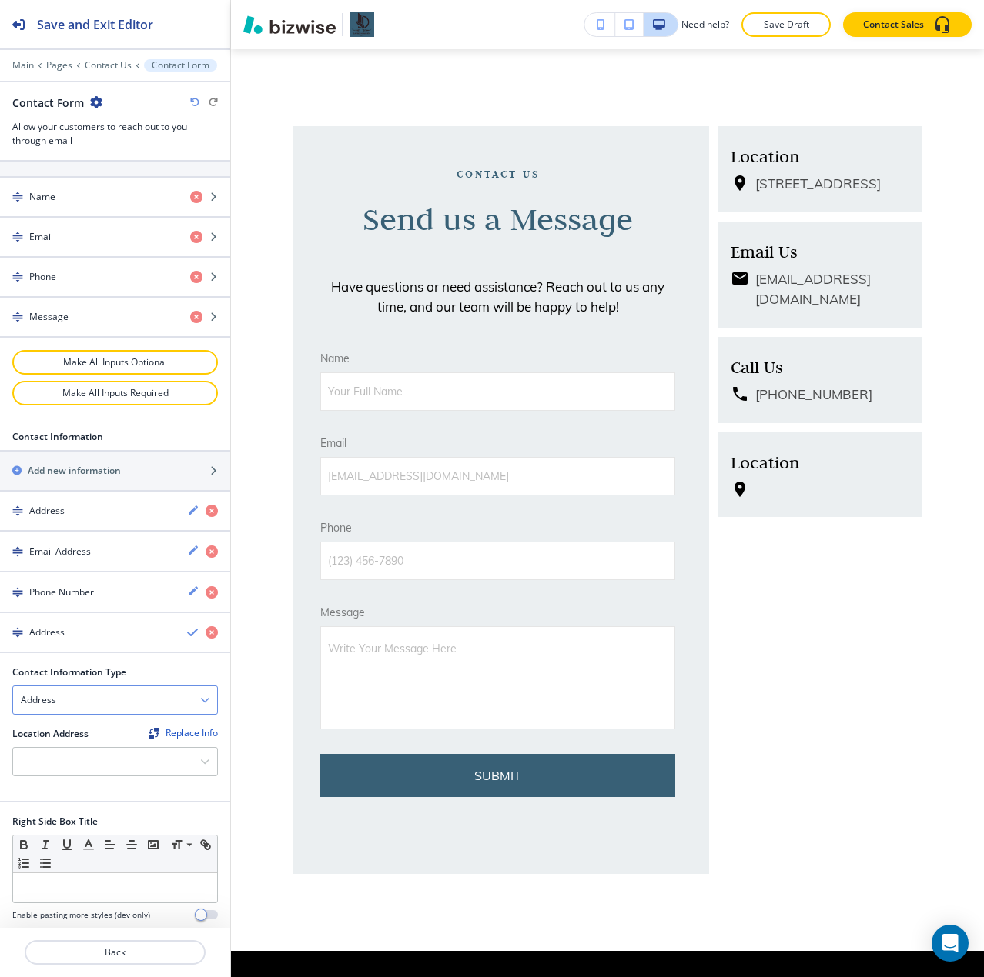
click at [88, 693] on div "Address" at bounding box center [115, 700] width 204 height 28
click at [90, 783] on div "Location Address Replace Info [STREET_ADDRESS]" at bounding box center [115, 758] width 230 height 62
click at [81, 766] on div at bounding box center [115, 762] width 204 height 28
click at [72, 707] on div "Address" at bounding box center [115, 700] width 204 height 28
click at [205, 630] on icon "button" at bounding box center [211, 632] width 12 height 12
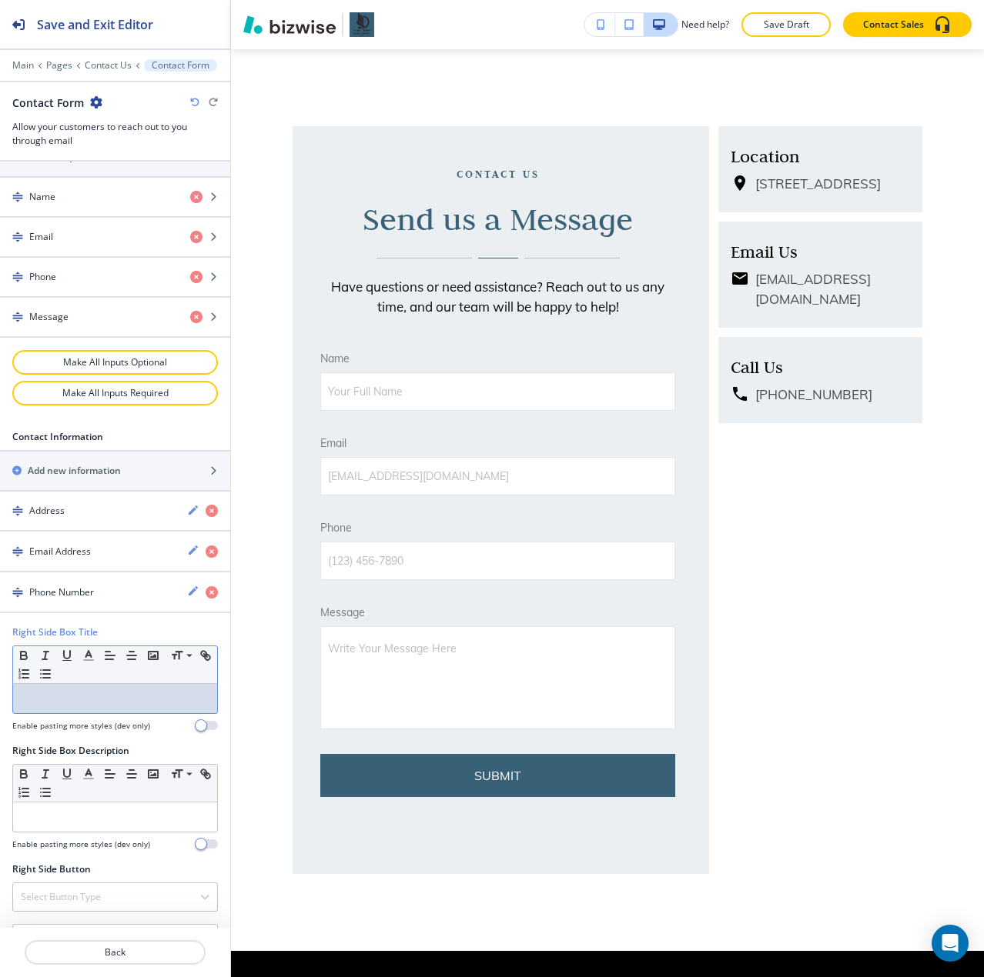
click at [89, 709] on div at bounding box center [115, 698] width 204 height 29
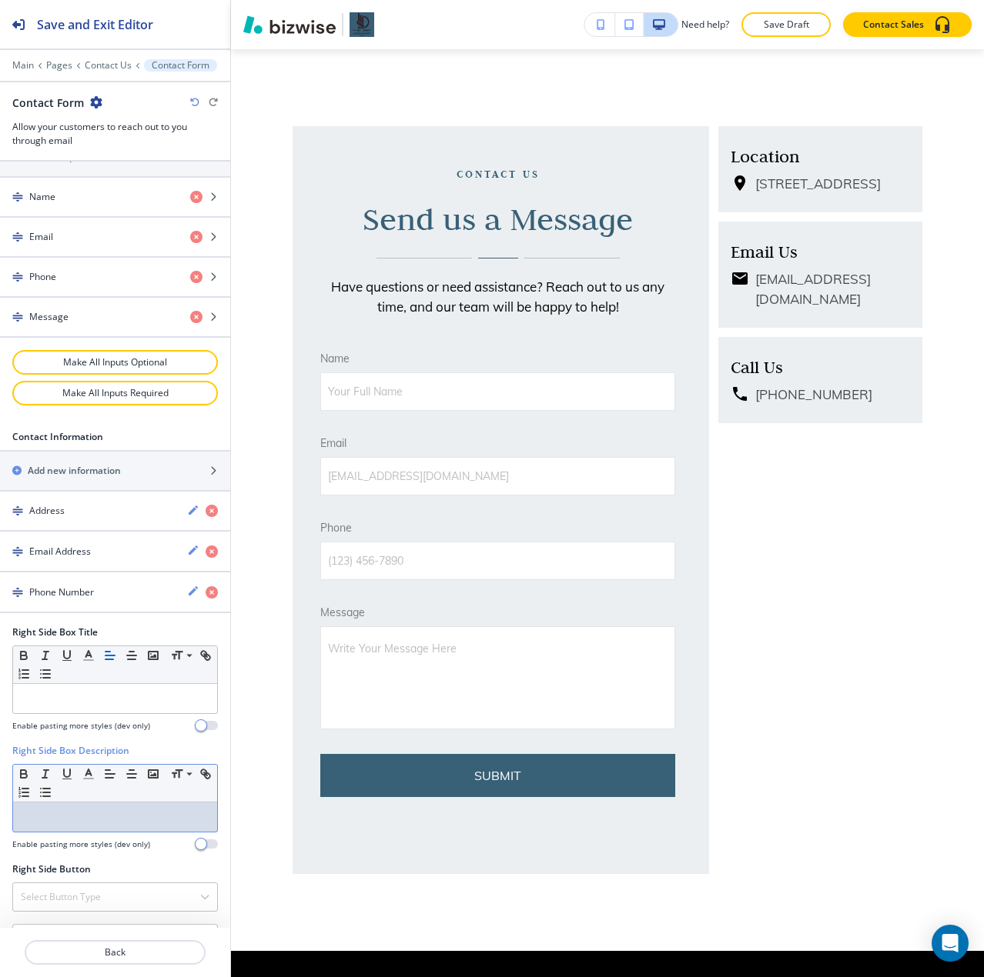
click at [97, 807] on div at bounding box center [115, 817] width 204 height 29
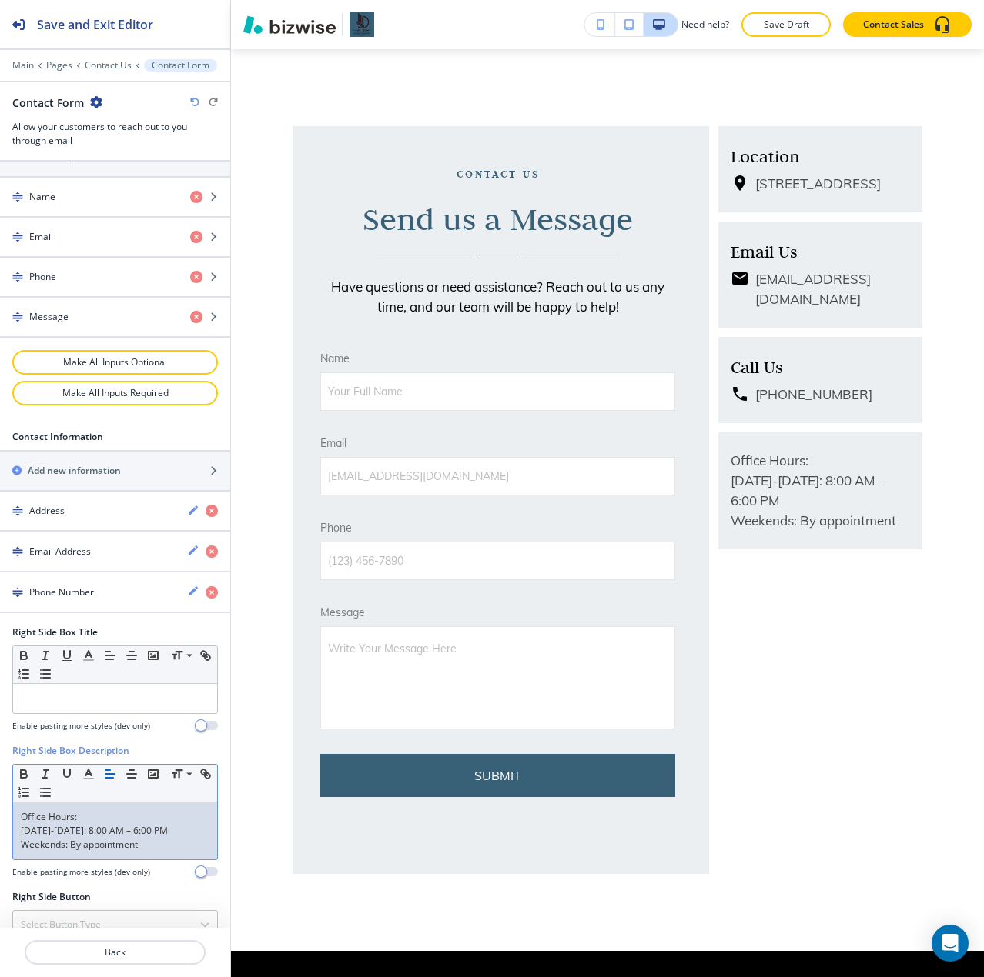
scroll to position [0, 0]
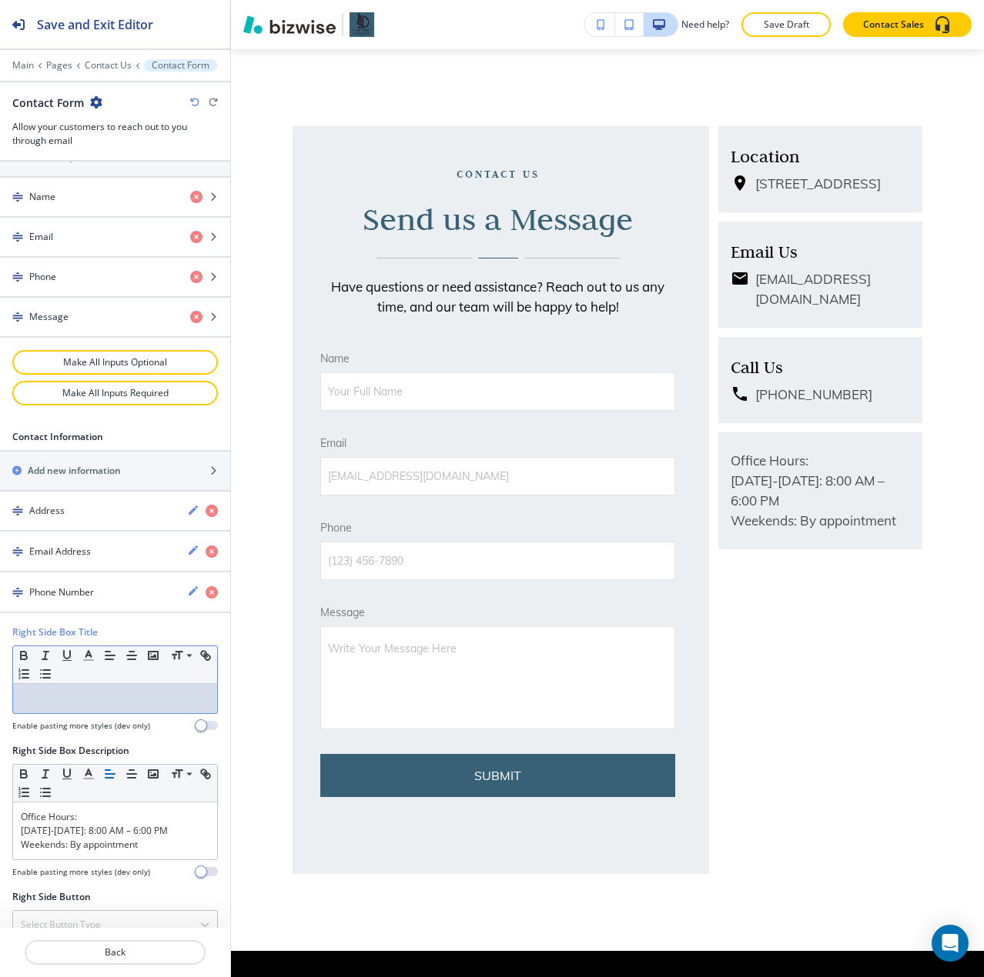
click at [60, 702] on p at bounding box center [115, 699] width 189 height 14
click at [60, 811] on p "Office Hours:" at bounding box center [115, 817] width 189 height 14
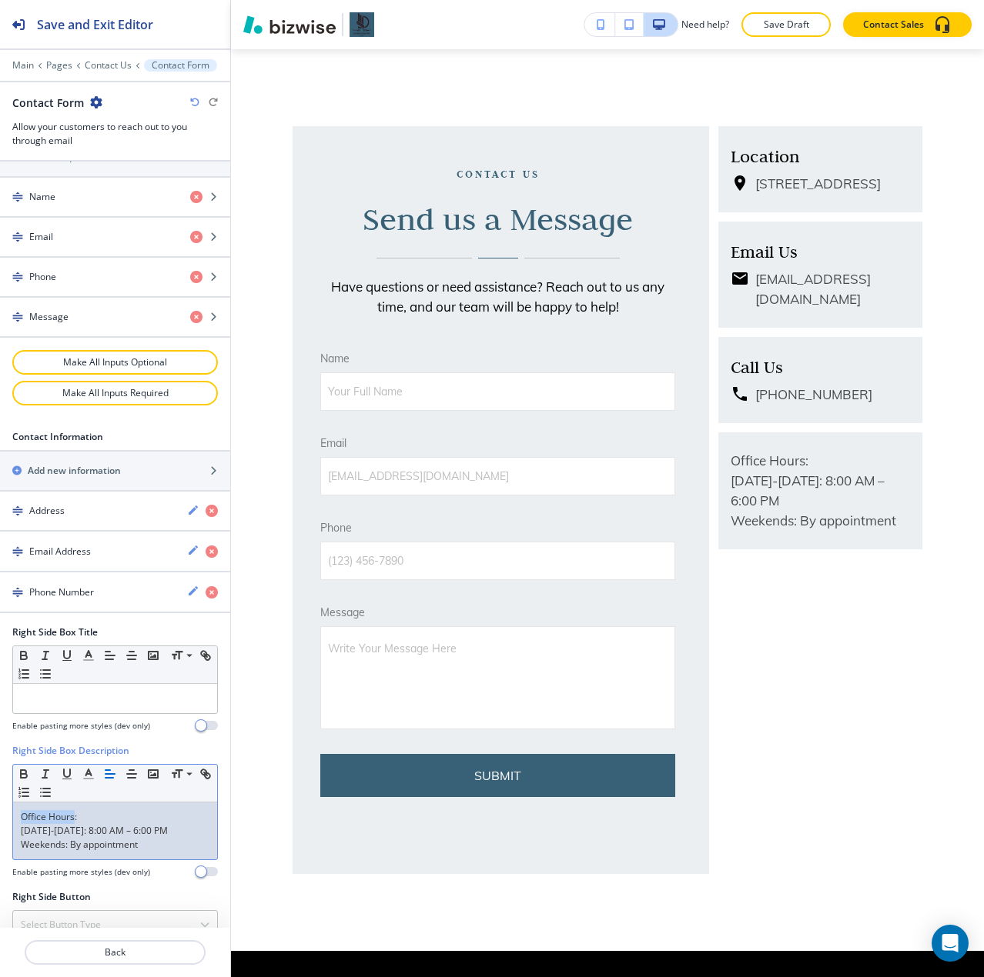
drag, startPoint x: 60, startPoint y: 811, endPoint x: 19, endPoint y: 812, distance: 40.8
click at [19, 812] on div "Office Hours: [DATE]-[DATE]: 8:00 AM – 6:00 PM Weekends: By appointment" at bounding box center [115, 831] width 204 height 57
click at [58, 699] on p at bounding box center [115, 699] width 189 height 14
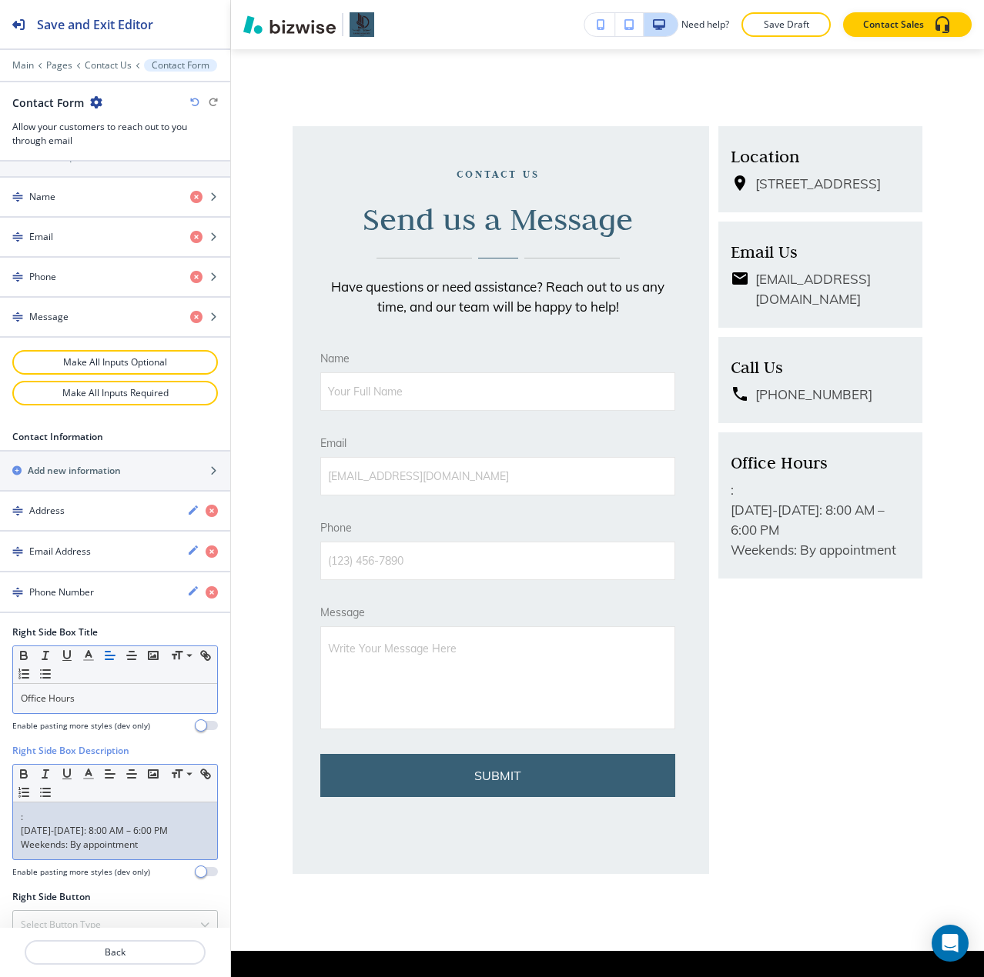
click at [86, 816] on p ":" at bounding box center [115, 817] width 189 height 14
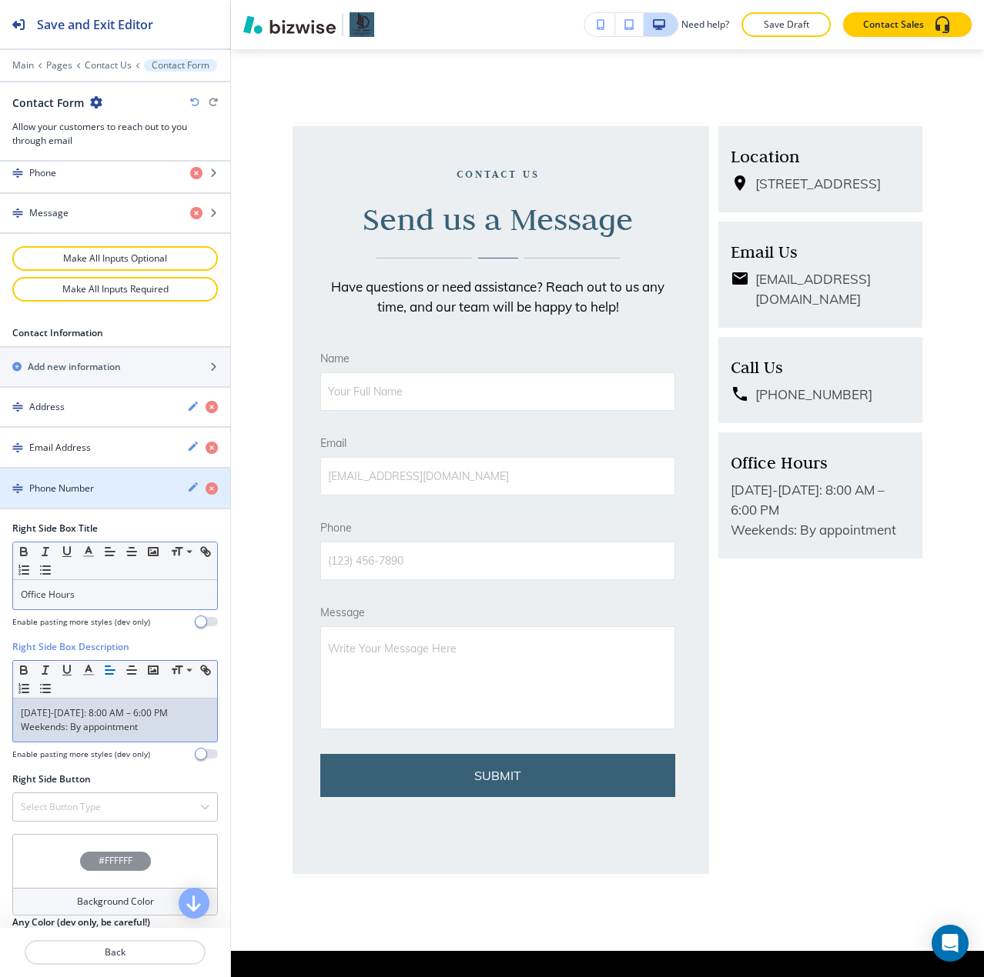
scroll to position [879, 0]
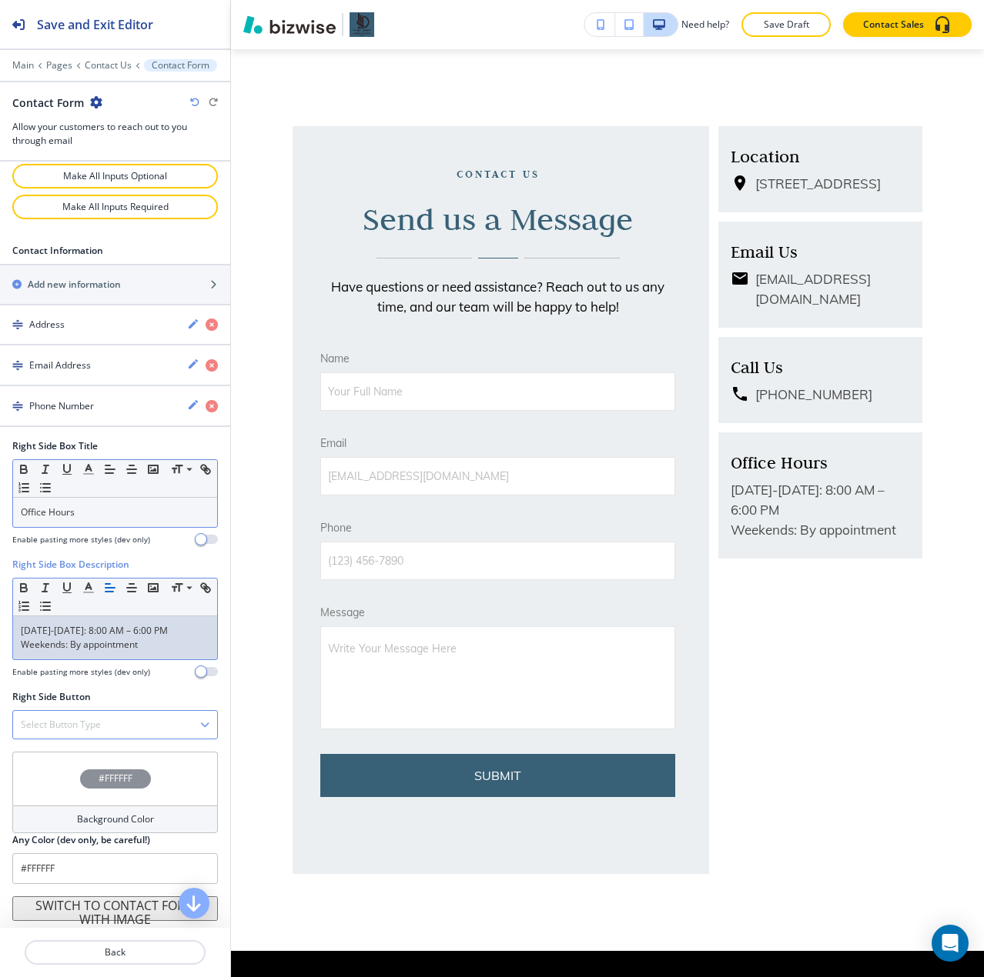
click at [159, 714] on div "Select Button Type" at bounding box center [115, 725] width 204 height 28
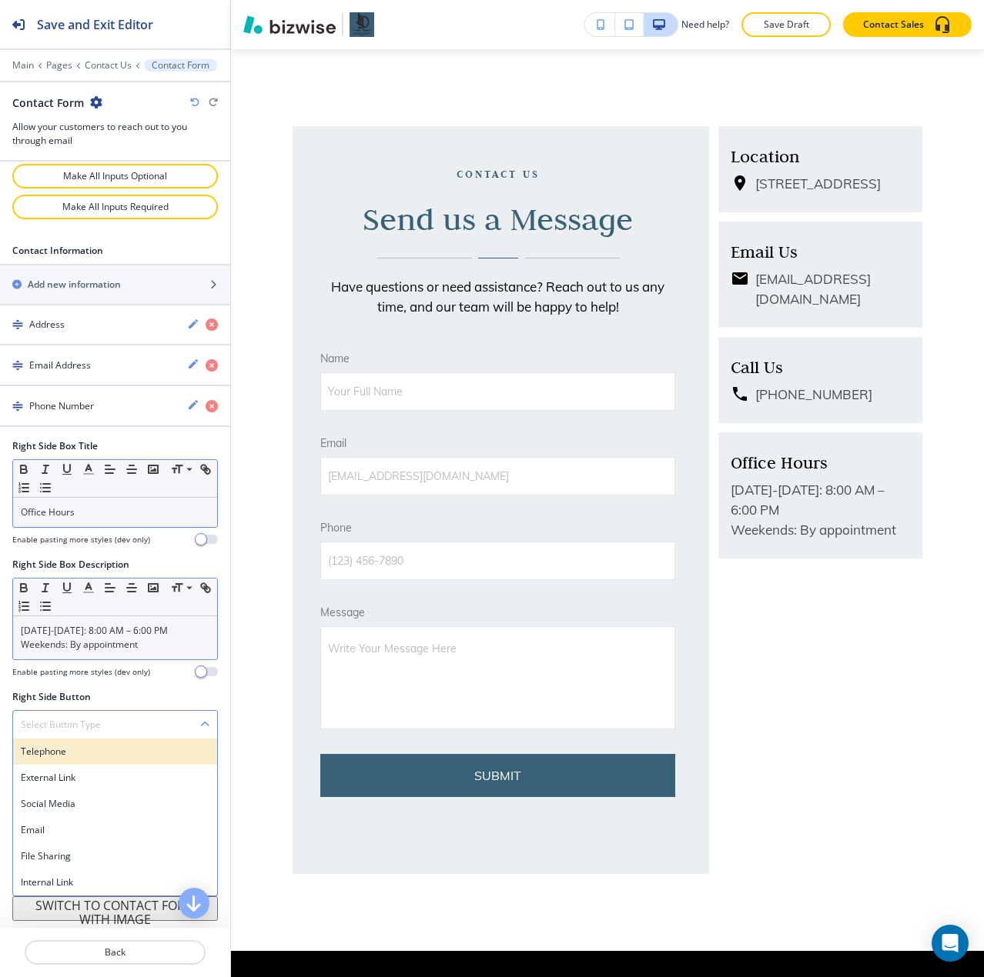
click at [138, 740] on div "Telephone" at bounding box center [115, 752] width 204 height 26
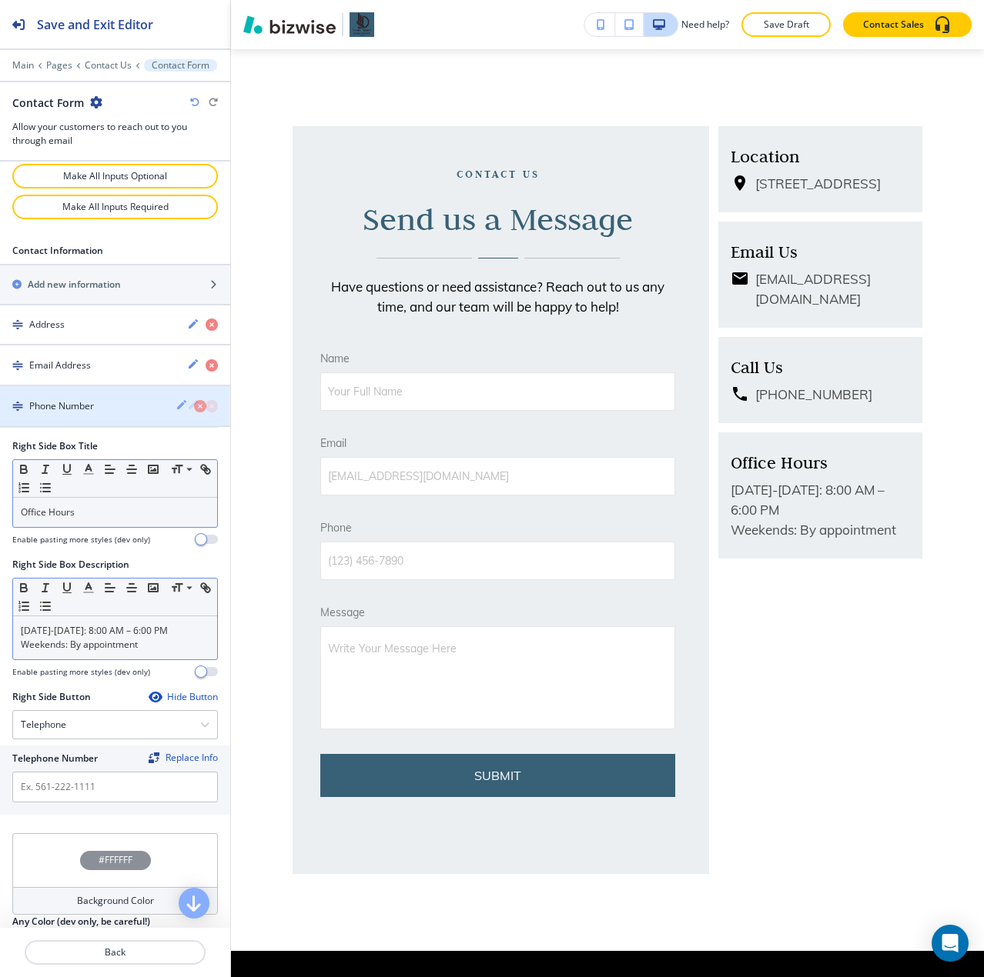
click at [94, 406] on h4 "Phone Number" at bounding box center [61, 406] width 65 height 14
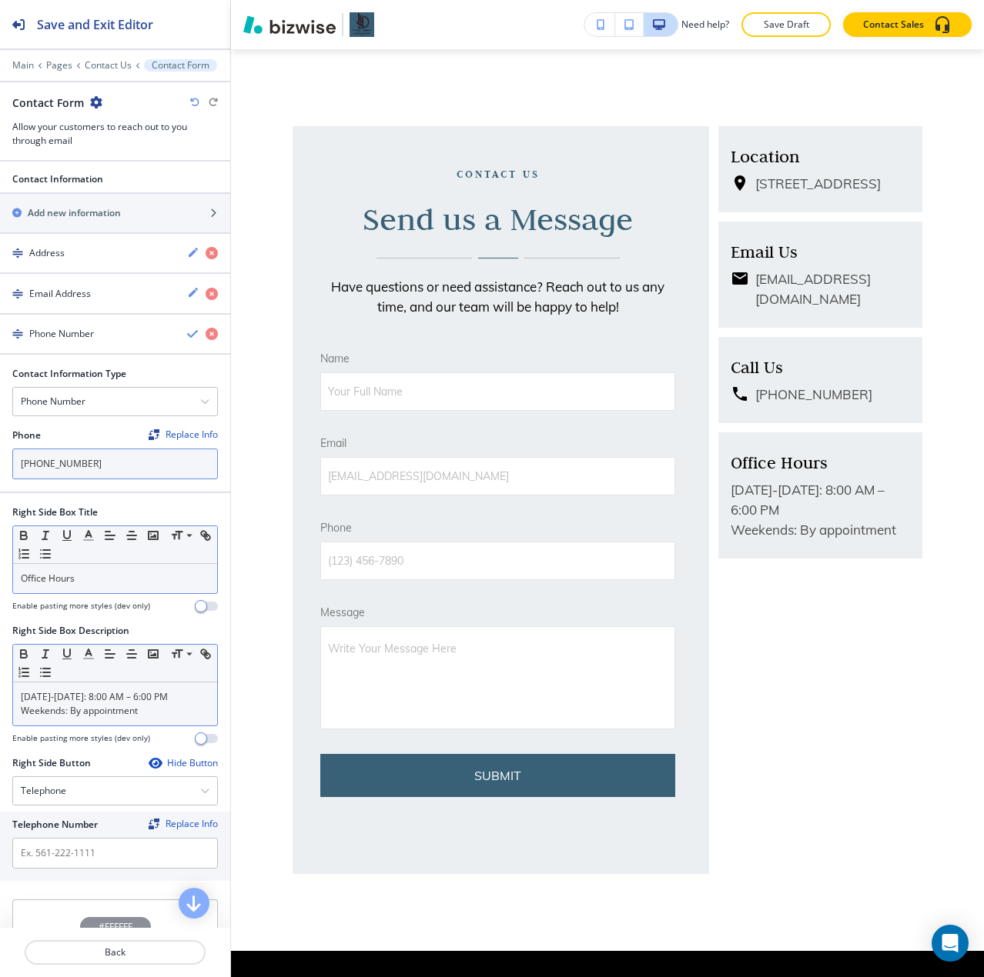
scroll to position [956, 0]
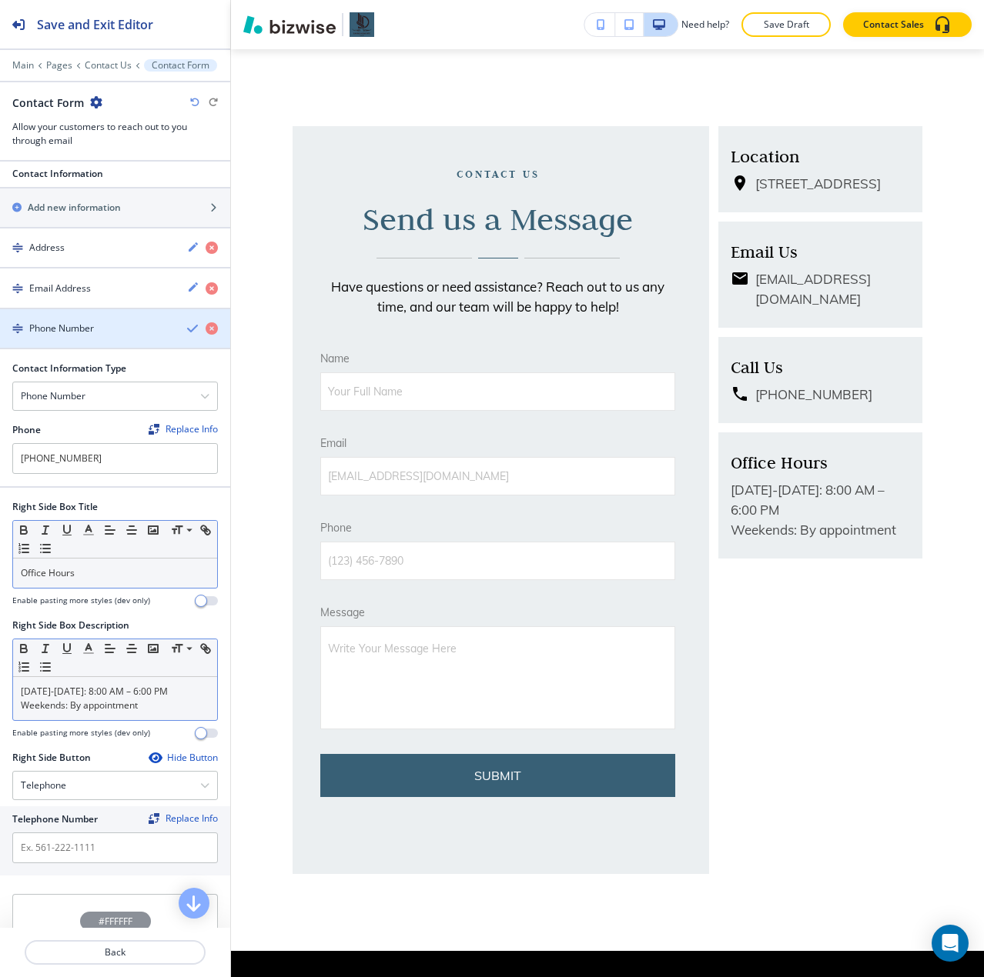
click at [187, 330] on icon "button" at bounding box center [193, 328] width 12 height 12
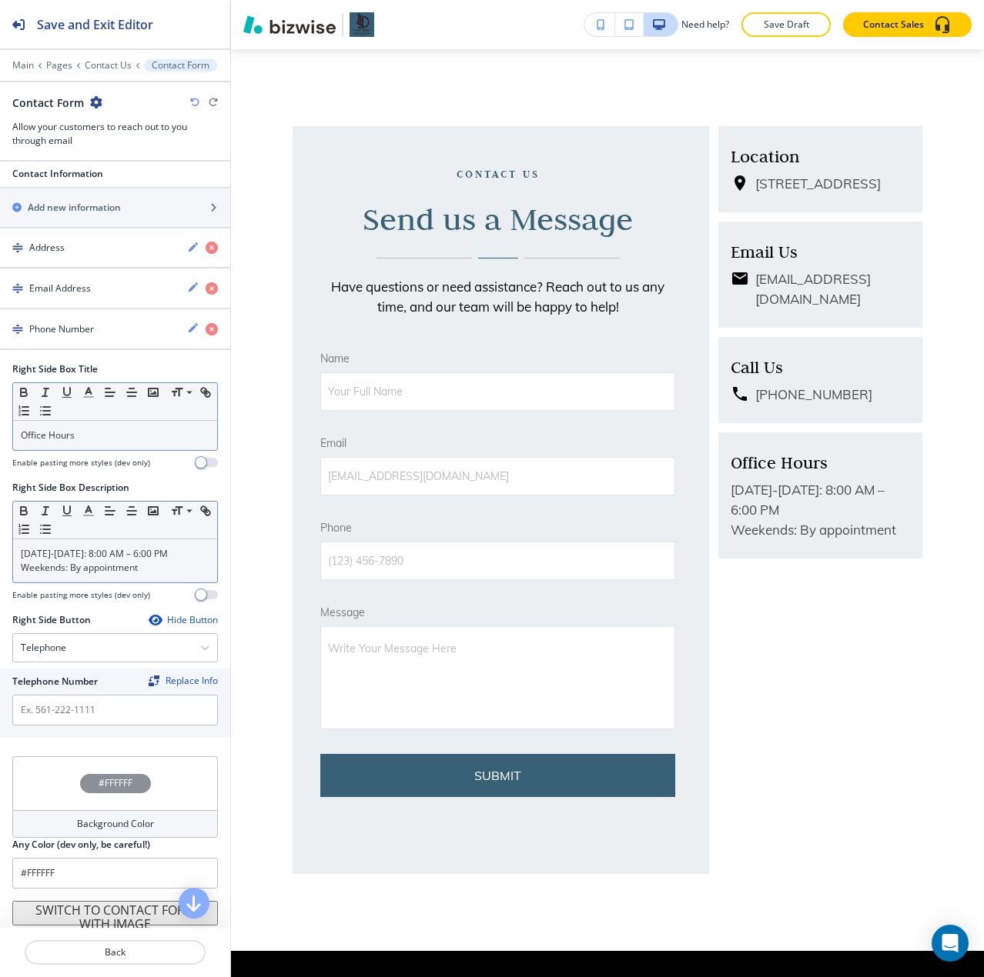
click at [168, 616] on div "Hide Button" at bounding box center [183, 620] width 69 height 12
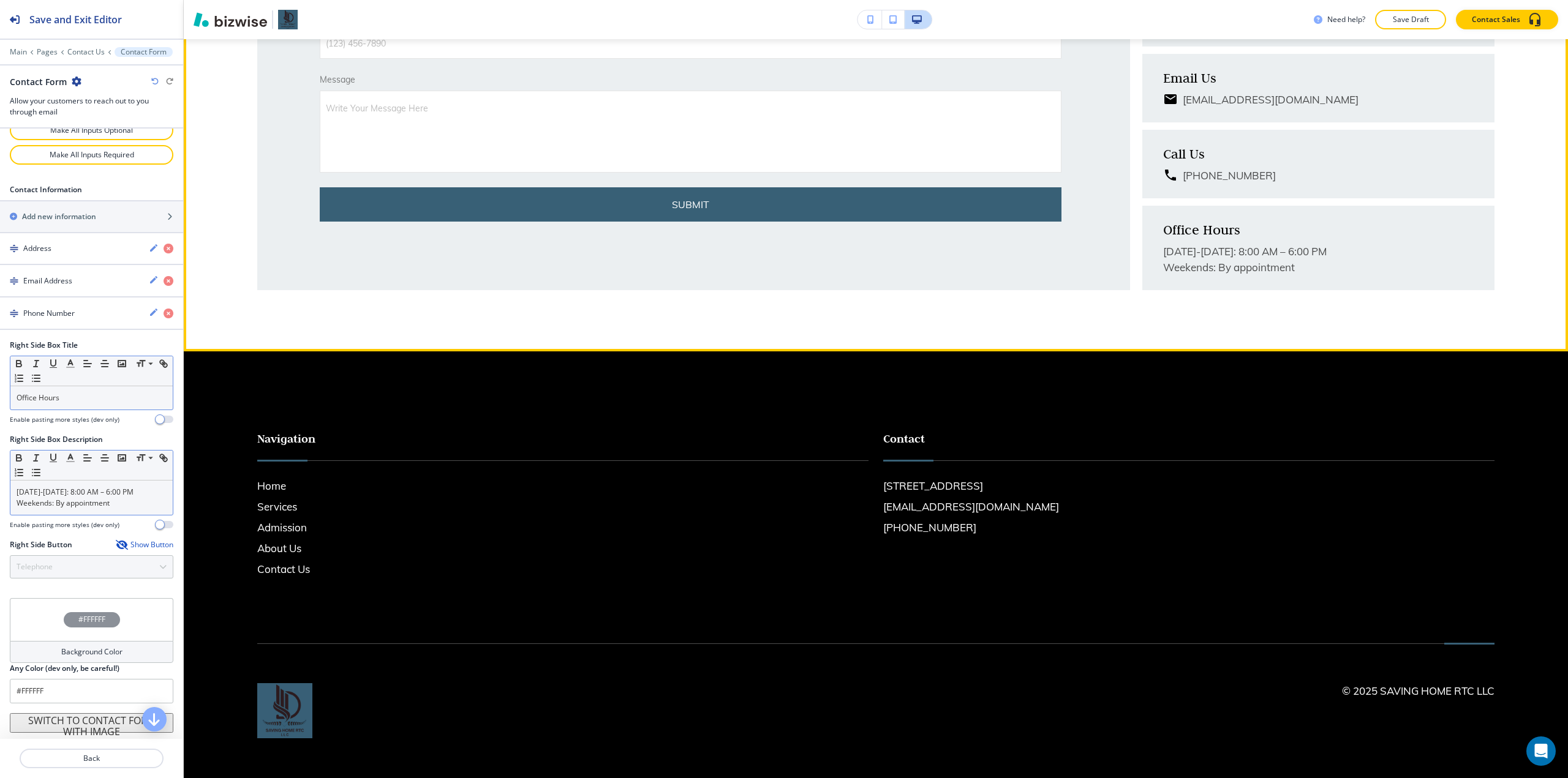
scroll to position [472, 0]
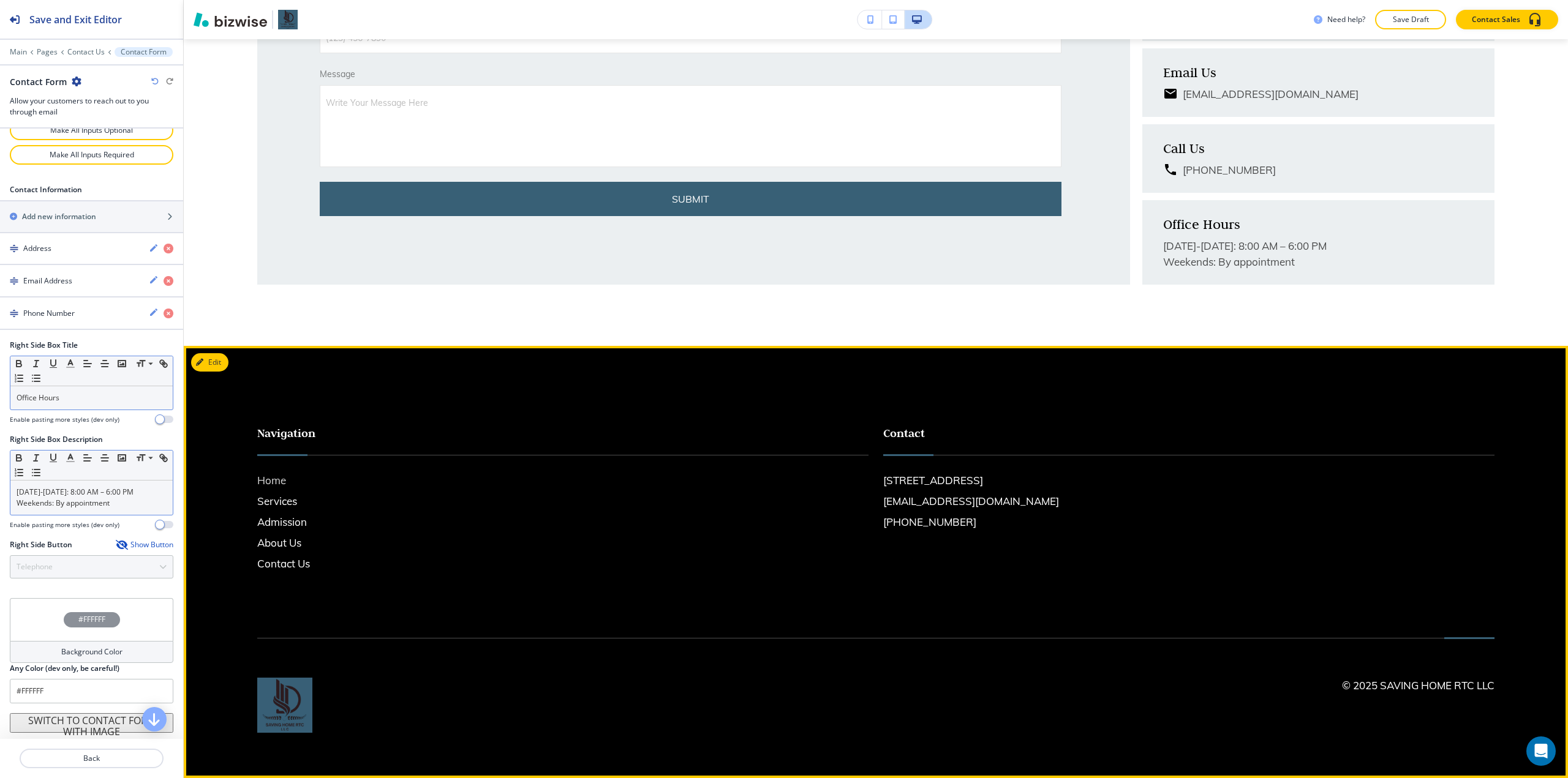
click at [277, 477] on h6 "Home" at bounding box center [563, 480] width 611 height 16
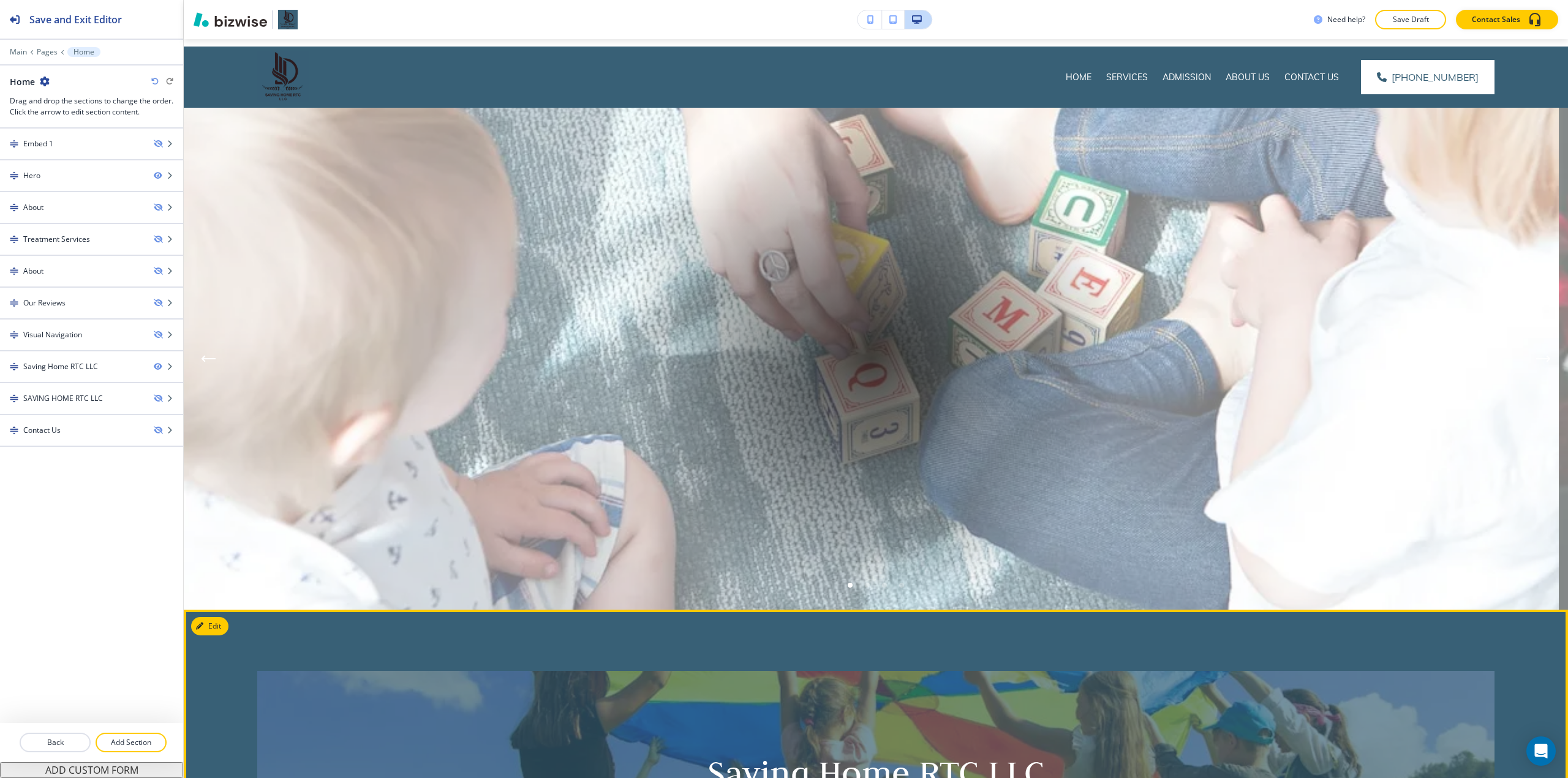
scroll to position [0, 0]
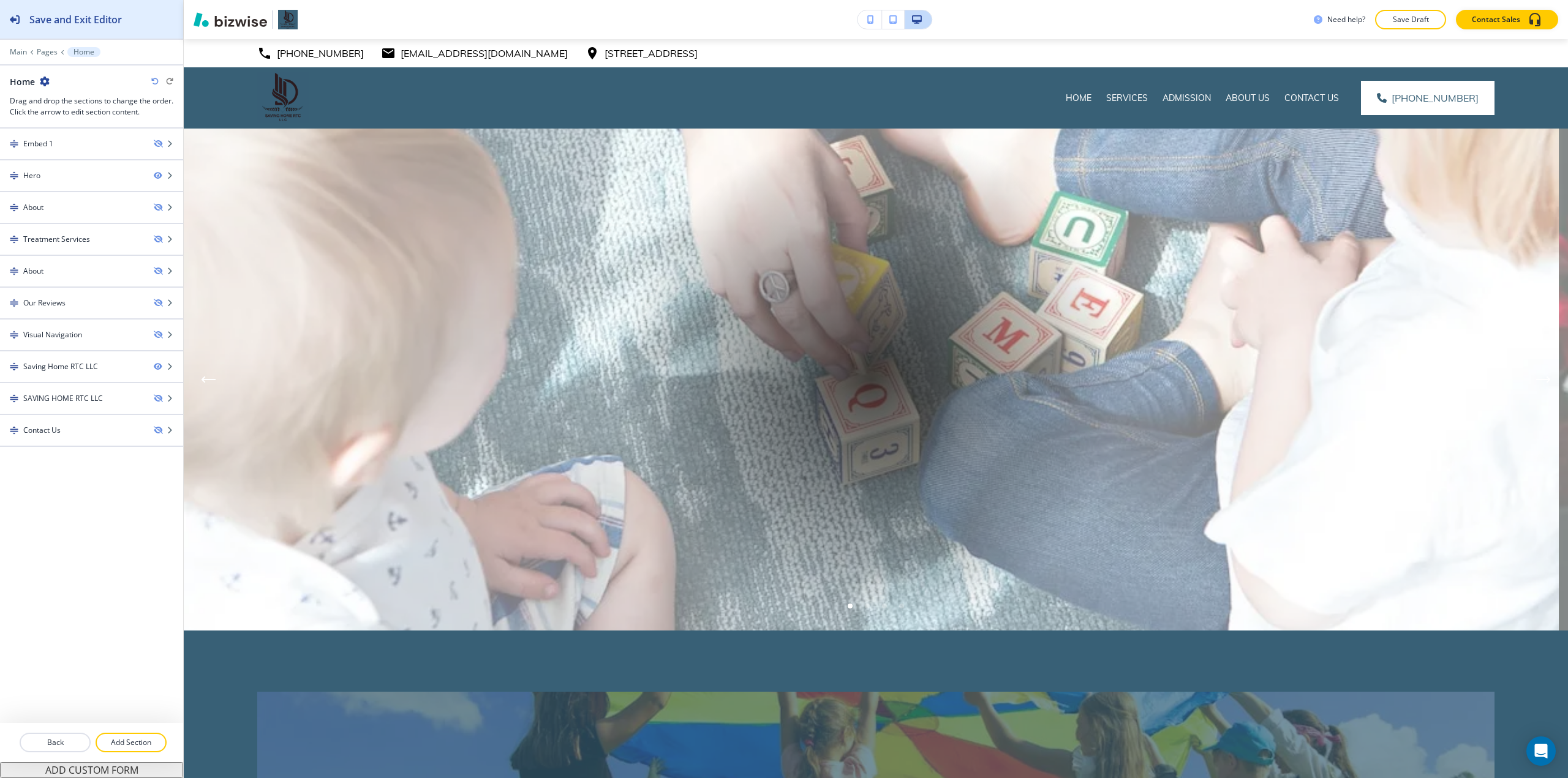
click at [137, 20] on button "Save and Exit Editor" at bounding box center [92, 19] width 183 height 38
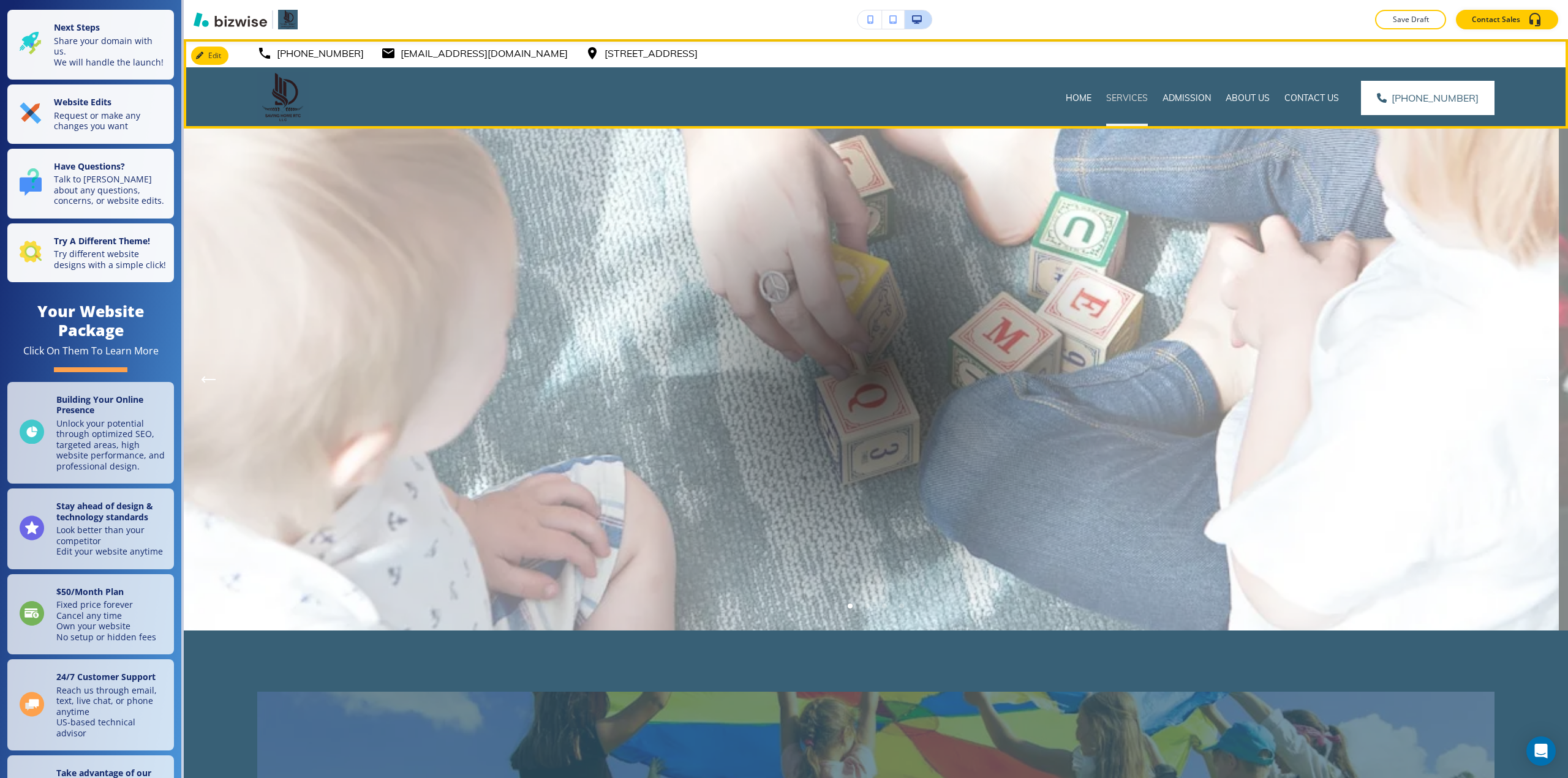
click at [782, 95] on p "Services" at bounding box center [1127, 97] width 41 height 12
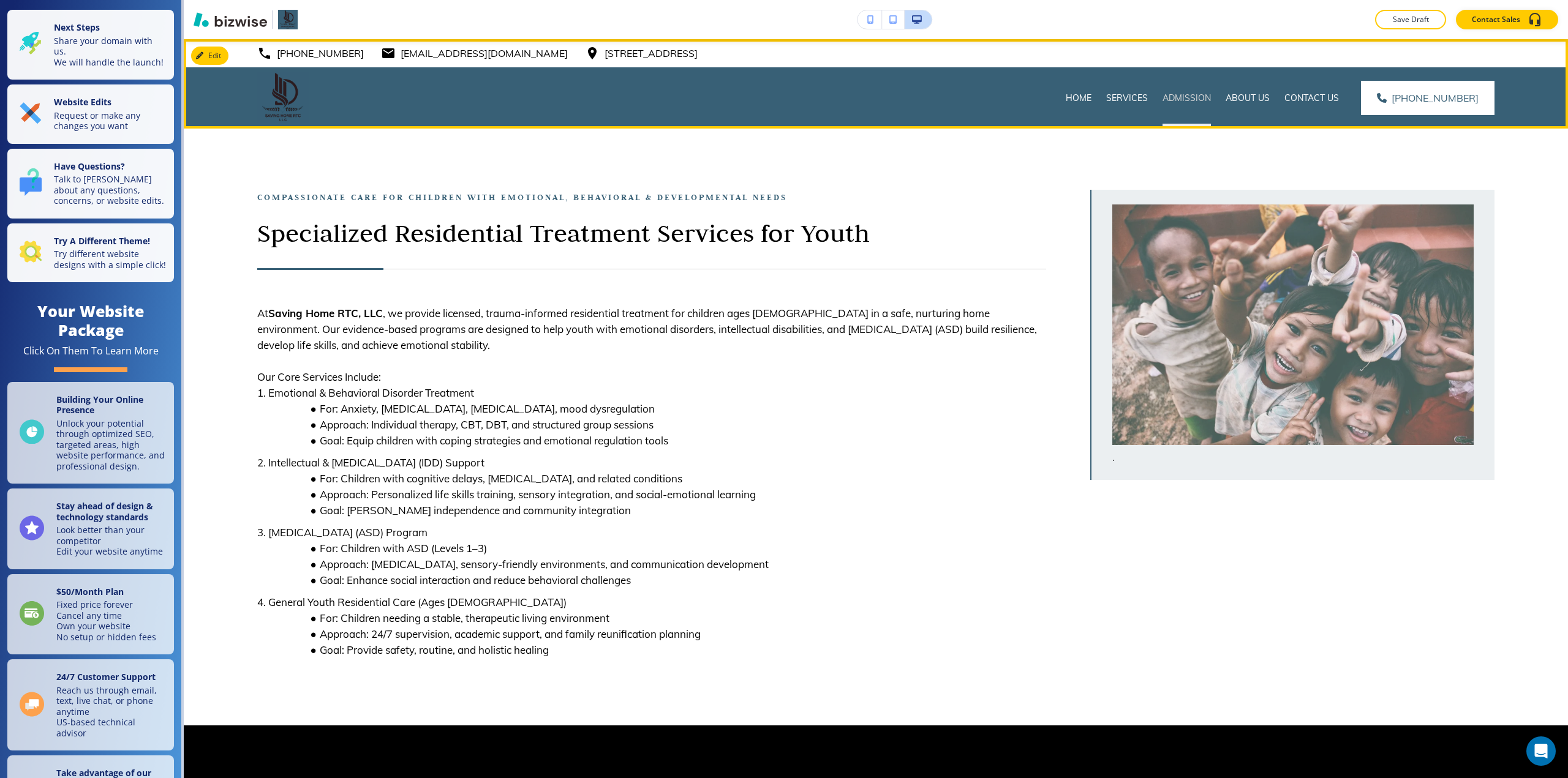
click at [782, 98] on p "Admission" at bounding box center [1187, 97] width 49 height 12
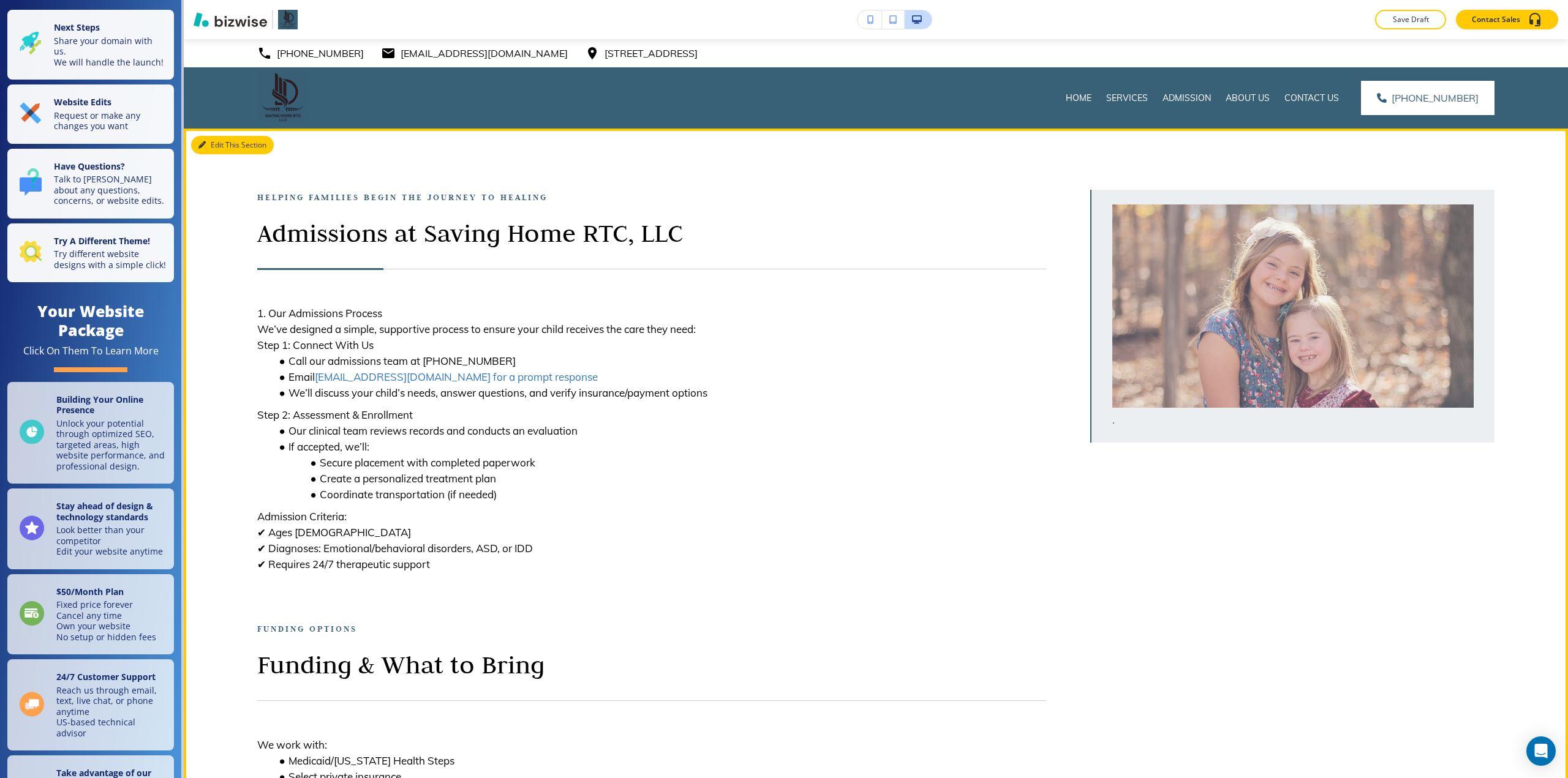
click at [216, 141] on button "Edit This Section" at bounding box center [232, 145] width 83 height 18
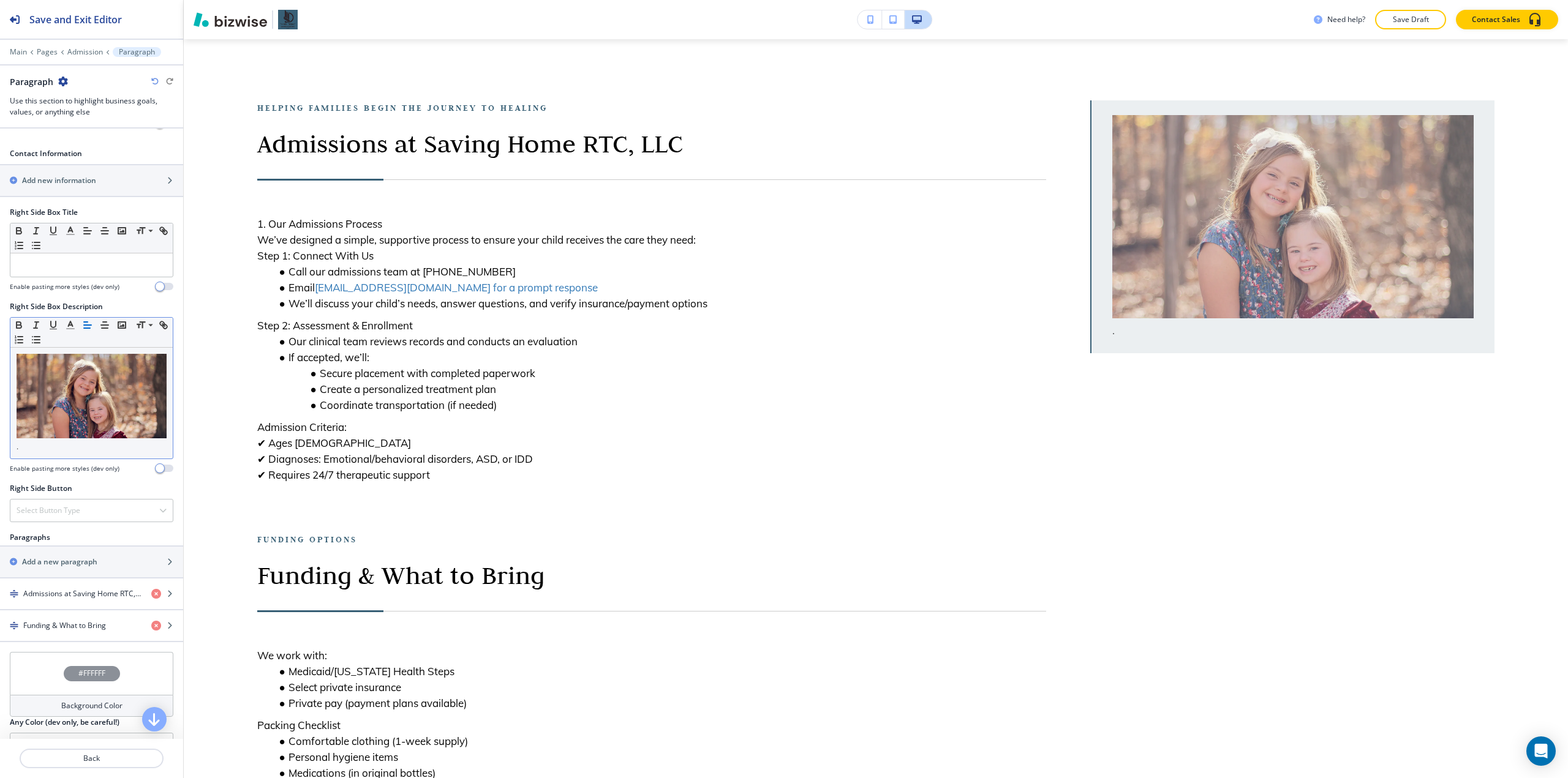
scroll to position [429, 0]
click at [79, 598] on div "button" at bounding box center [92, 603] width 183 height 10
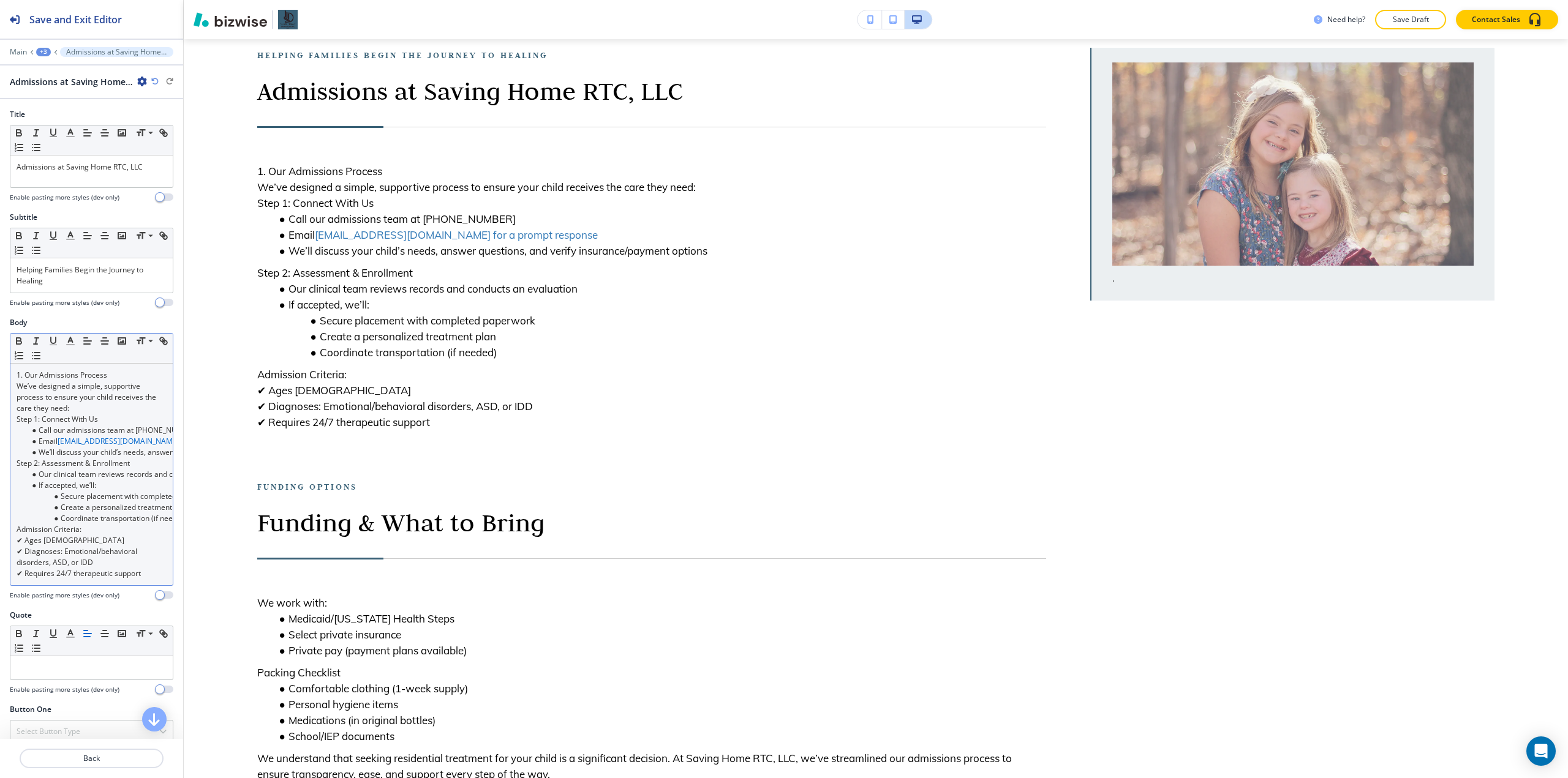
scroll to position [150, 0]
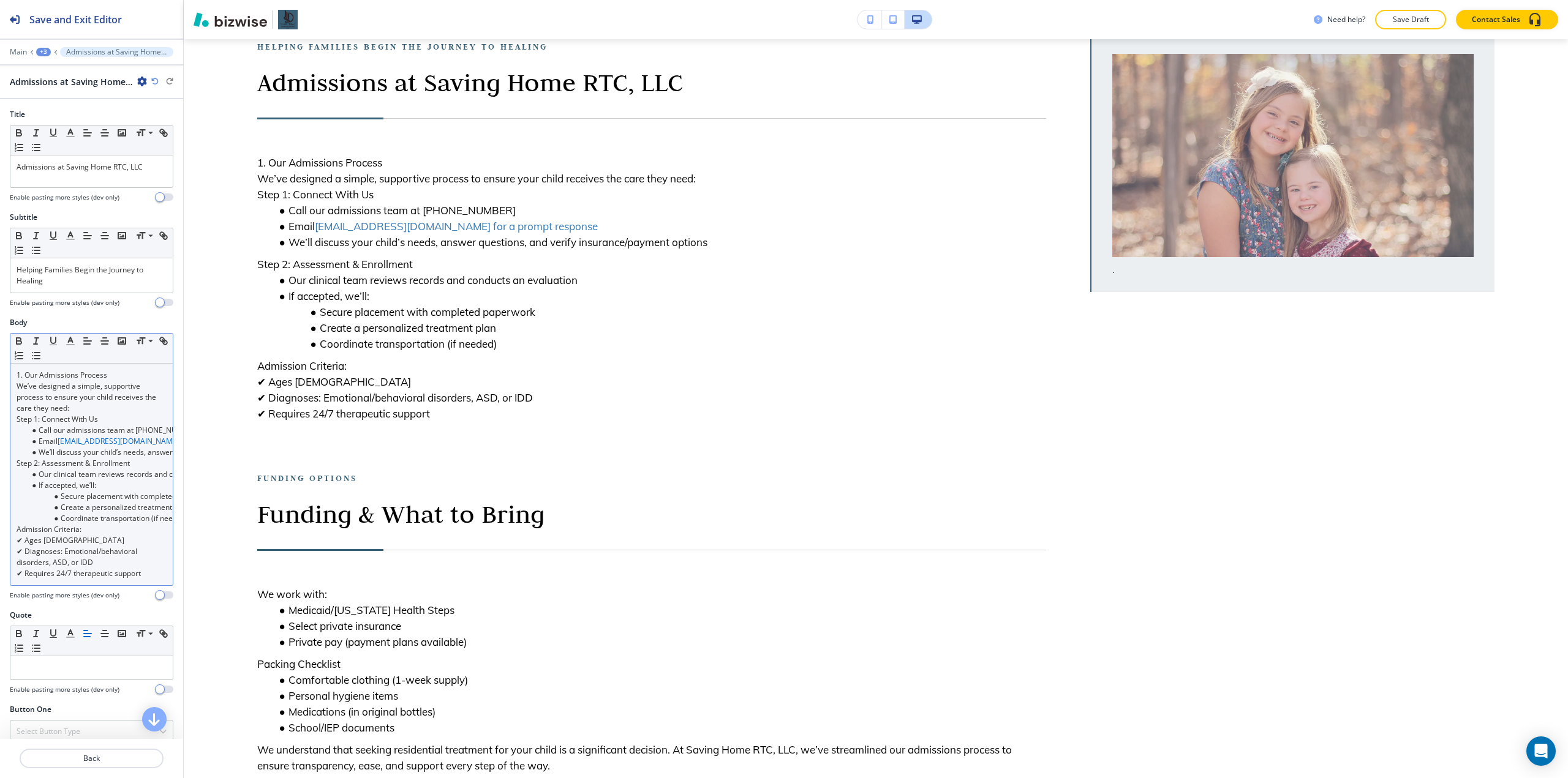
click at [137, 443] on link "[EMAIL_ADDRESS][DOMAIN_NAME] for a prompt response" at bounding box center [158, 441] width 201 height 10
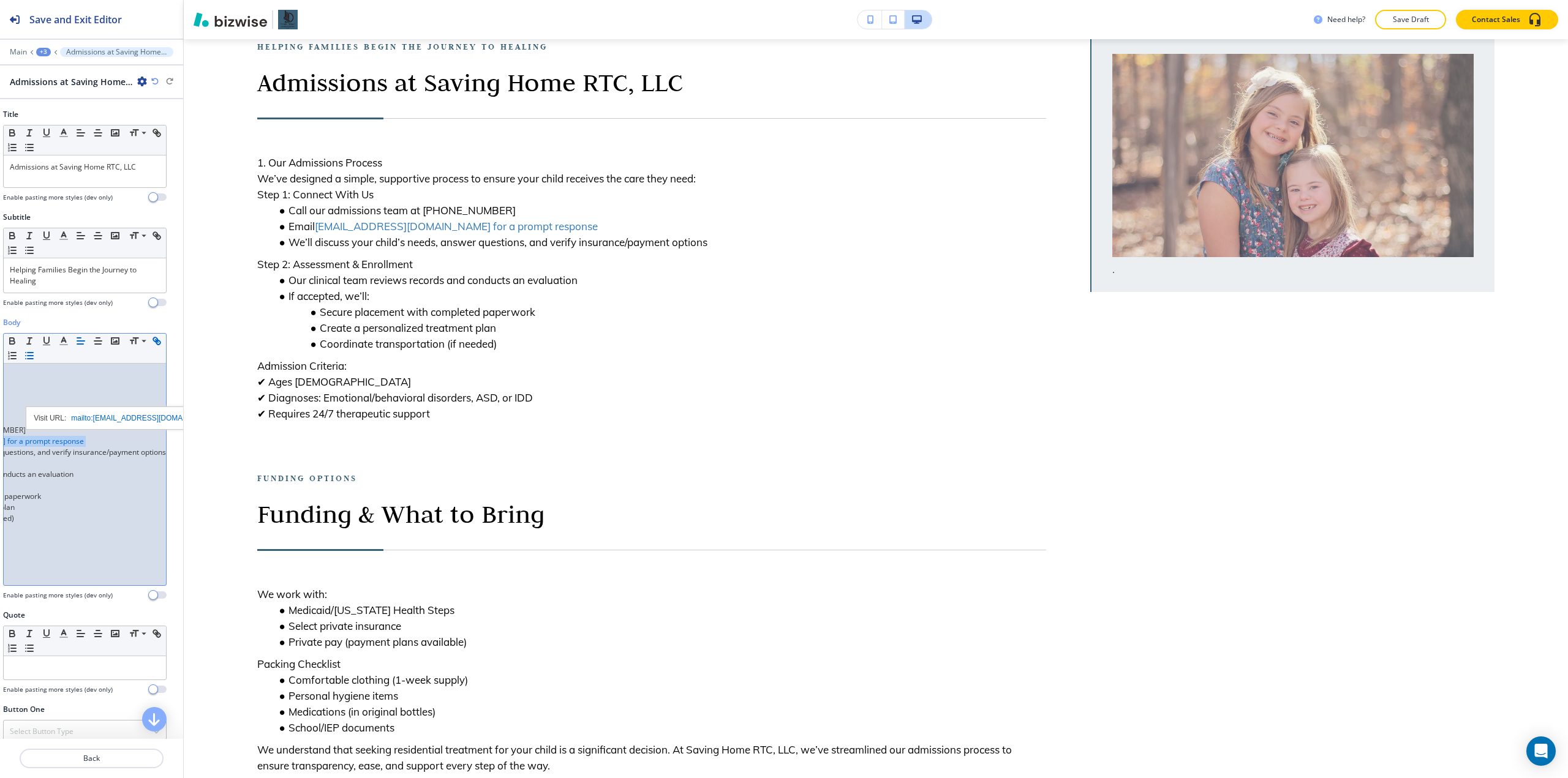
scroll to position [0, 12]
drag, startPoint x: 137, startPoint y: 443, endPoint x: 38, endPoint y: 435, distance: 99.3
click at [38, 435] on div "1. Our Admissions Process We’ve designed a simple, supportive process to ensure…" at bounding box center [80, 474] width 162 height 222
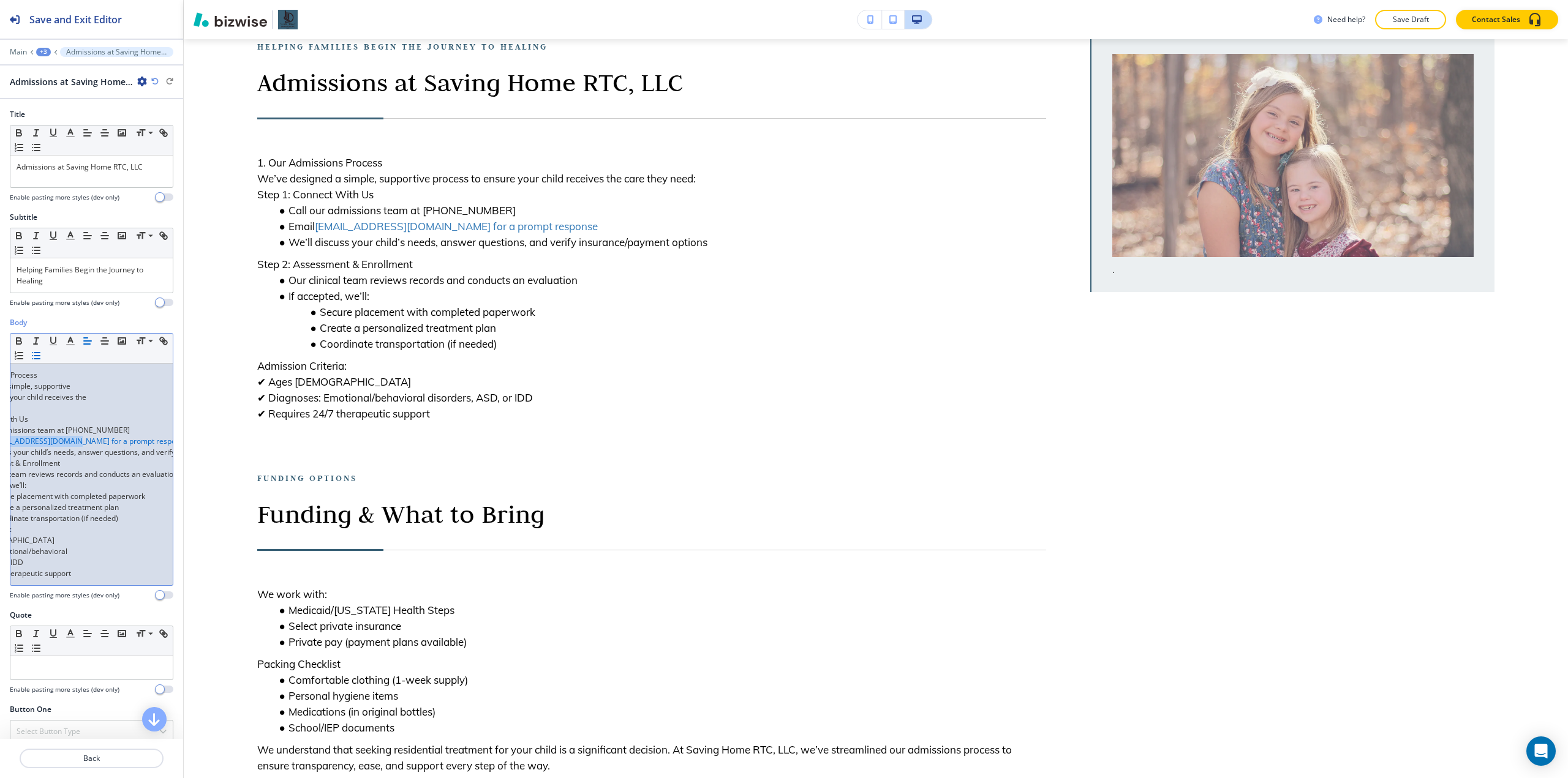
scroll to position [0, 62]
click at [76, 477] on li "Our clinical team reviews records and conducts an evaluation" at bounding box center [34, 475] width 139 height 11
drag, startPoint x: 71, startPoint y: 443, endPoint x: 151, endPoint y: 445, distance: 80.0
click at [151, 445] on div "1. Our Admissions Process We’ve designed a simple, supportive process to ensure…" at bounding box center [92, 474] width 162 height 222
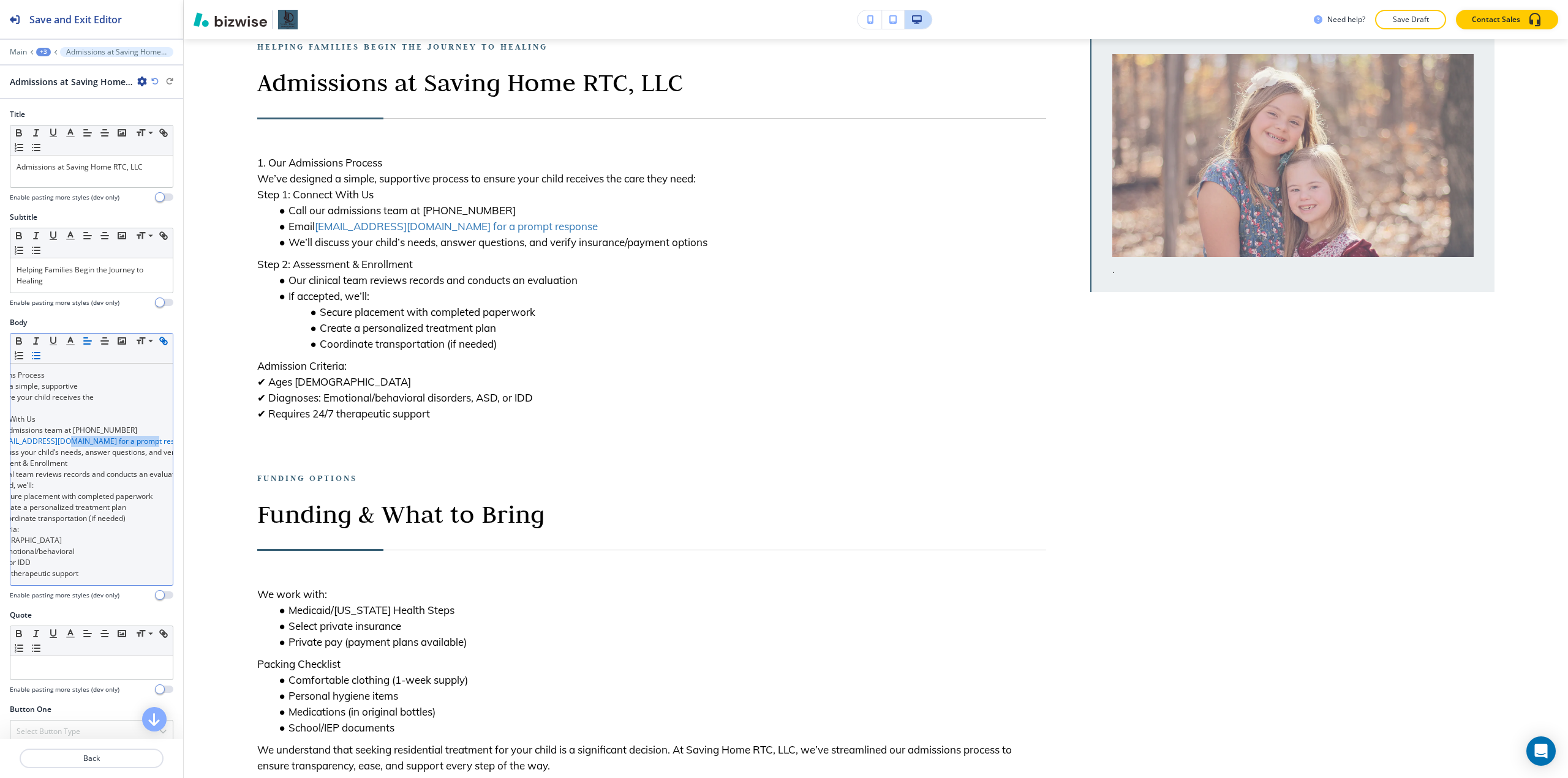
click at [158, 347] on icon "button" at bounding box center [164, 341] width 11 height 11
type input "for a prompt response"
click at [149, 413] on div "mailto:[EMAIL_ADDRESS][DOMAIN_NAME]" at bounding box center [87, 418] width 154 height 24
click at [142, 416] on link at bounding box center [142, 418] width 26 height 9
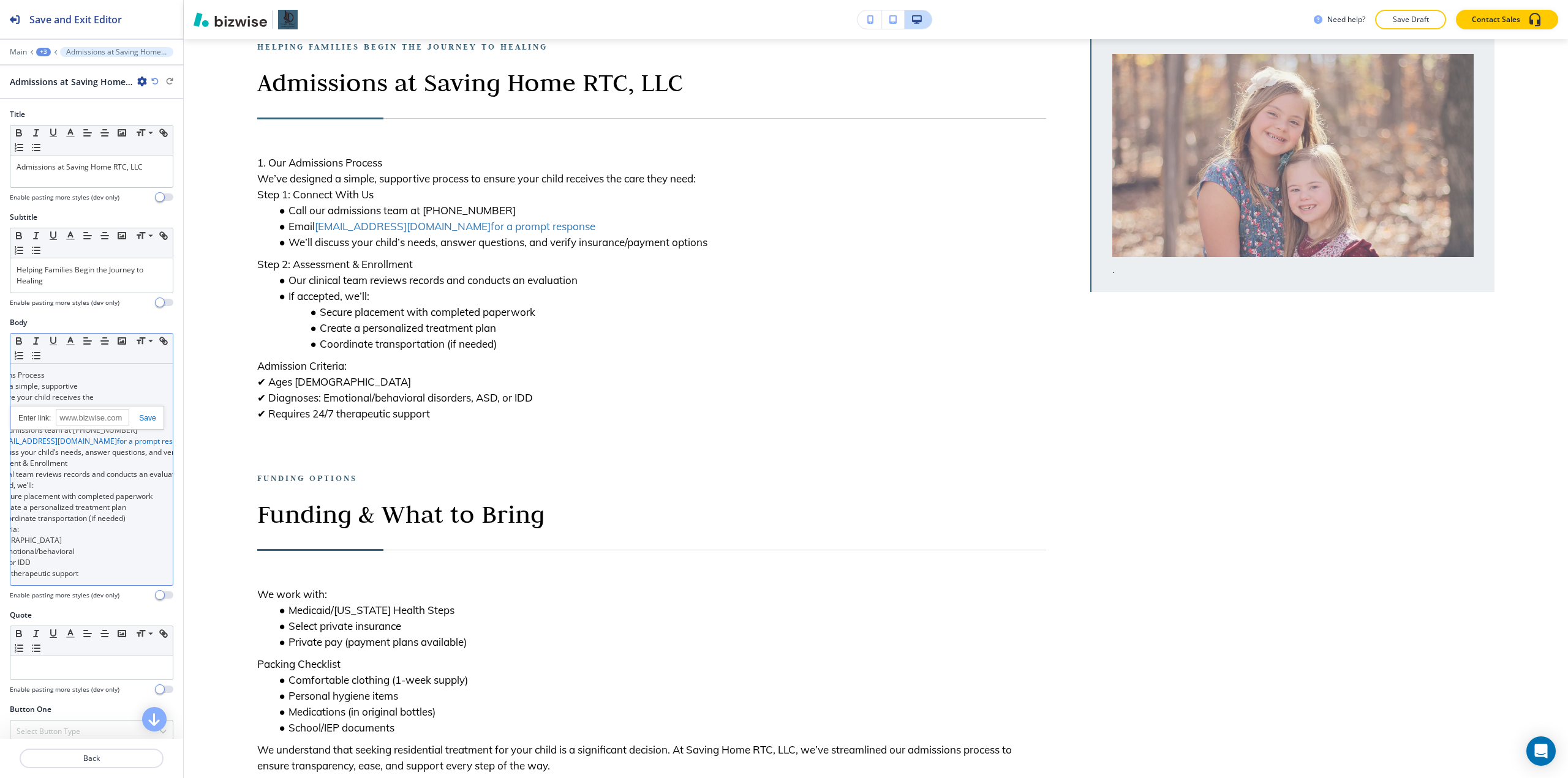
scroll to position [0, 0]
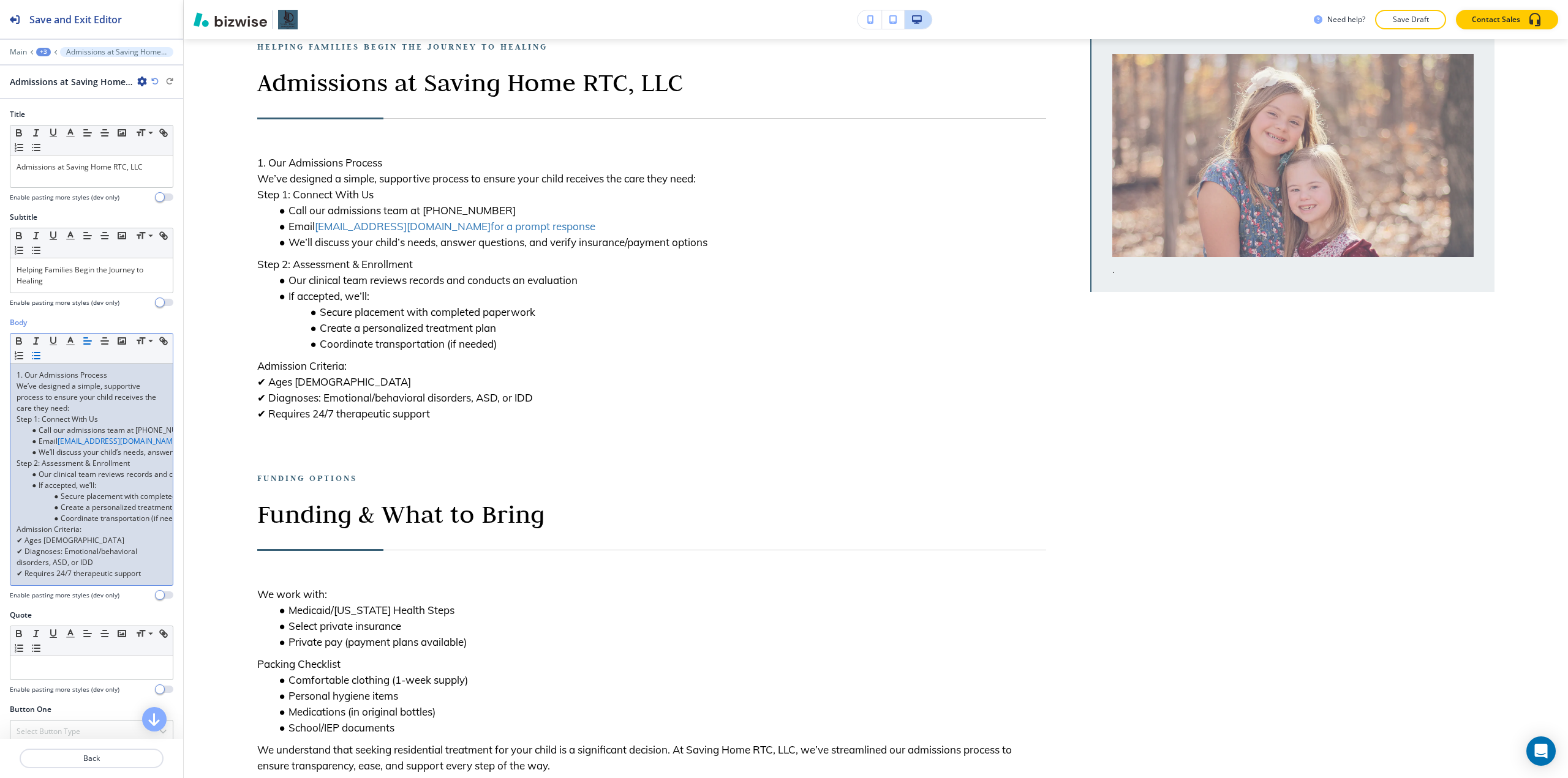
click at [142, 416] on p "Step 1: Connect With Us" at bounding box center [92, 419] width 150 height 11
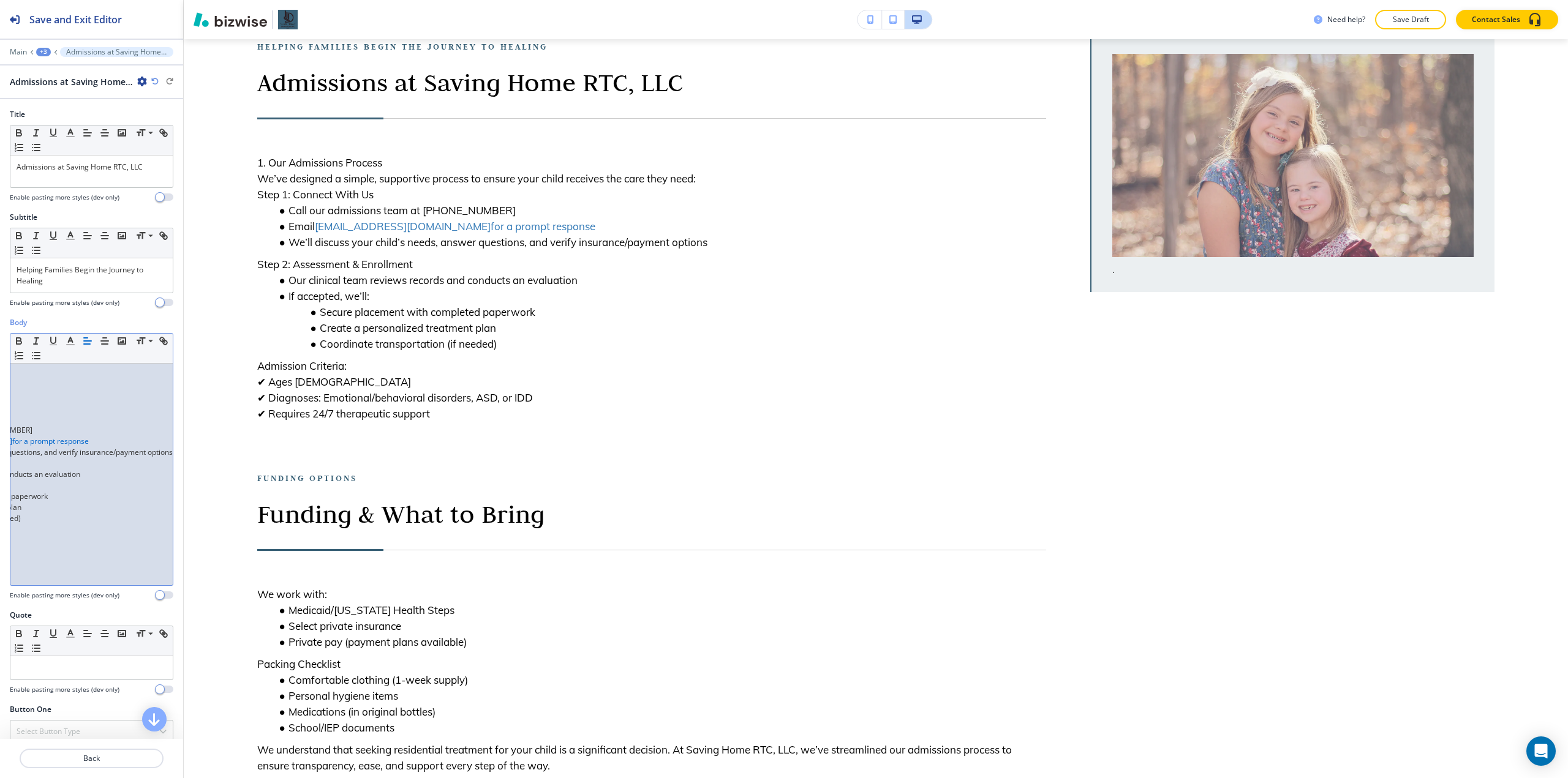
drag, startPoint x: 131, startPoint y: 442, endPoint x: 172, endPoint y: 442, distance: 41.0
click at [172, 442] on div "Body Small Normal Large Huge 1. Our Admissions Process We’ve designed a simple,…" at bounding box center [92, 464] width 183 height 293
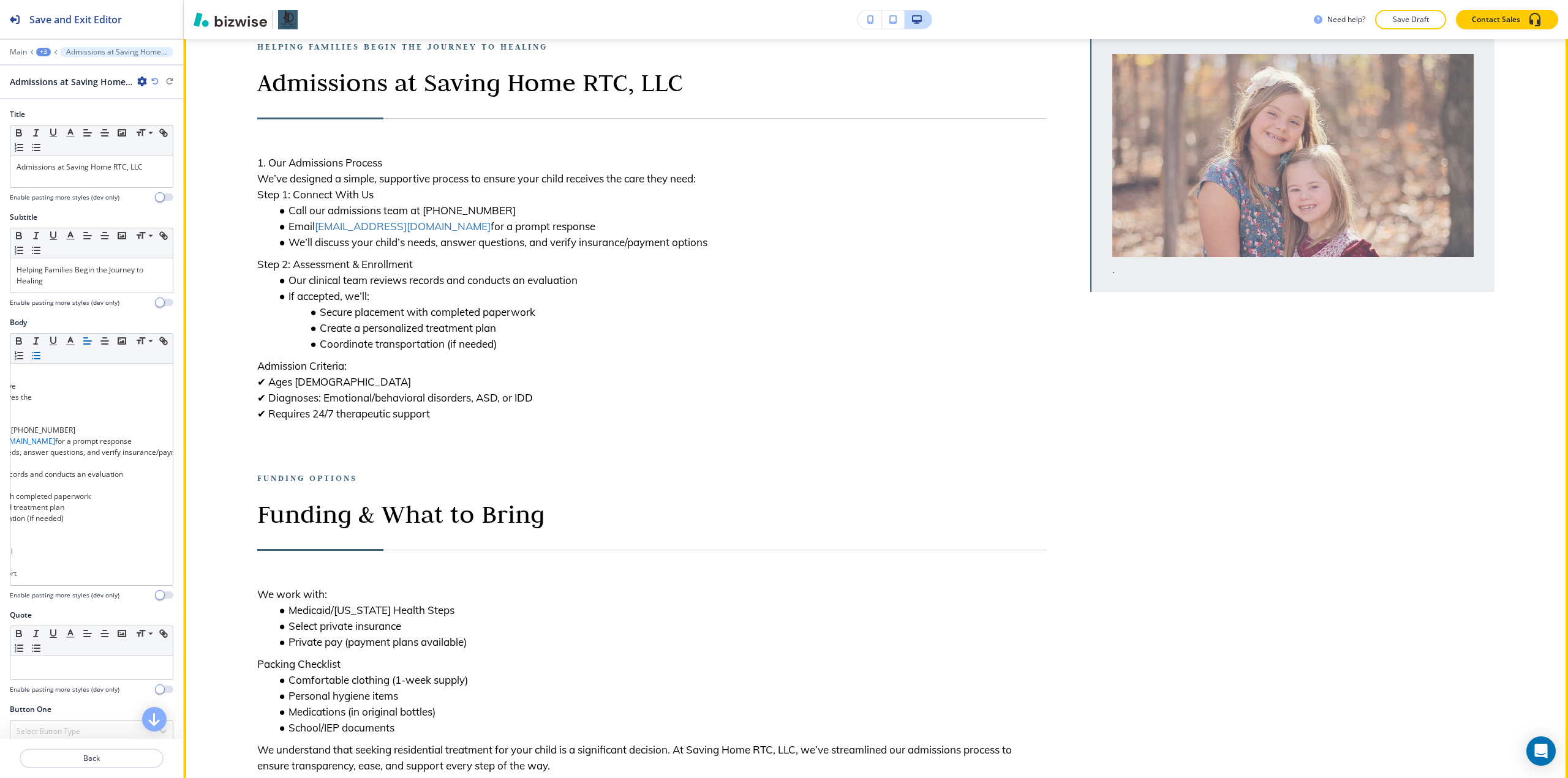
click at [492, 485] on p "Funding Options" at bounding box center [651, 478] width 789 height 14
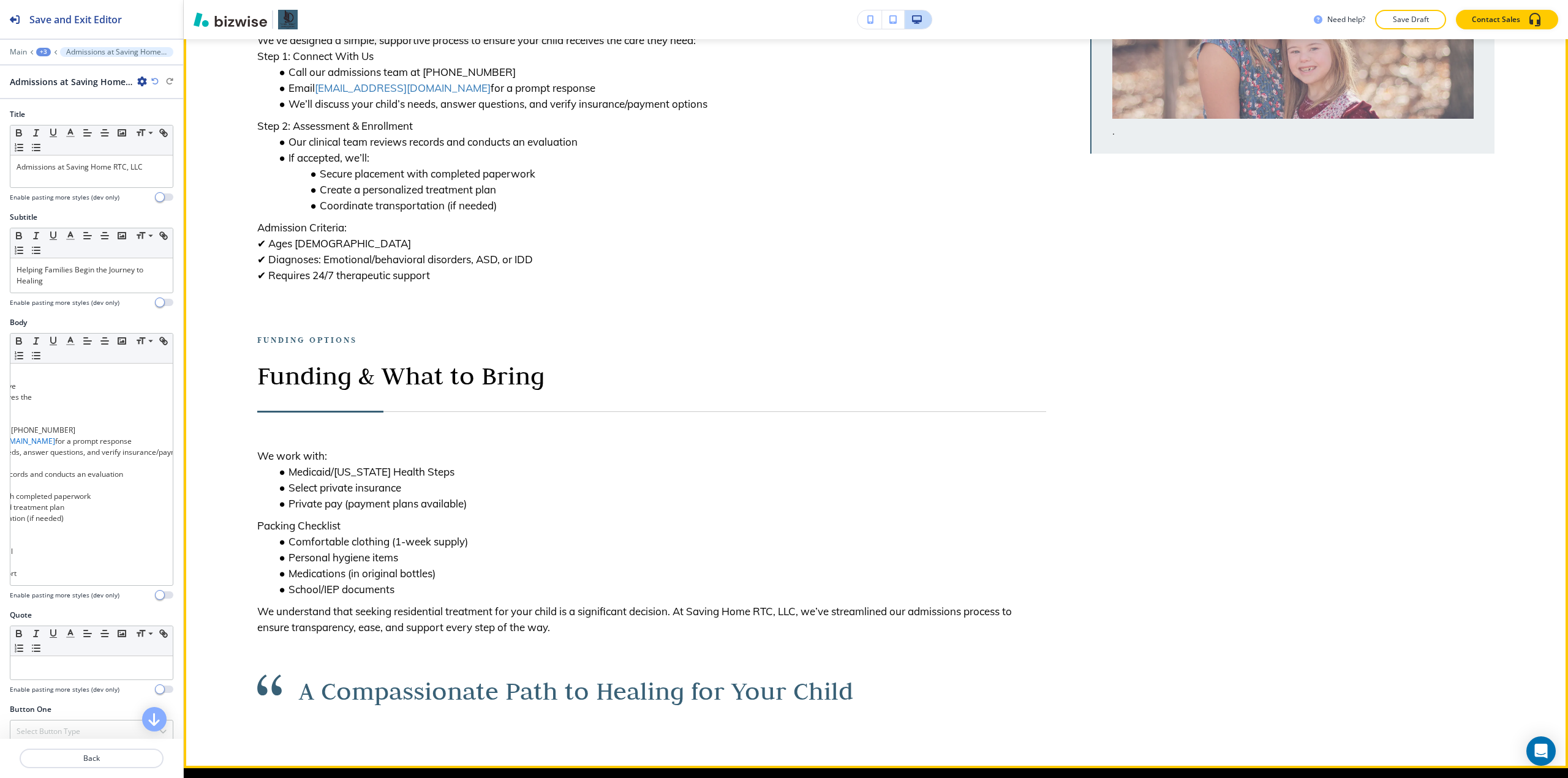
scroll to position [334, 0]
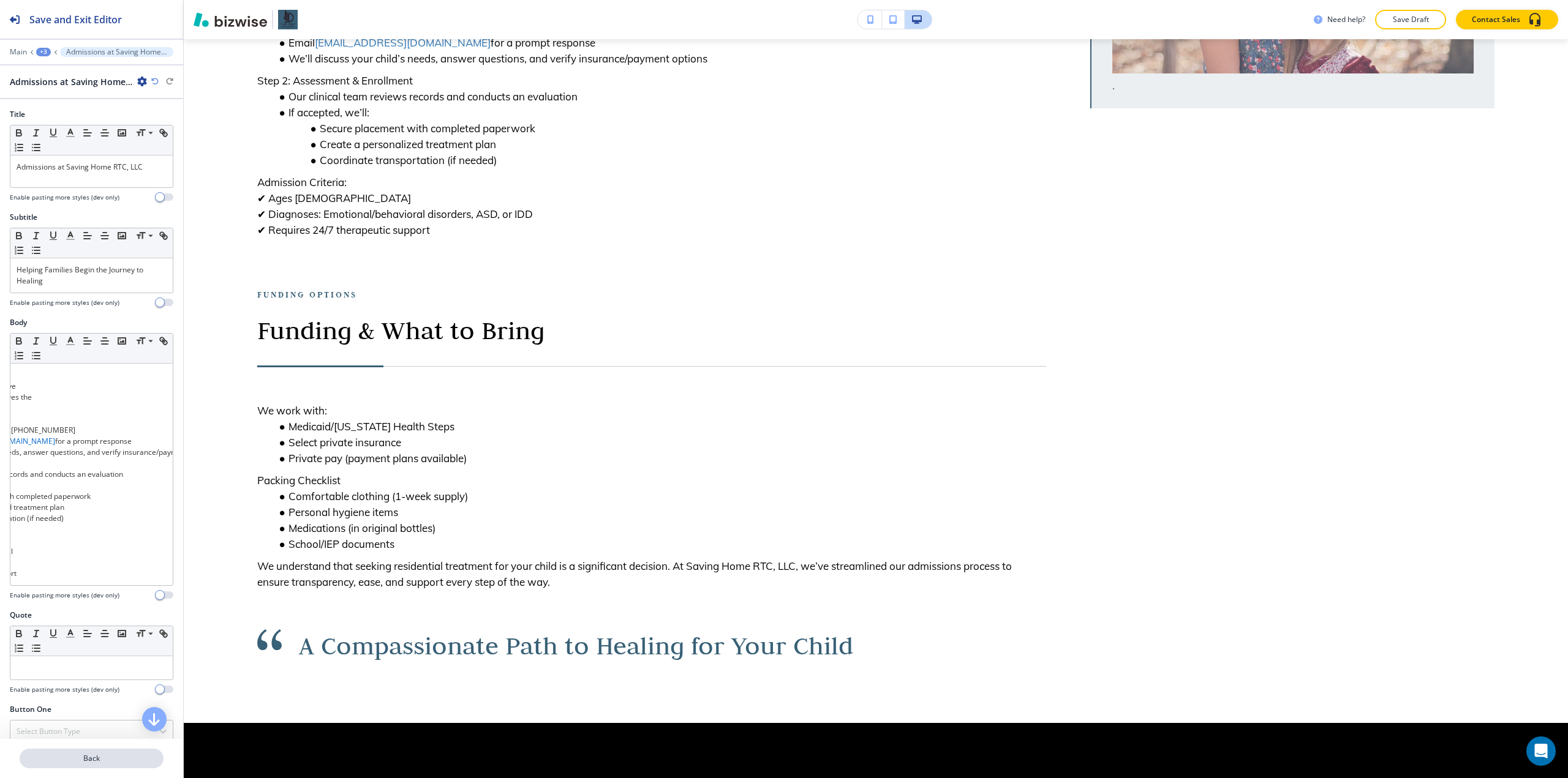
click at [65, 764] on button "Back" at bounding box center [92, 758] width 144 height 20
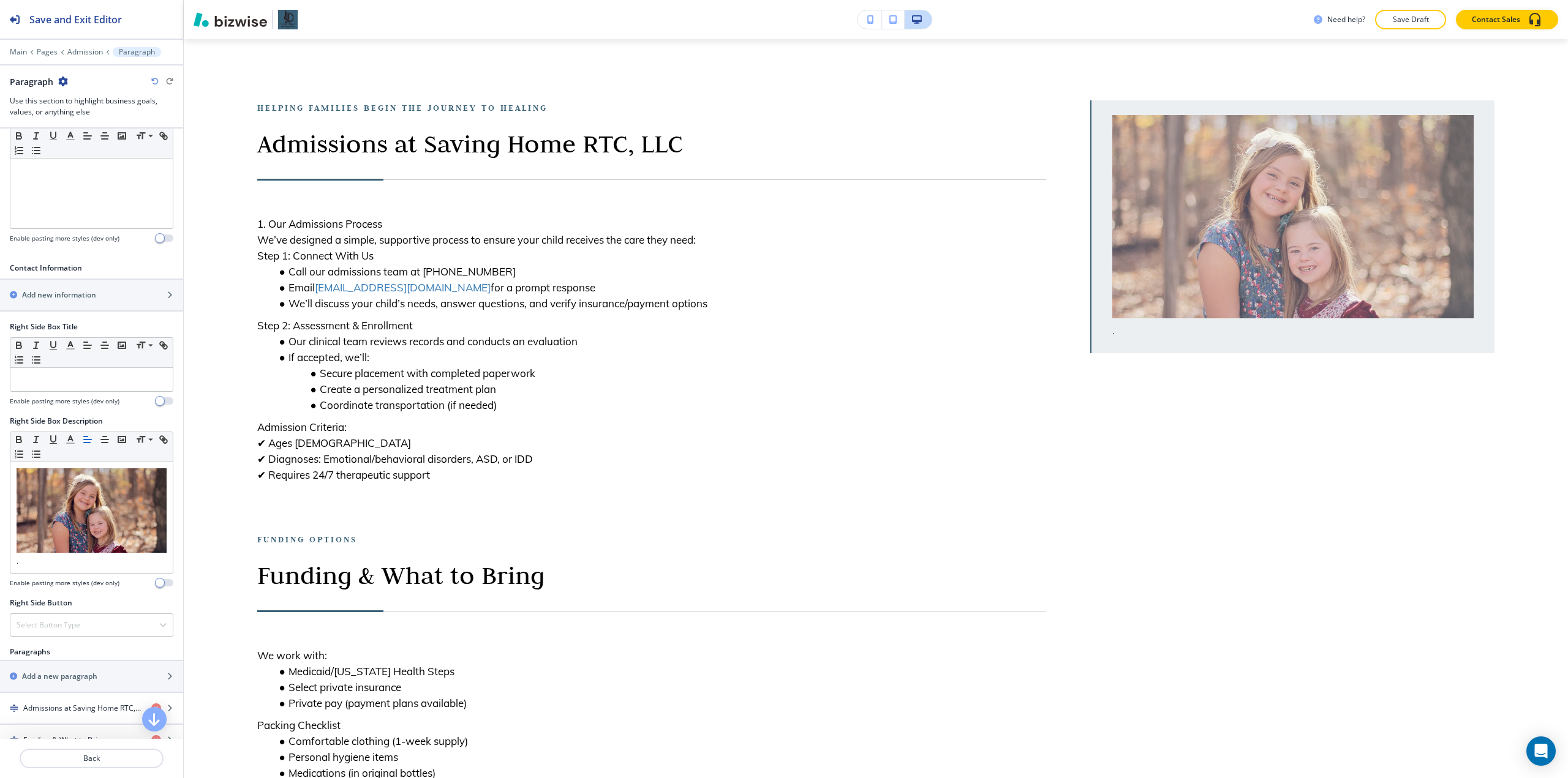
scroll to position [429, 0]
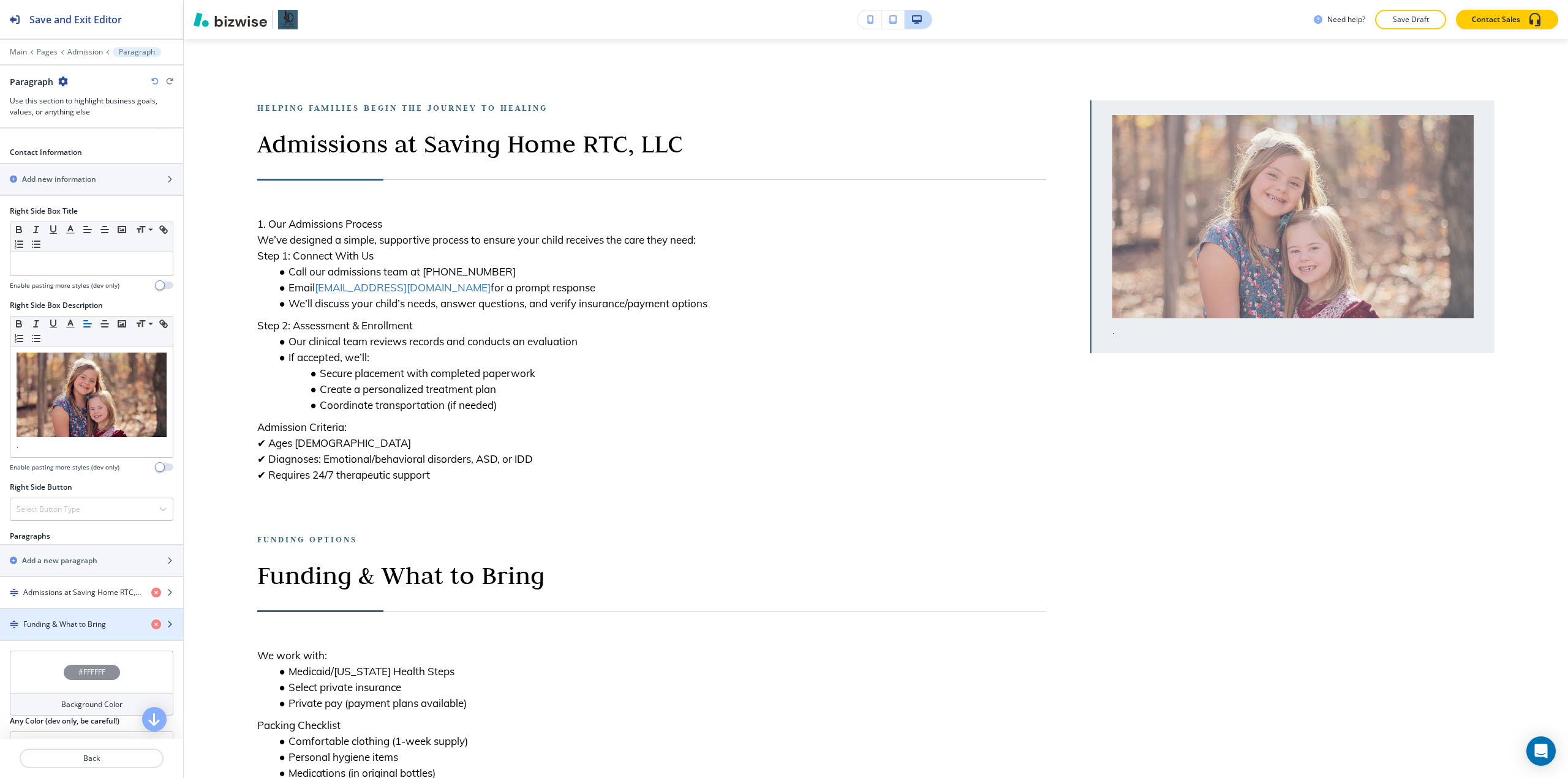
click at [62, 619] on h4 "Funding & What to Bring" at bounding box center [64, 624] width 83 height 11
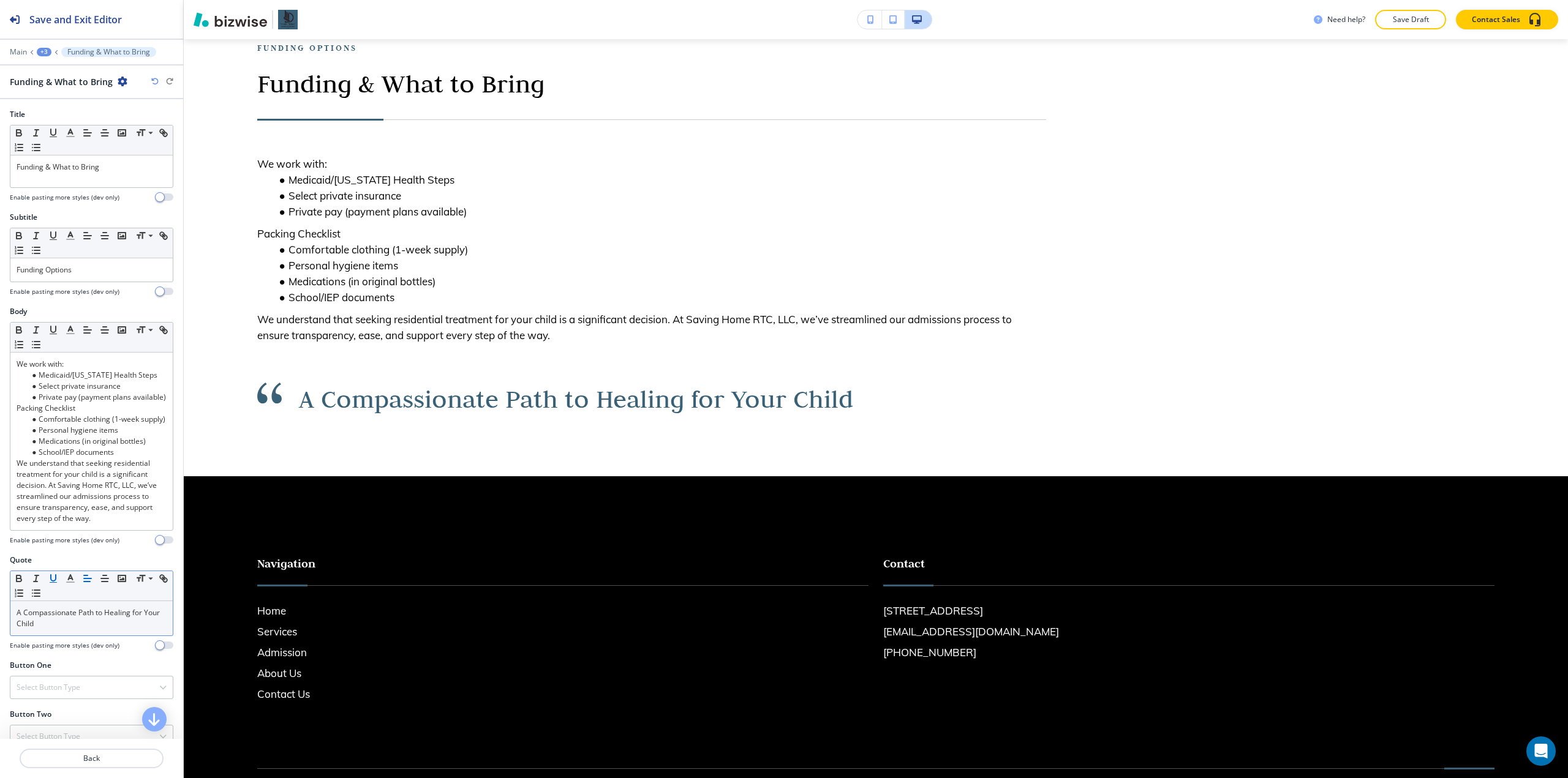
scroll to position [612, 0]
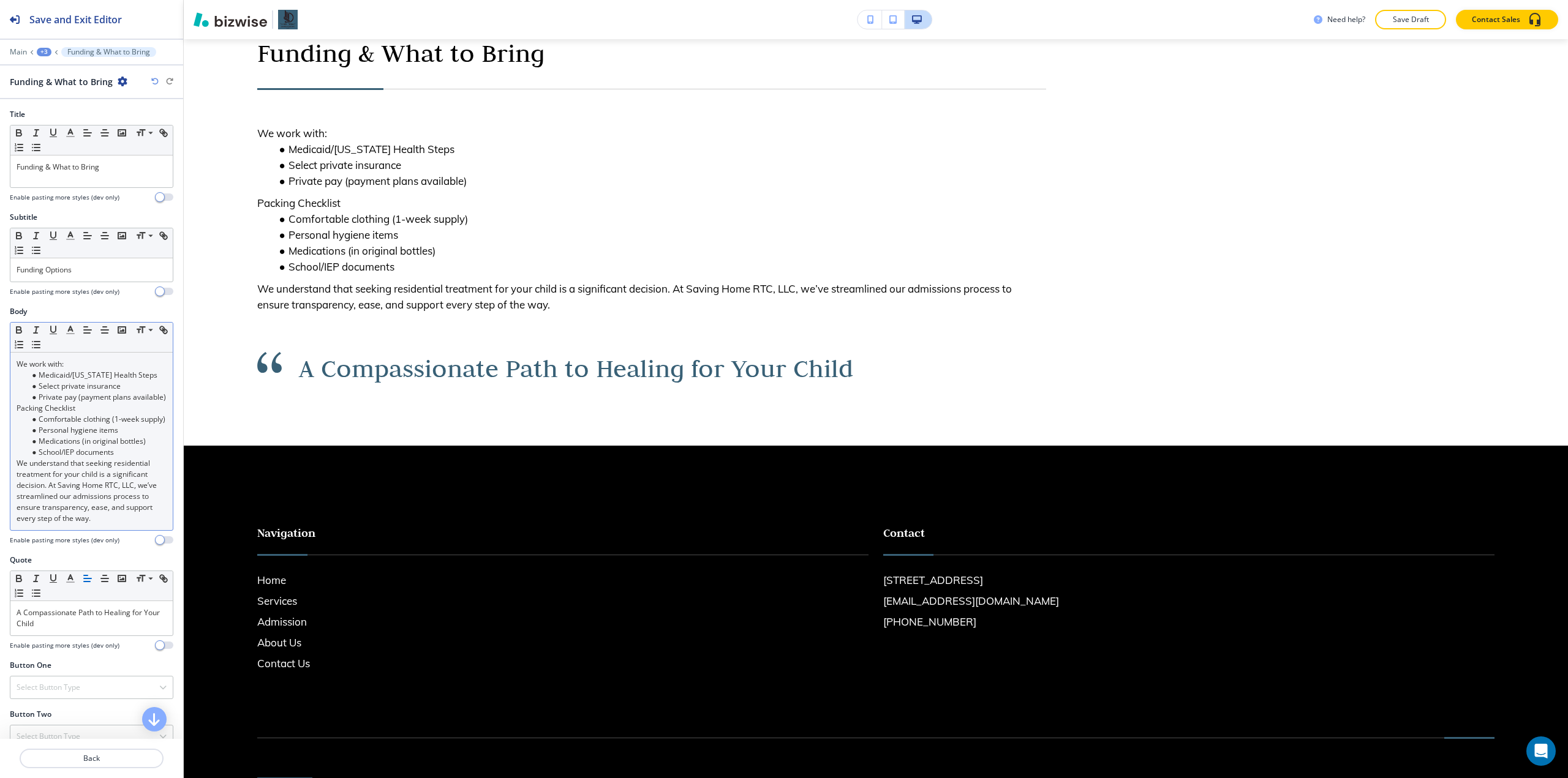
click at [15, 364] on div "We work with: Medicaid/[US_STATE] Health Steps Select private insurance Private…" at bounding box center [92, 441] width 162 height 177
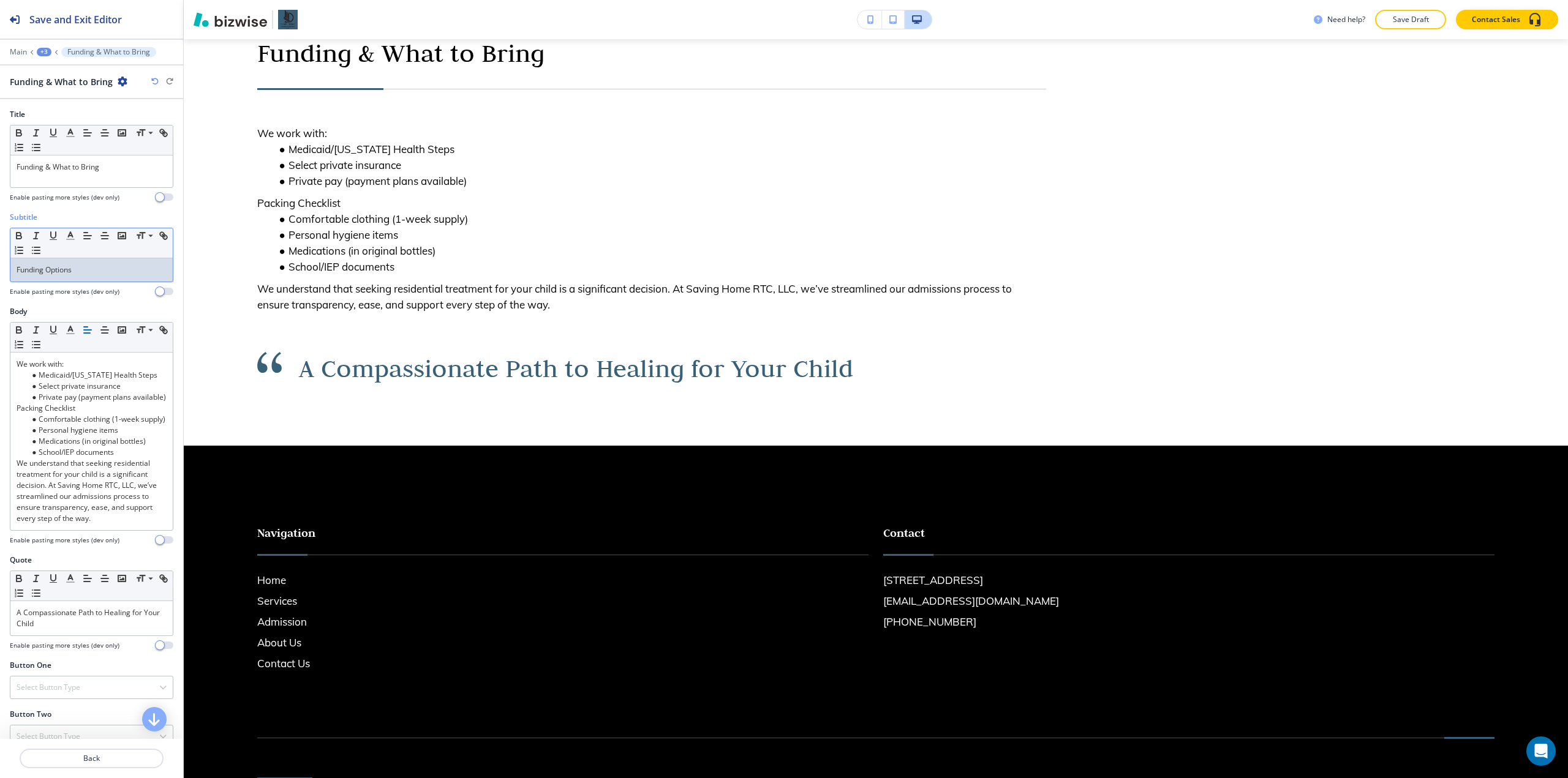
click at [84, 272] on p "Funding Options" at bounding box center [92, 270] width 150 height 11
click at [119, 171] on p "Funding & What to Bring" at bounding box center [92, 167] width 150 height 11
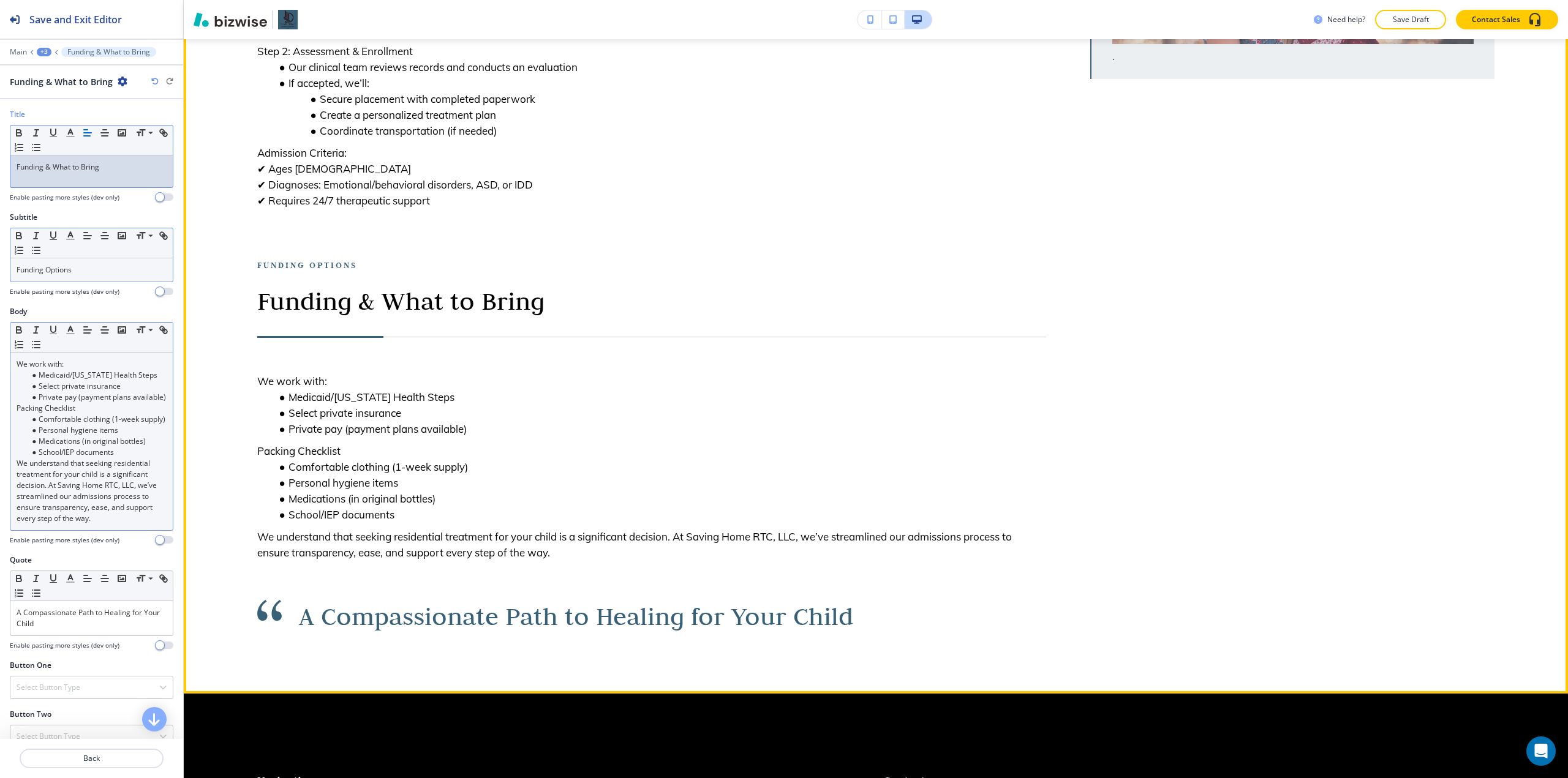
scroll to position [367, 0]
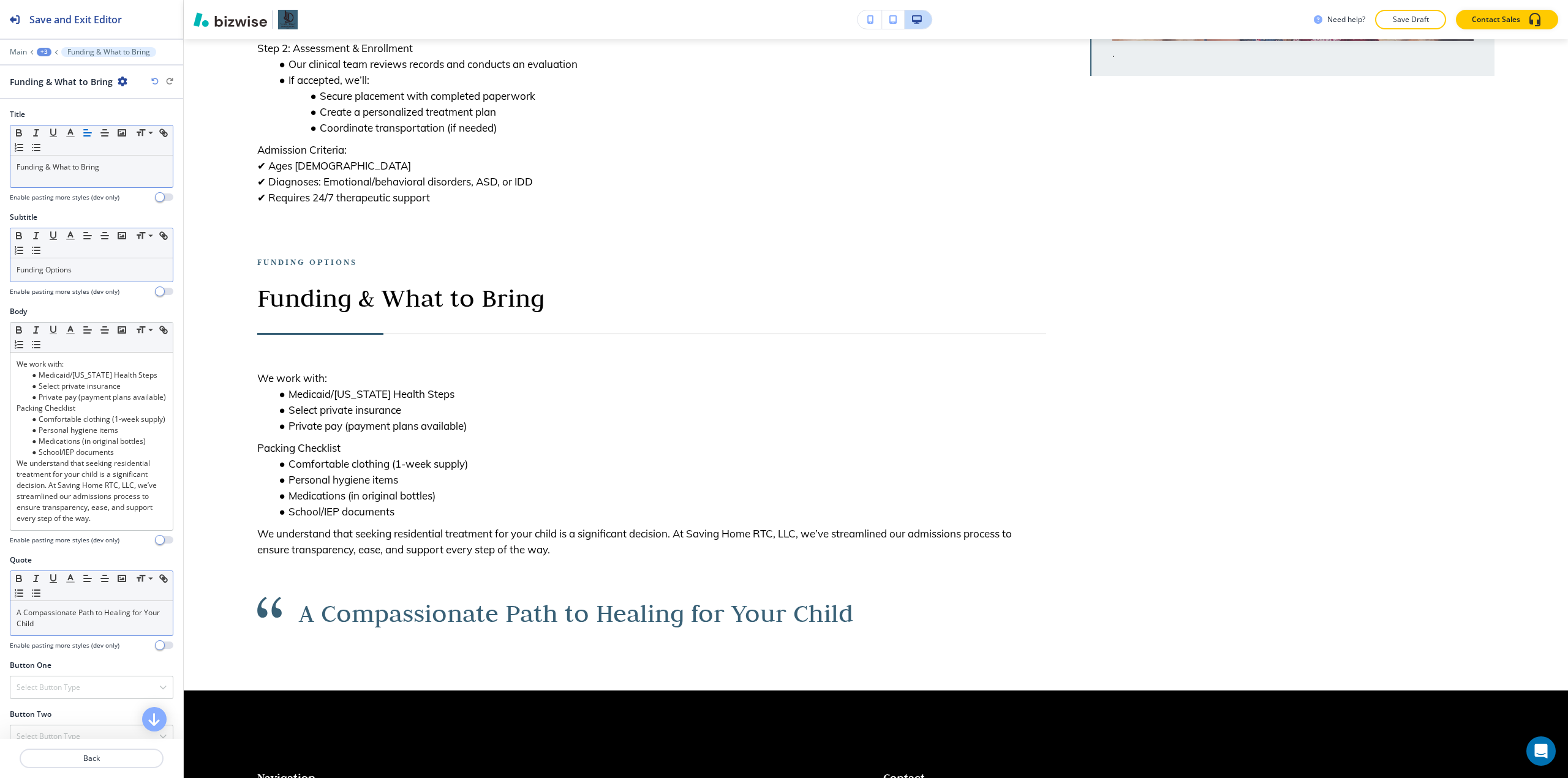
click at [68, 629] on p "A Compassionate Path to Healing for Your Child" at bounding box center [92, 618] width 150 height 22
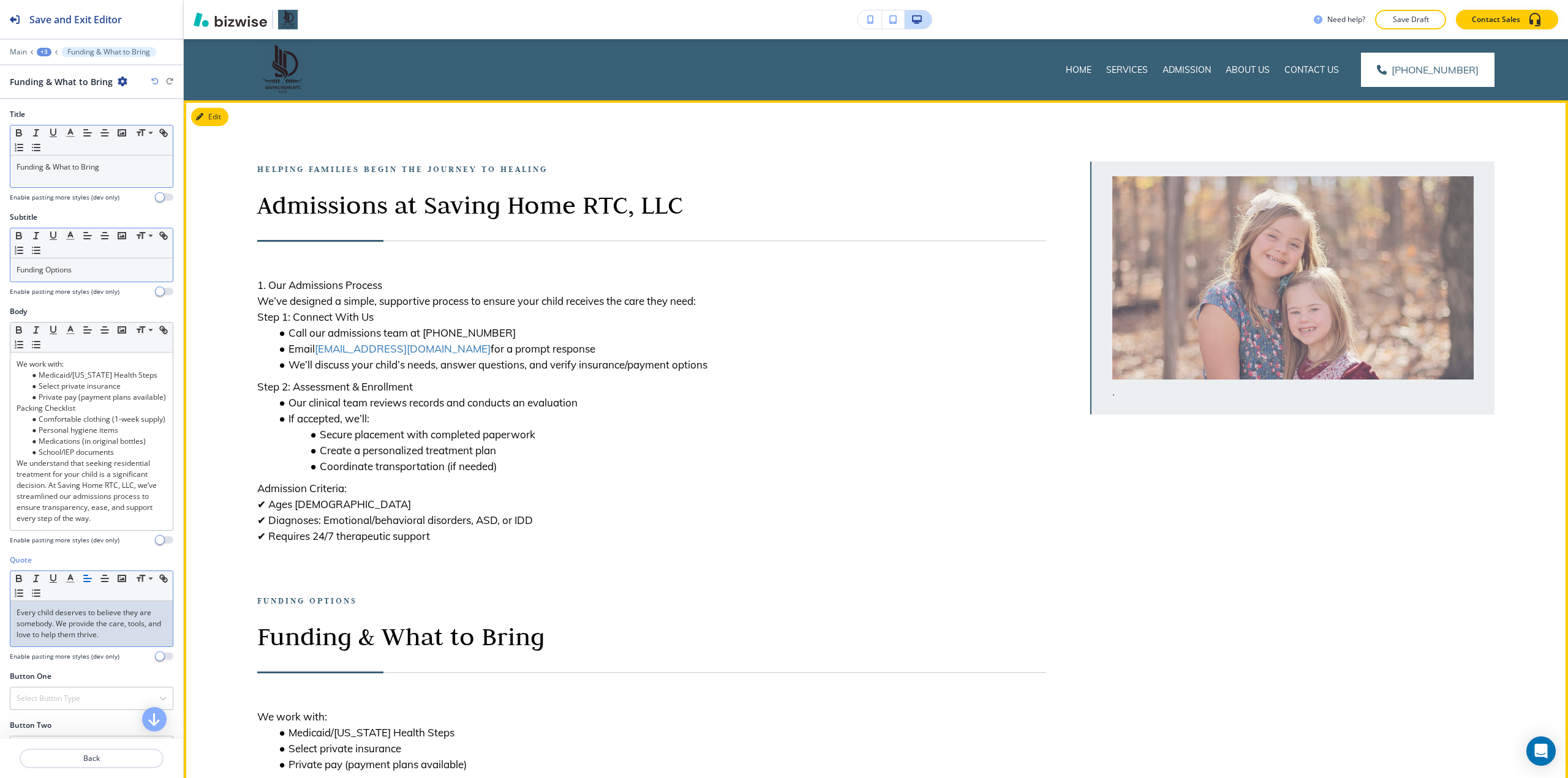
scroll to position [0, 0]
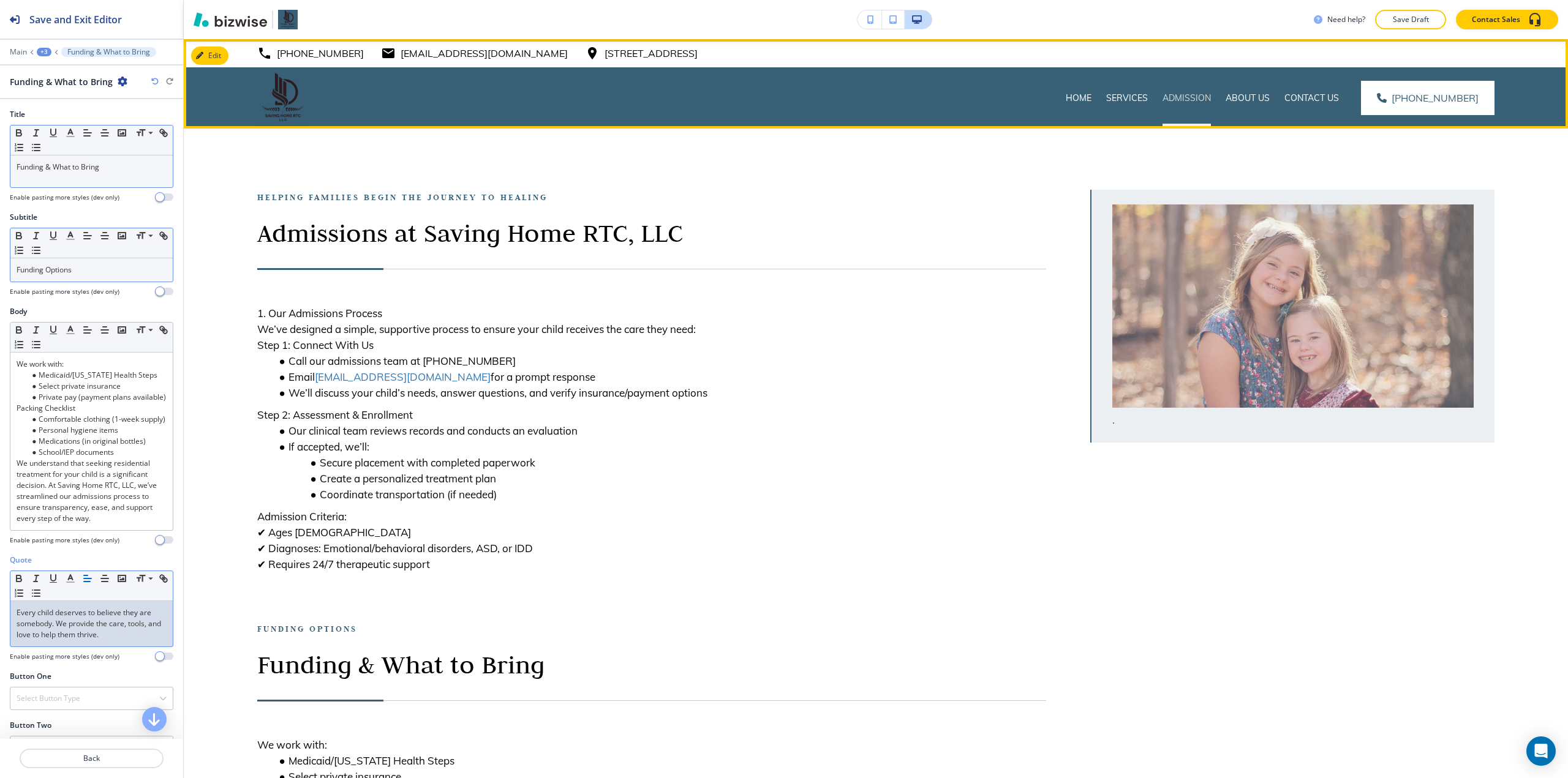
click at [782, 101] on p "Admission" at bounding box center [1187, 97] width 49 height 12
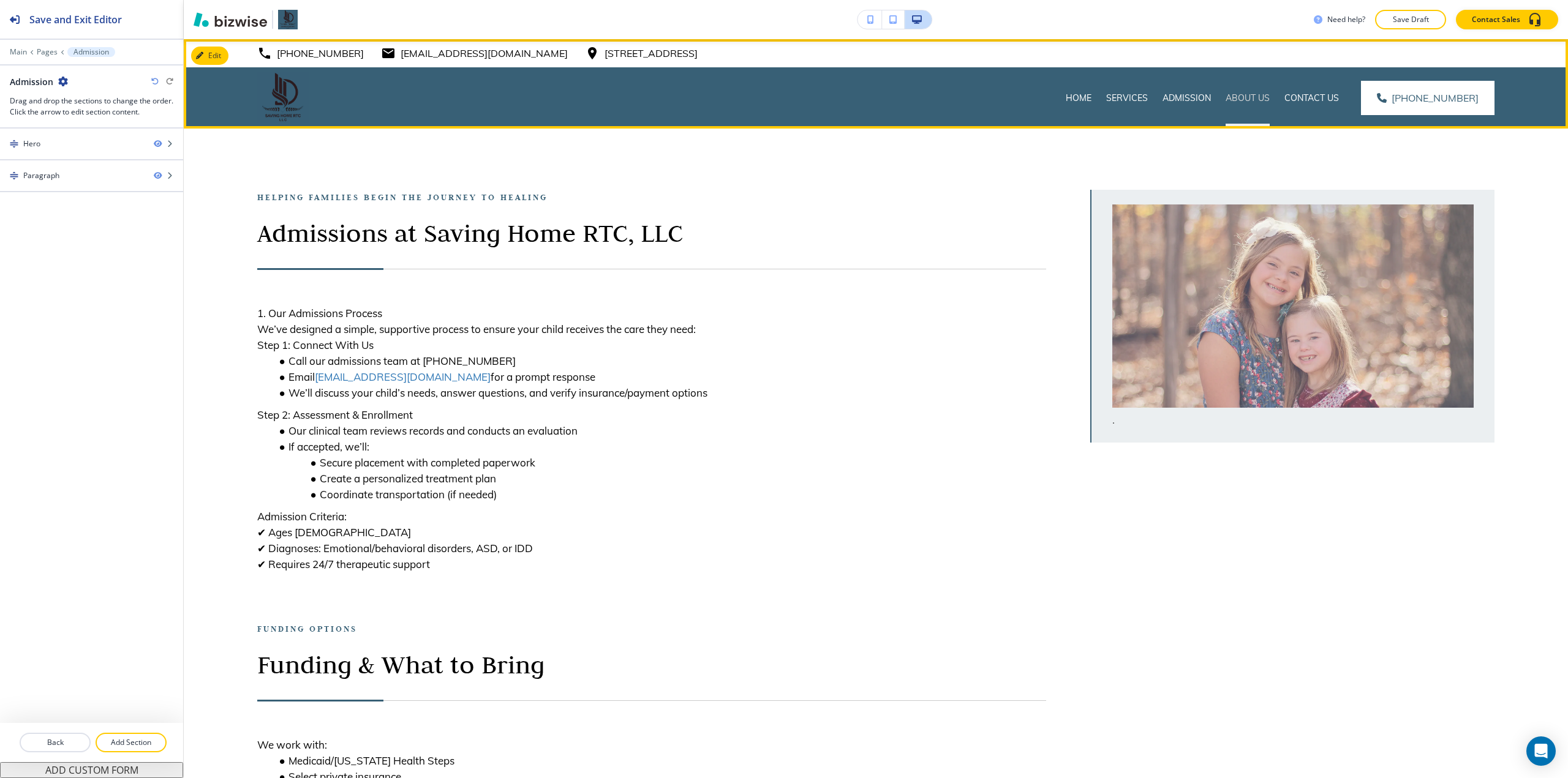
click at [782, 98] on p "About Us" at bounding box center [1247, 97] width 44 height 12
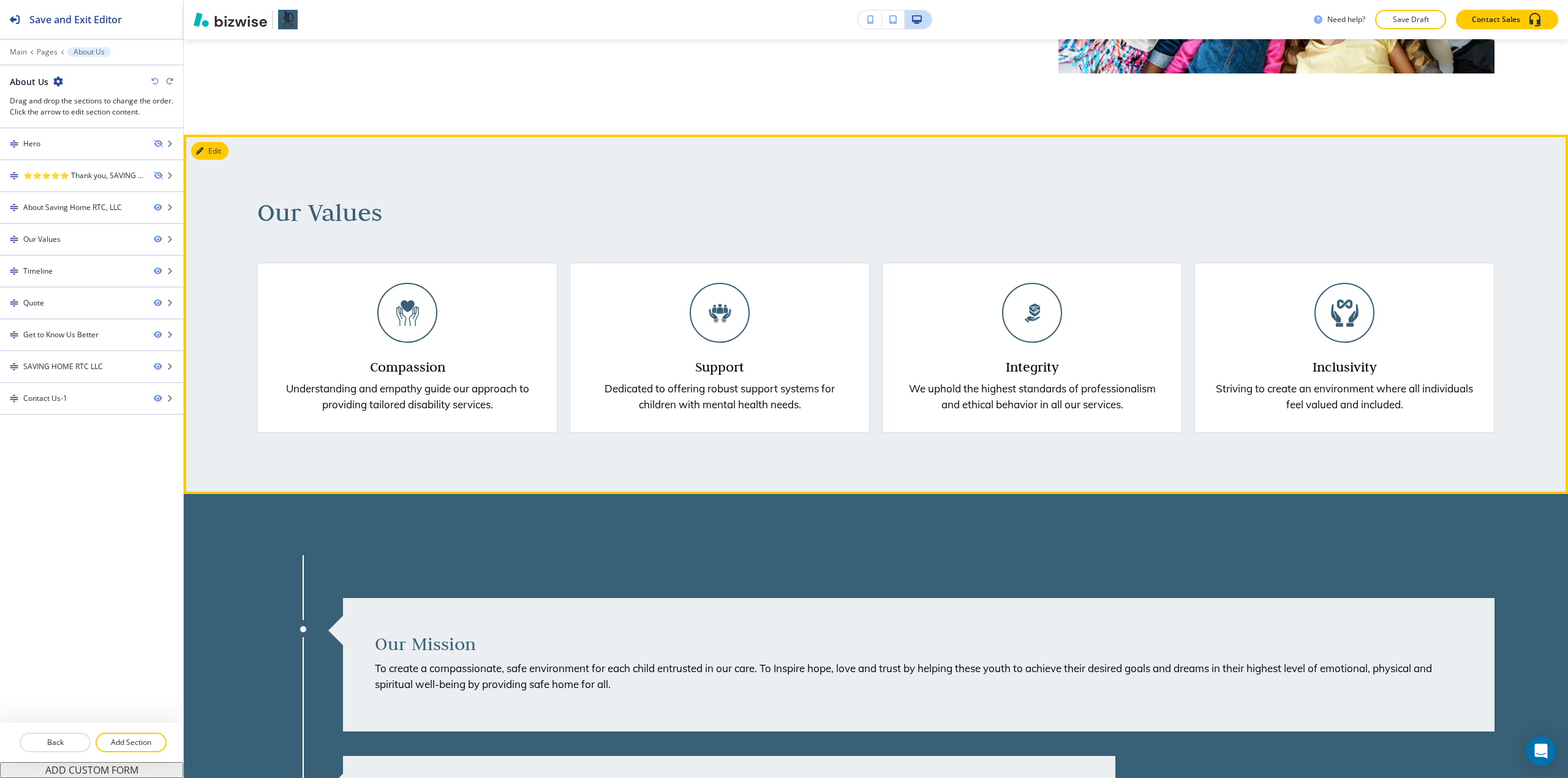
scroll to position [918, 0]
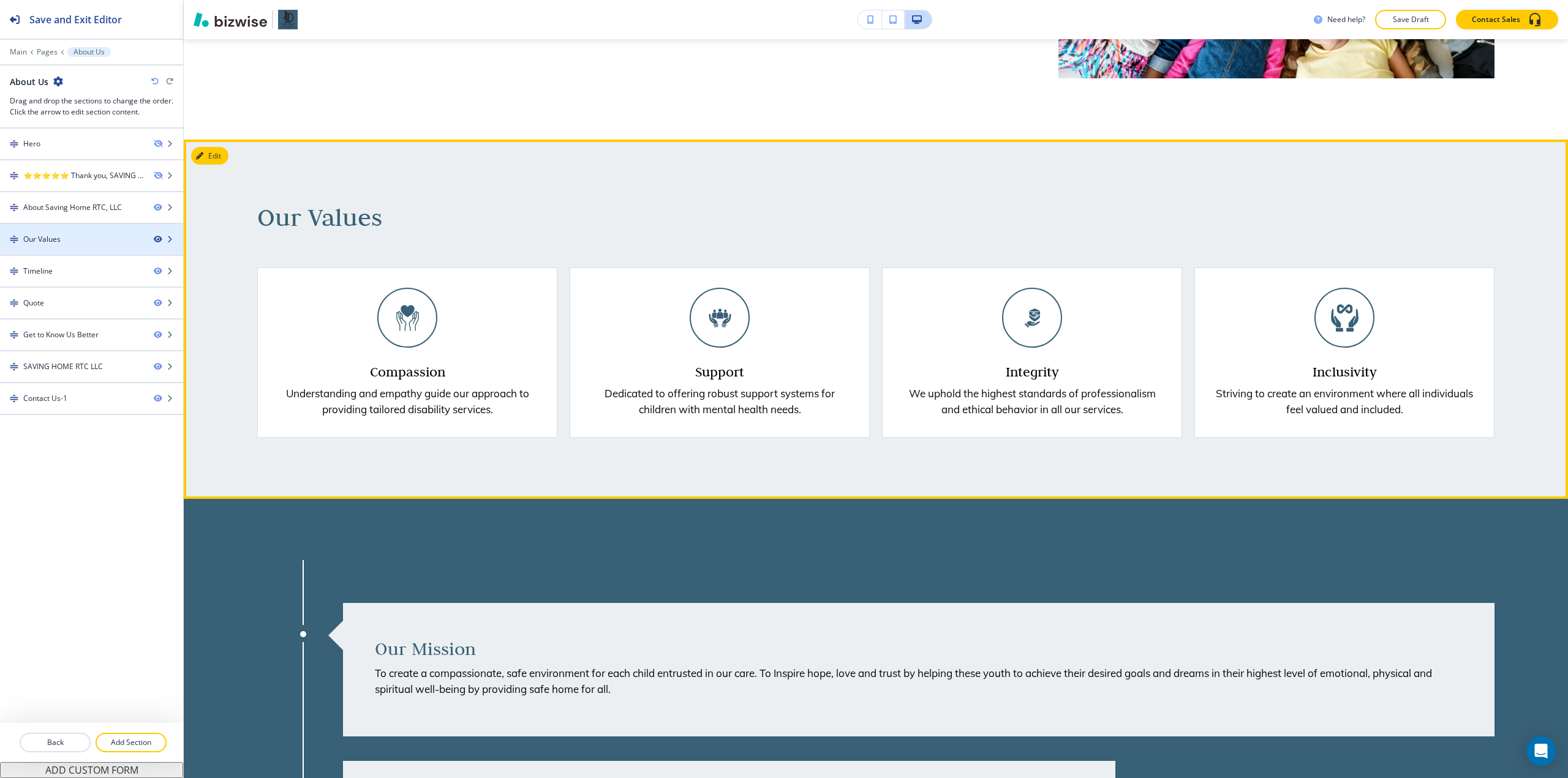
click at [159, 242] on icon "button" at bounding box center [157, 239] width 7 height 7
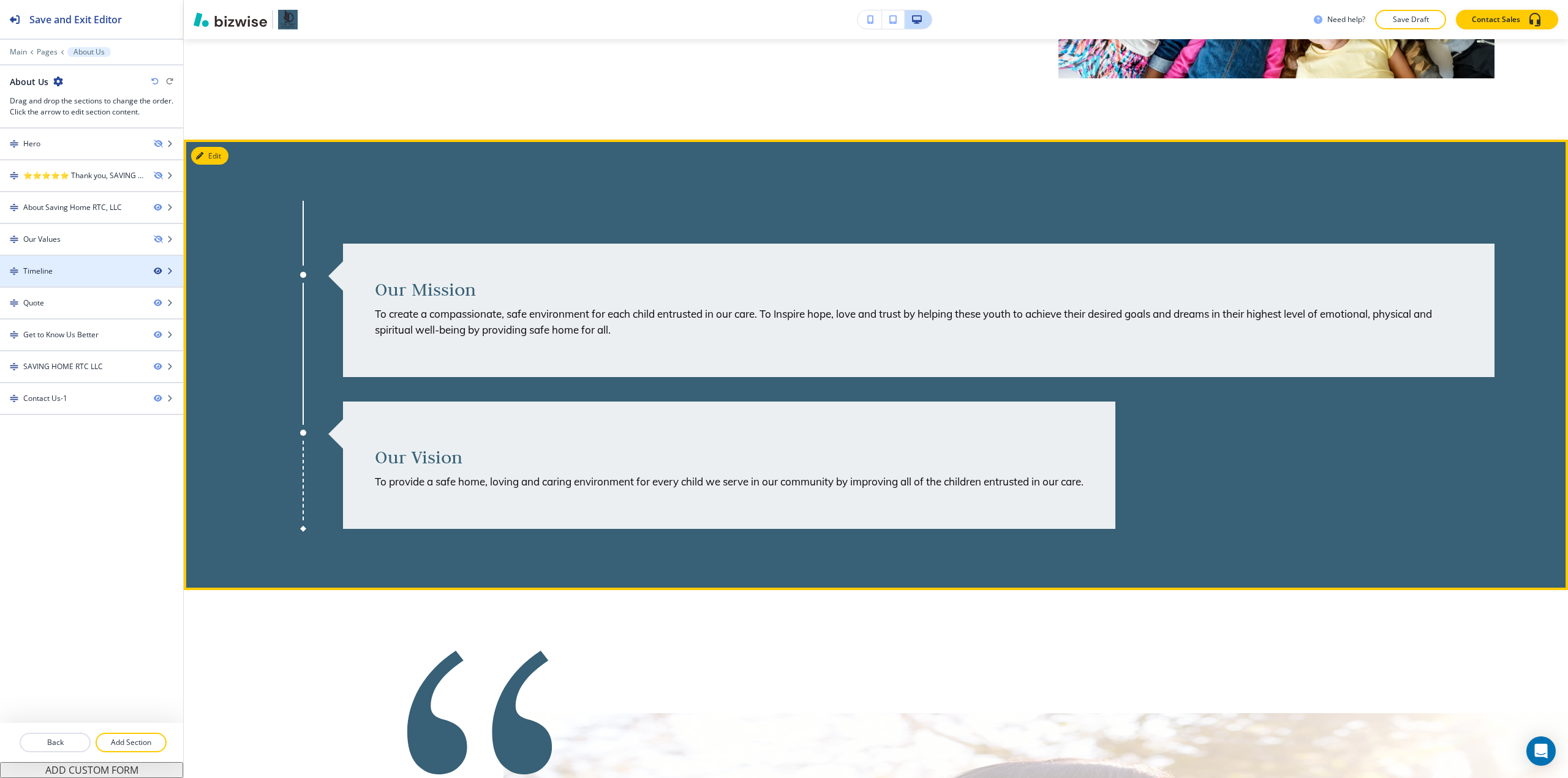
click at [159, 267] on icon "button" at bounding box center [157, 270] width 7 height 7
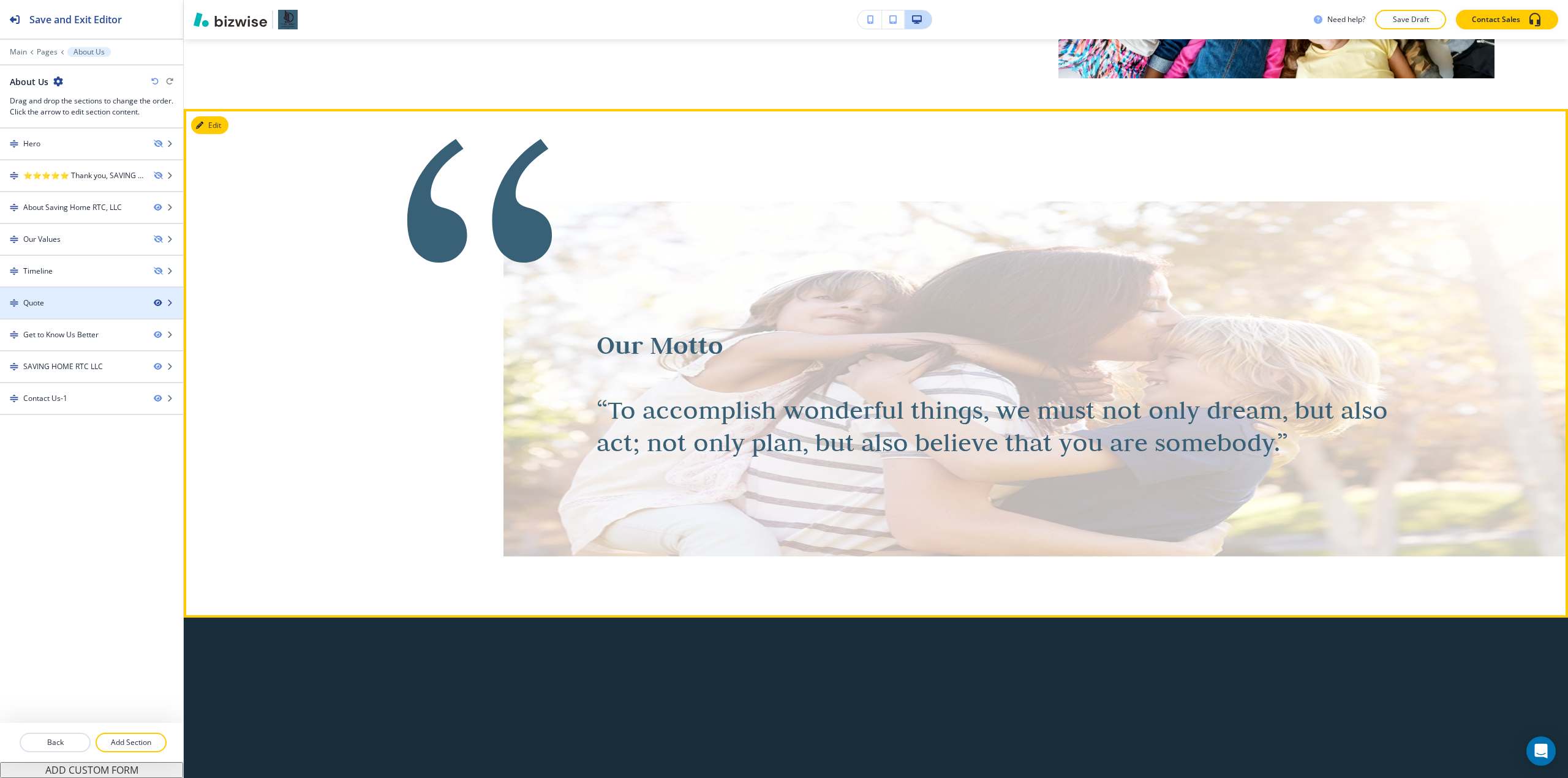
click at [161, 301] on icon "button" at bounding box center [157, 302] width 7 height 7
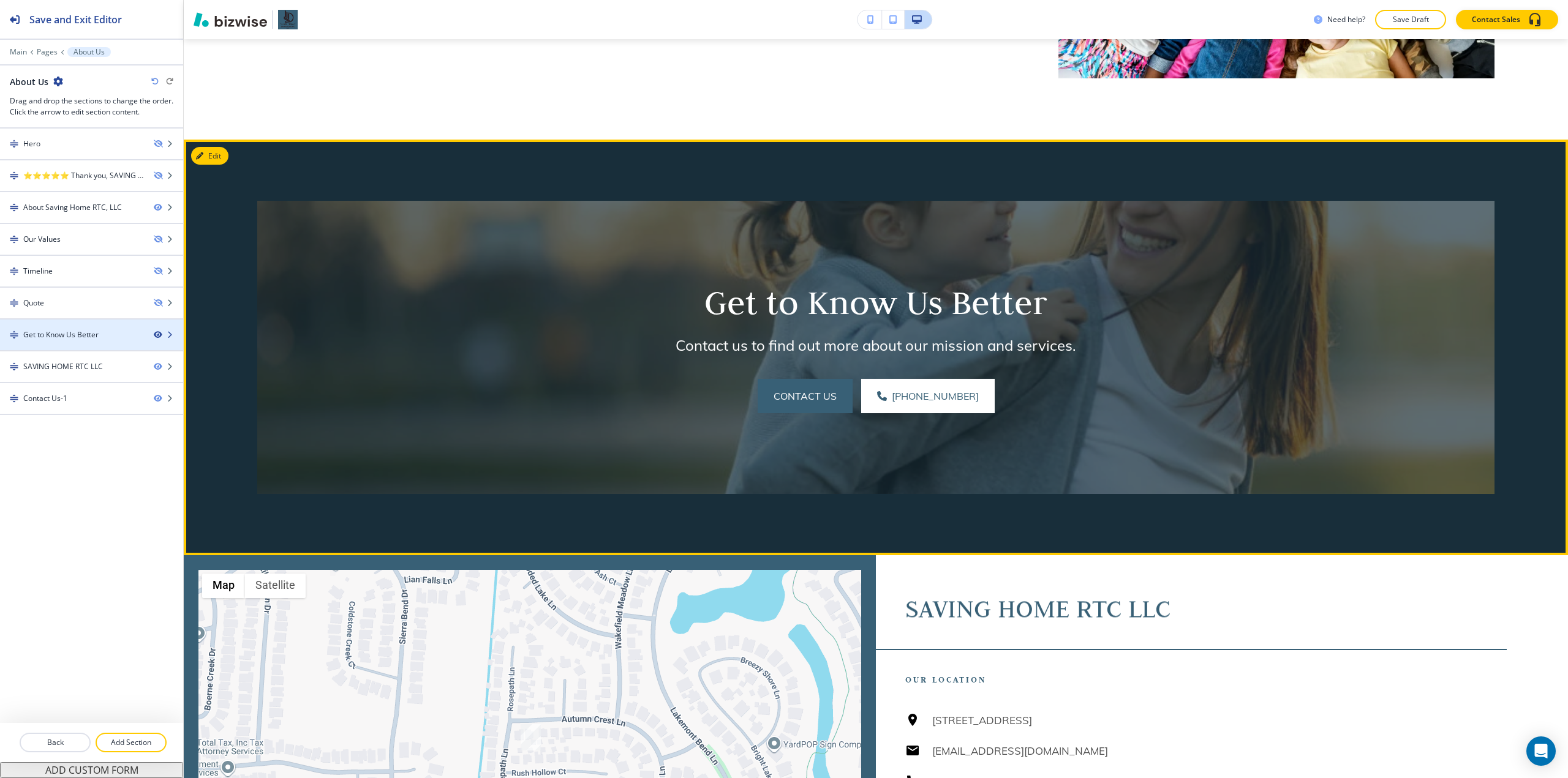
click at [155, 335] on icon "button" at bounding box center [157, 334] width 7 height 7
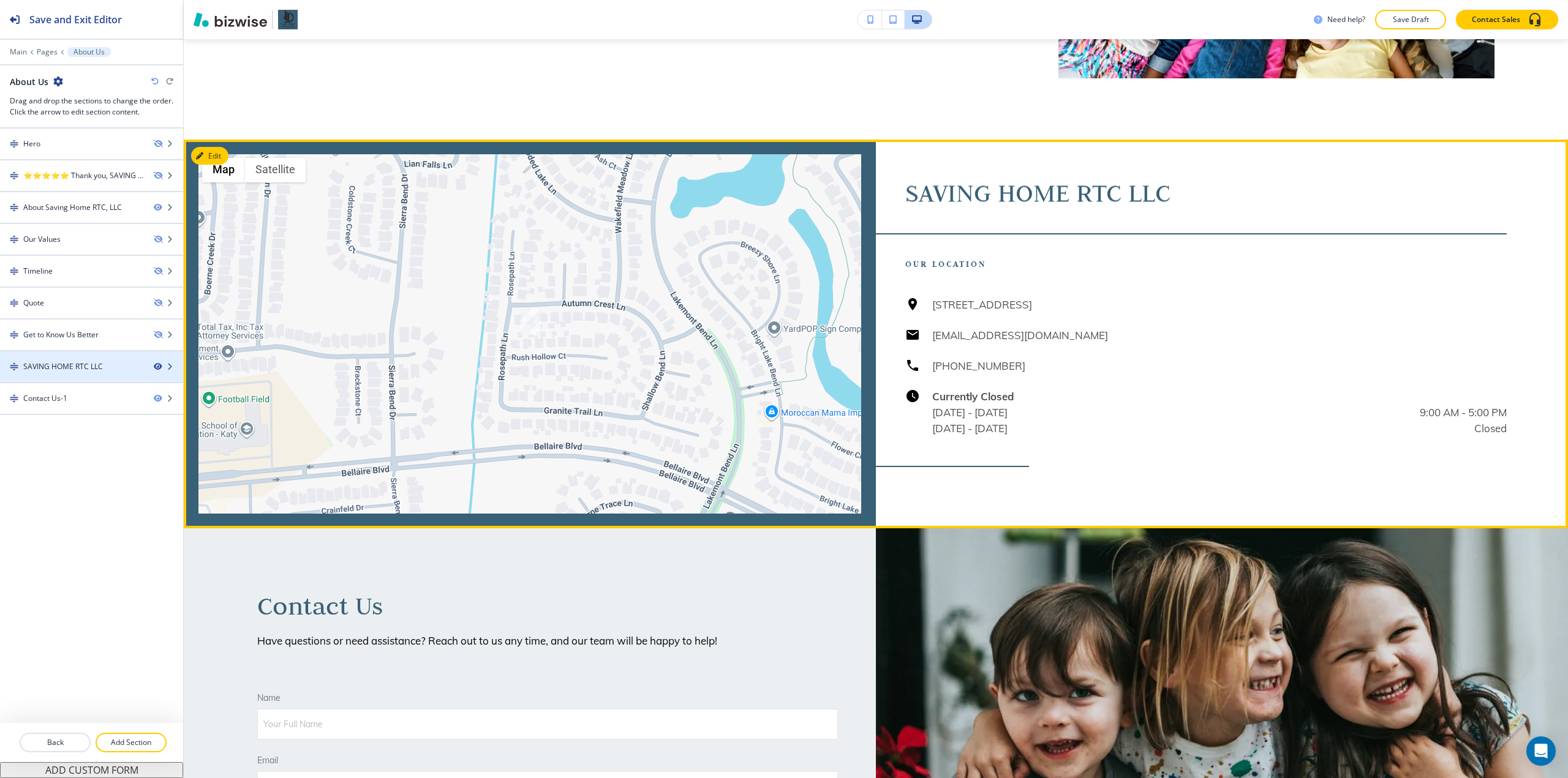
click at [157, 368] on icon "button" at bounding box center [157, 366] width 7 height 7
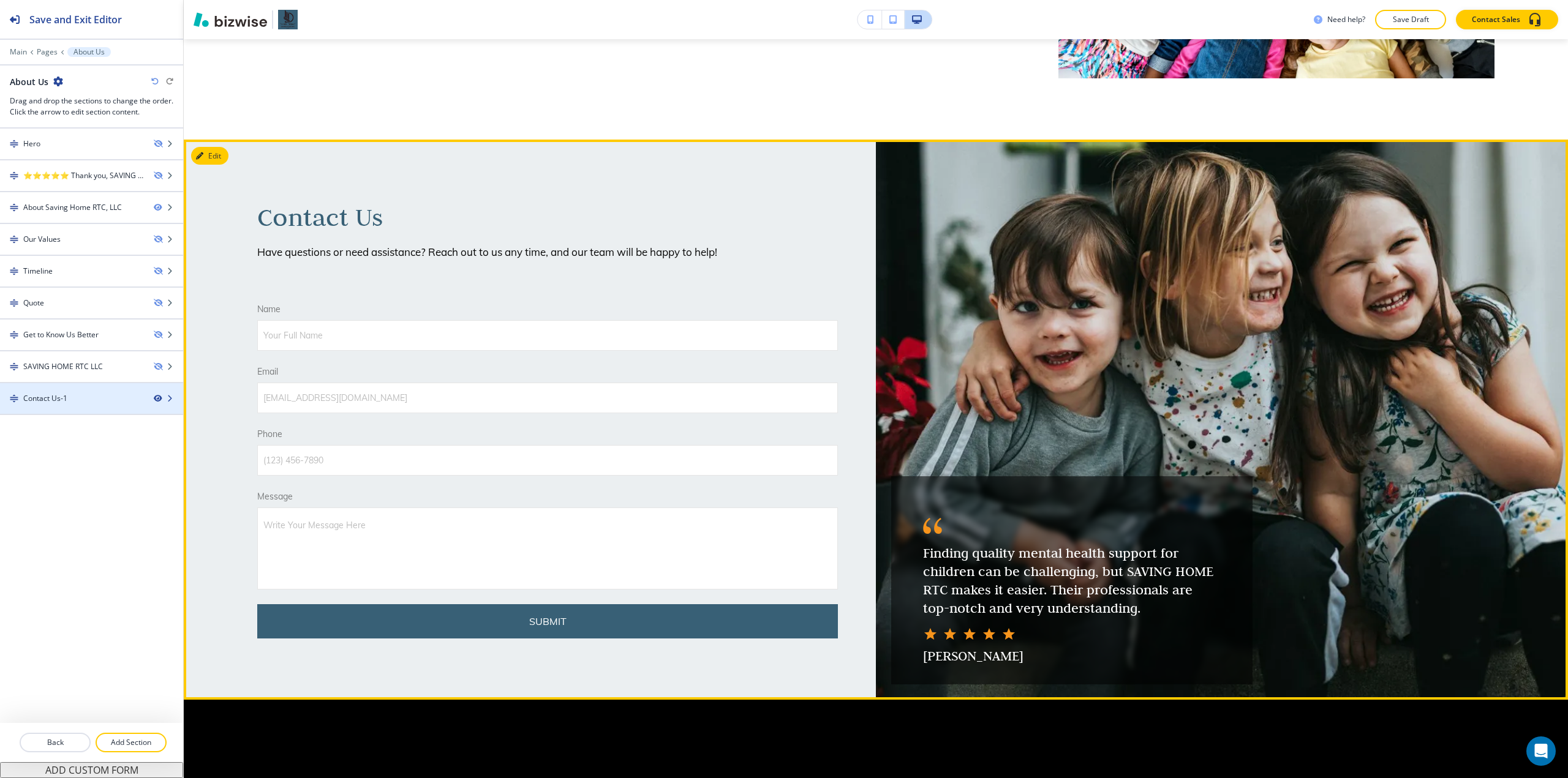
click at [157, 395] on icon "button" at bounding box center [157, 398] width 7 height 7
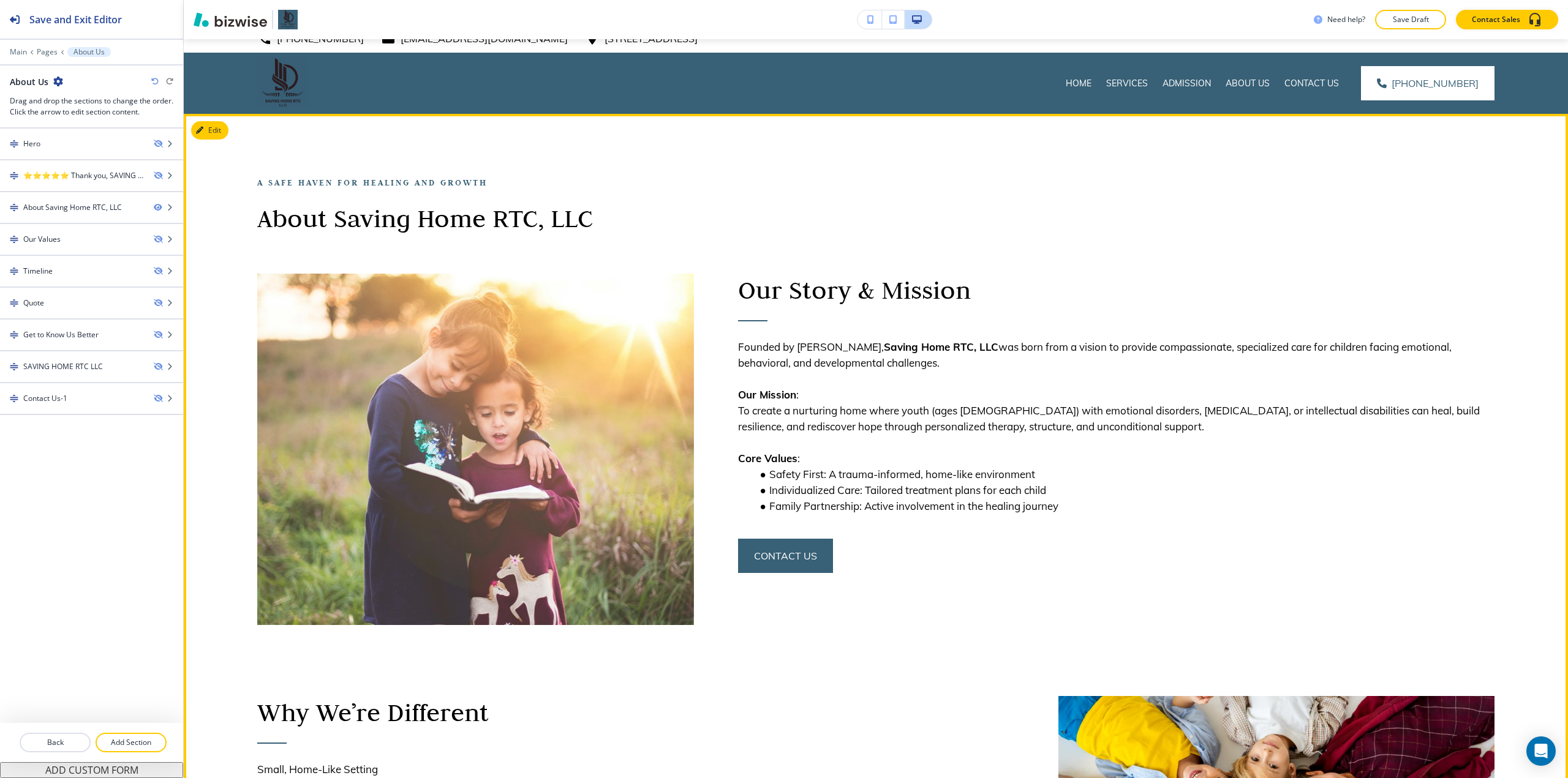
scroll to position [0, 0]
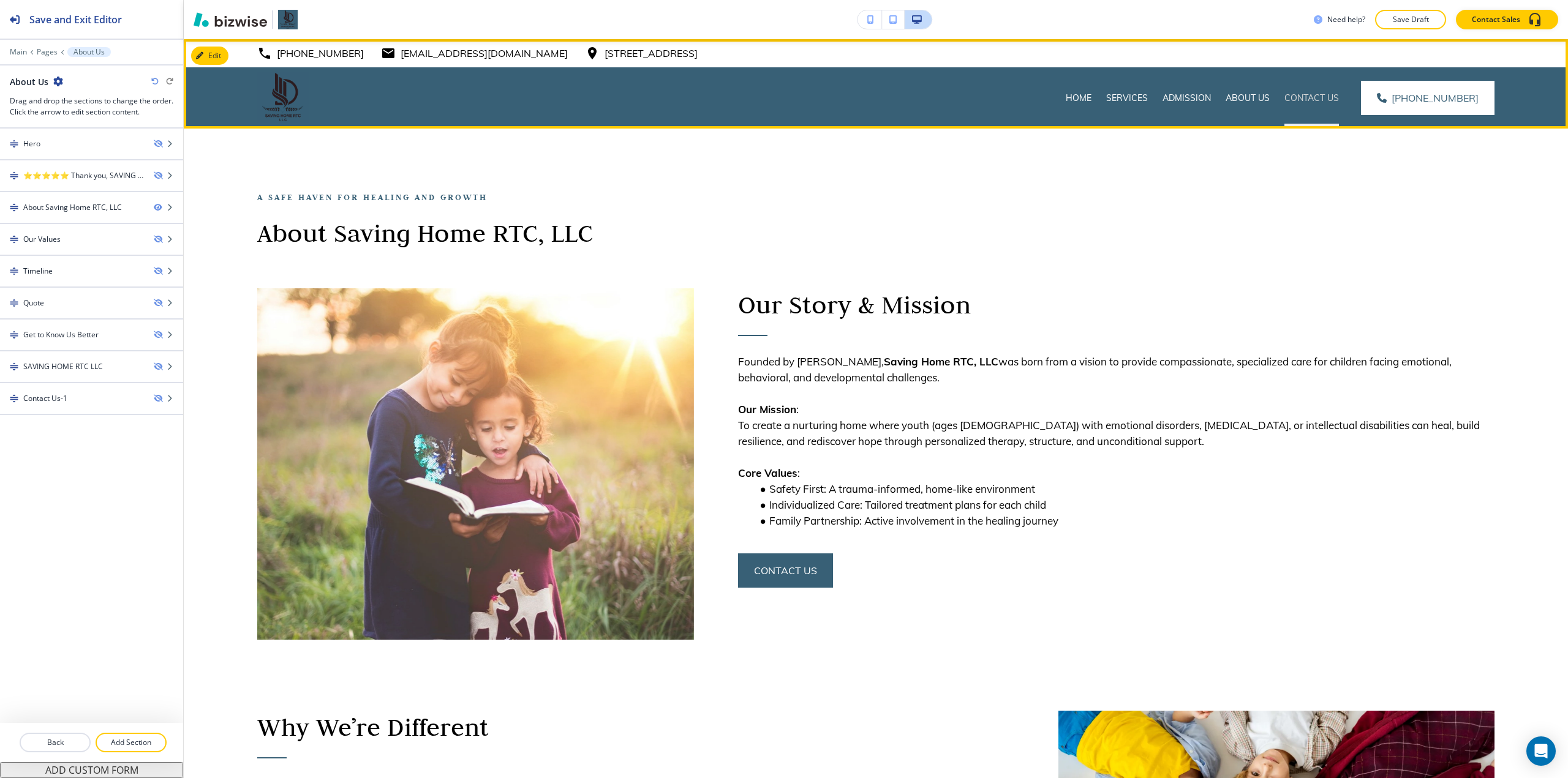
click at [782, 97] on p "Contact Us" at bounding box center [1312, 97] width 54 height 12
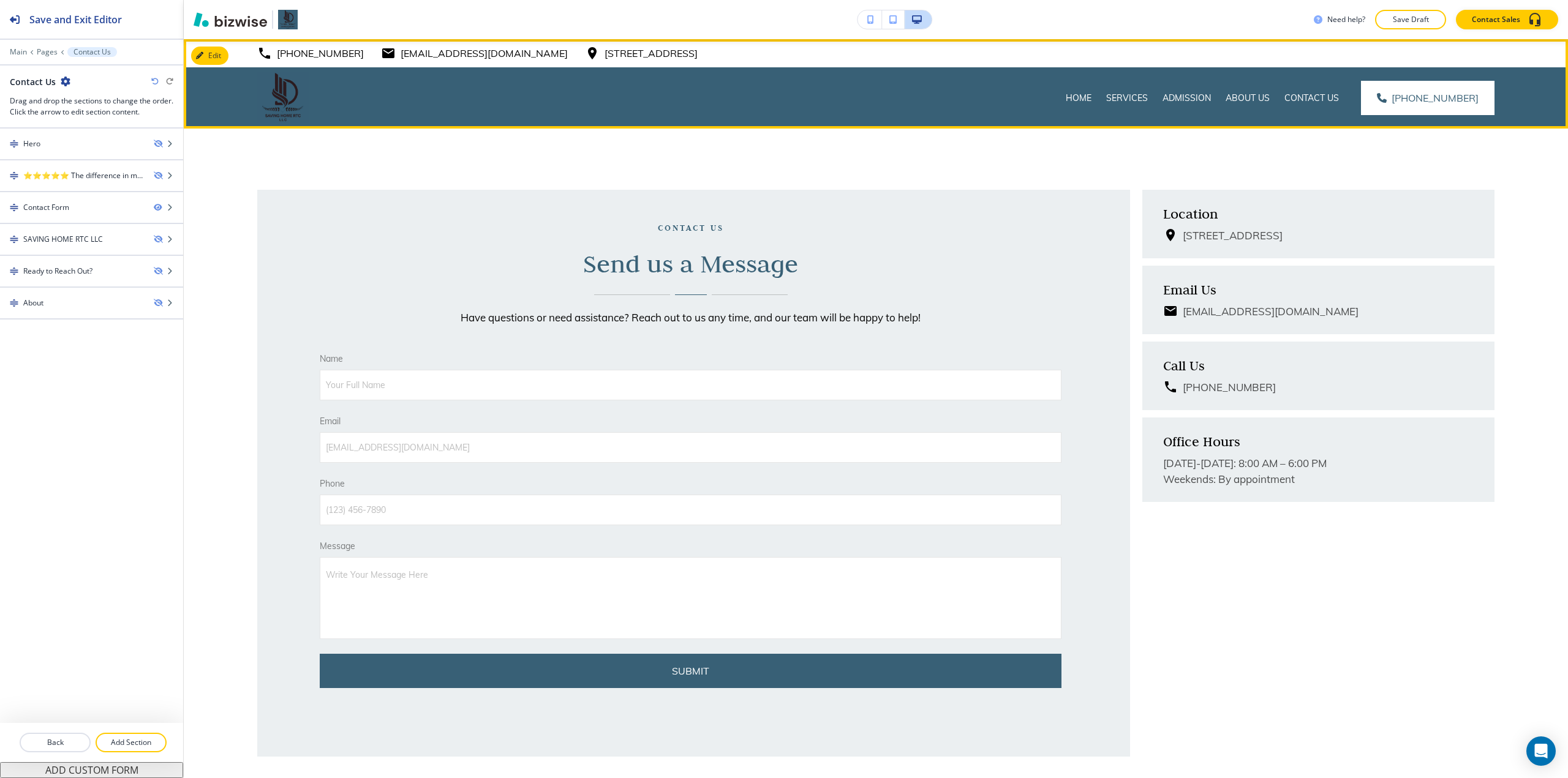
click at [782, 106] on div "Home" at bounding box center [1078, 98] width 41 height 61
click at [782, 103] on p "Home" at bounding box center [1078, 97] width 25 height 12
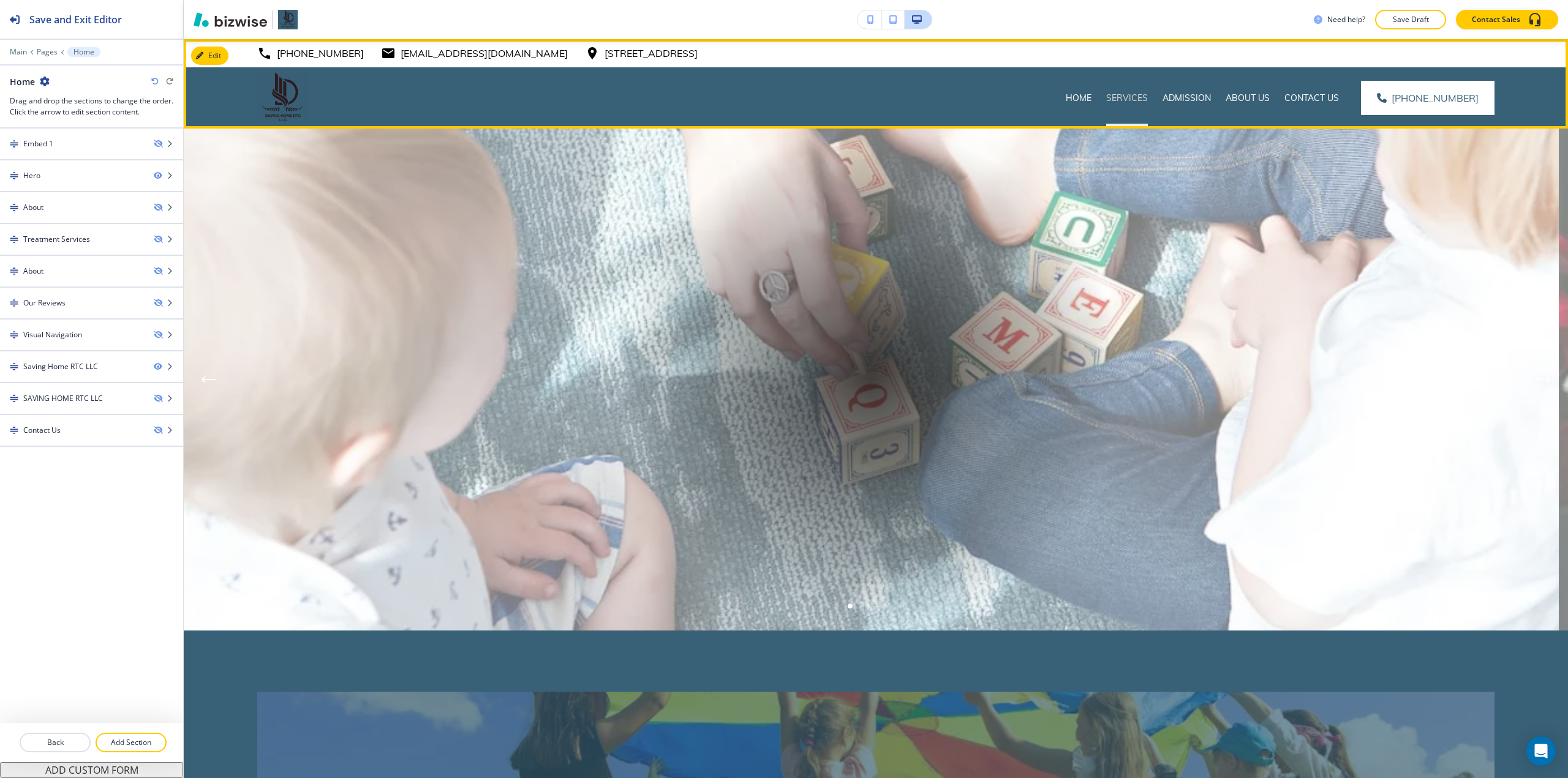
click at [782, 97] on p "Services" at bounding box center [1127, 97] width 41 height 12
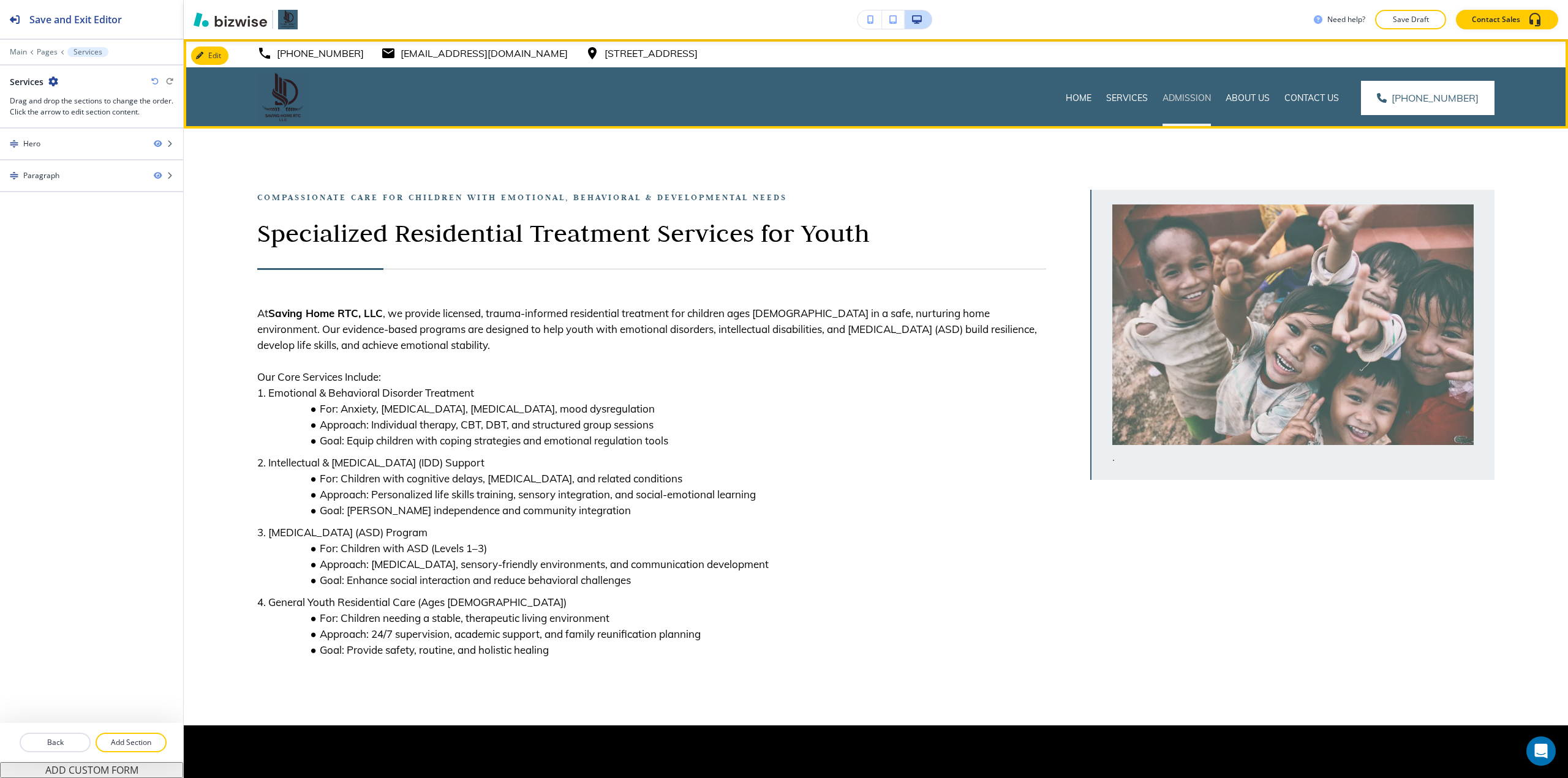
click at [782, 94] on p "Admission" at bounding box center [1187, 97] width 49 height 12
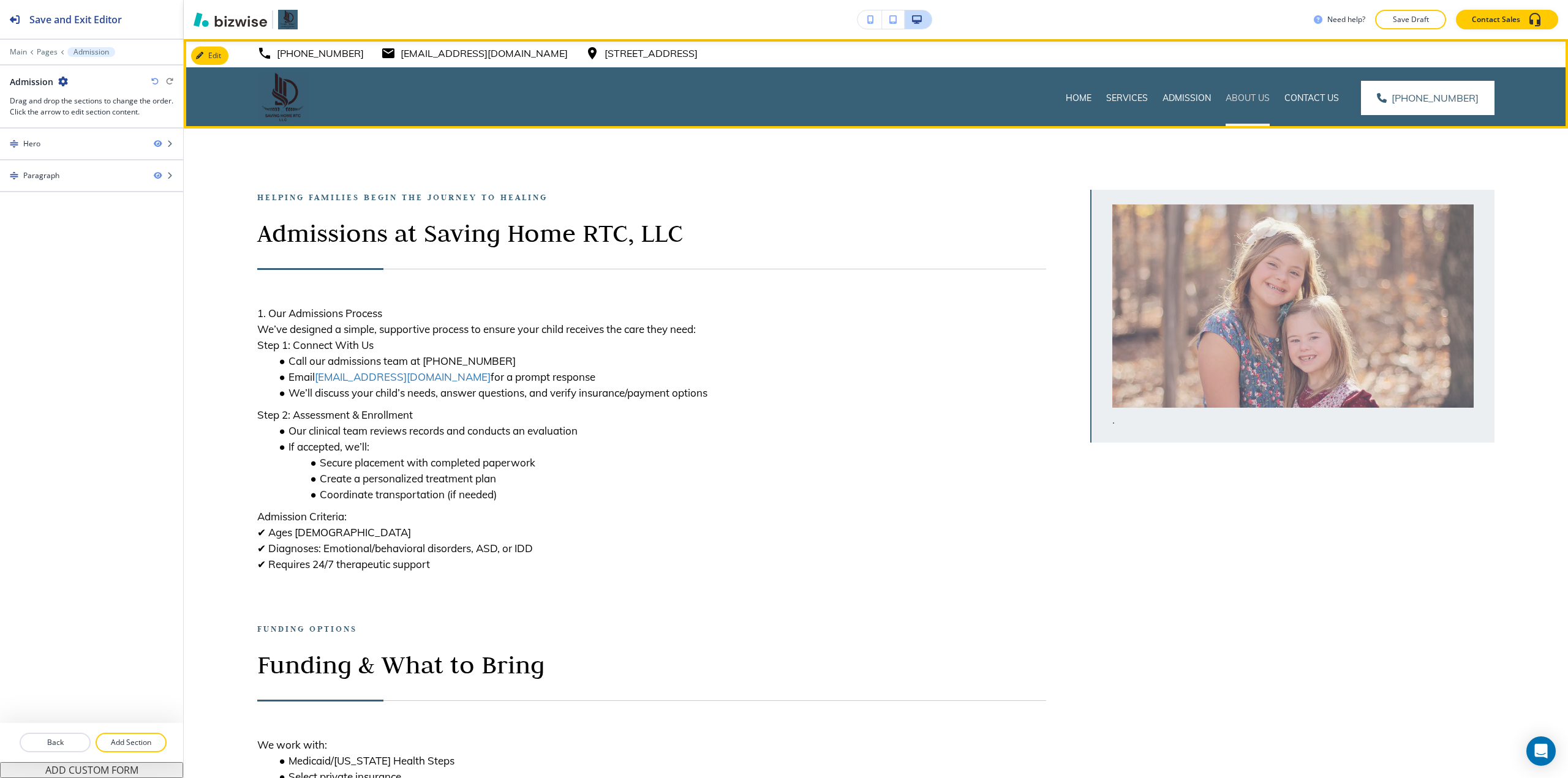
click at [782, 98] on p "About Us" at bounding box center [1247, 97] width 44 height 12
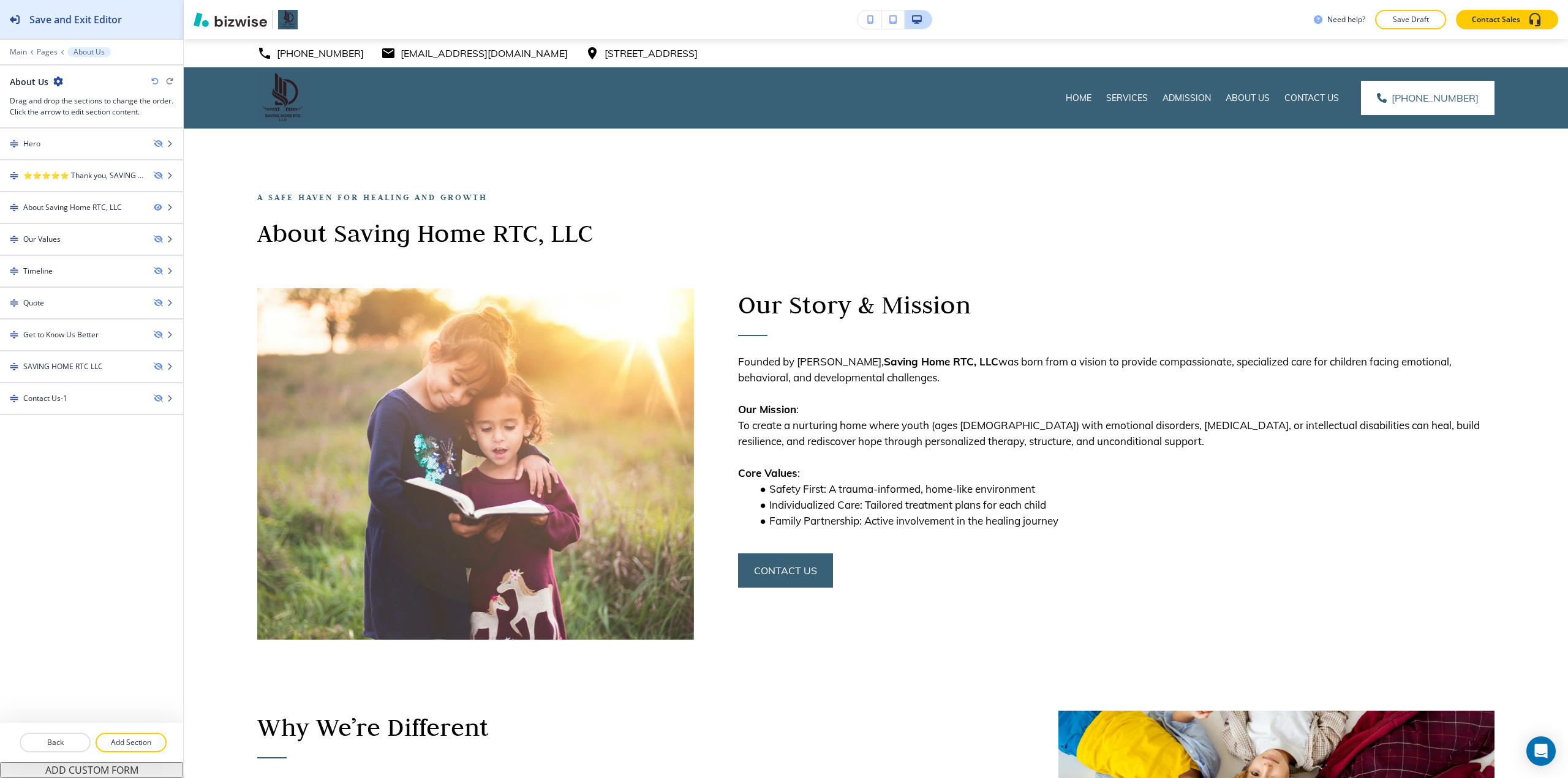
click at [166, 18] on button "Save and Exit Editor" at bounding box center [92, 19] width 183 height 38
